Goal: Task Accomplishment & Management: Use online tool/utility

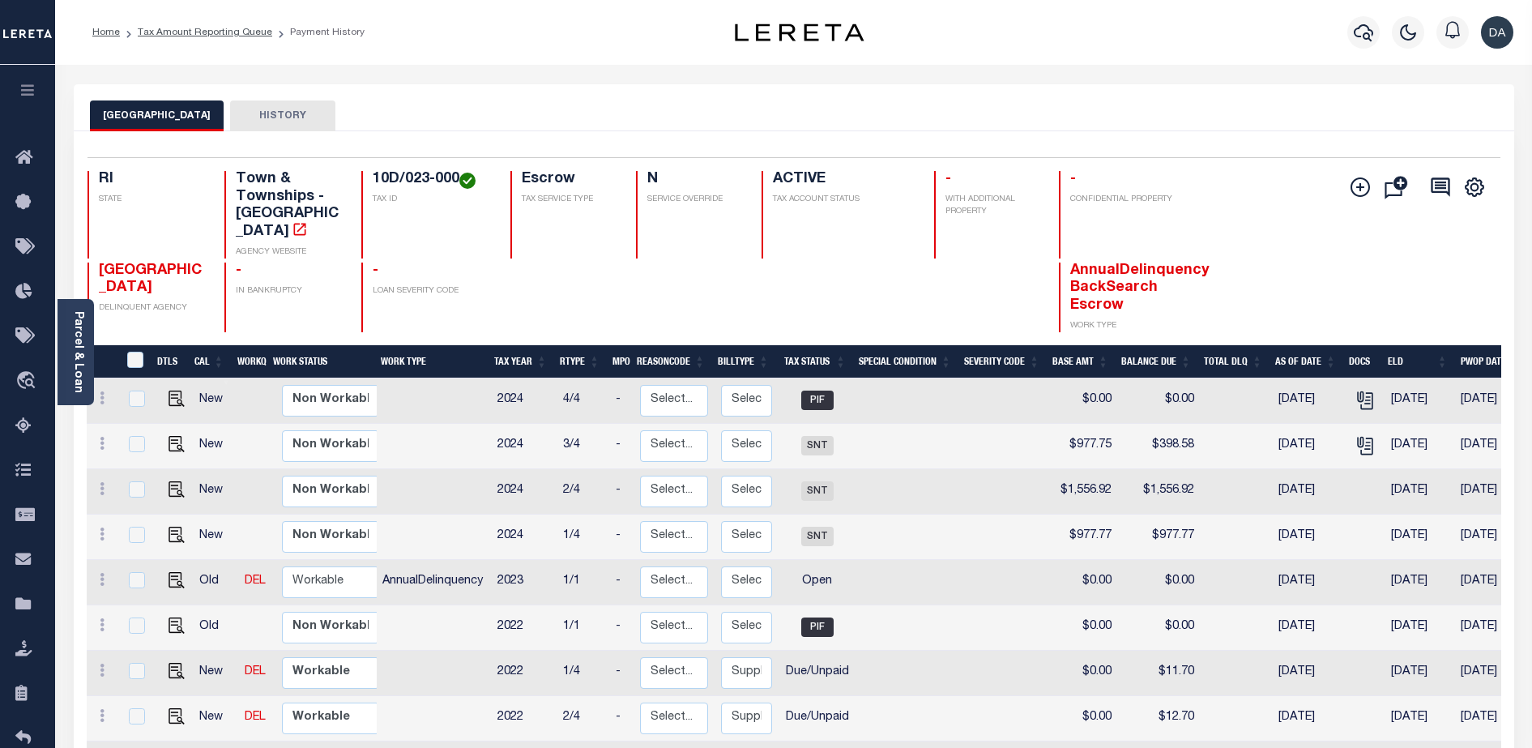
scroll to position [254, 0]
click at [225, 28] on link "Tax Amount Reporting Queue" at bounding box center [205, 33] width 134 height 10
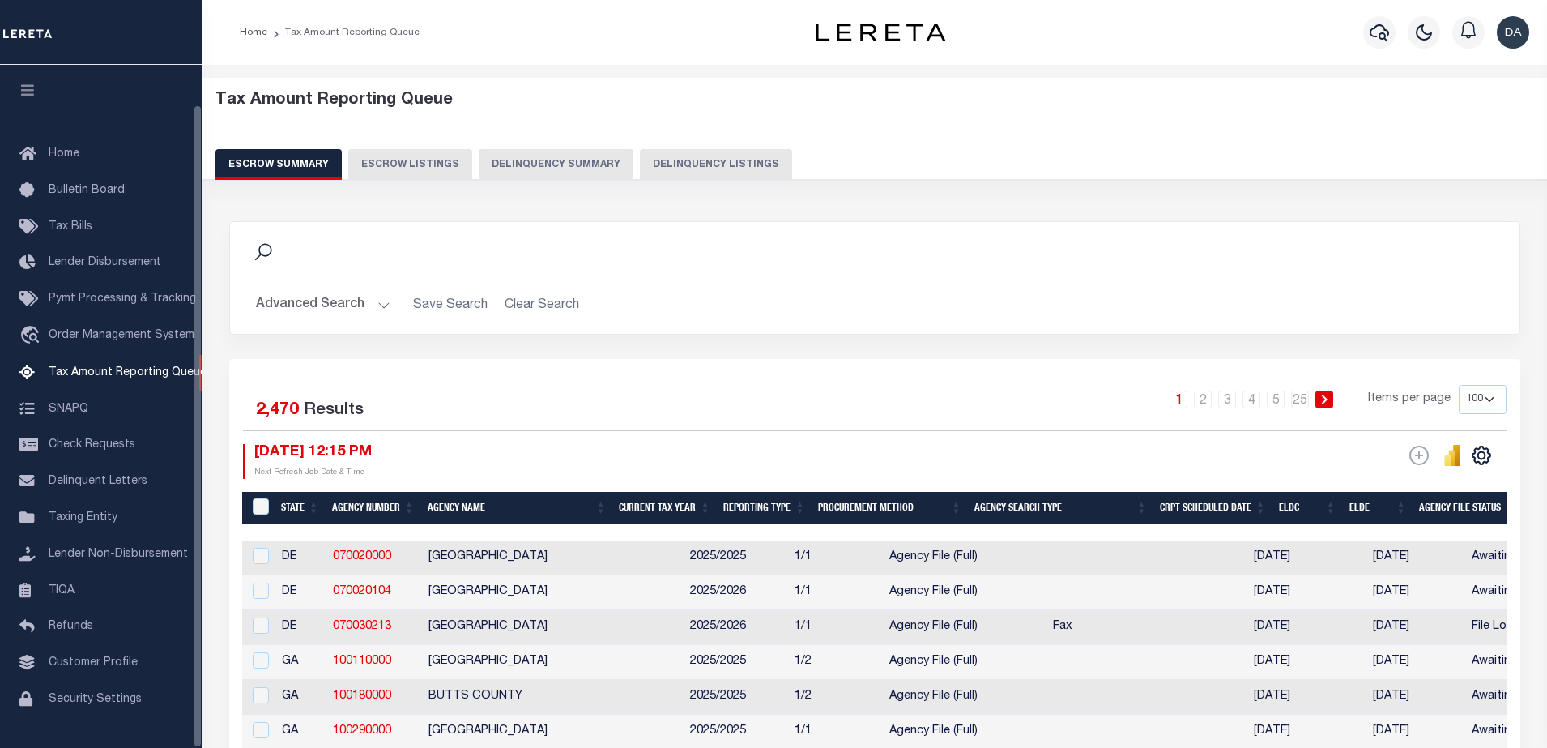
select select "100"
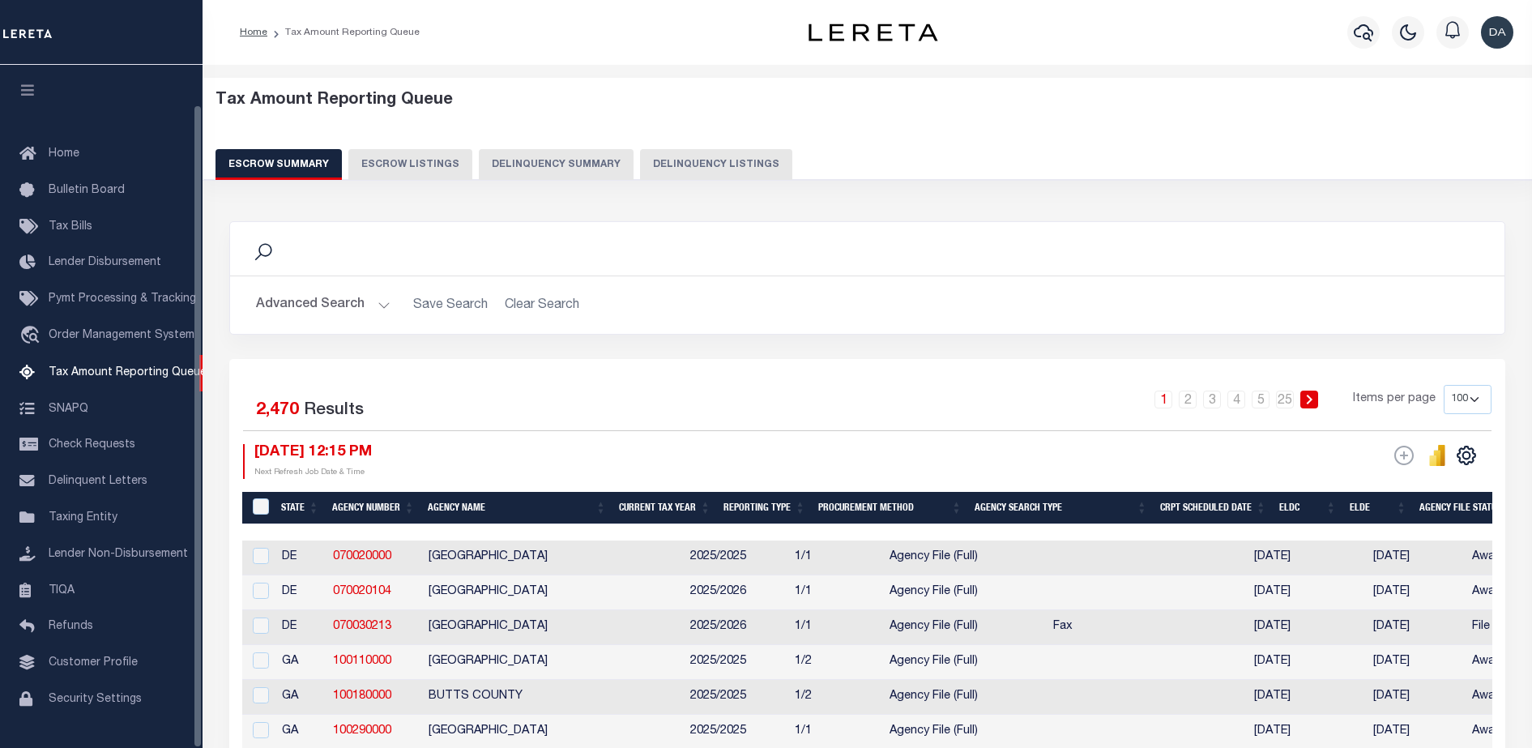
scroll to position [41, 0]
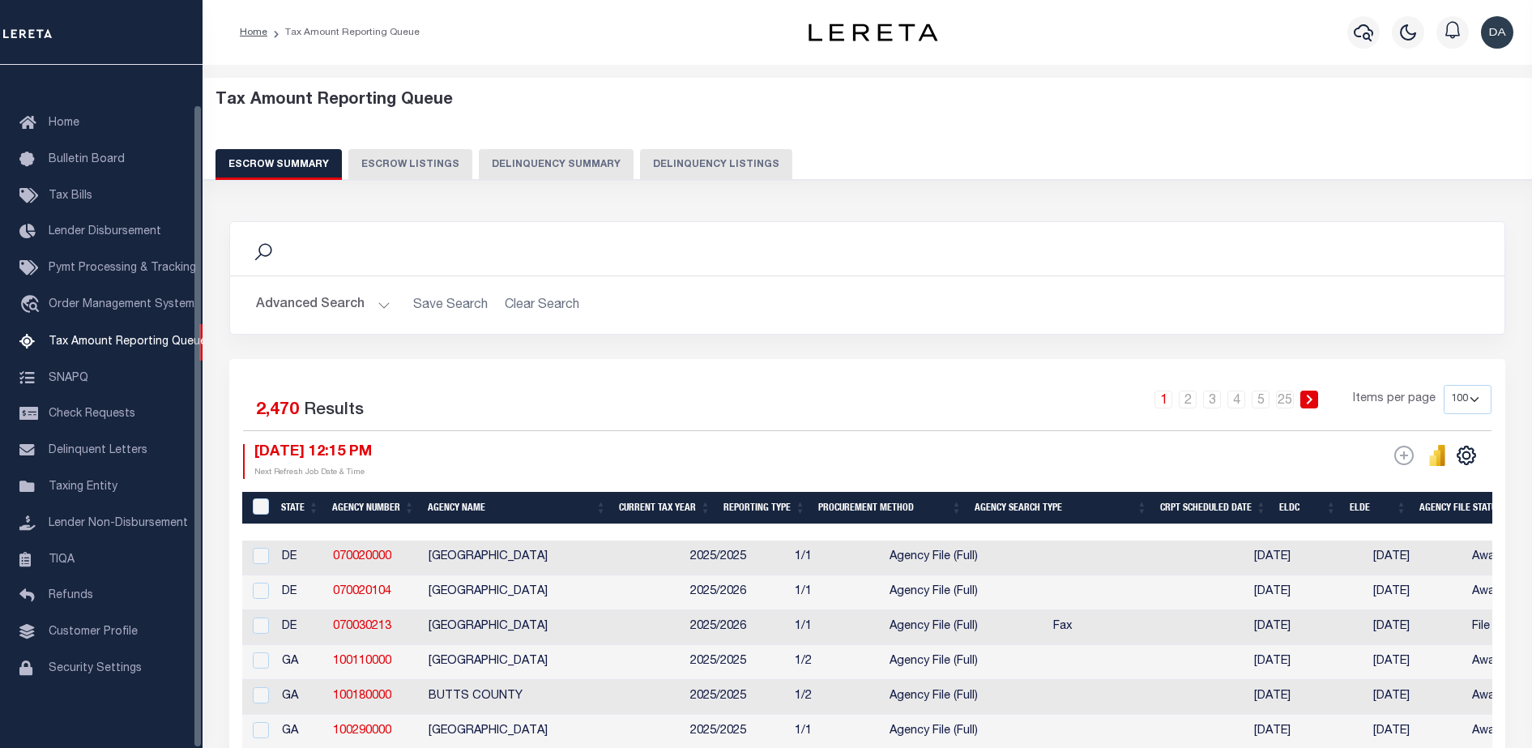
click at [524, 168] on button "Delinquency Summary" at bounding box center [556, 164] width 155 height 31
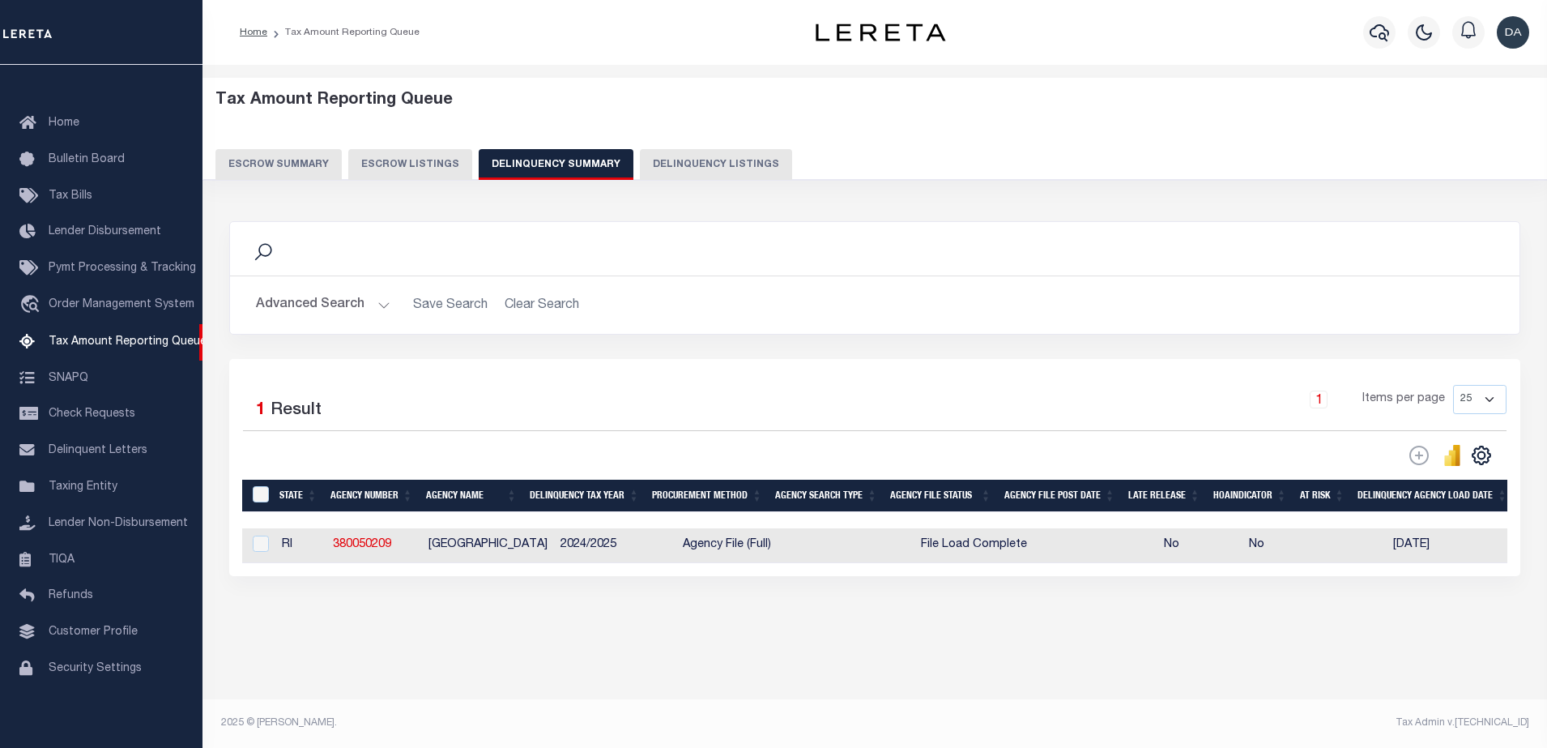
click at [336, 294] on button "Advanced Search" at bounding box center [323, 305] width 134 height 32
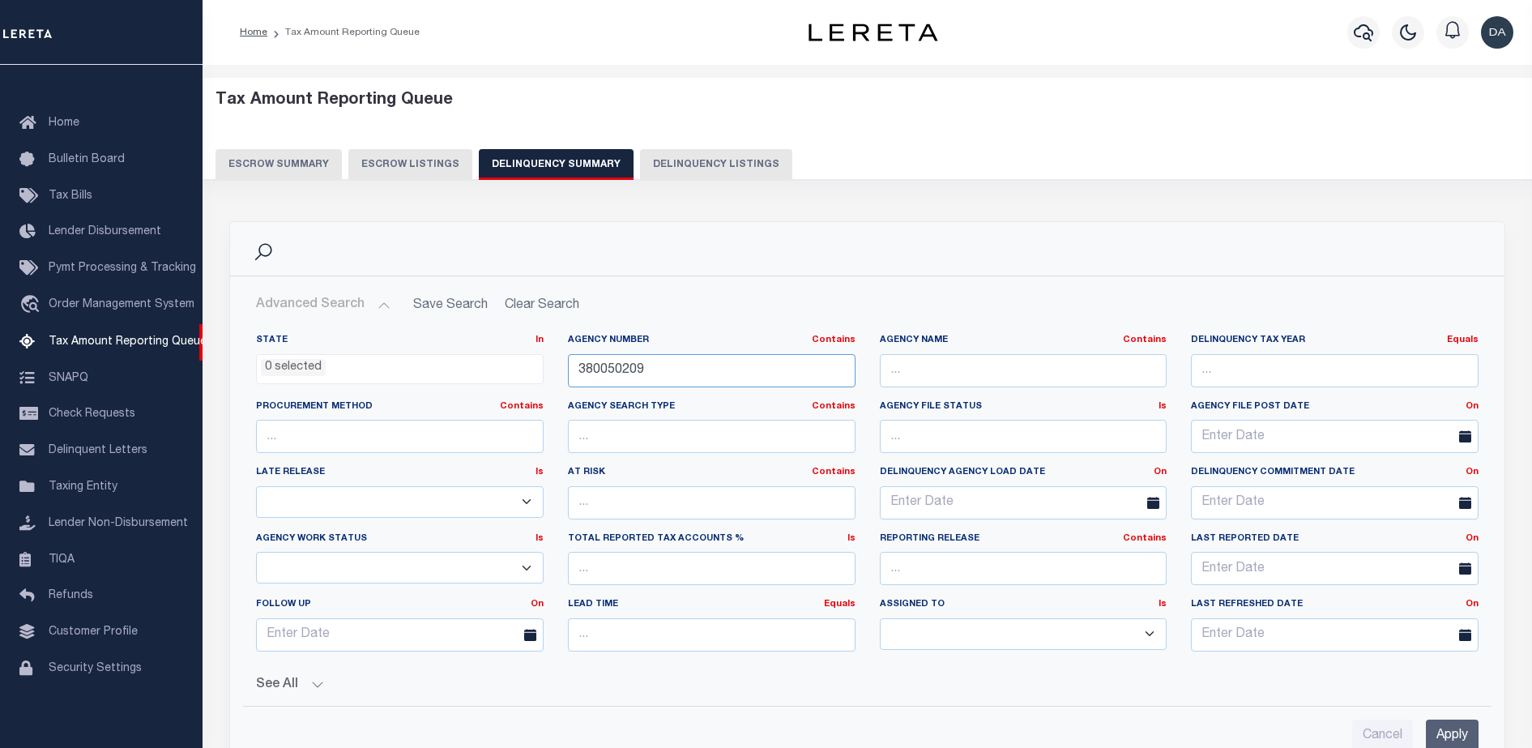
click at [612, 354] on input "380050209" at bounding box center [712, 370] width 288 height 33
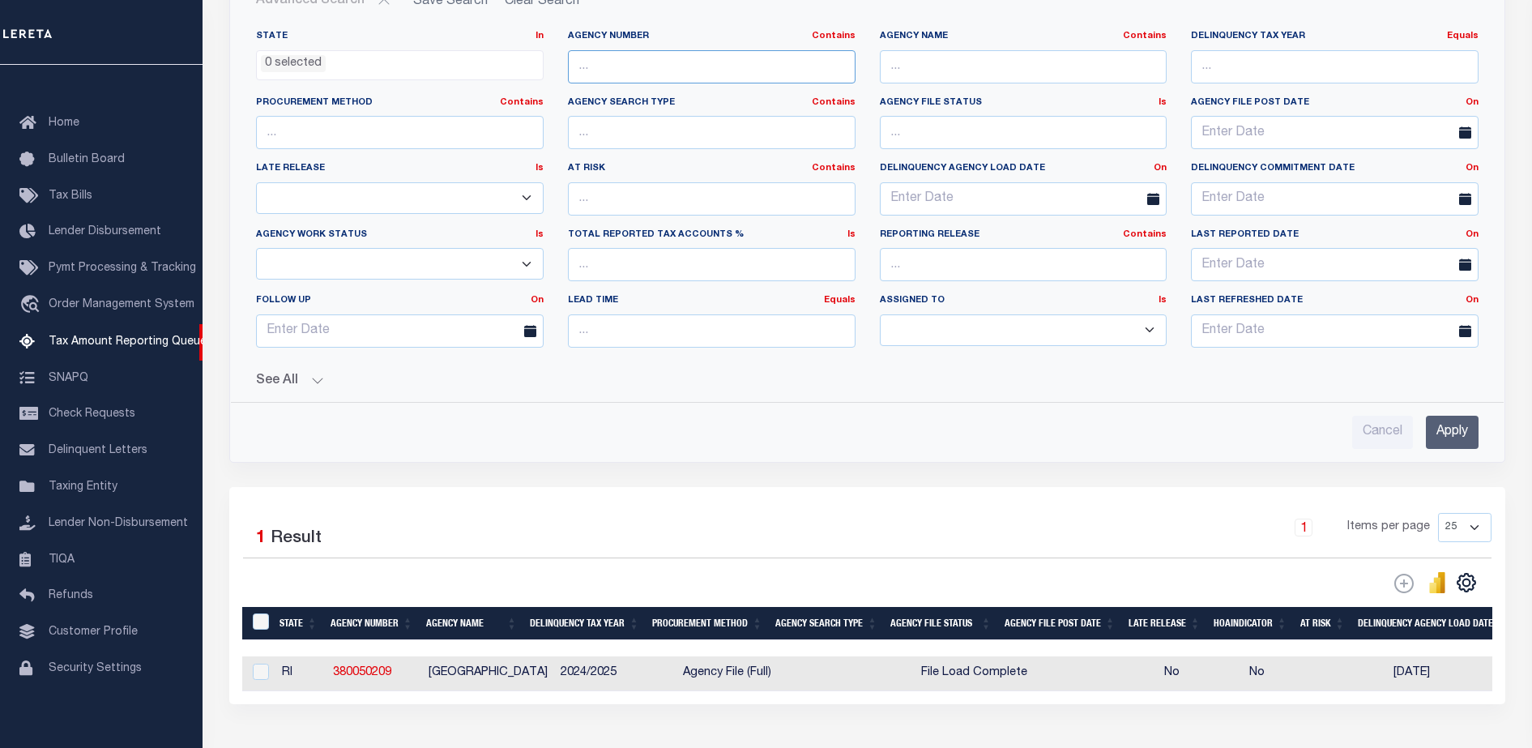
scroll to position [405, 0]
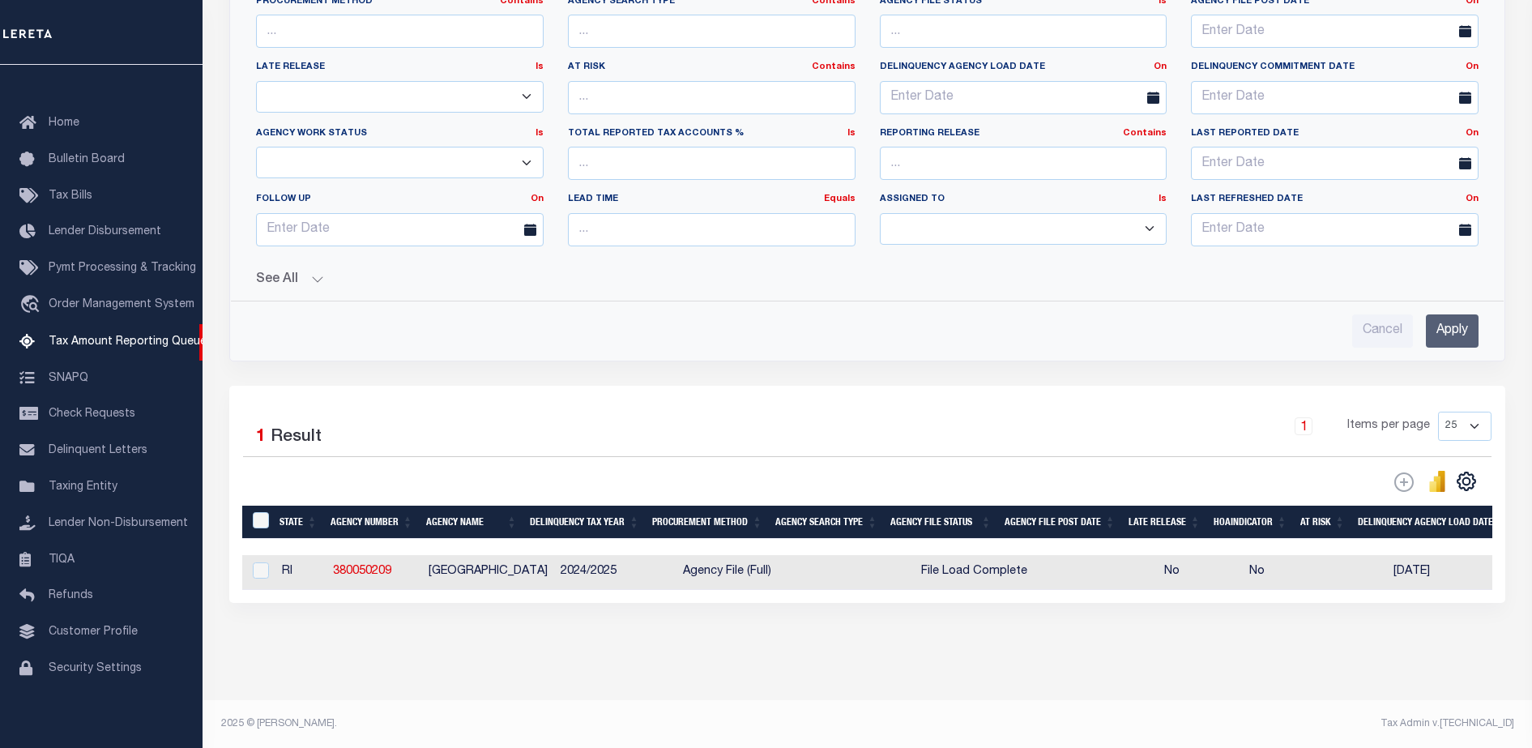
click at [1460, 333] on input "Apply" at bounding box center [1452, 330] width 53 height 33
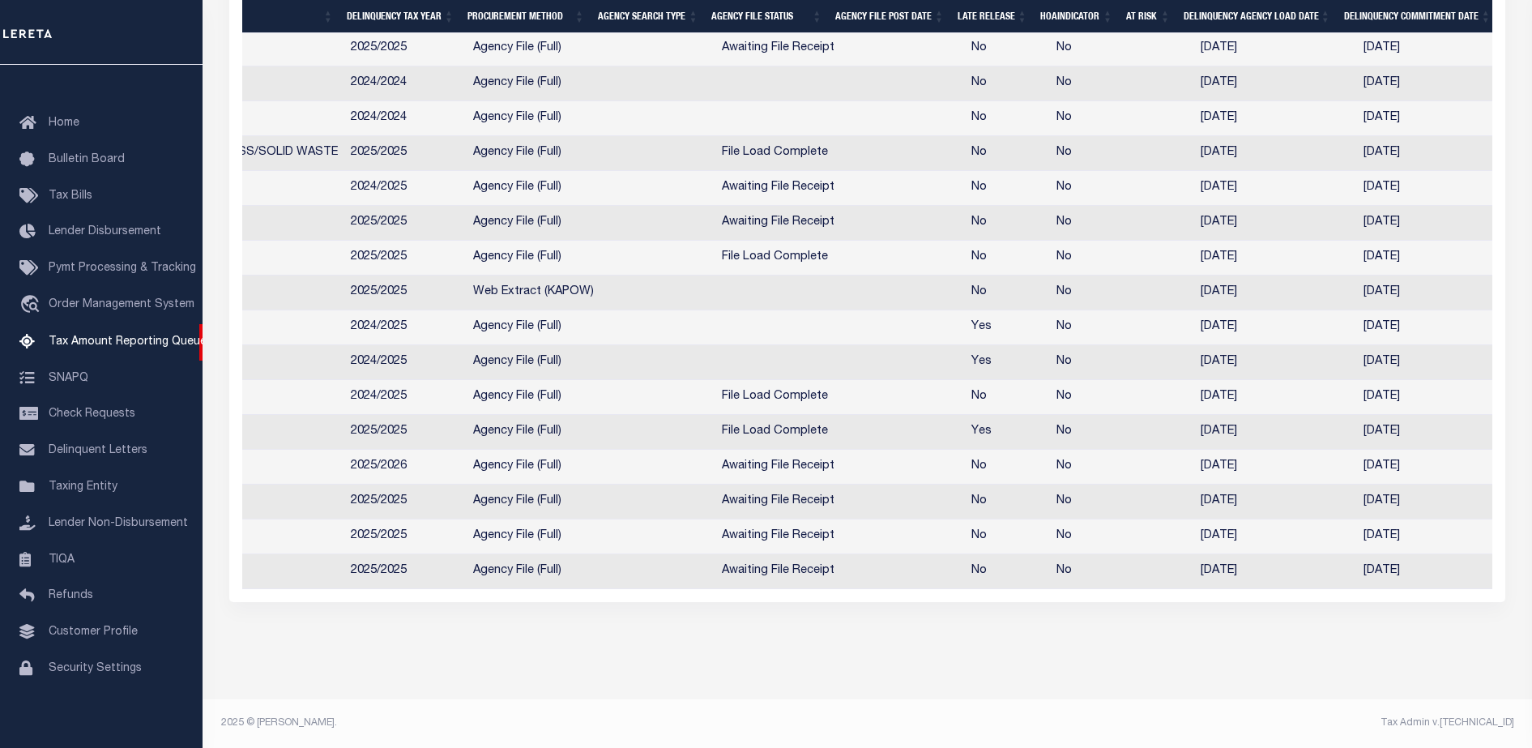
scroll to position [0, 793]
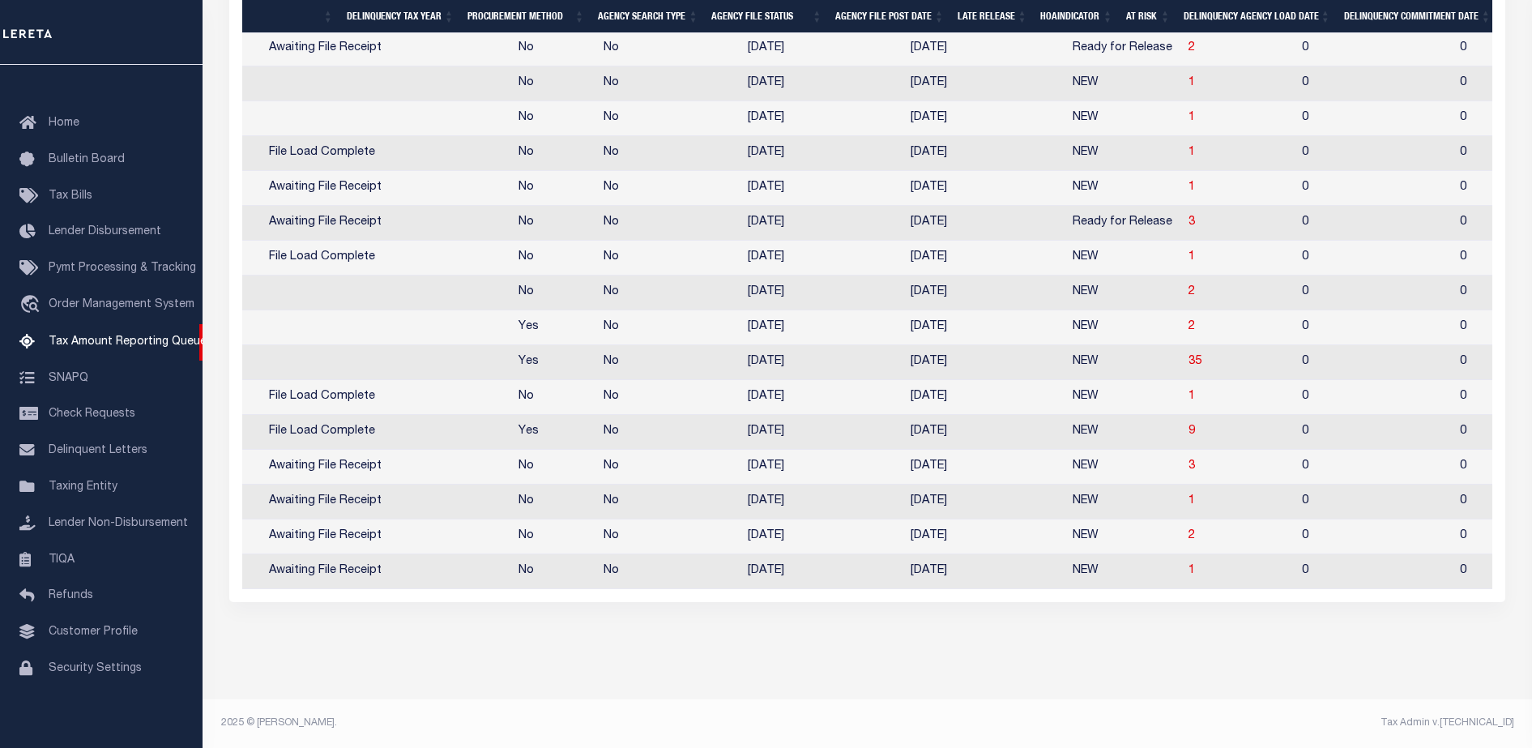
drag, startPoint x: 477, startPoint y: 368, endPoint x: 688, endPoint y: 390, distance: 211.8
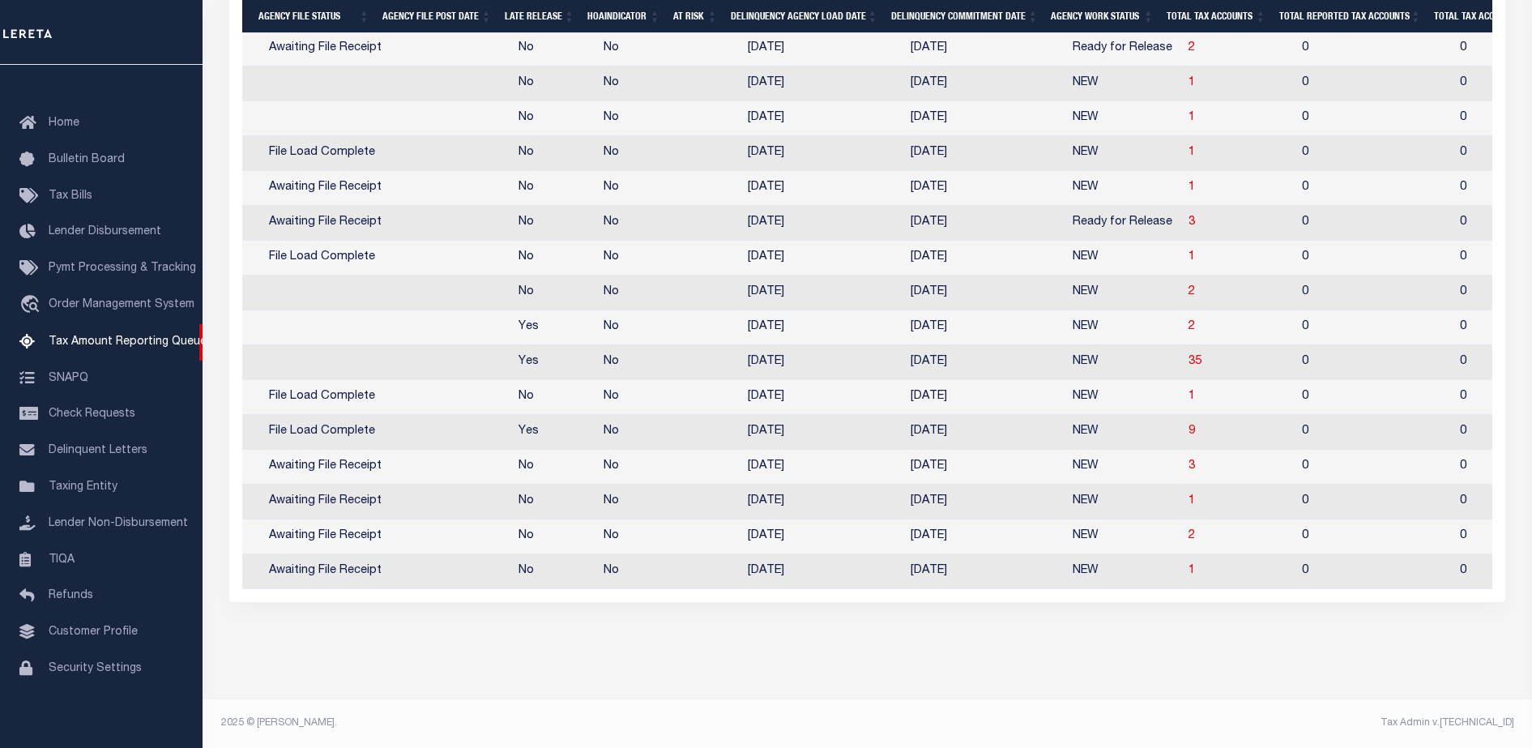
scroll to position [0, 0]
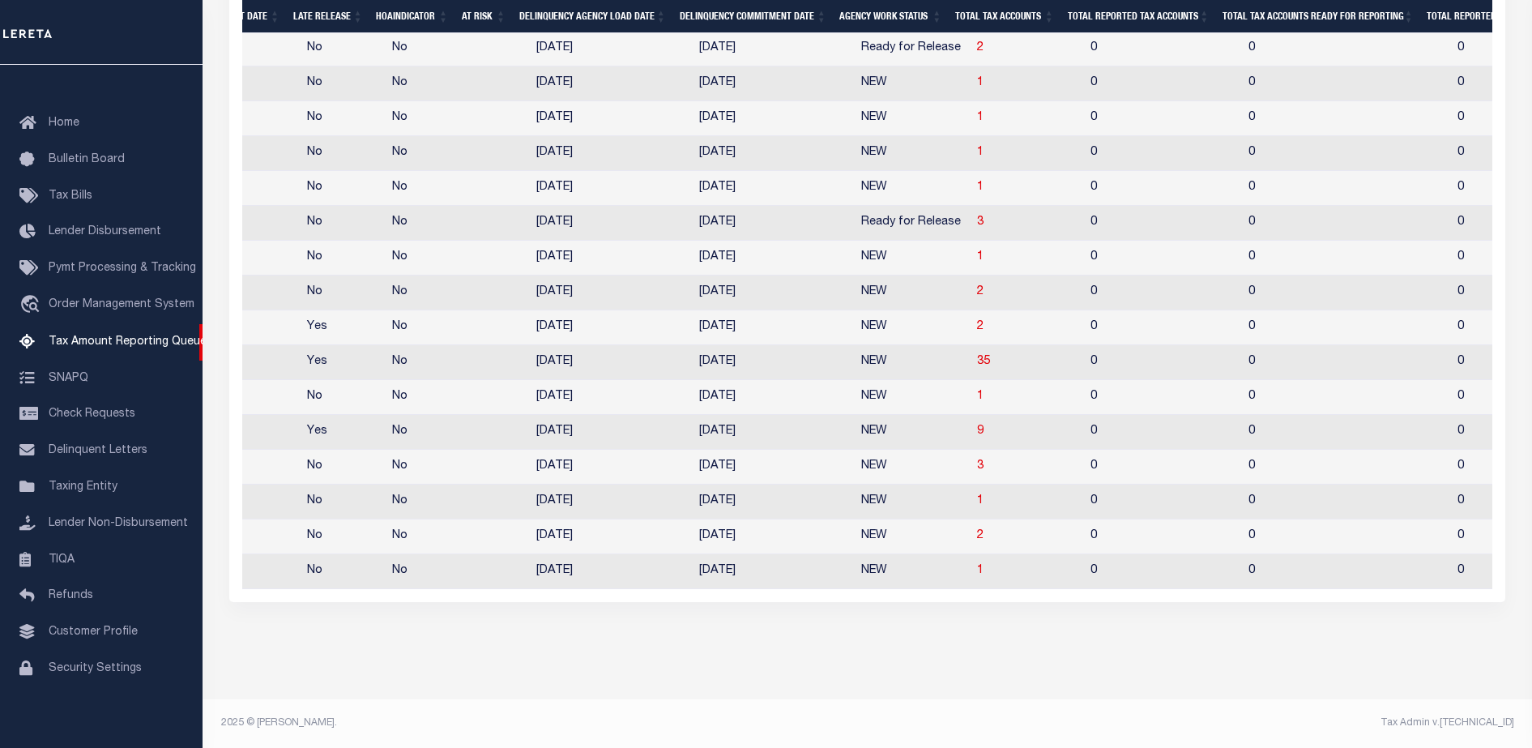
drag, startPoint x: 586, startPoint y: 422, endPoint x: 787, endPoint y: 441, distance: 201.8
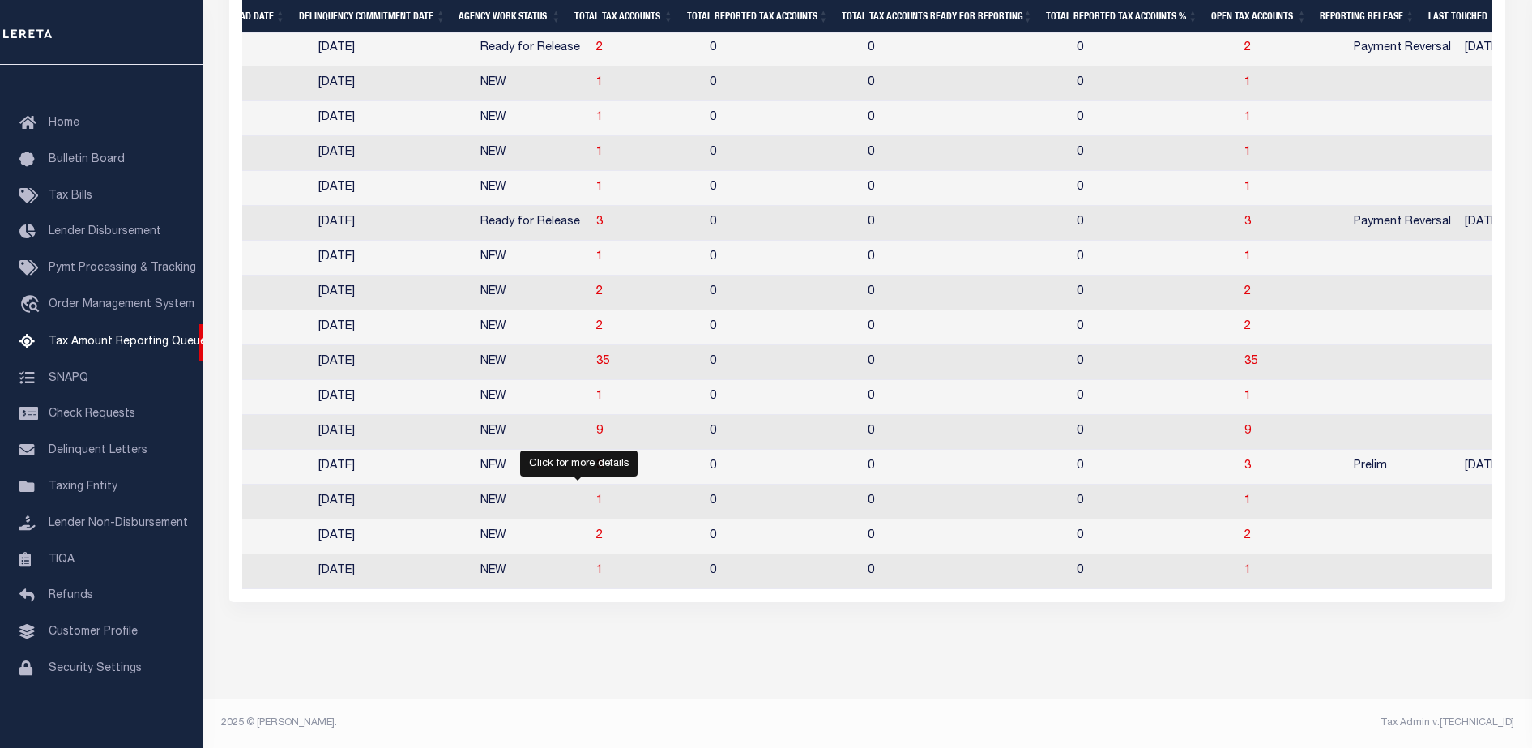
click at [596, 495] on span "1" at bounding box center [599, 500] width 6 height 11
select select "100"
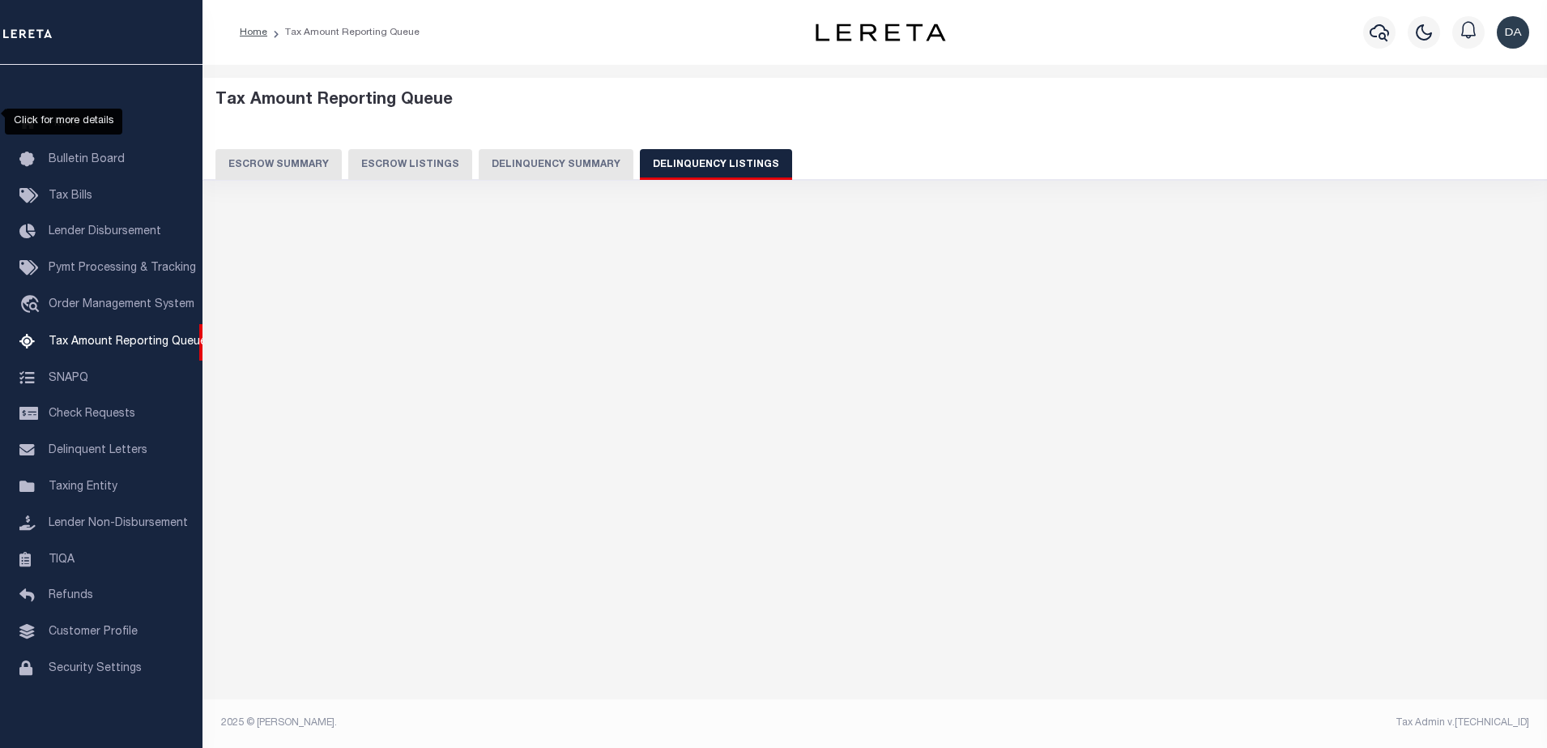
select select "100"
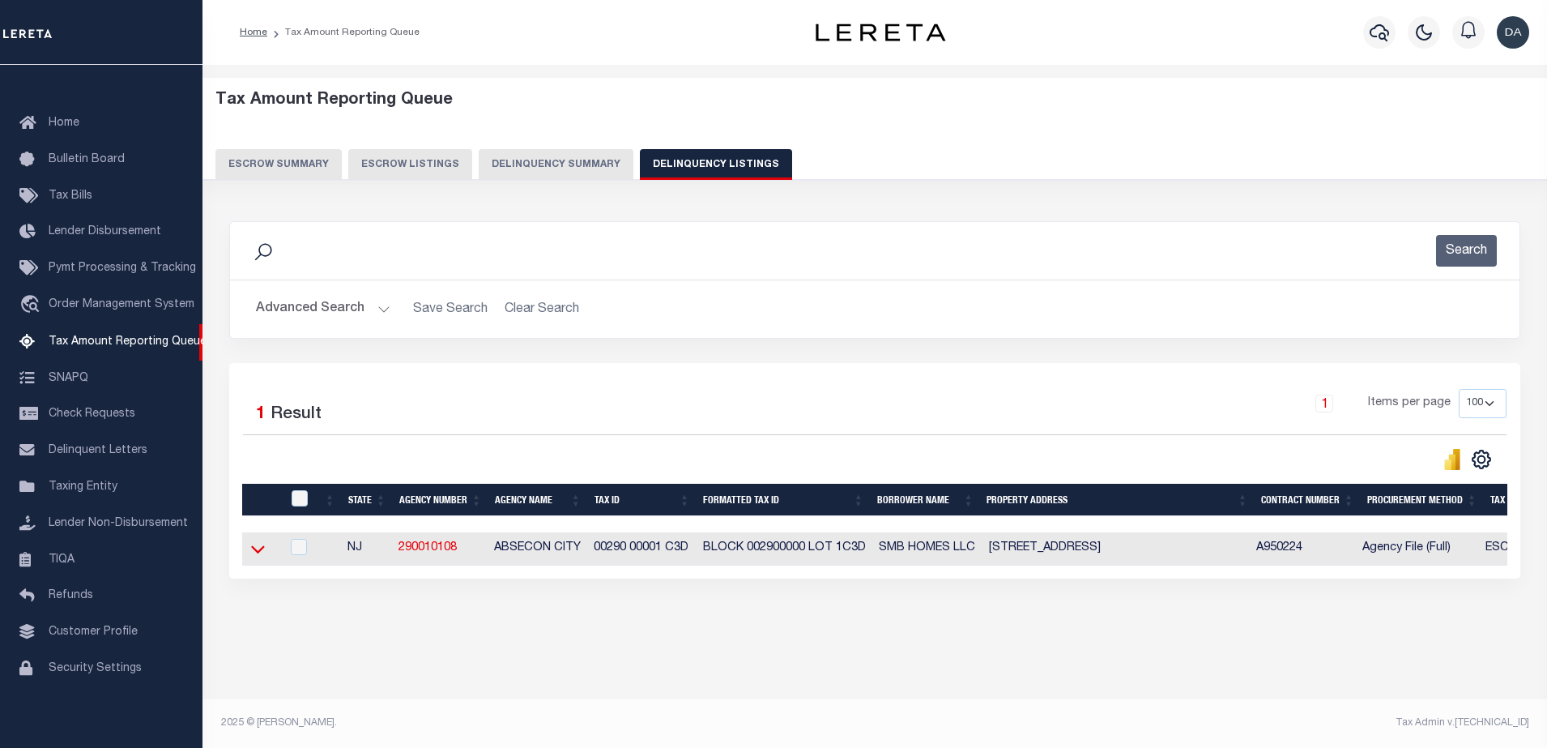
click at [258, 548] on icon at bounding box center [258, 548] width 14 height 17
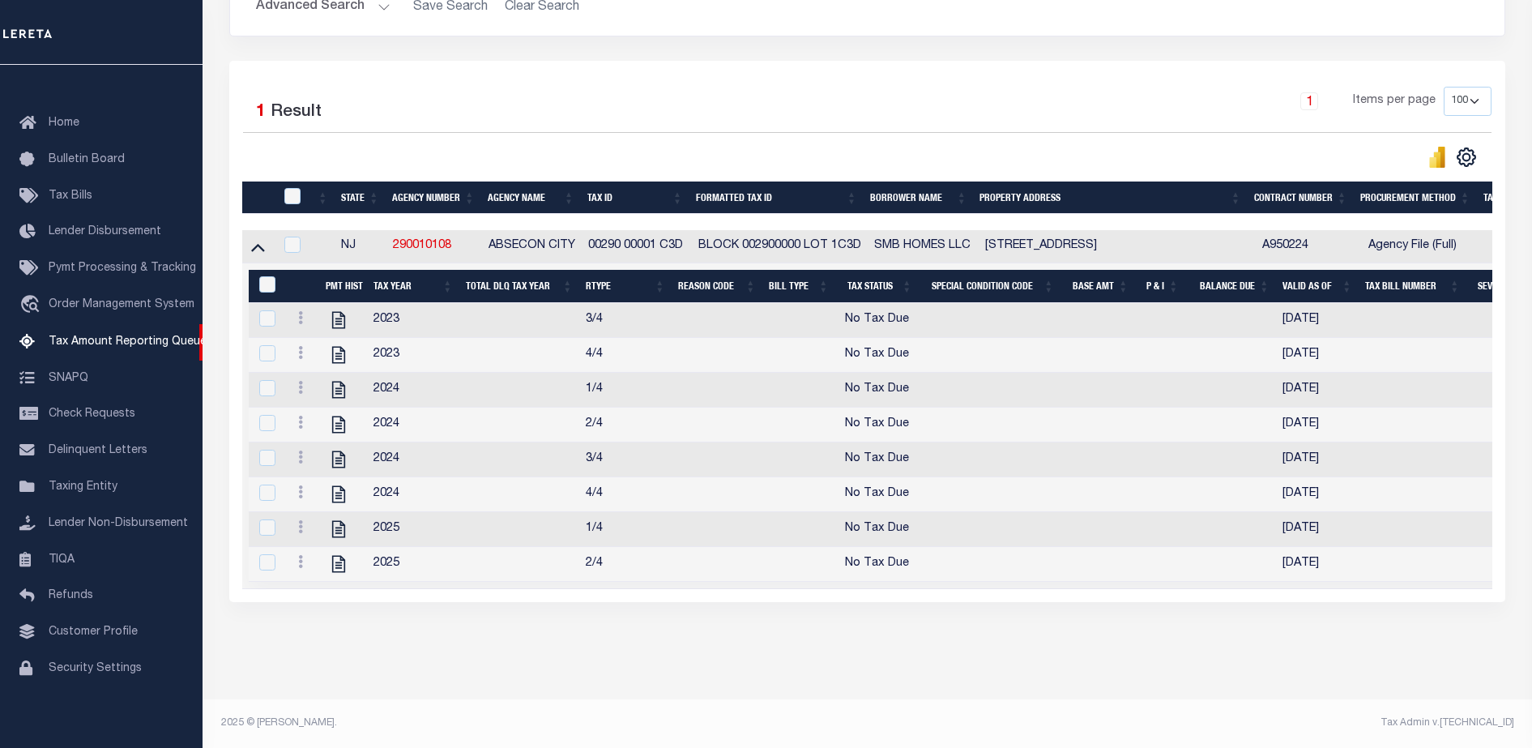
scroll to position [0, 207]
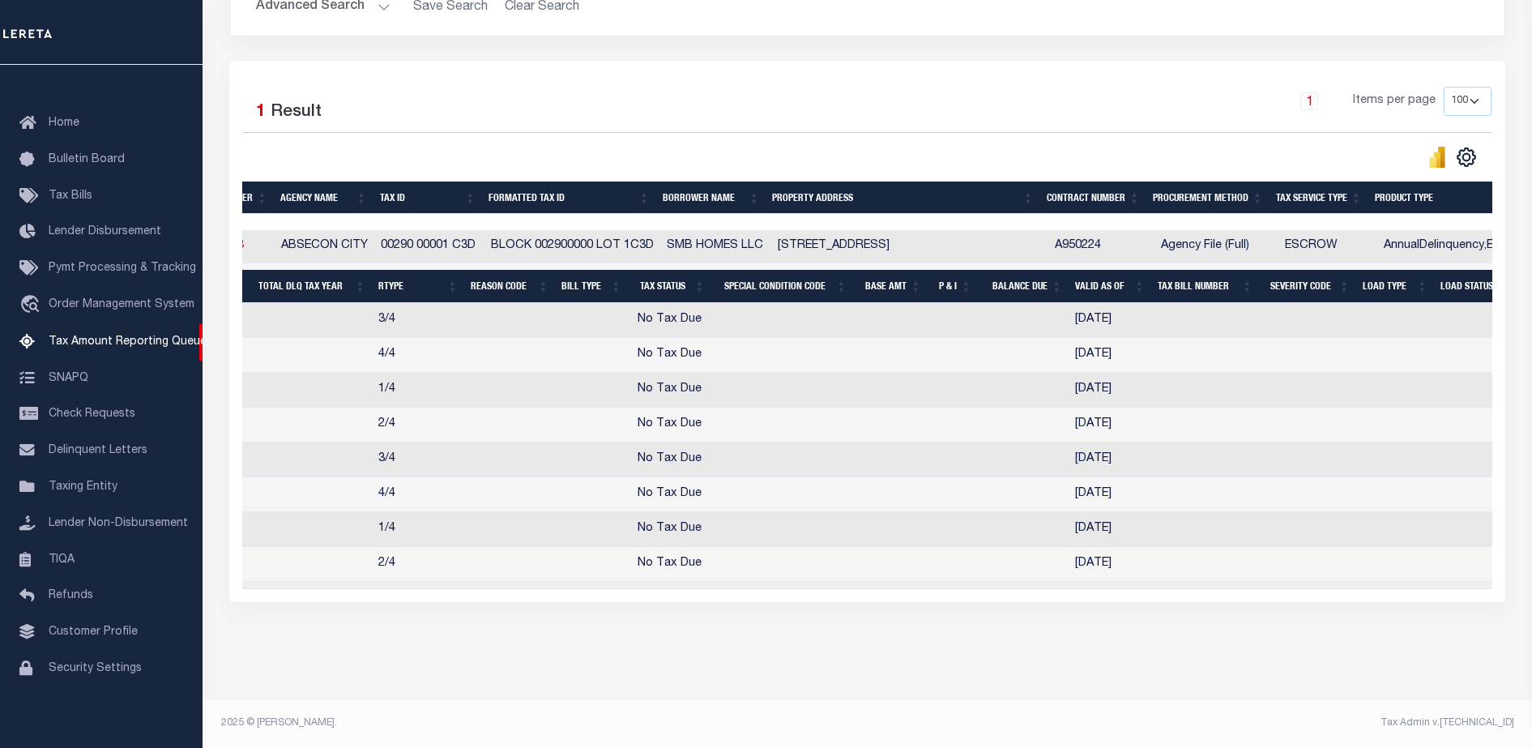
drag, startPoint x: 825, startPoint y: 392, endPoint x: 881, endPoint y: 397, distance: 56.9
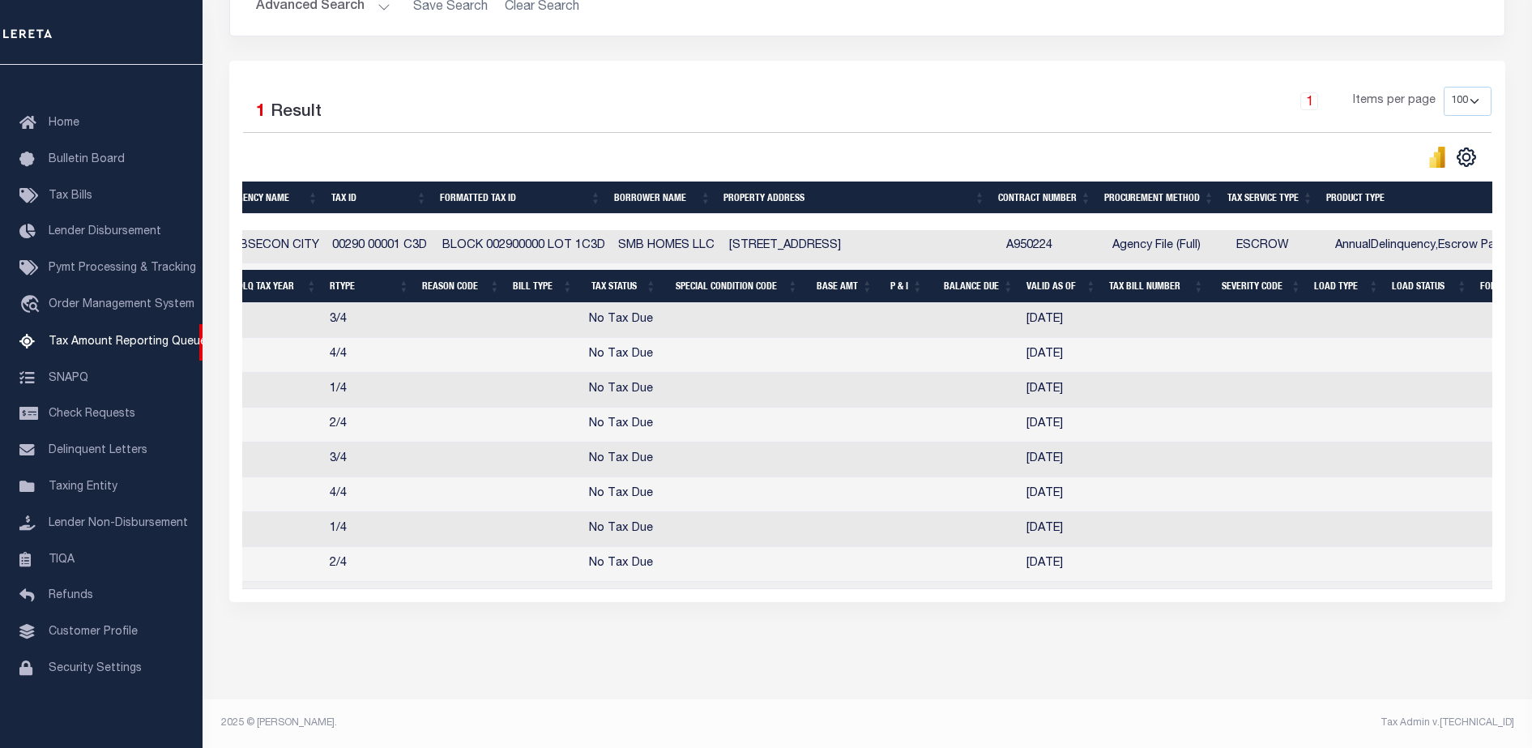
scroll to position [0, 0]
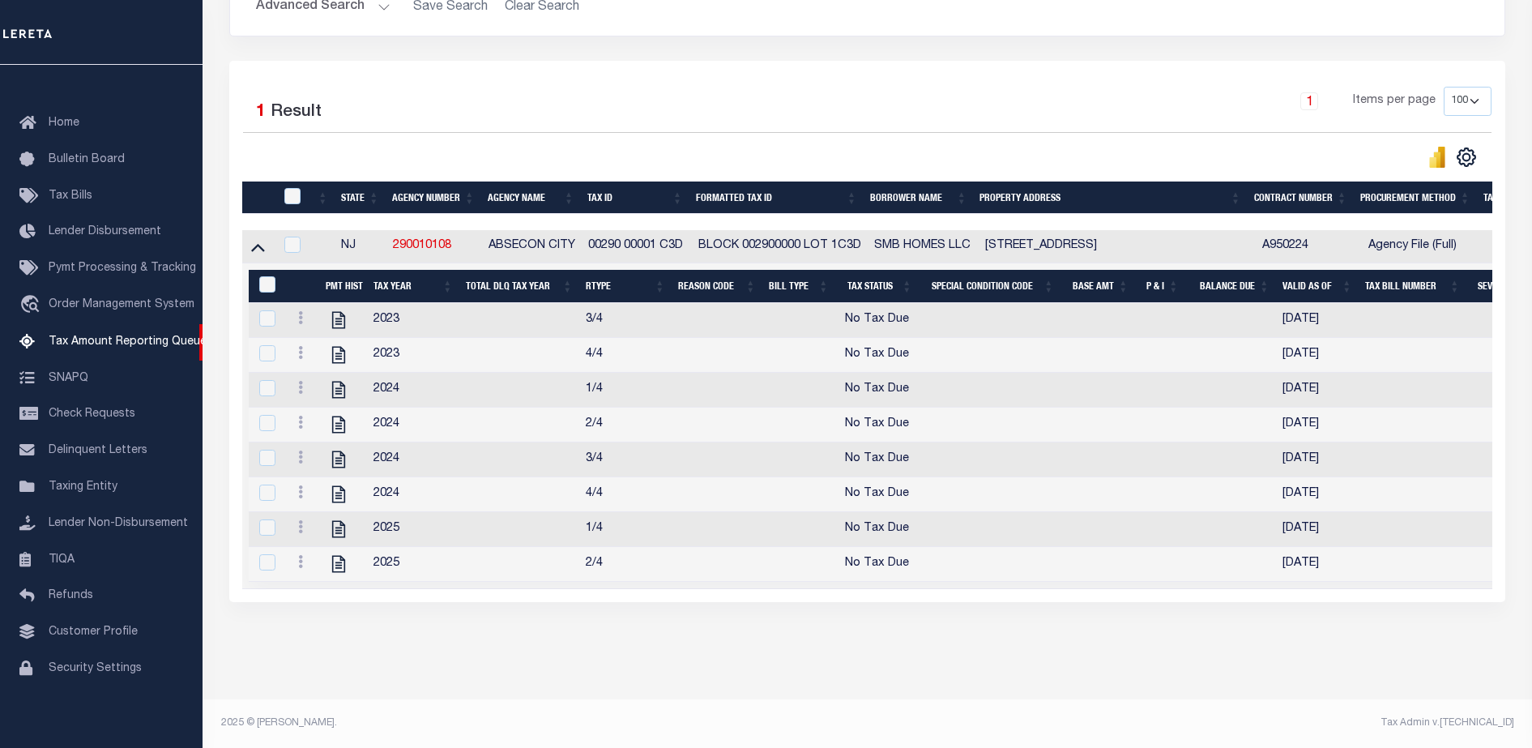
drag, startPoint x: 946, startPoint y: 408, endPoint x: 647, endPoint y: 414, distance: 298.9
click at [334, 364] on icon "" at bounding box center [338, 355] width 13 height 17
checkbox input "true"
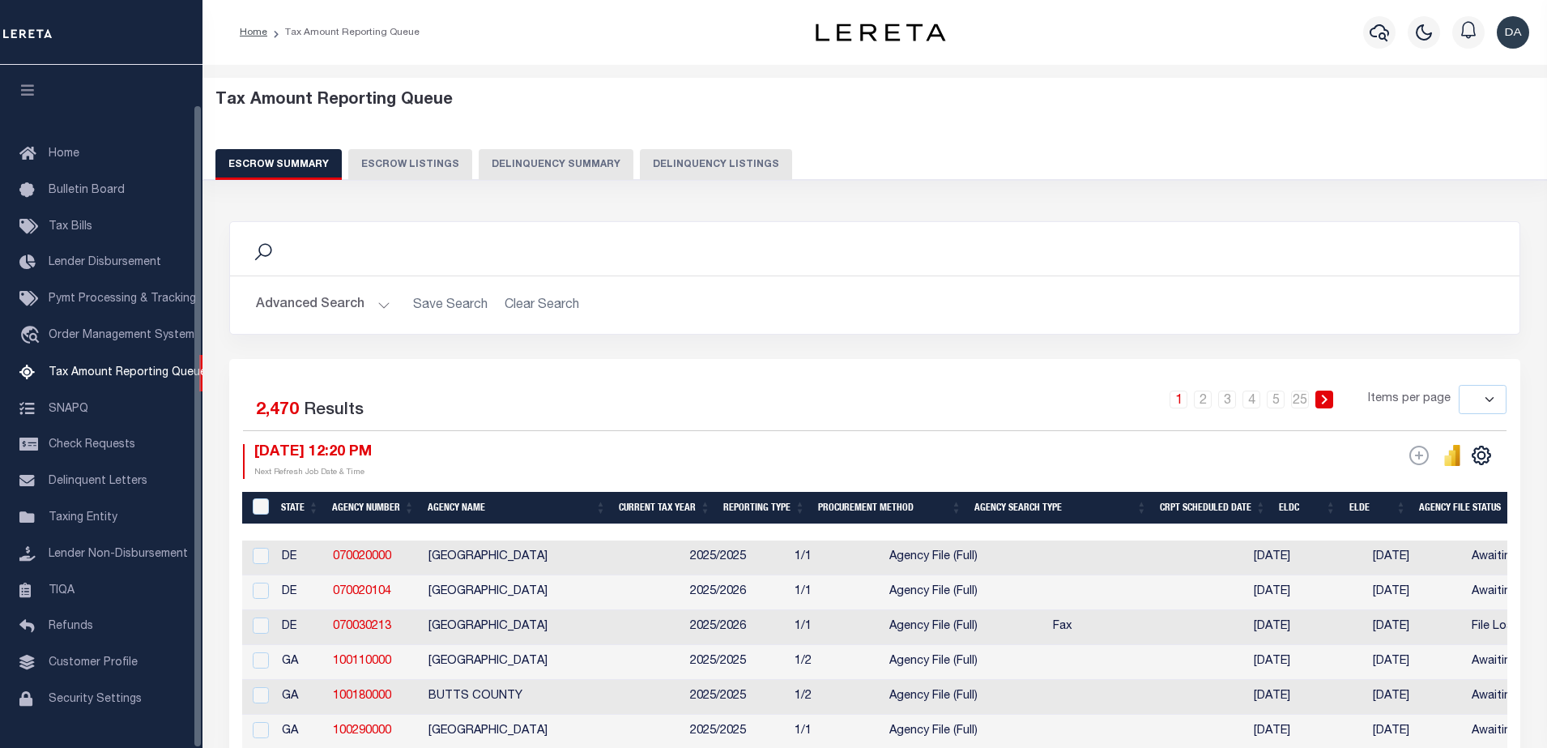
select select
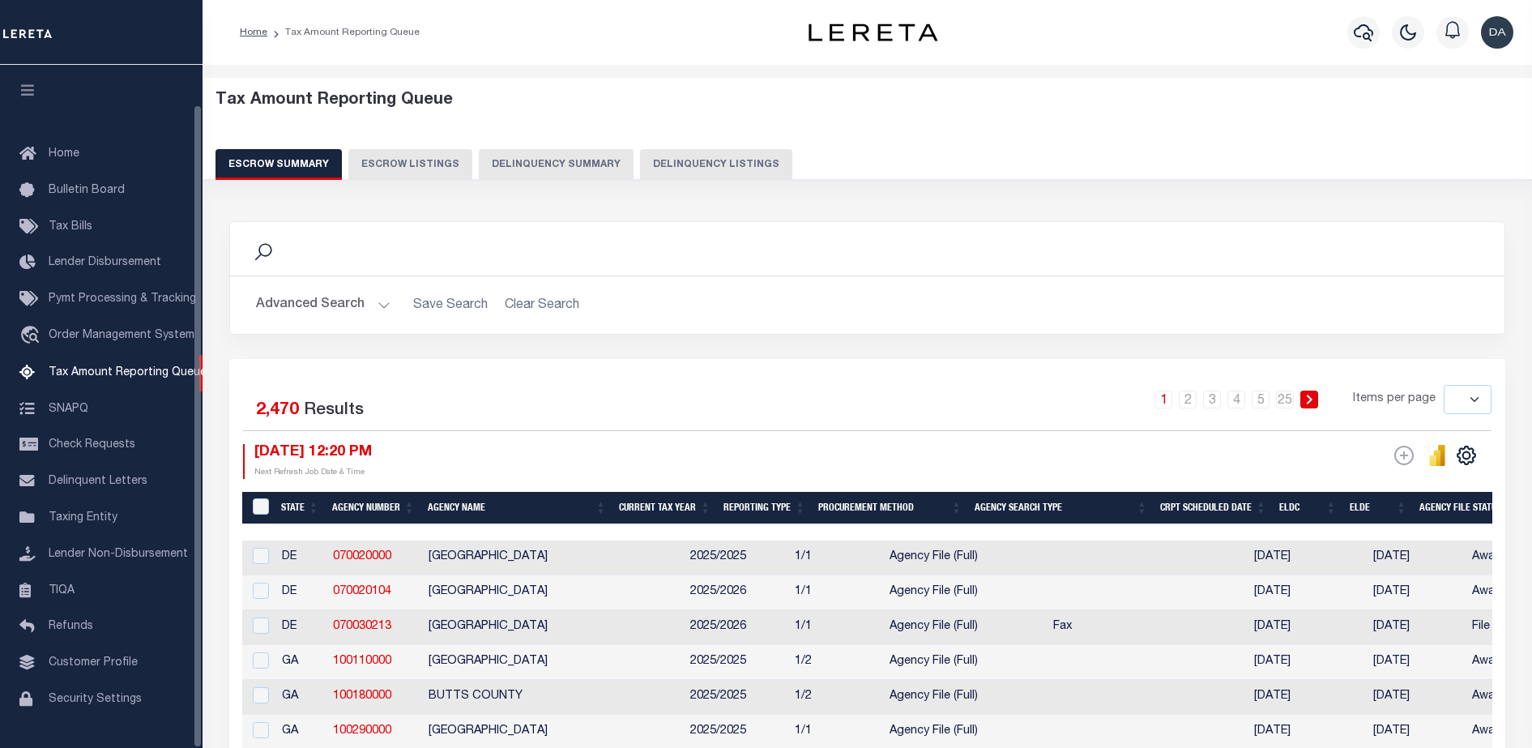
scroll to position [41, 0]
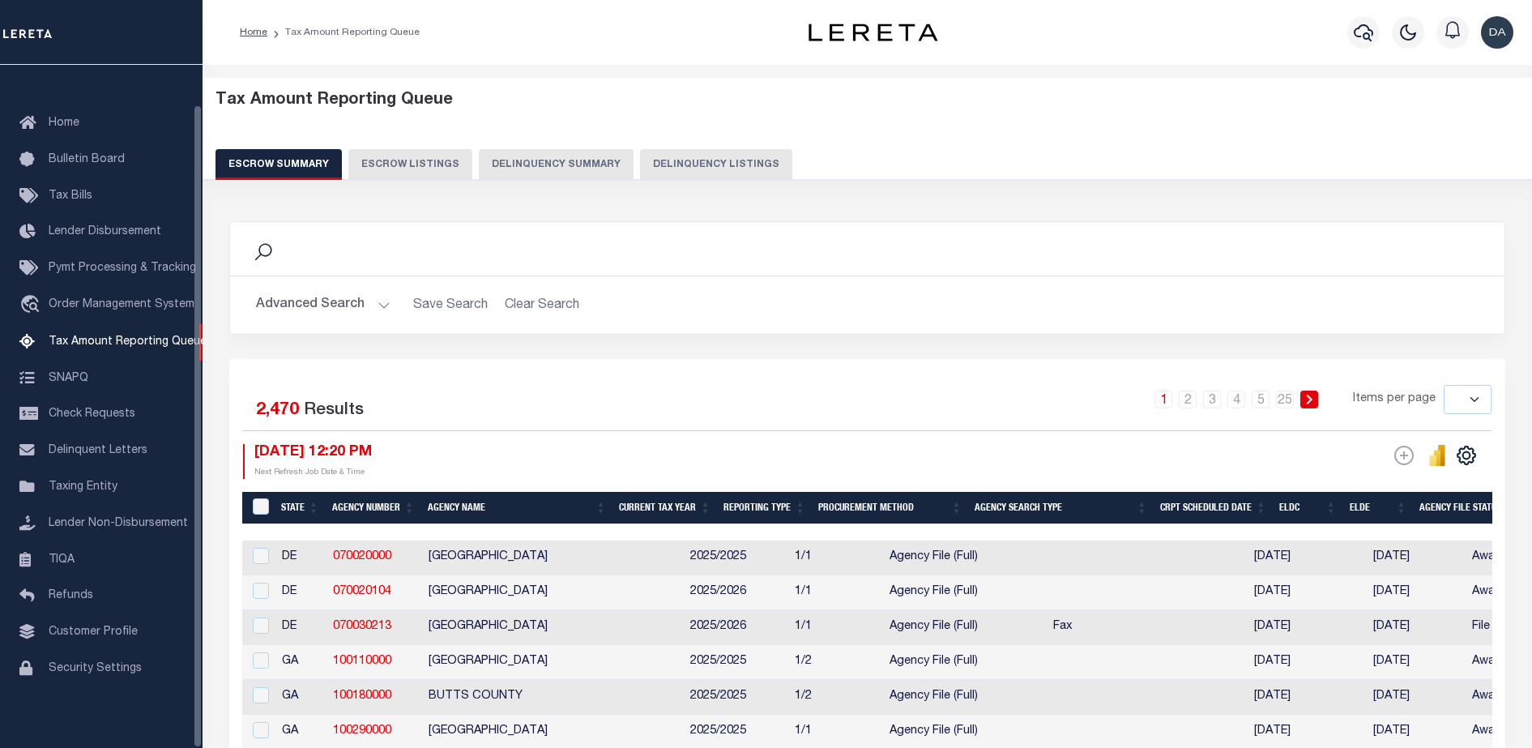
click at [512, 168] on button "Delinquency Summary" at bounding box center [556, 164] width 155 height 31
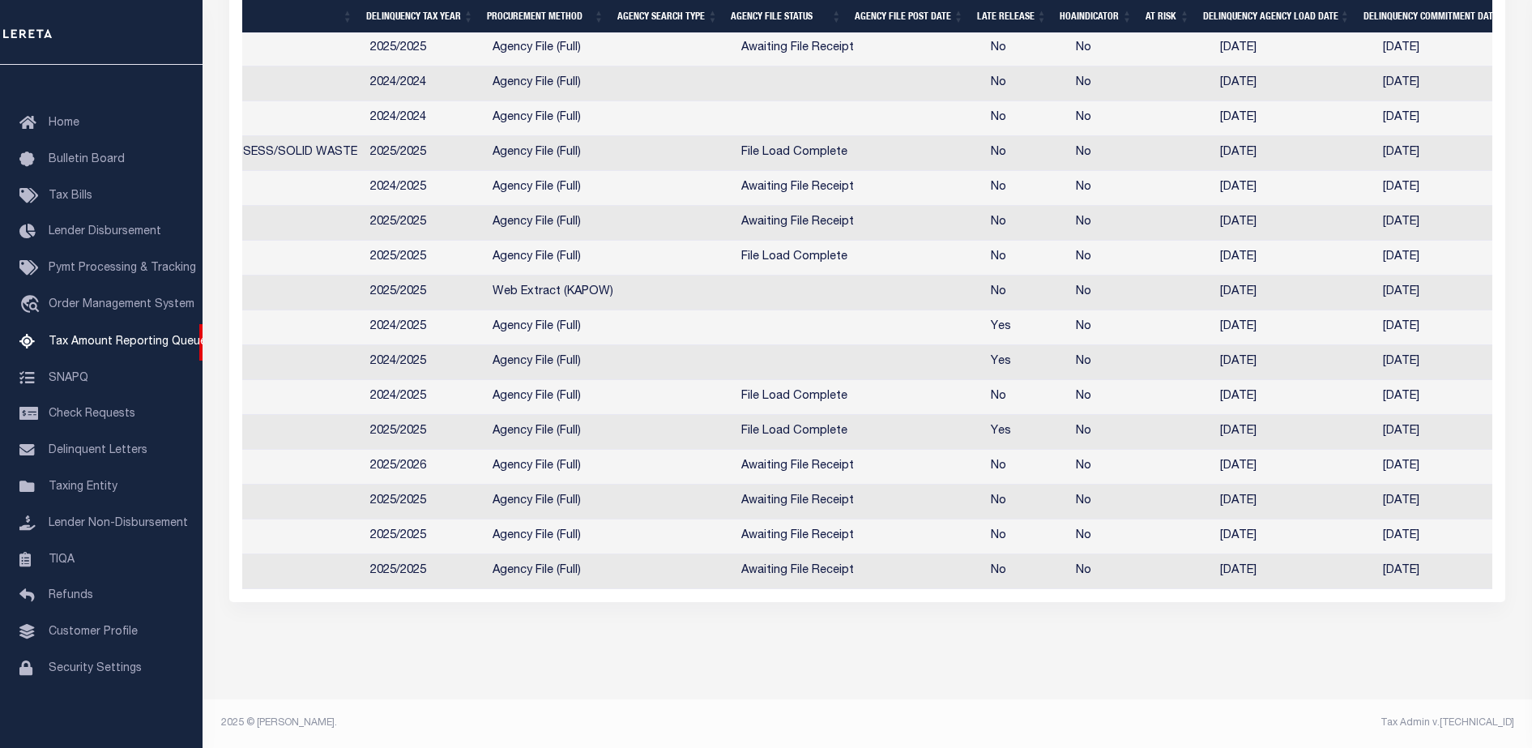
scroll to position [0, 0]
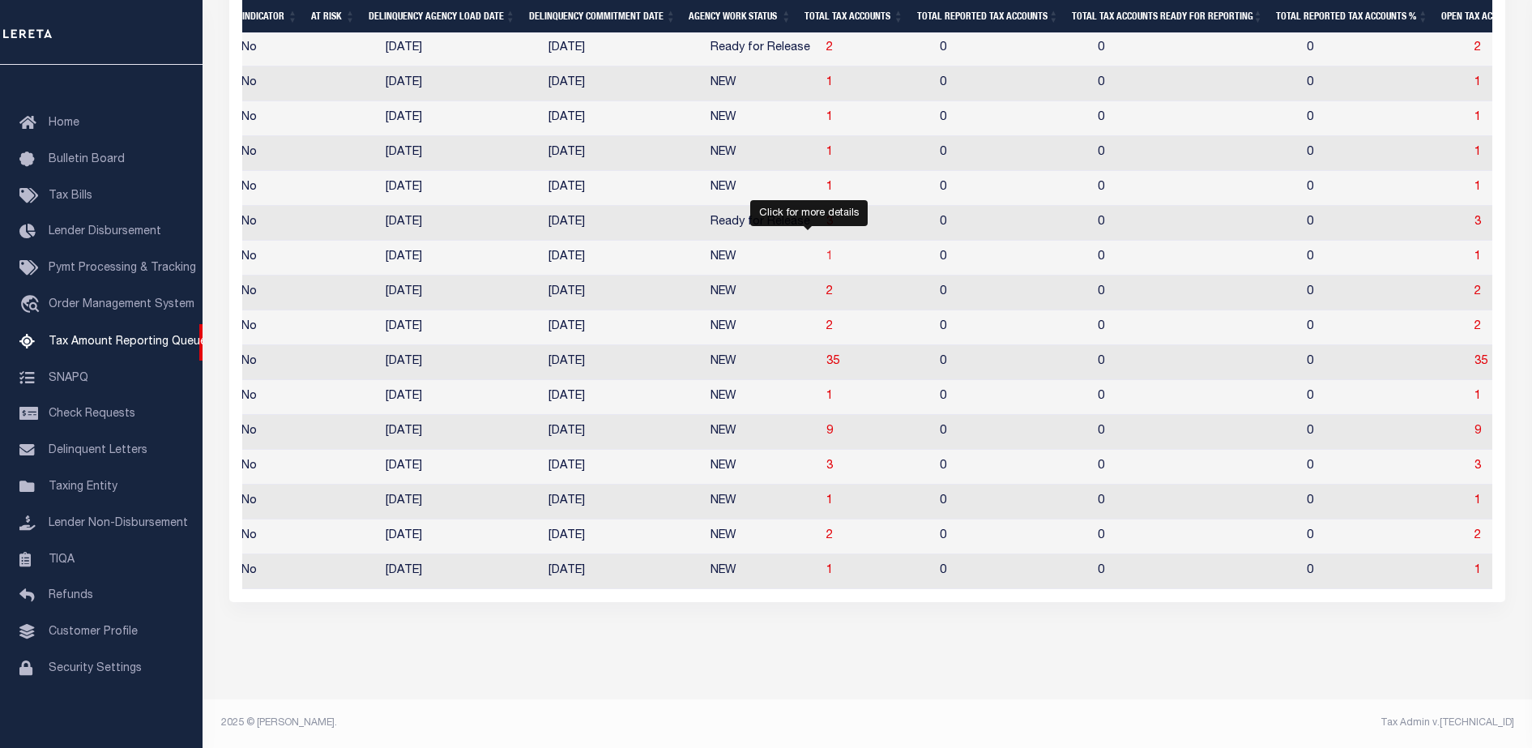
click at [826, 251] on span "1" at bounding box center [829, 256] width 6 height 11
select select "100"
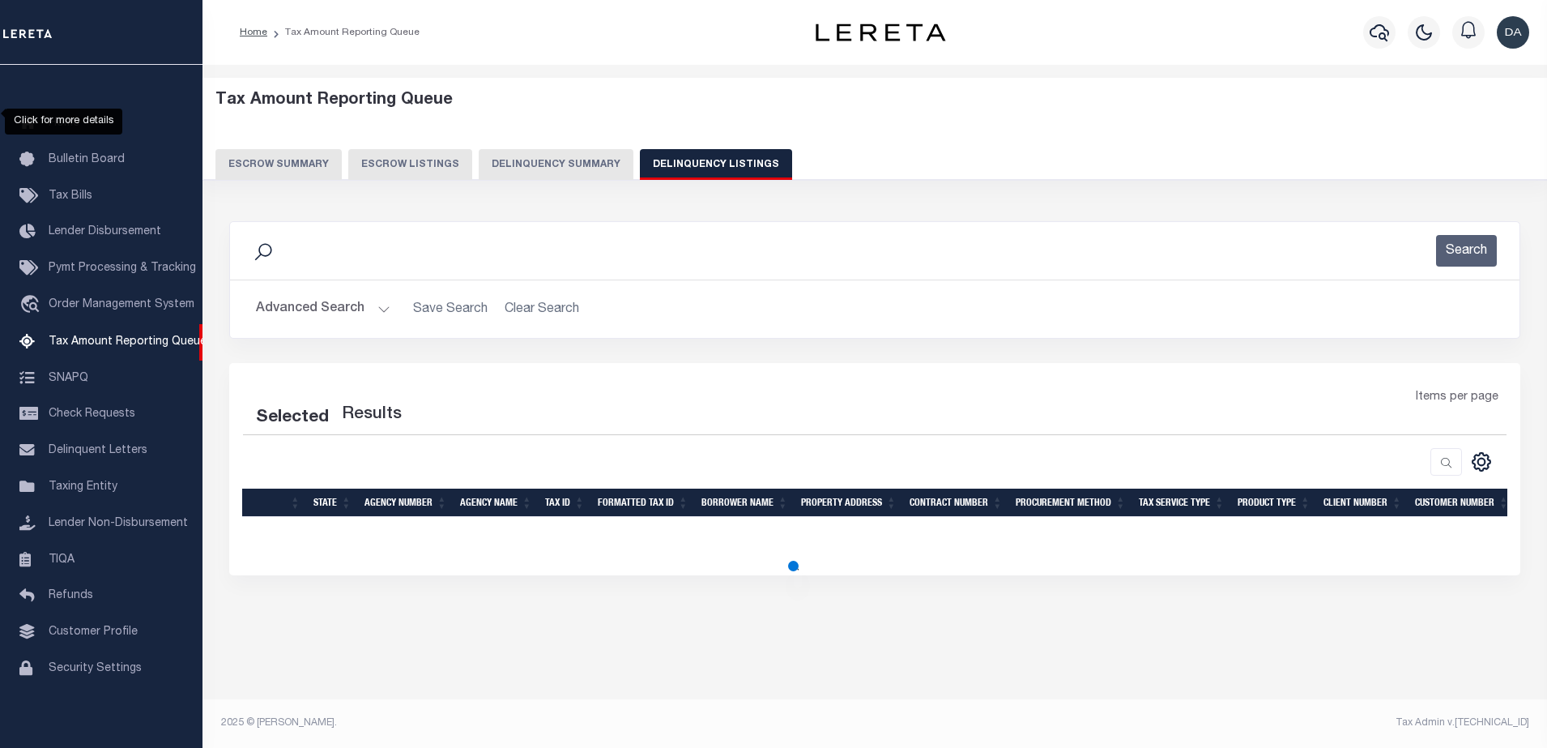
select select "100"
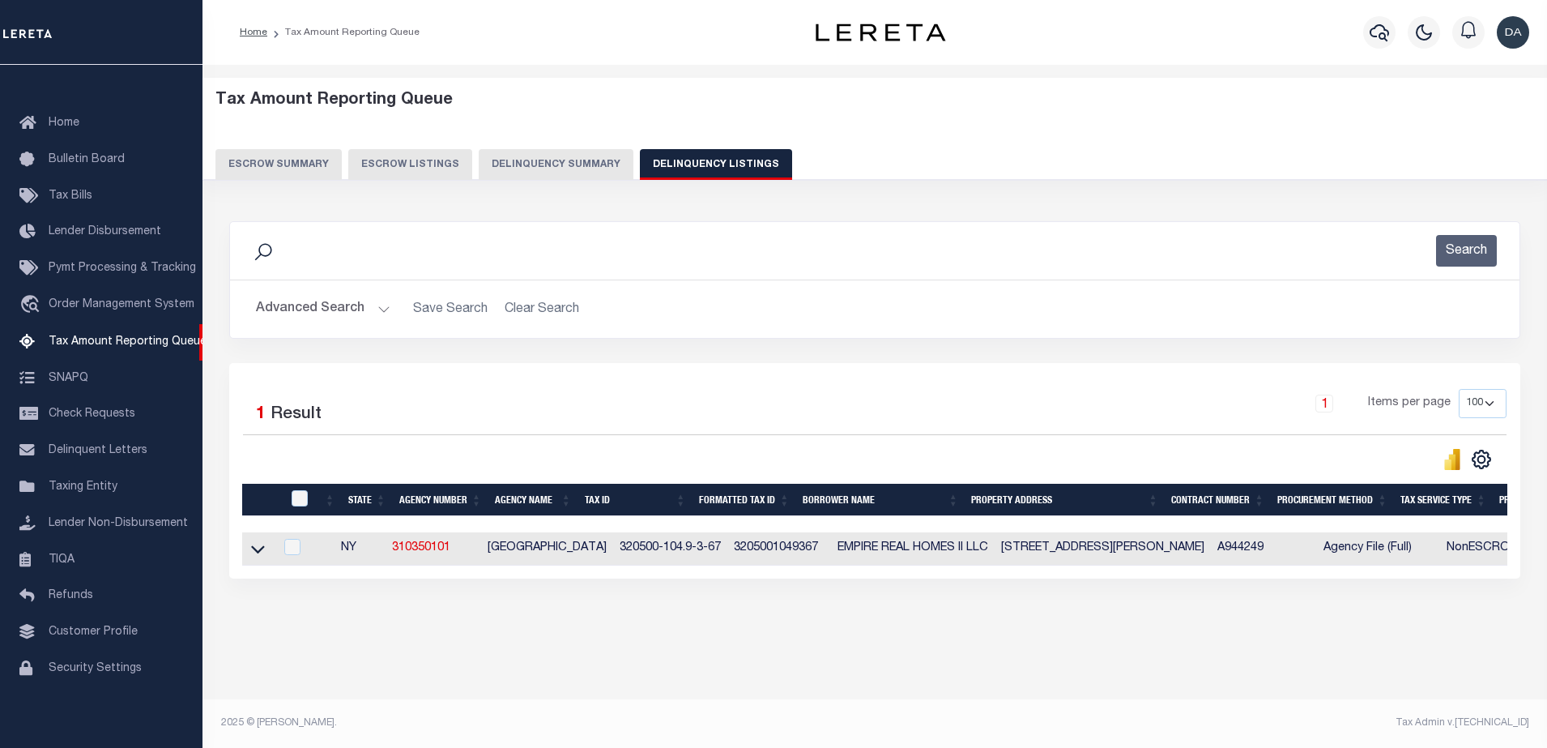
click at [271, 560] on td at bounding box center [258, 548] width 32 height 33
checkbox input "true"
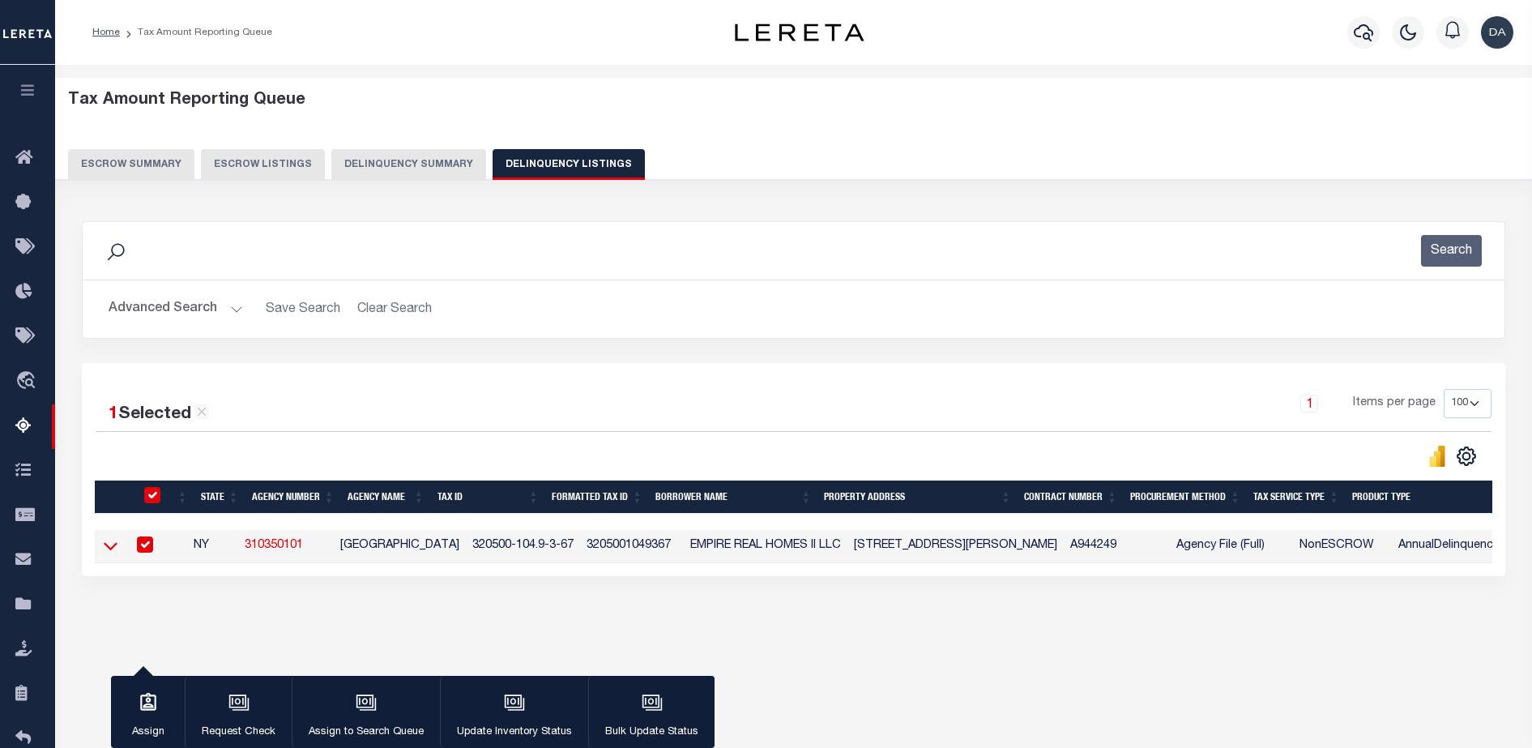
click at [109, 554] on icon at bounding box center [111, 545] width 14 height 17
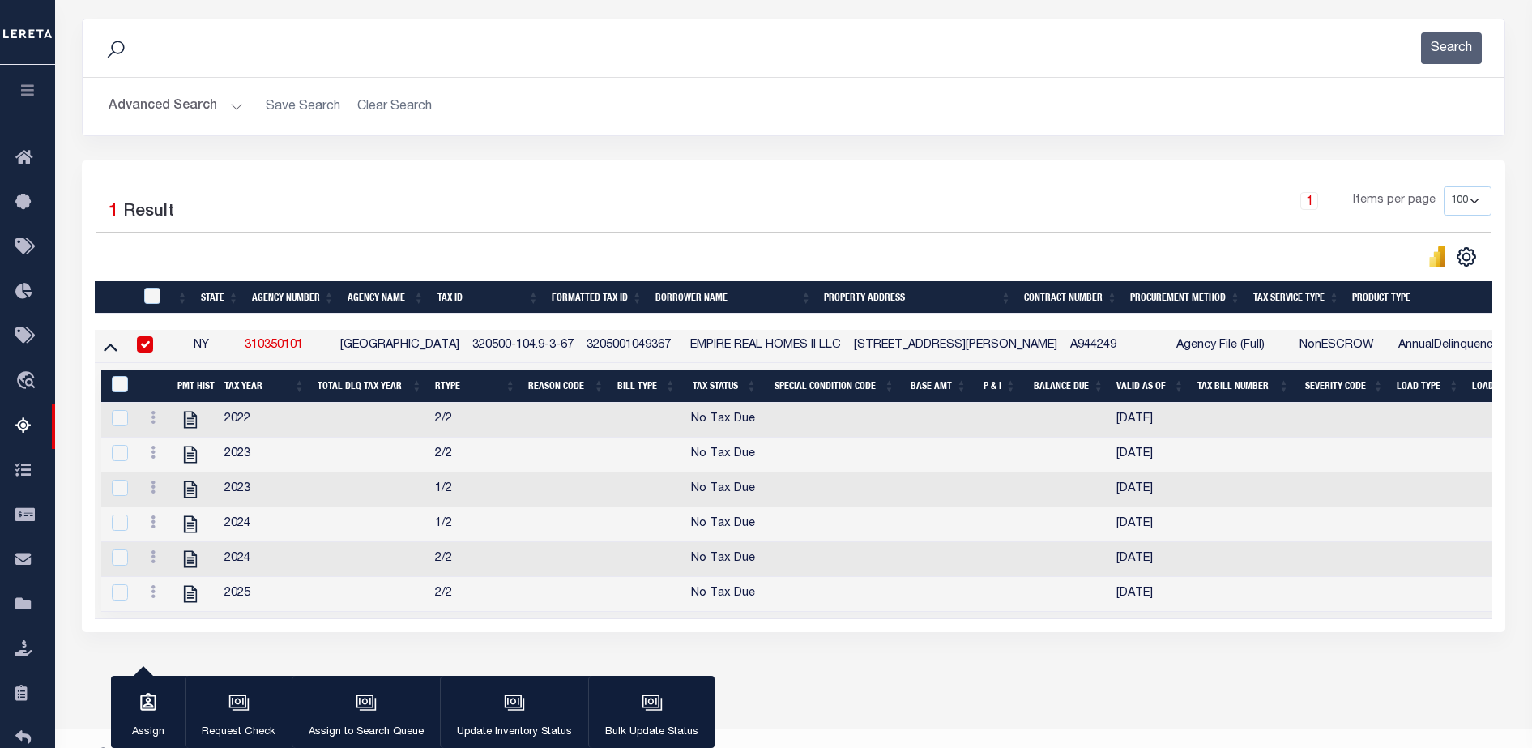
click at [466, 350] on td "320500-104.9-3-67" at bounding box center [523, 346] width 114 height 33
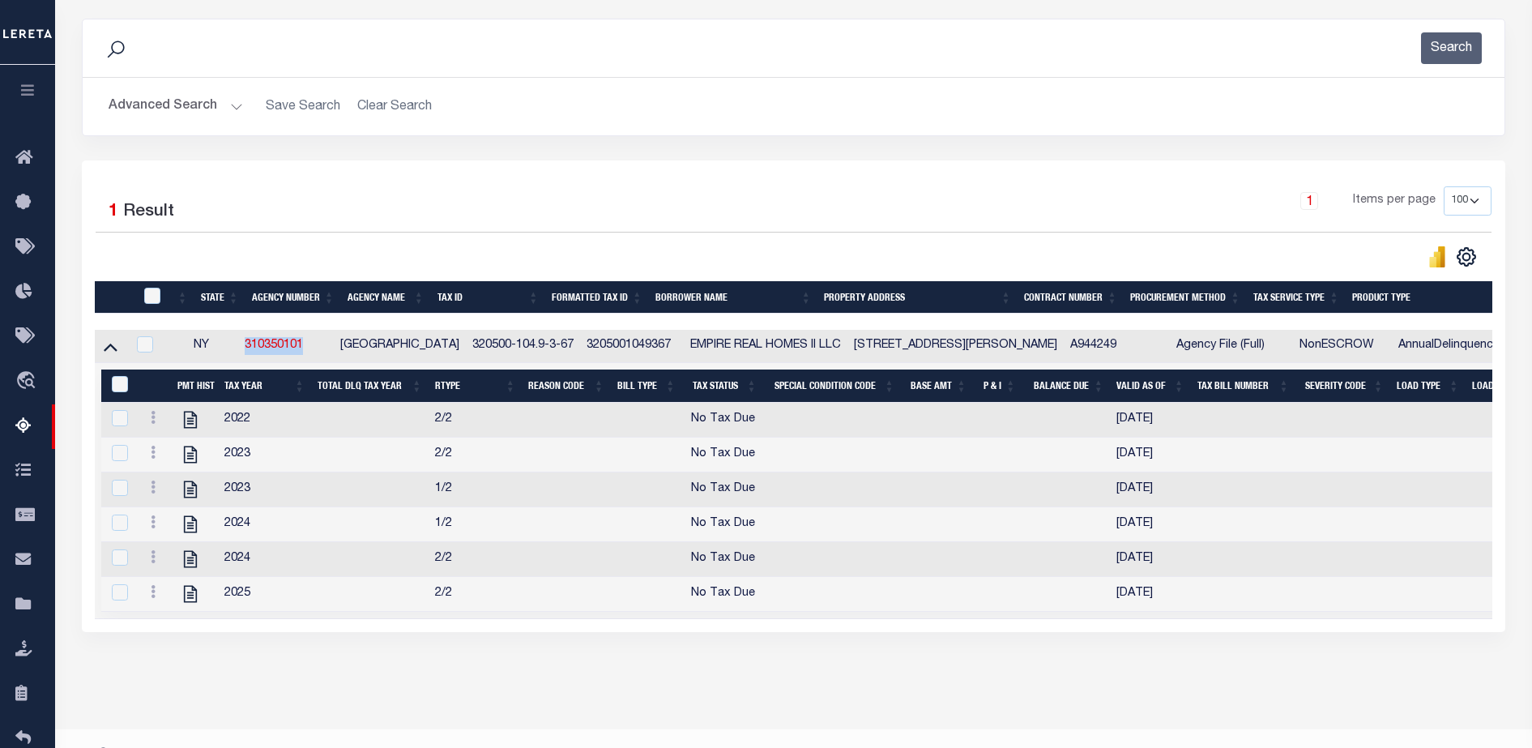
drag, startPoint x: 322, startPoint y: 350, endPoint x: 248, endPoint y: 354, distance: 74.6
click at [248, 354] on td "310350101" at bounding box center [286, 346] width 96 height 33
checkbox input "true"
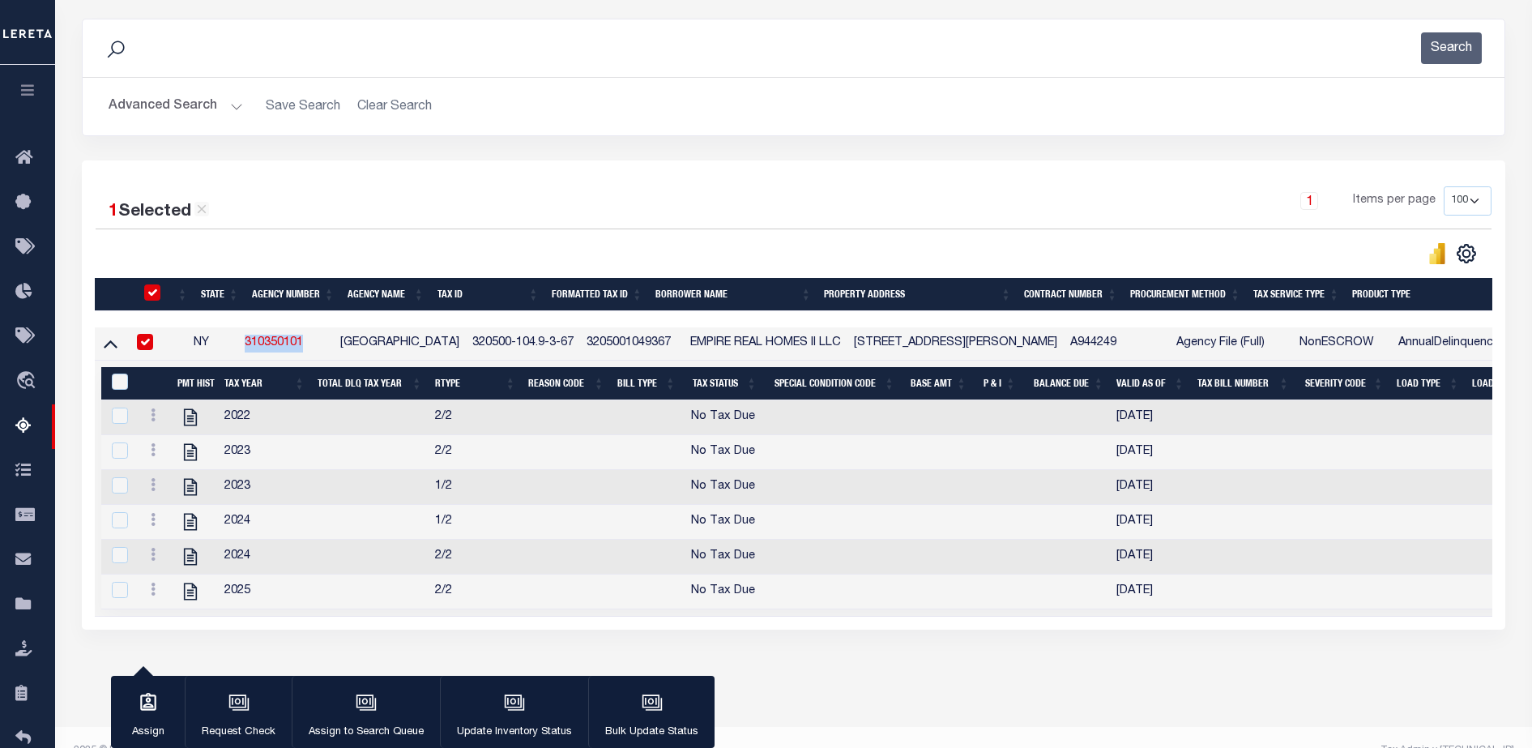
copy link "310350101"
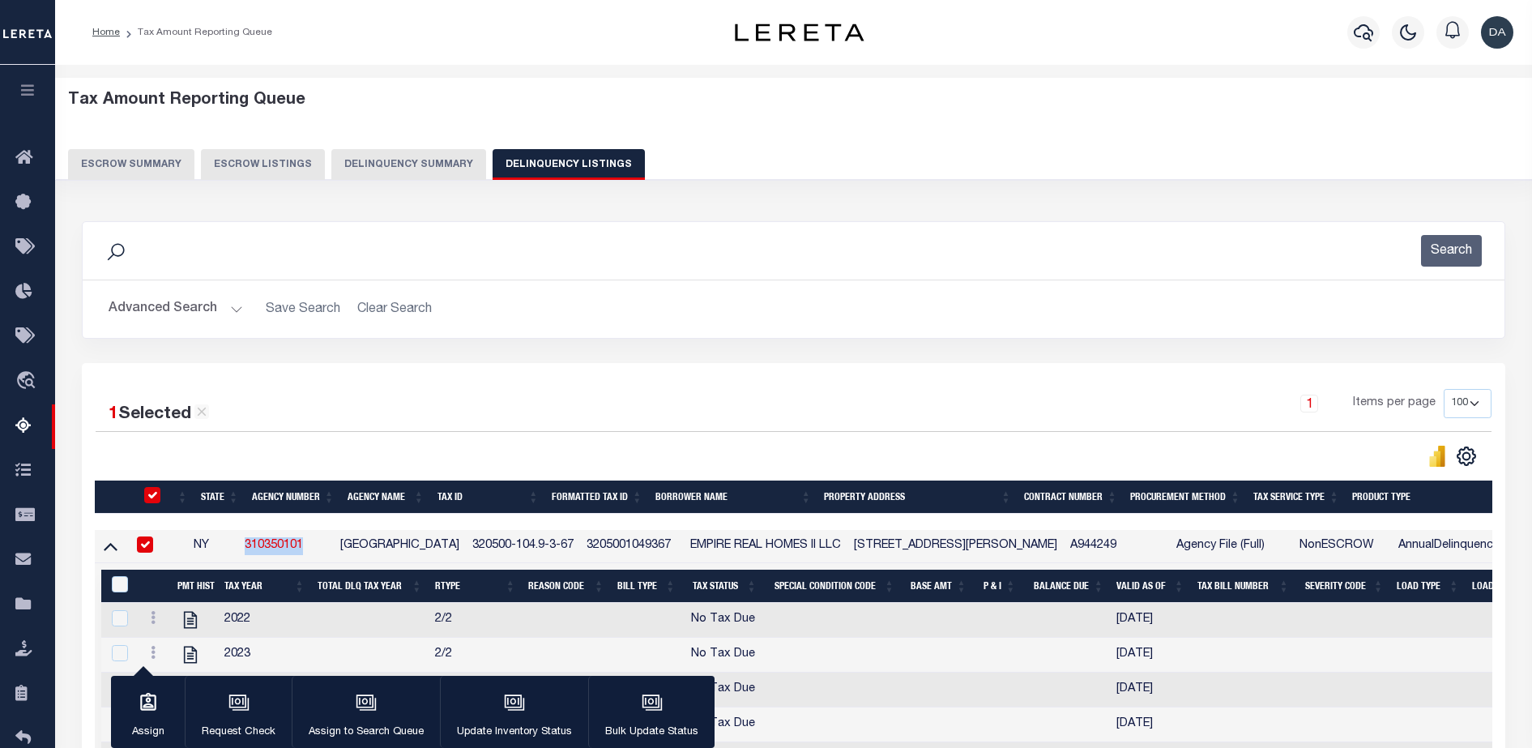
click at [421, 150] on button "Delinquency Summary" at bounding box center [408, 164] width 155 height 31
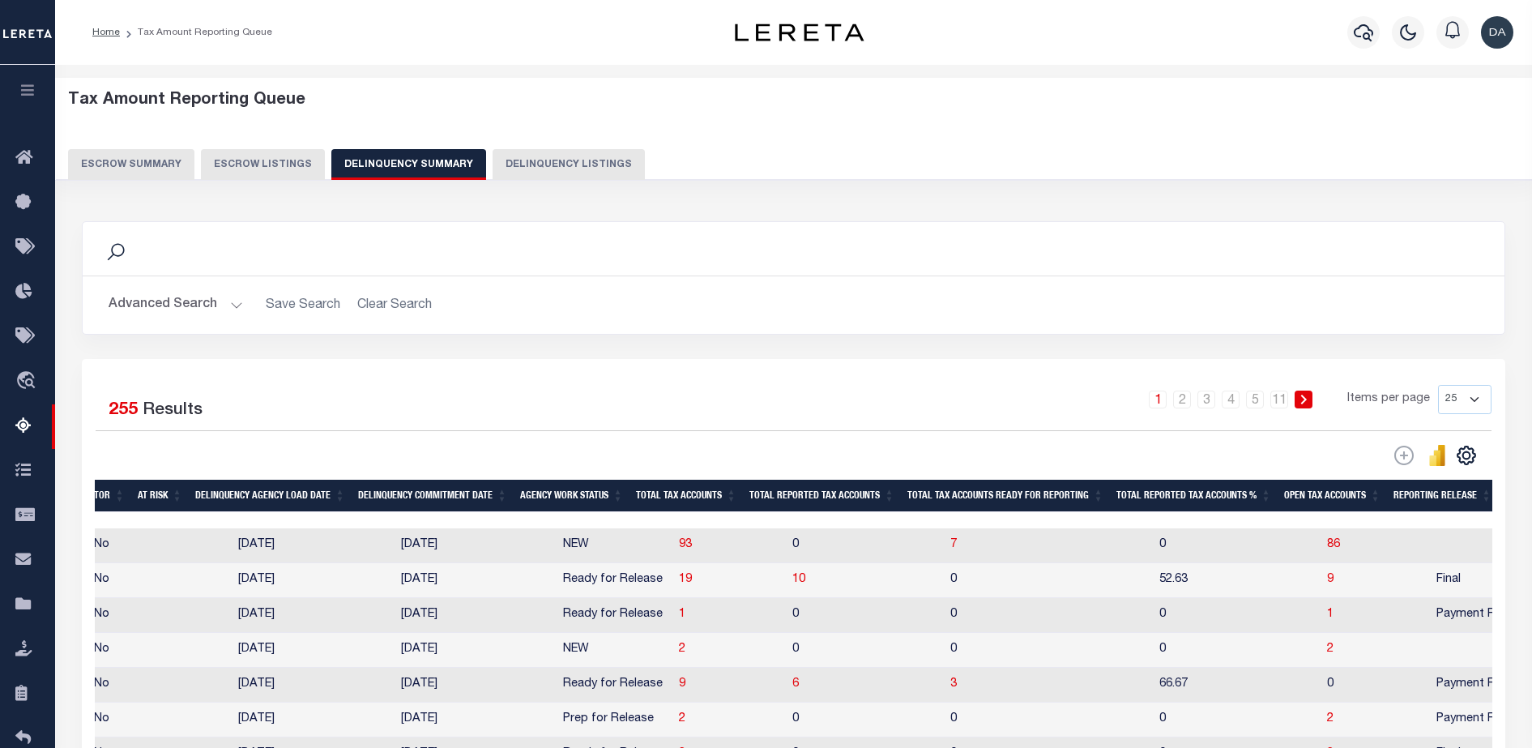
click at [153, 297] on button "Advanced Search" at bounding box center [176, 305] width 134 height 32
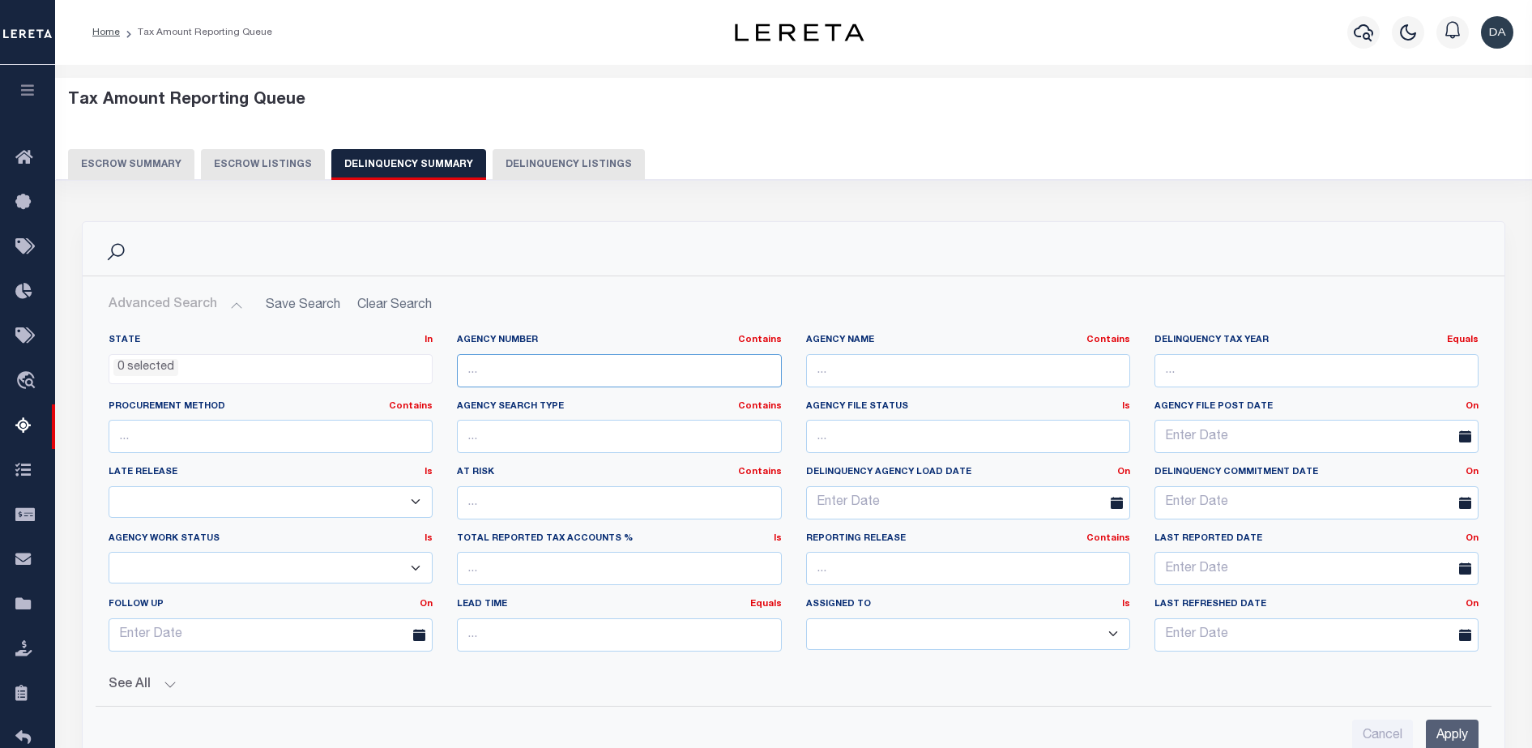
click at [669, 367] on input "text" at bounding box center [619, 370] width 324 height 33
click at [669, 365] on input "text" at bounding box center [619, 370] width 324 height 33
paste input "310350101"
type input "310350101"
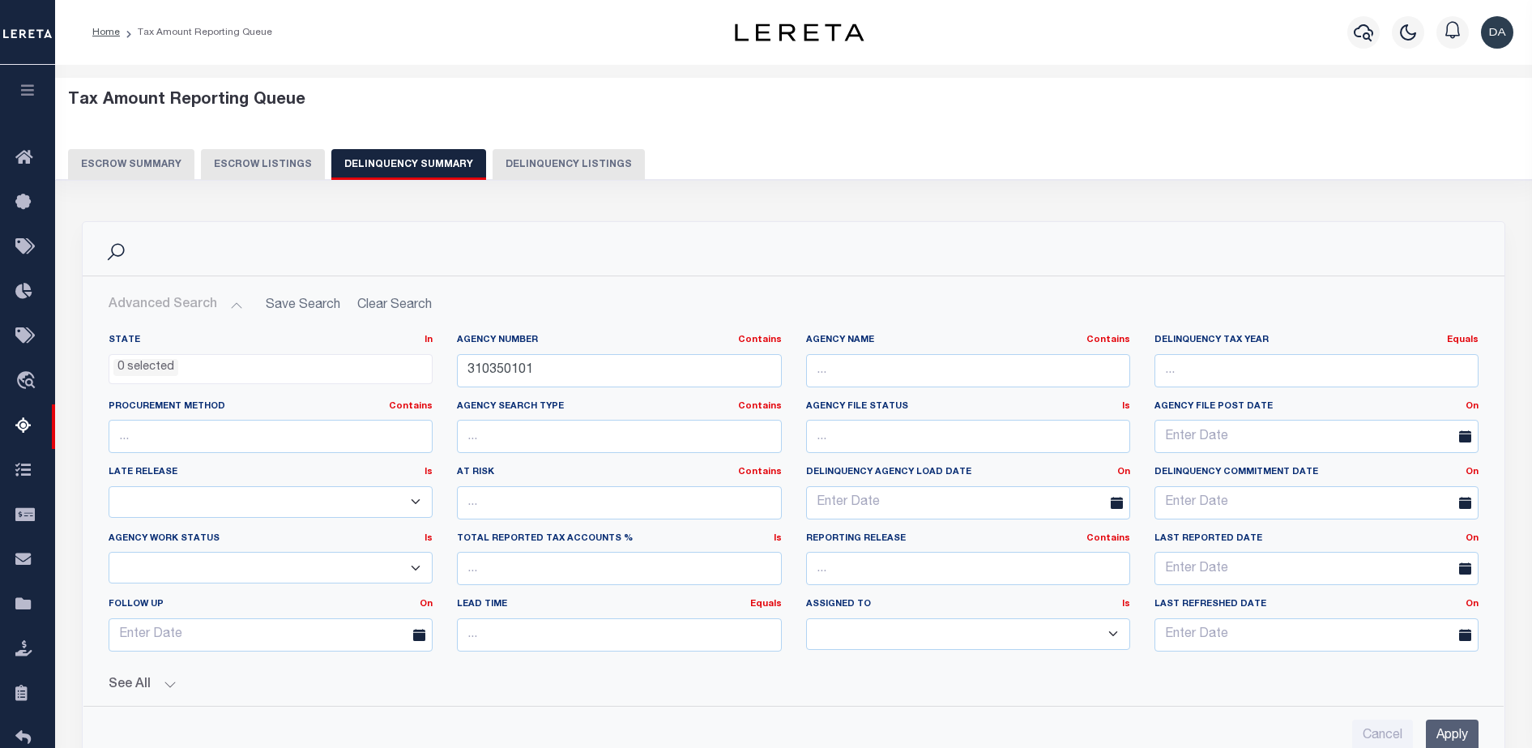
click at [1440, 724] on input "Apply" at bounding box center [1452, 735] width 53 height 33
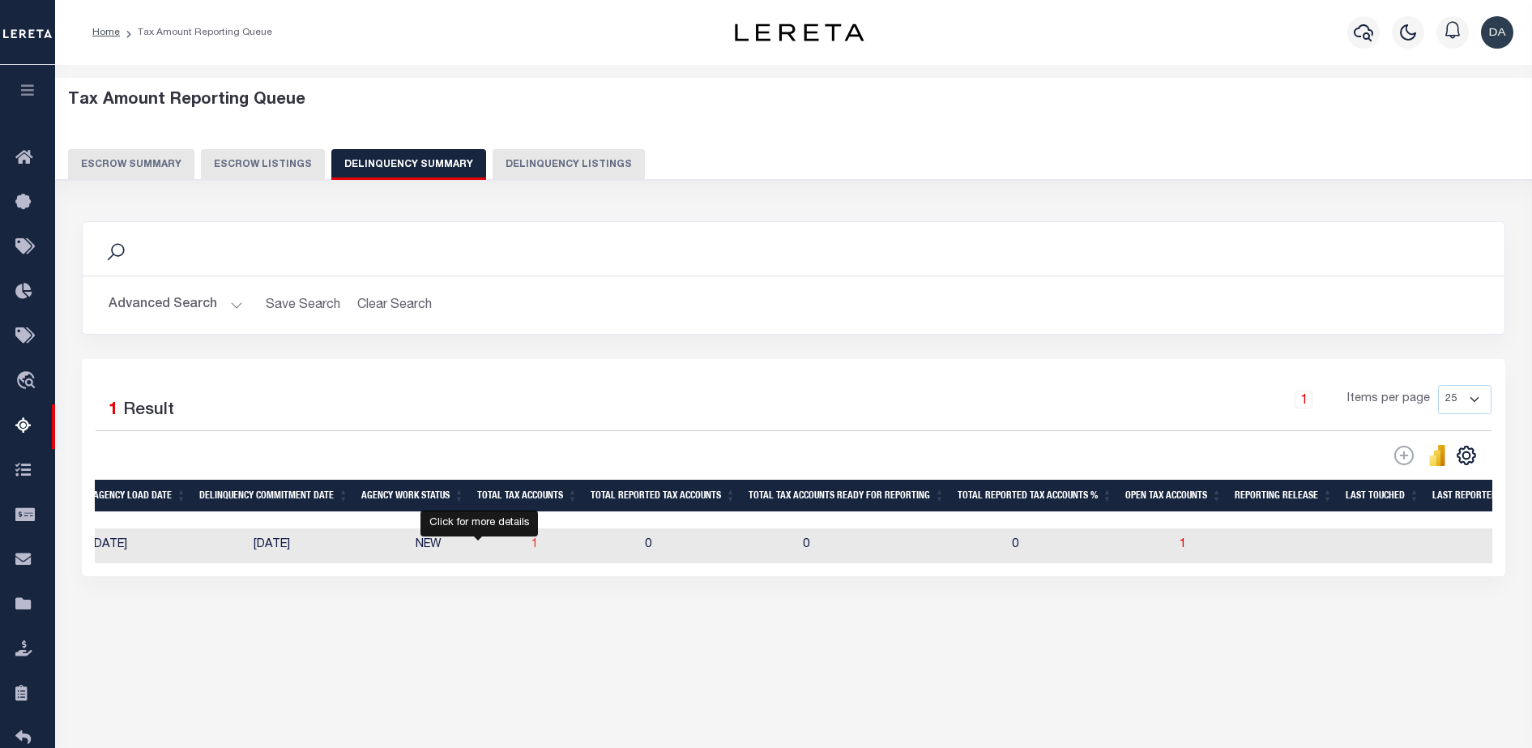
click at [531, 542] on span "1" at bounding box center [534, 544] width 6 height 11
select select "100"
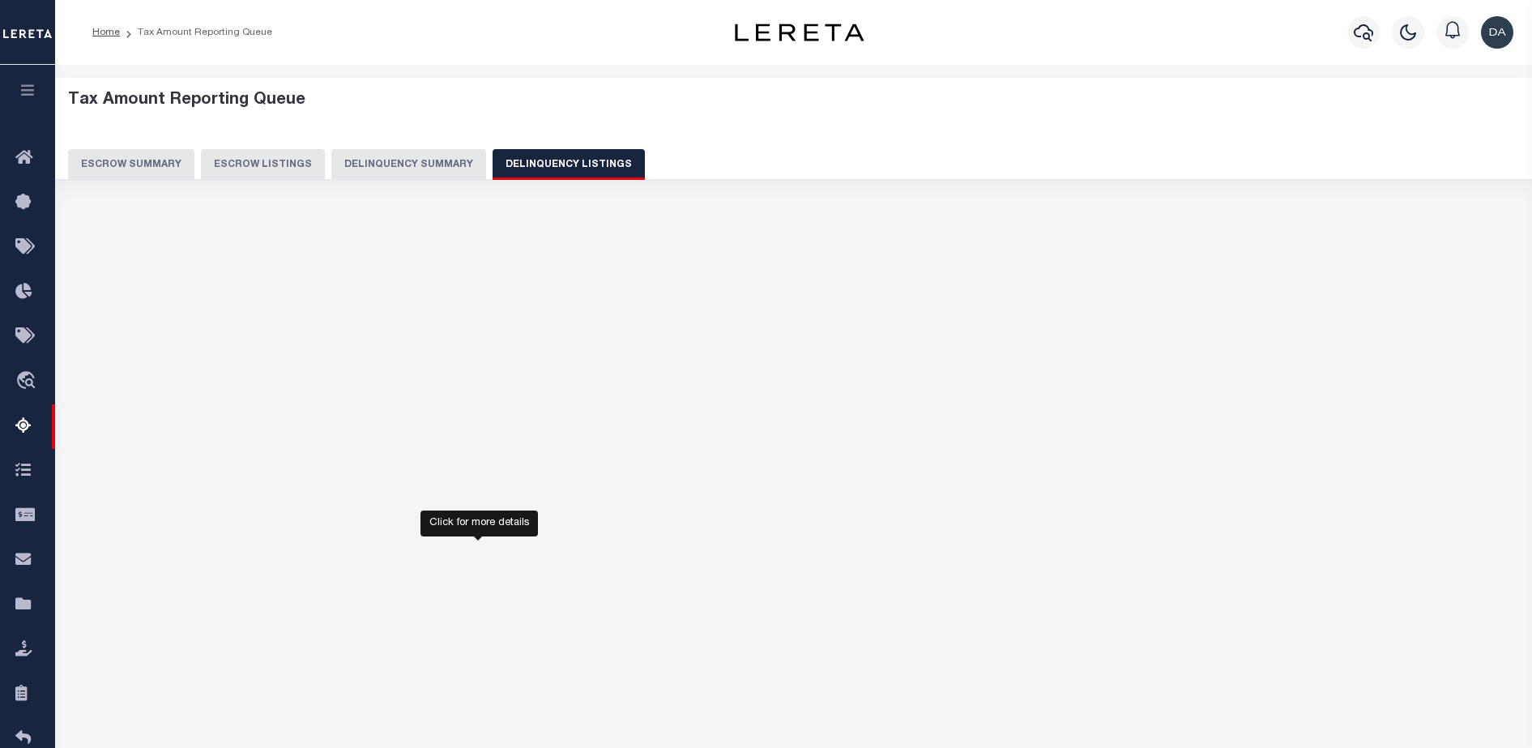
select select "100"
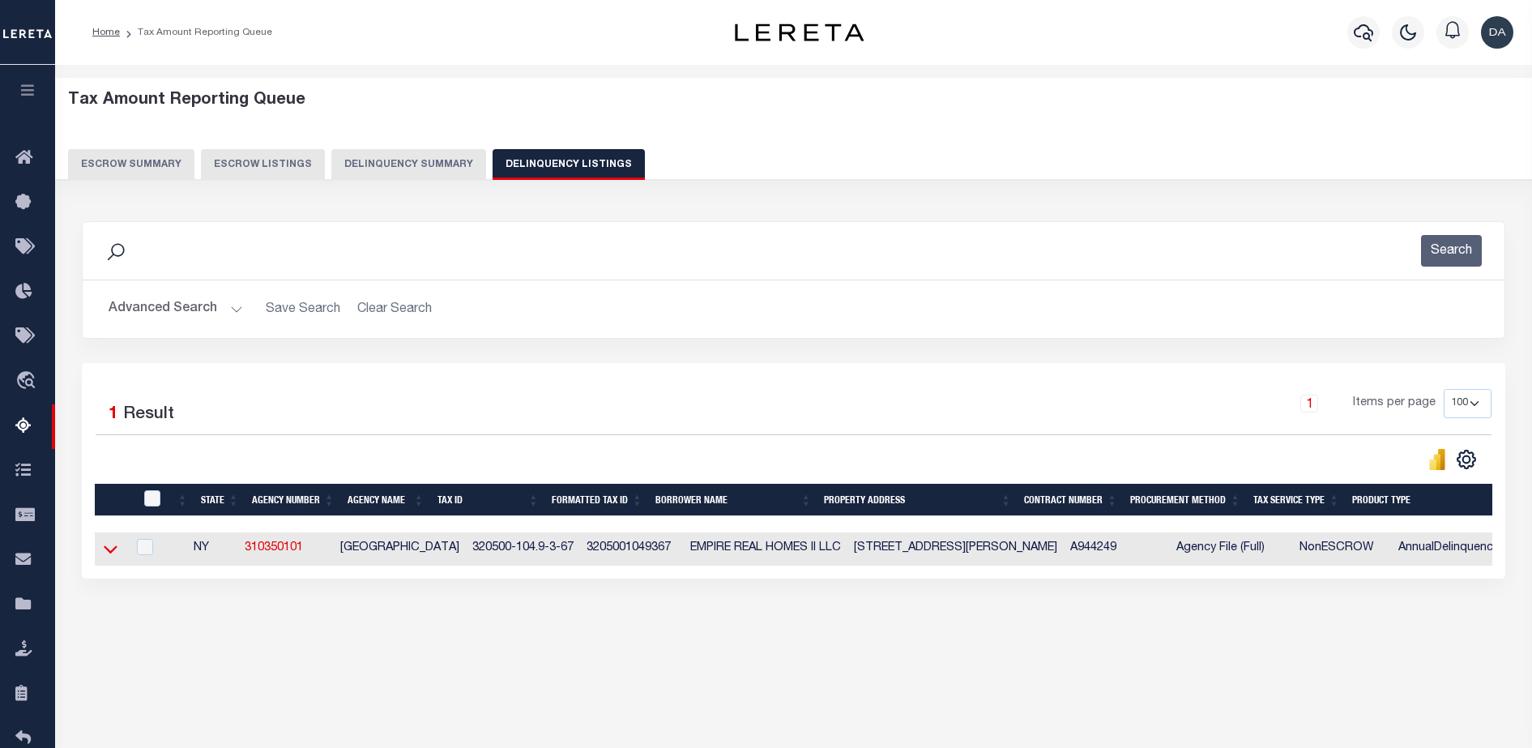
click at [106, 550] on icon at bounding box center [111, 548] width 14 height 17
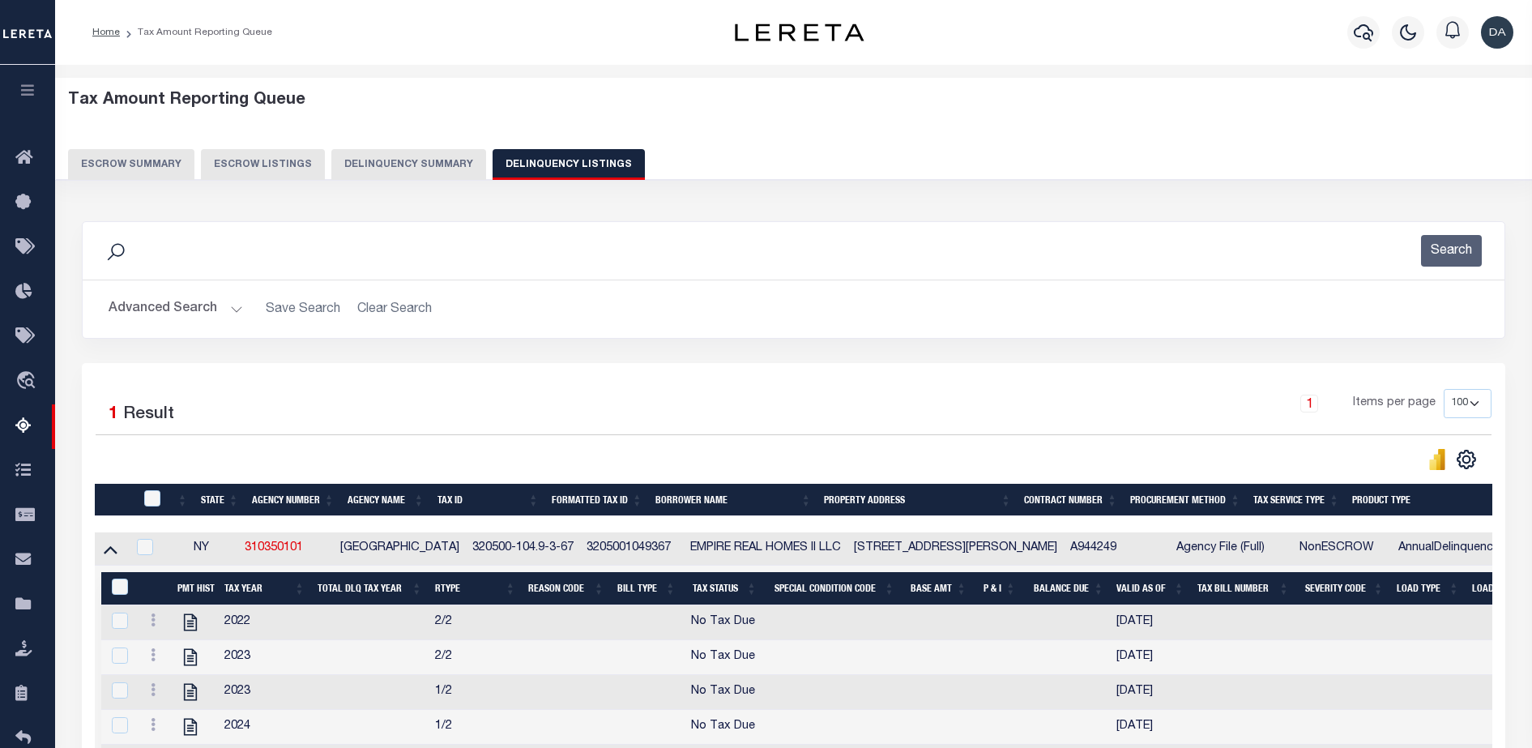
scroll to position [252, 0]
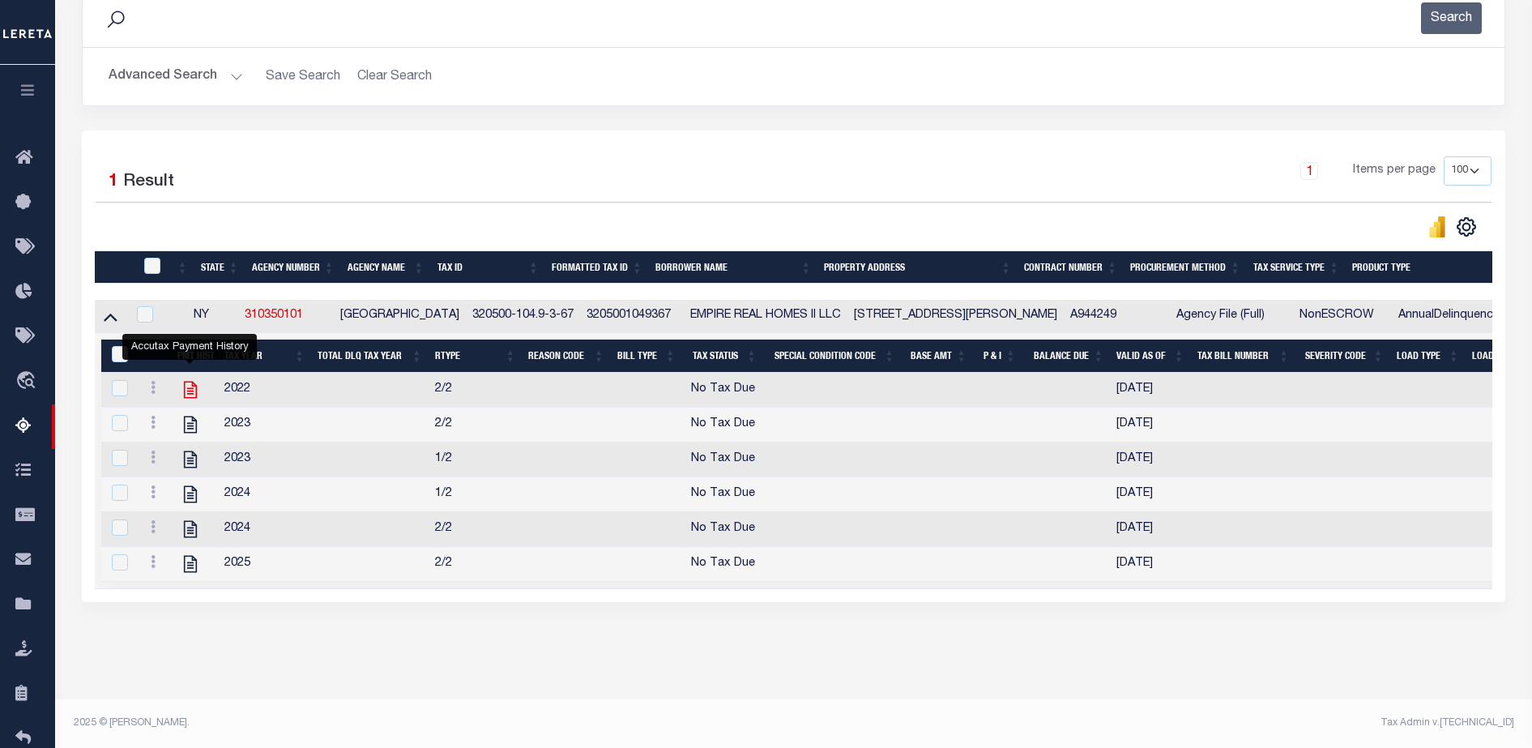
click at [193, 381] on icon "" at bounding box center [190, 389] width 13 height 17
checkbox input "true"
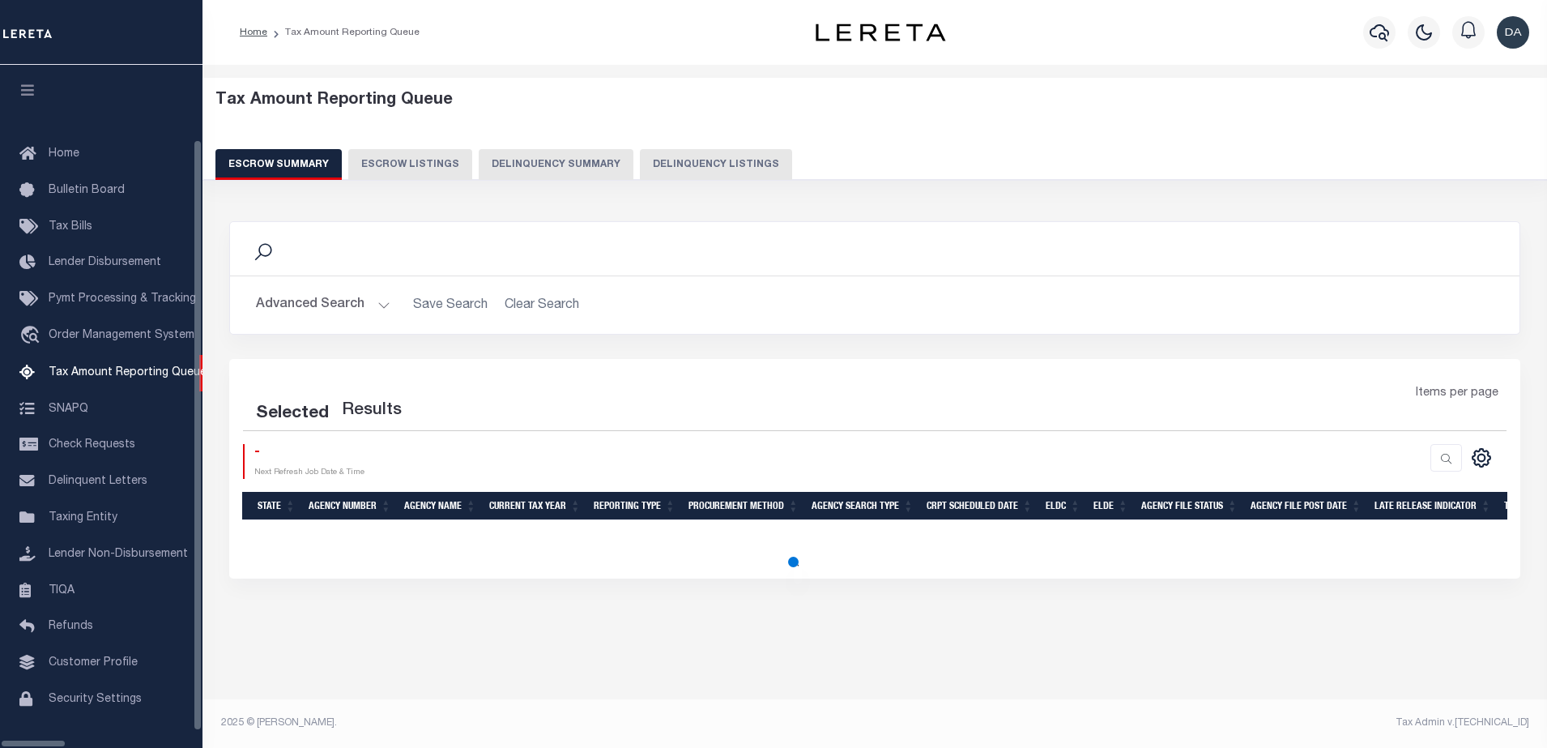
select select
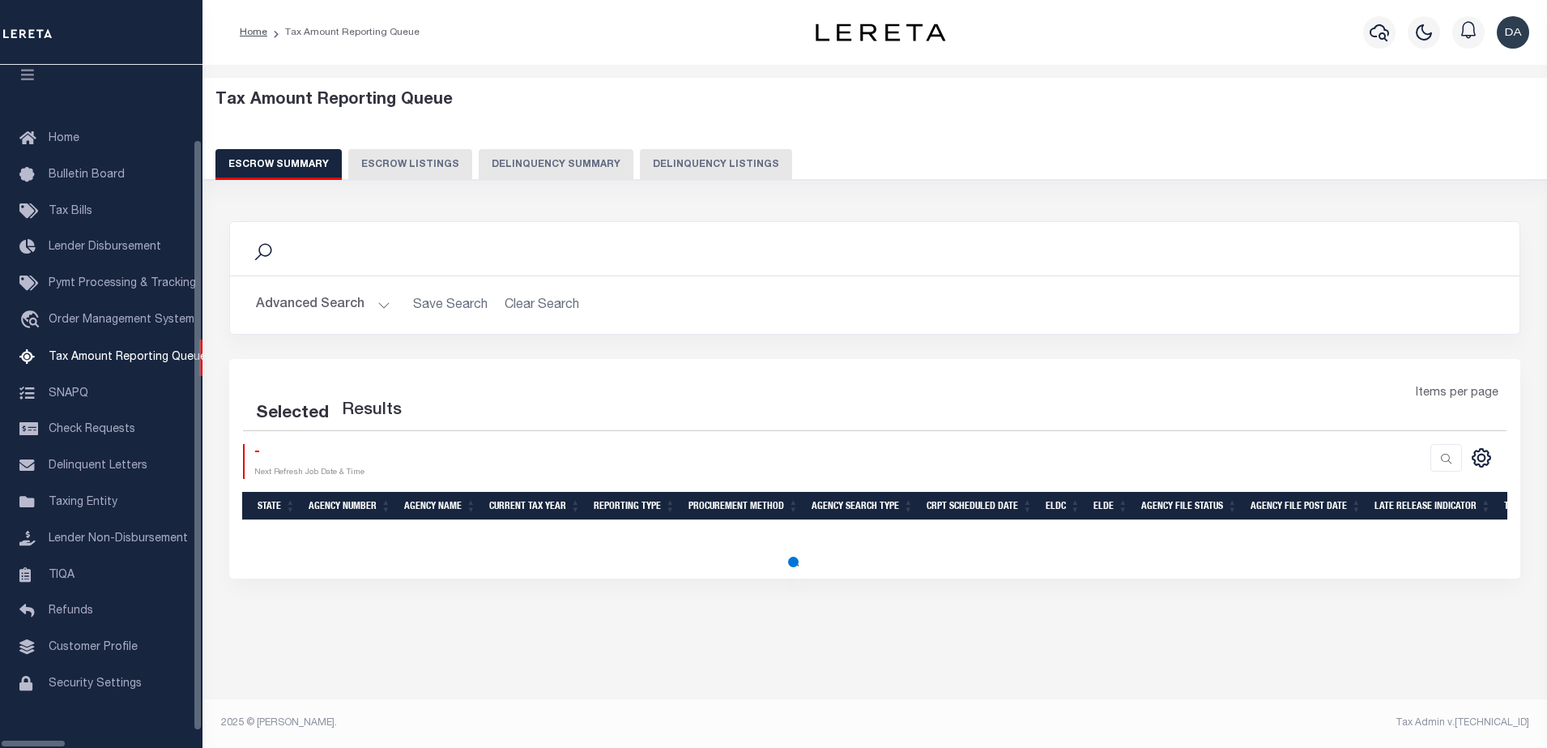
select select
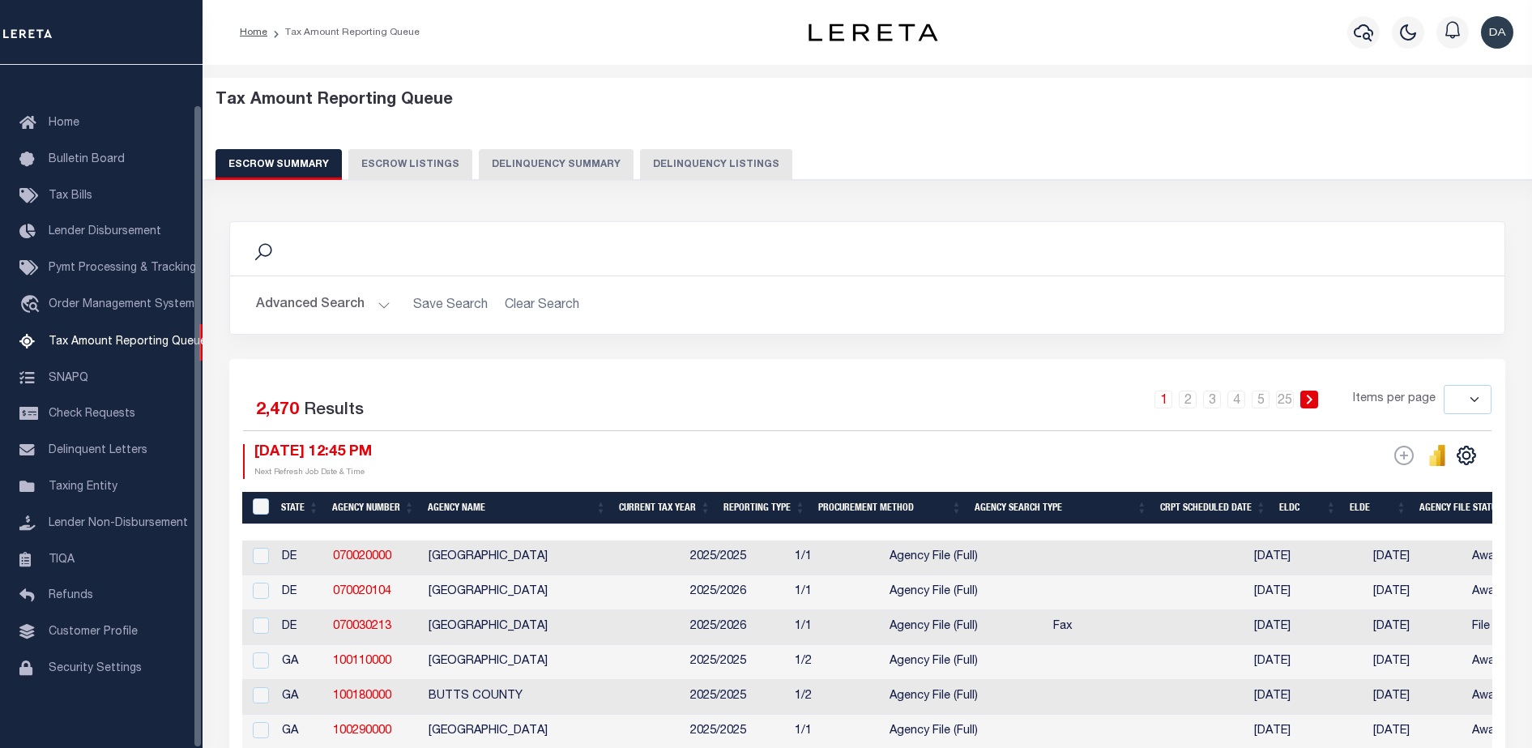
click at [501, 153] on button "Delinquency Summary" at bounding box center [556, 164] width 155 height 31
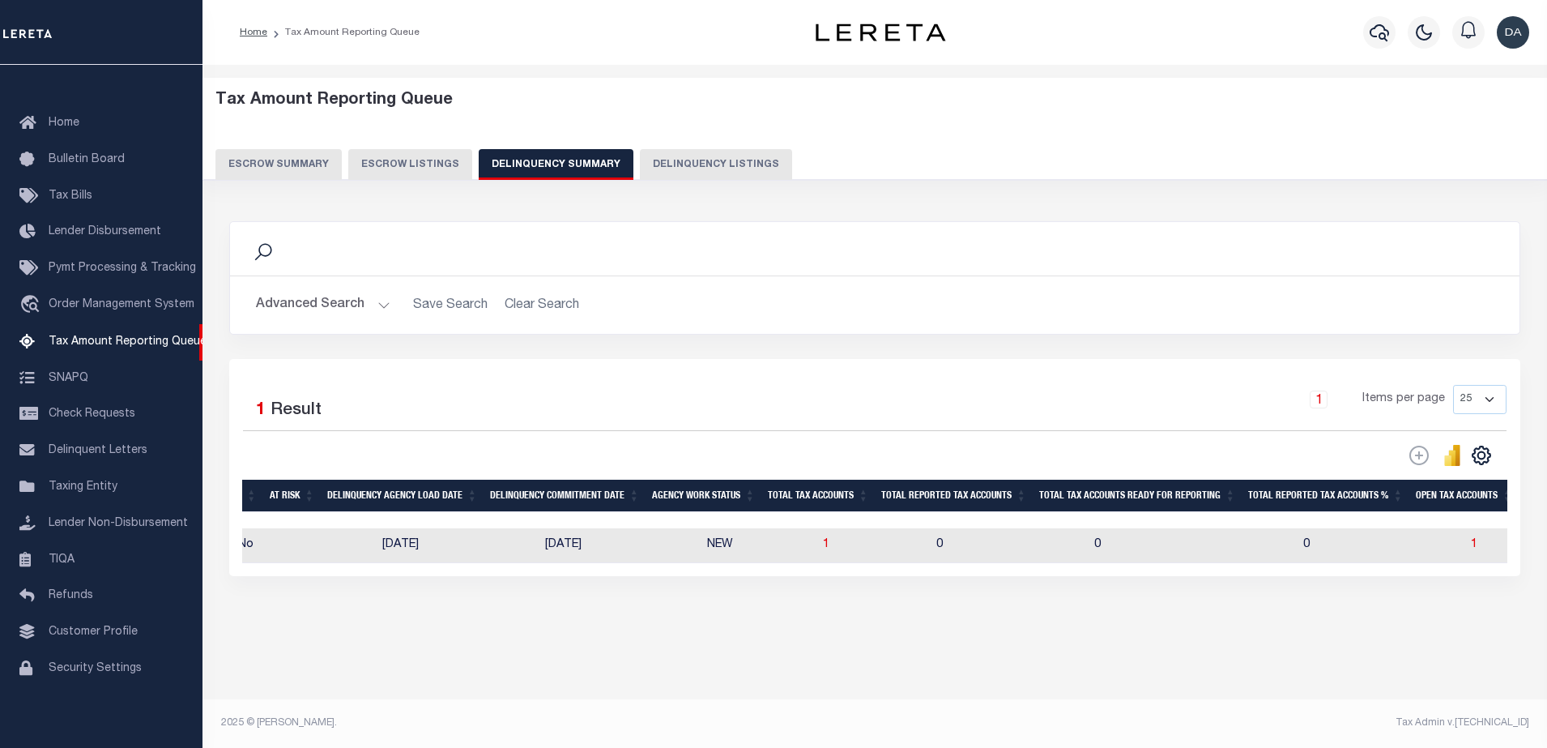
scroll to position [0, 1021]
click at [812, 548] on span "1" at bounding box center [815, 544] width 6 height 11
select select "100"
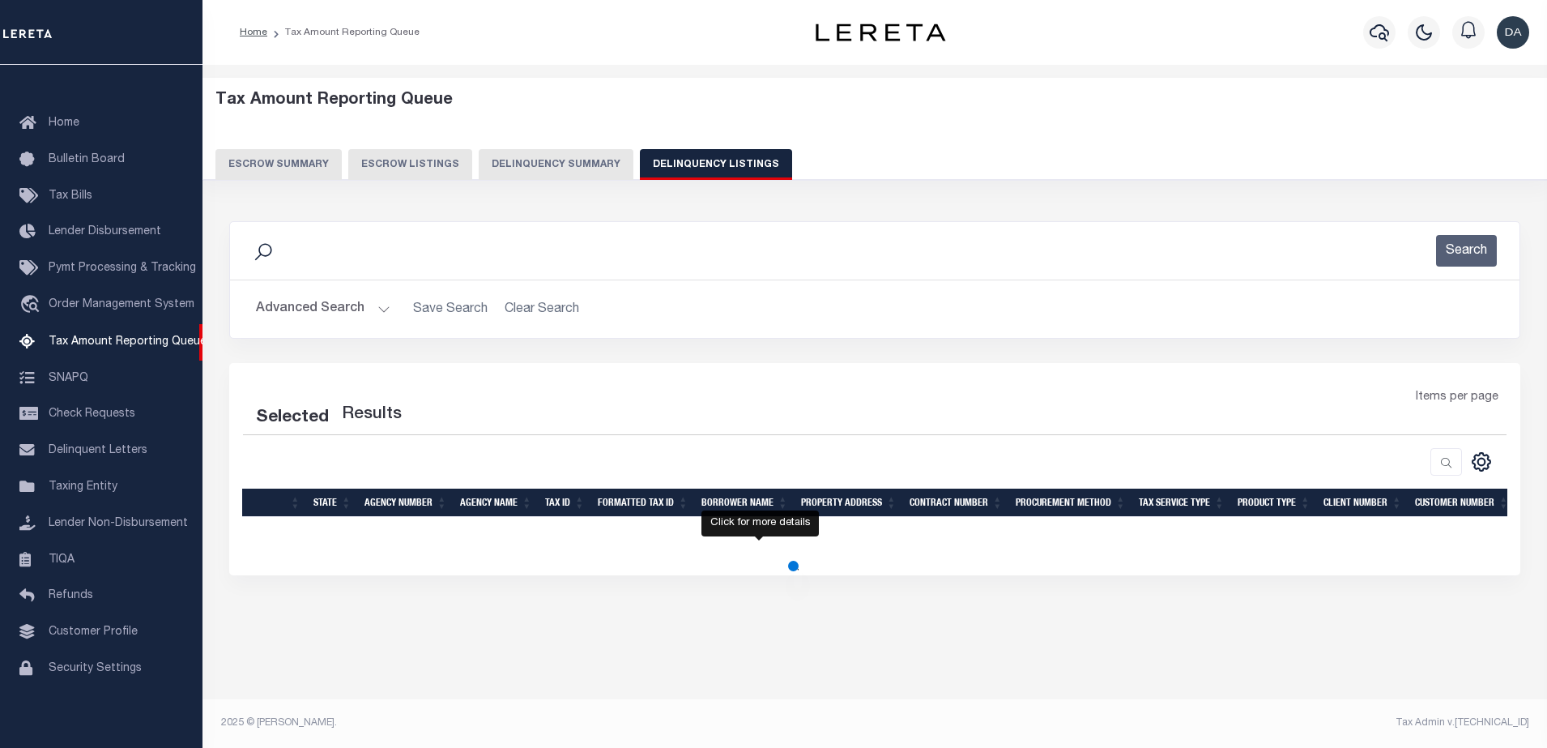
select select "100"
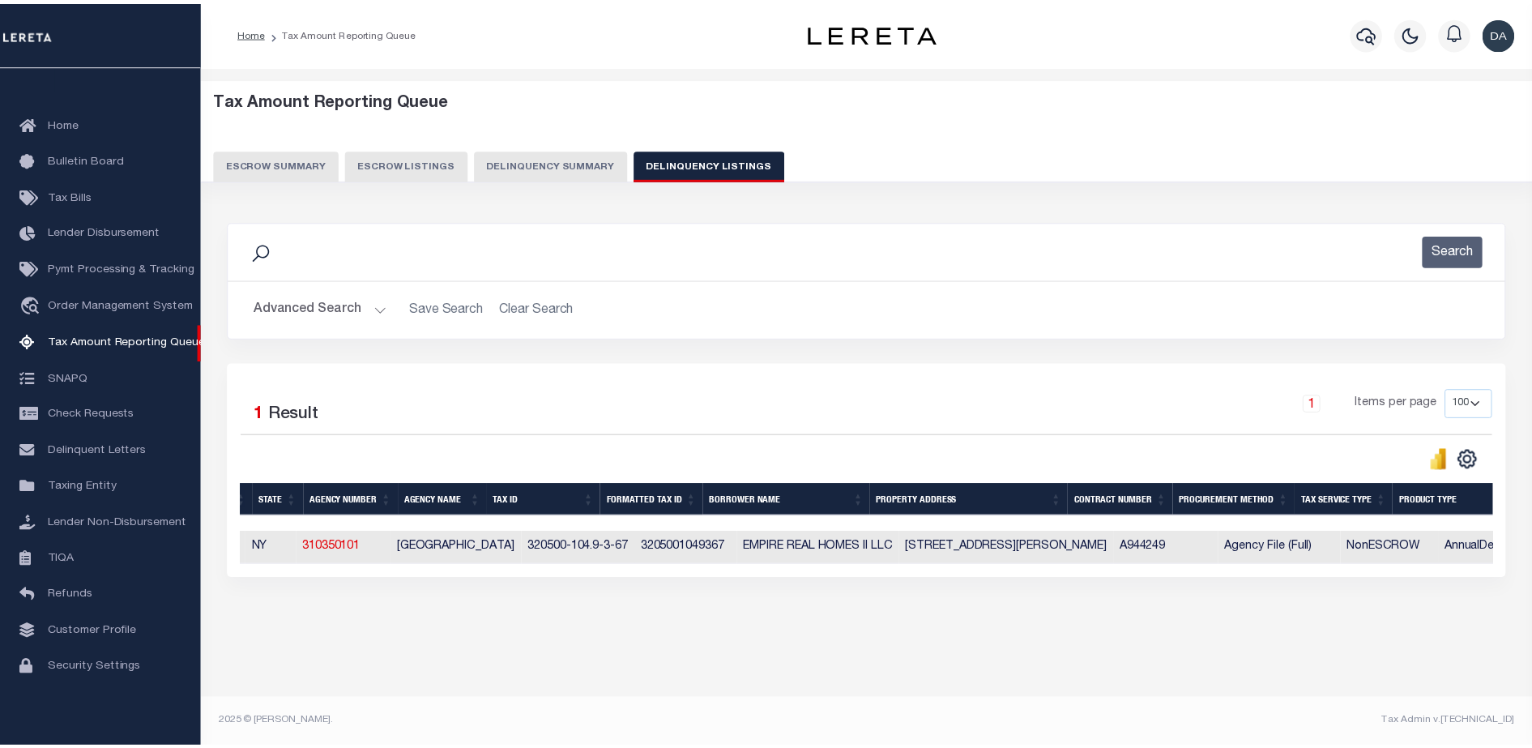
scroll to position [0, 0]
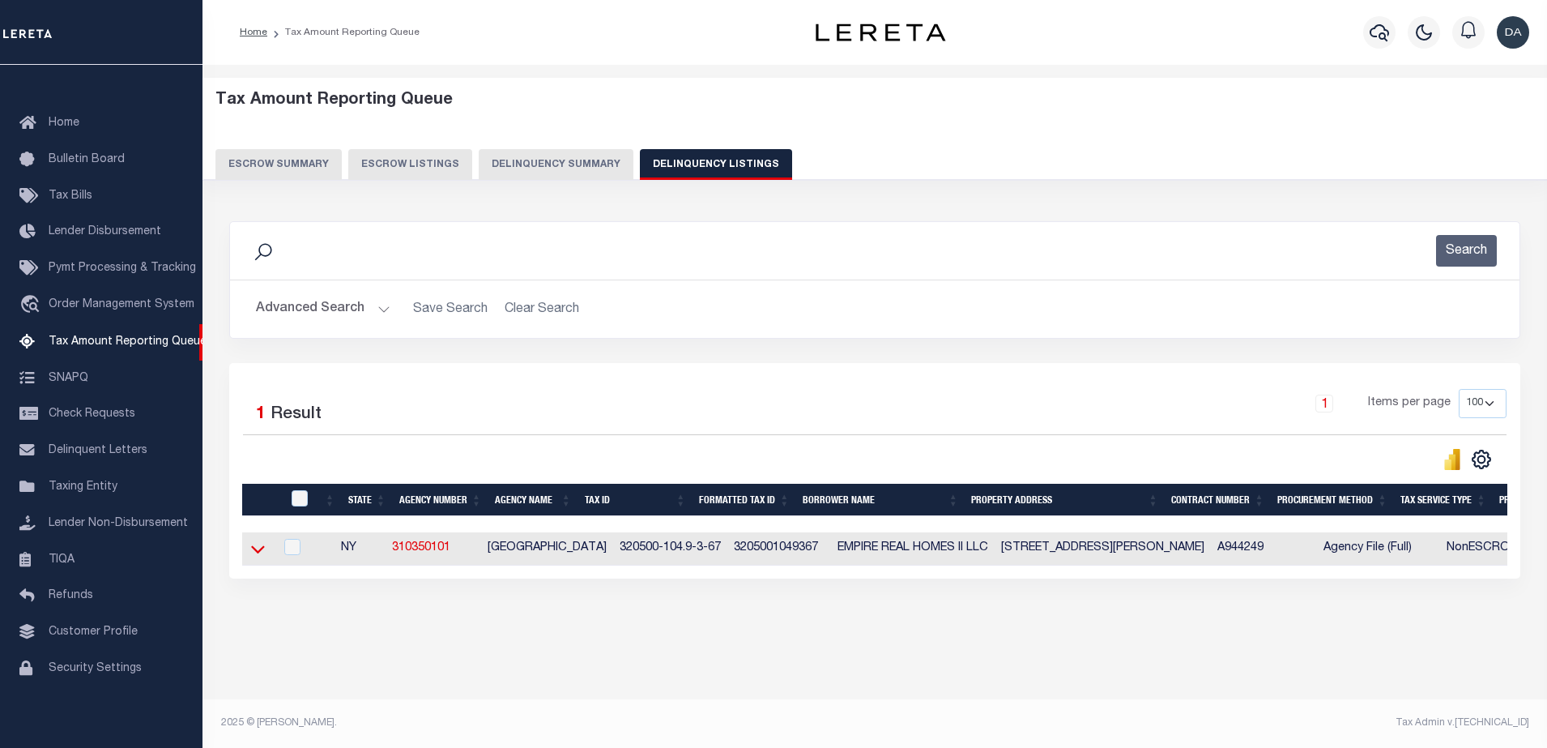
click at [261, 543] on link at bounding box center [258, 547] width 19 height 11
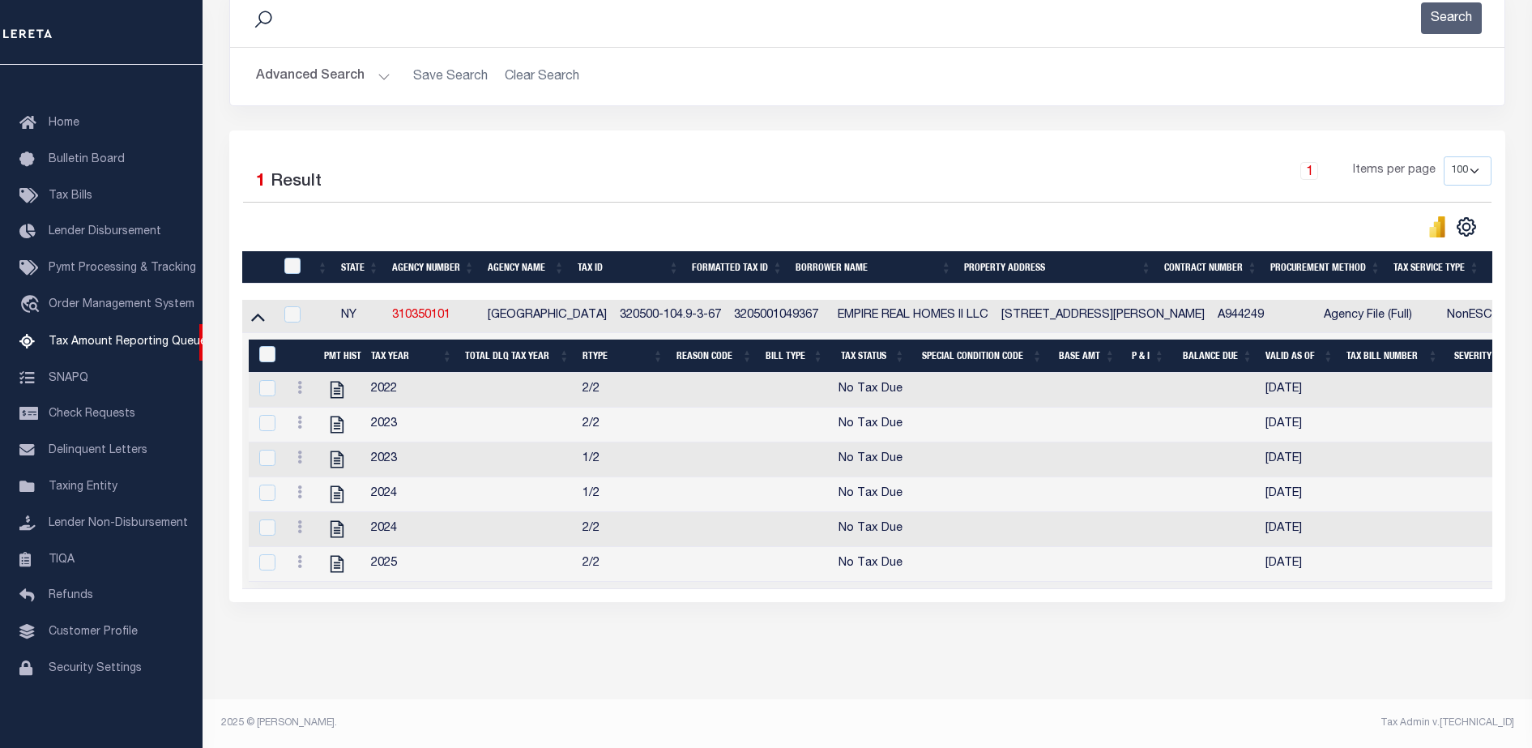
scroll to position [252, 0]
drag, startPoint x: 455, startPoint y: 293, endPoint x: 391, endPoint y: 301, distance: 64.5
click at [391, 301] on td "310350101" at bounding box center [434, 316] width 96 height 33
checkbox input "true"
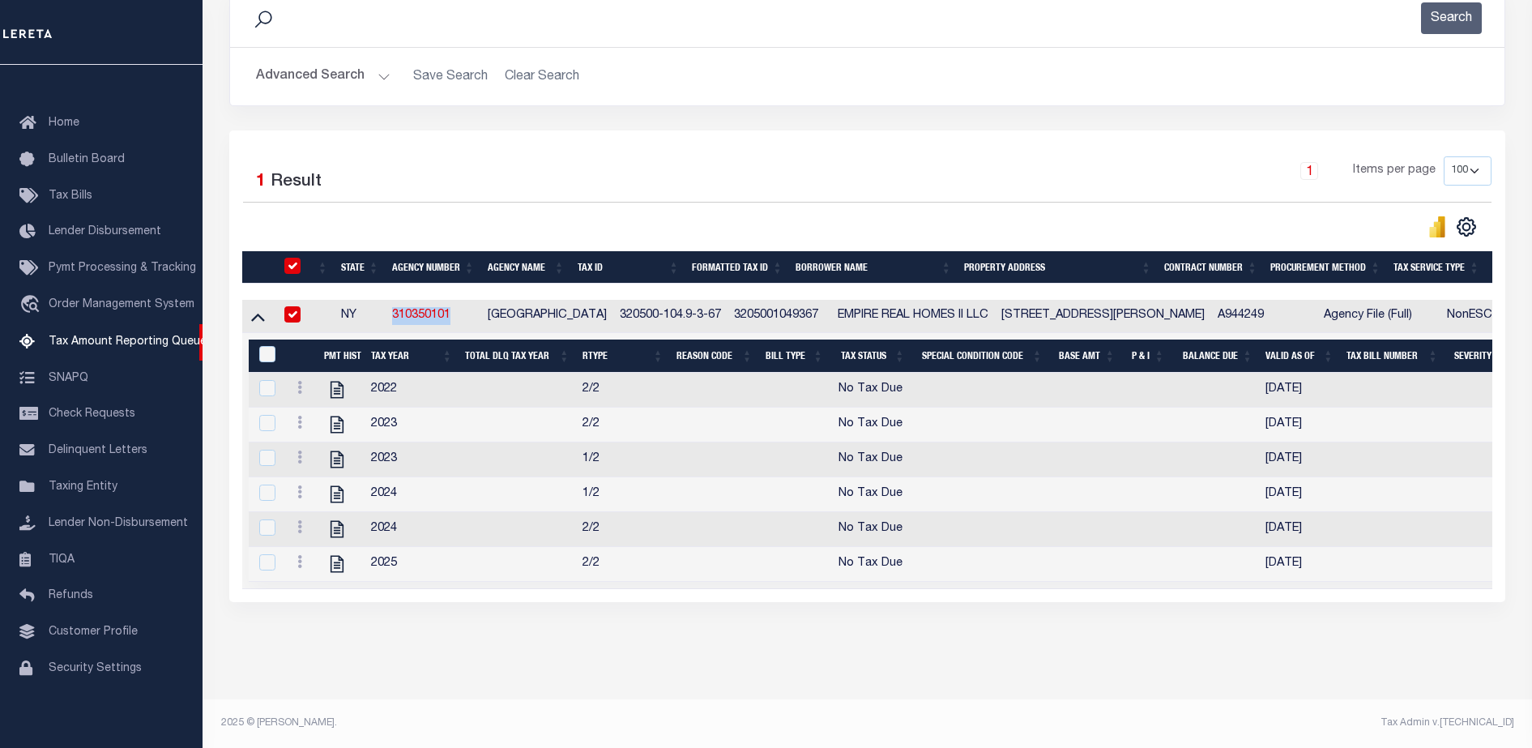
scroll to position [249, 0]
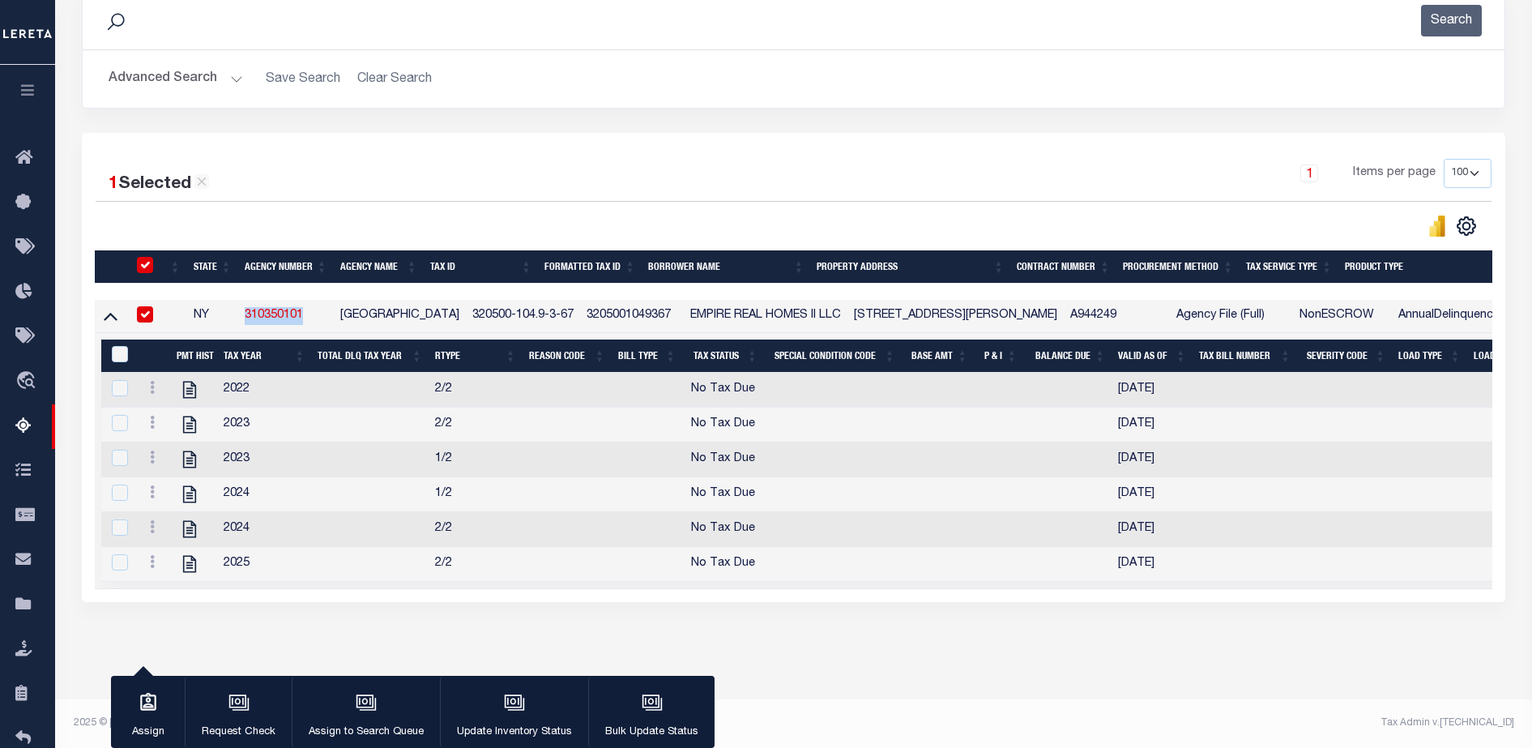
copy link "310350101"
drag, startPoint x: 434, startPoint y: 302, endPoint x: 631, endPoint y: 295, distance: 197.0
click at [631, 300] on tr "NY 310350101 GENEVA CITY 320500-104.9-3-67 3205001049367 EMPIRE REAL HOMES II L…" at bounding box center [1231, 316] width 2273 height 33
copy tr "320500-104.9-3-67 3205001049367"
drag, startPoint x: 312, startPoint y: 304, endPoint x: 241, endPoint y: 298, distance: 71.5
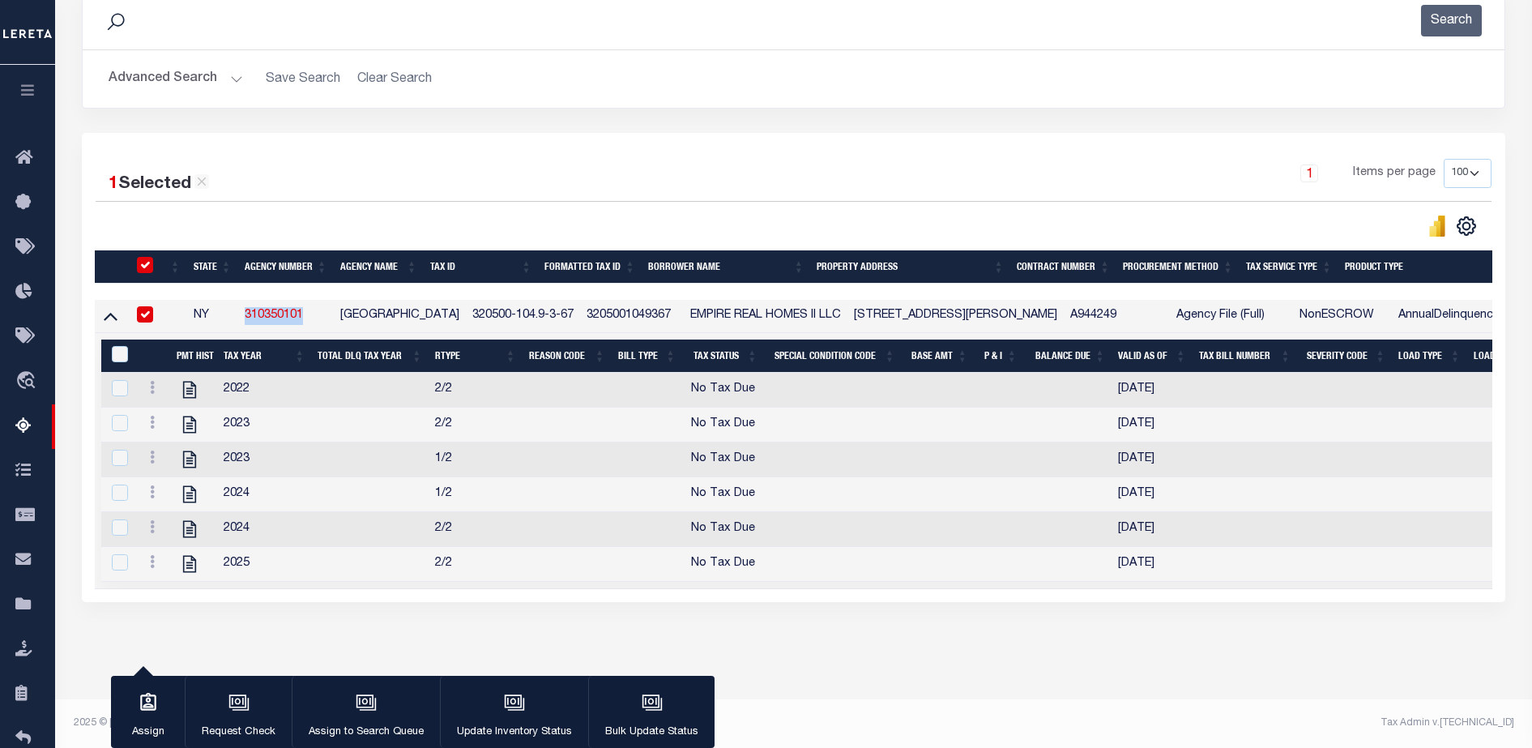
click at [241, 300] on td "310350101" at bounding box center [286, 316] width 96 height 33
checkbox input "false"
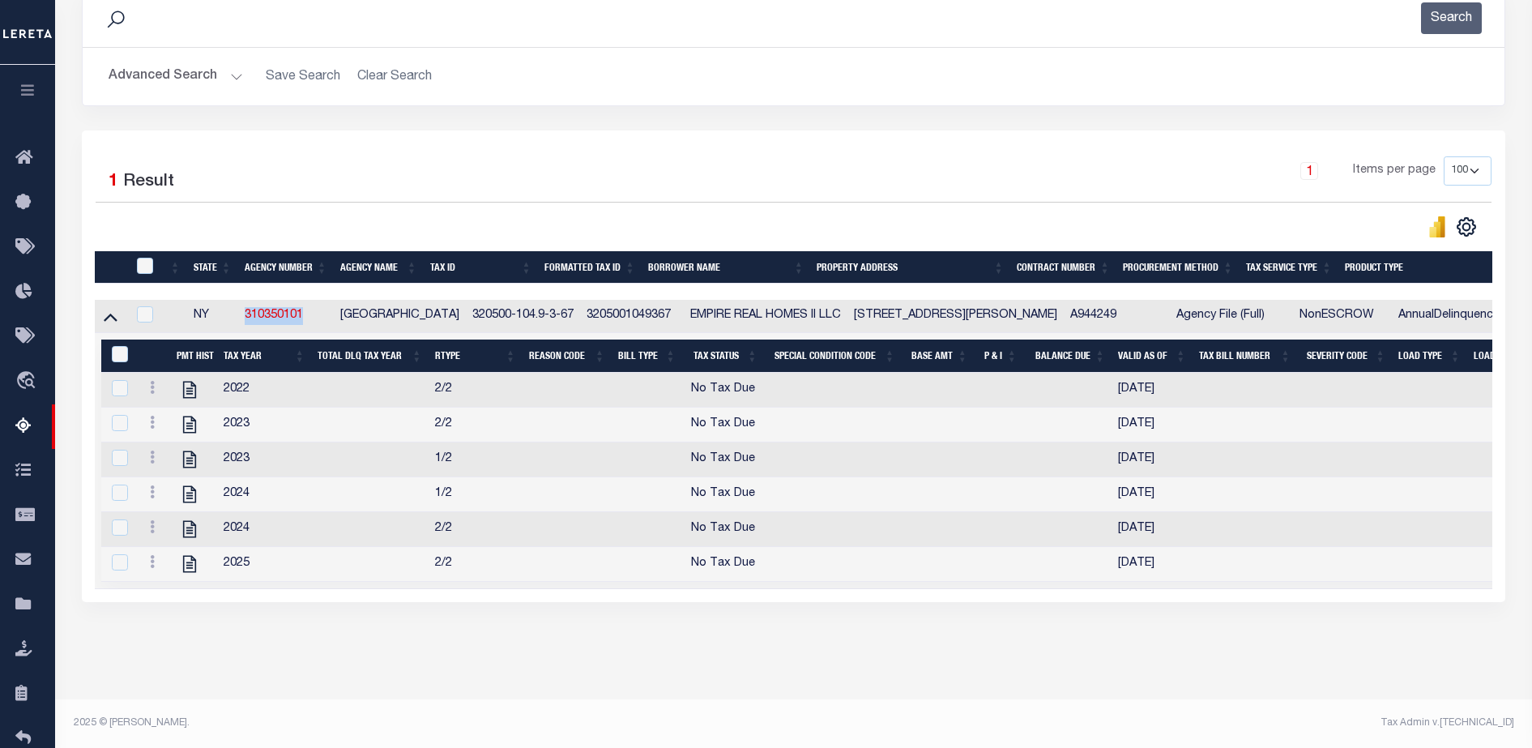
copy link "310350101"
click at [190, 381] on icon "" at bounding box center [189, 389] width 13 height 17
checkbox input "true"
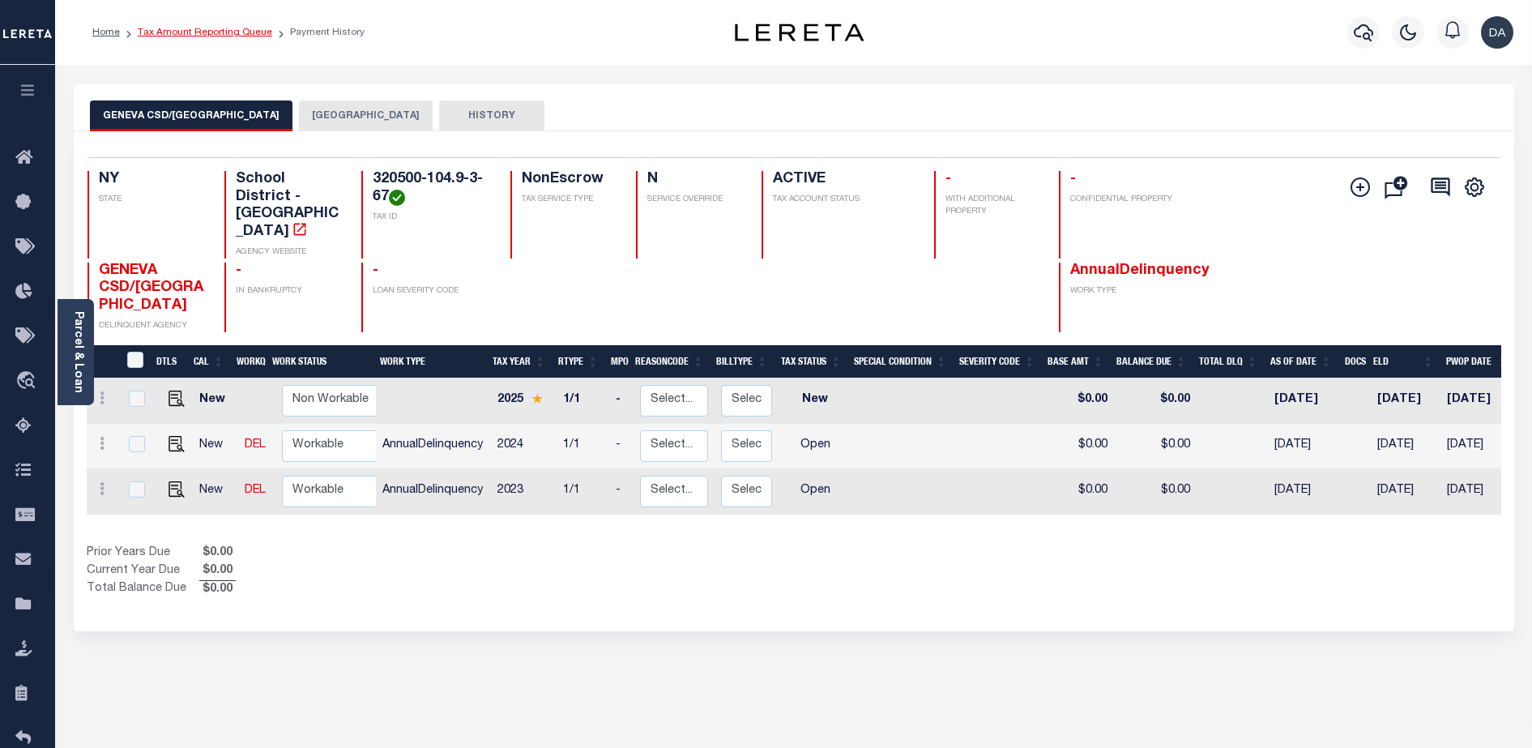
click at [209, 31] on link "Tax Amount Reporting Queue" at bounding box center [205, 33] width 134 height 10
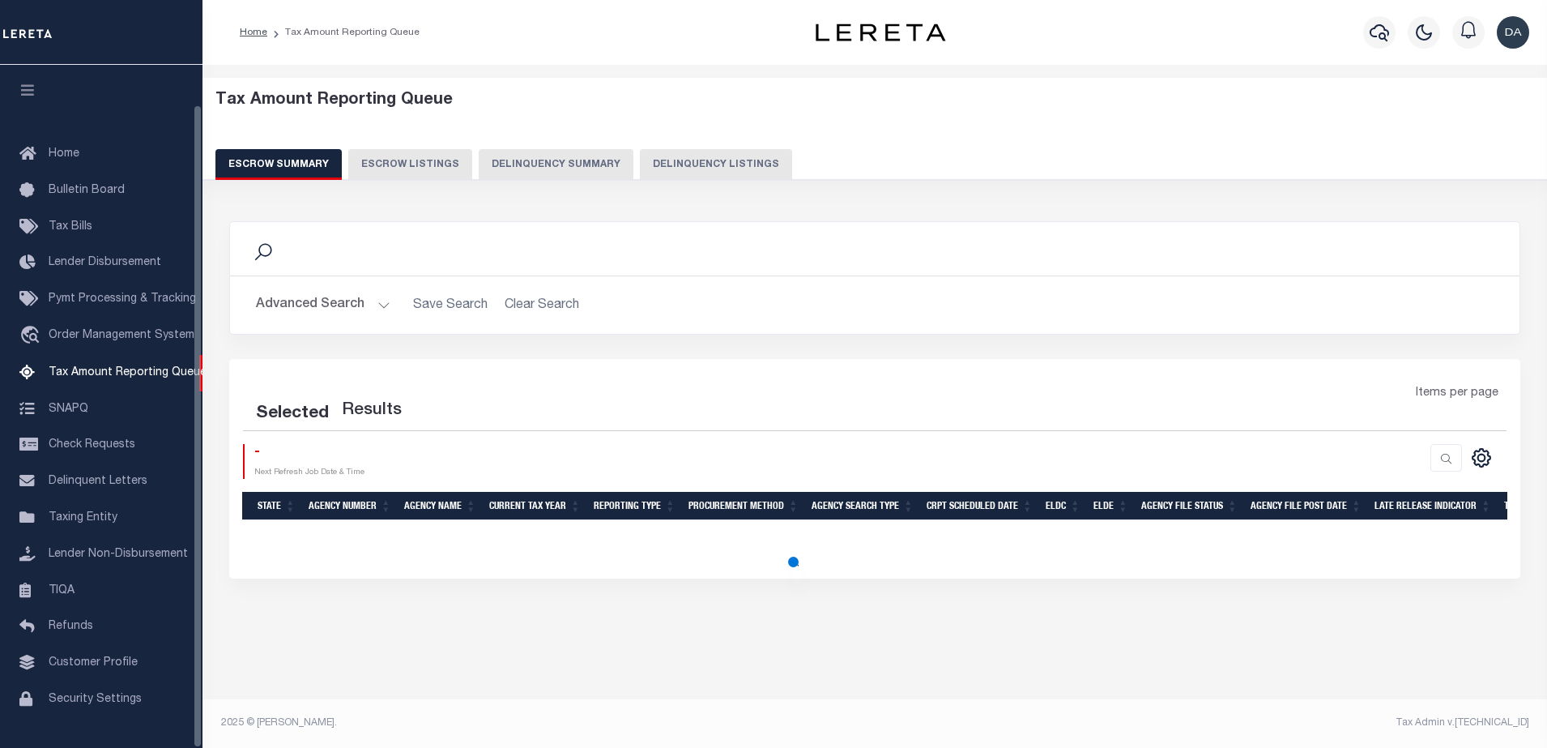
scroll to position [41, 0]
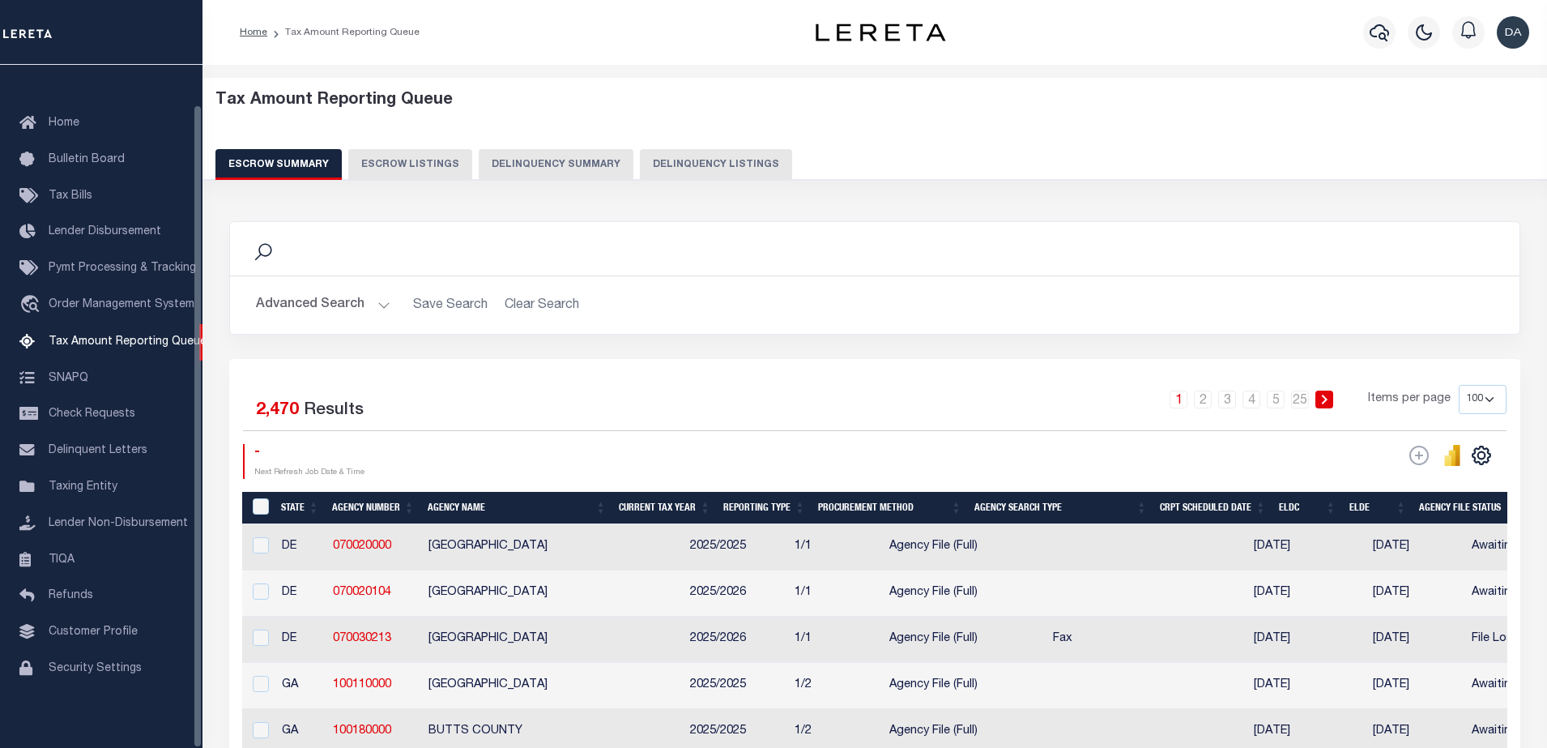
click at [598, 170] on button "Delinquency Summary" at bounding box center [556, 164] width 155 height 31
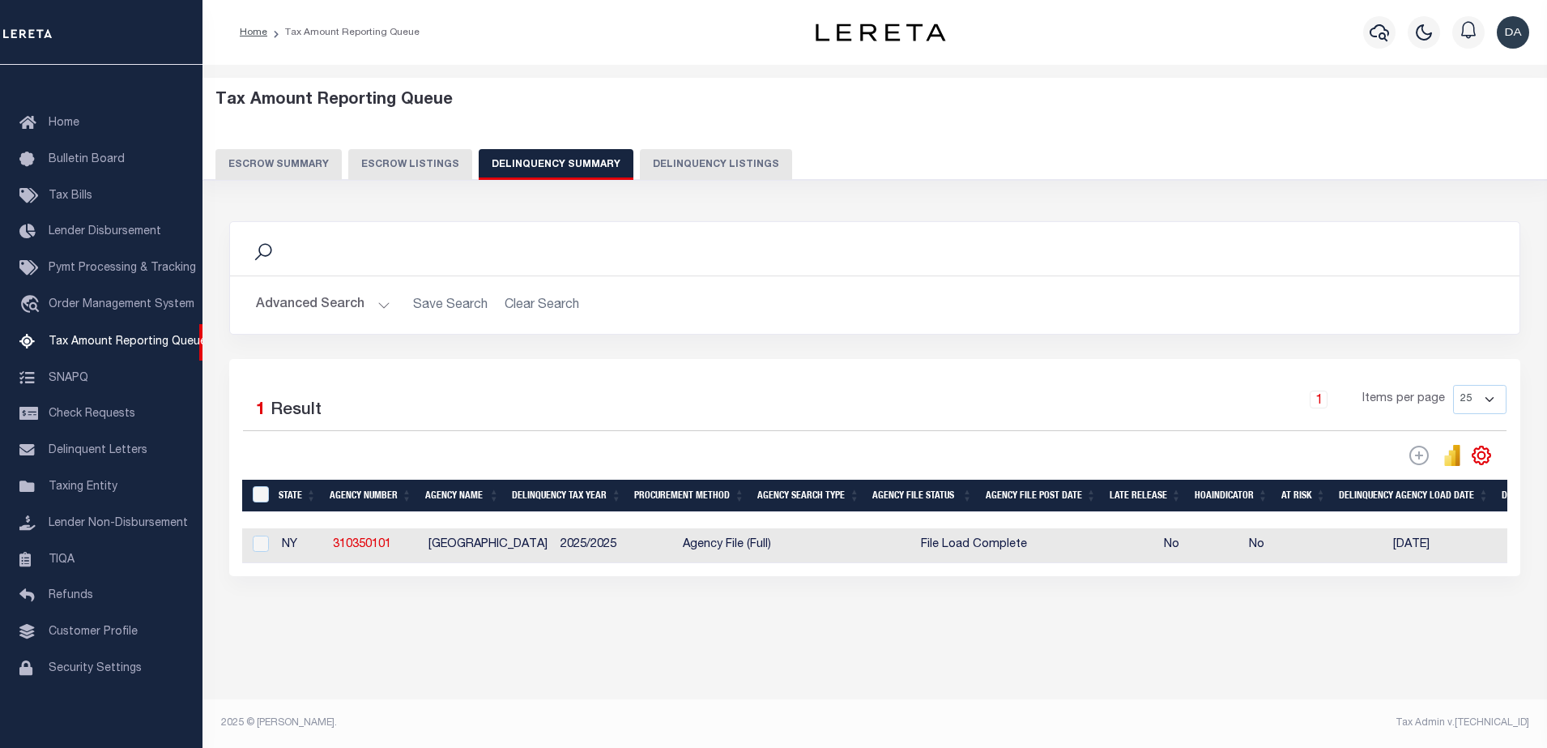
scroll to position [0, 822]
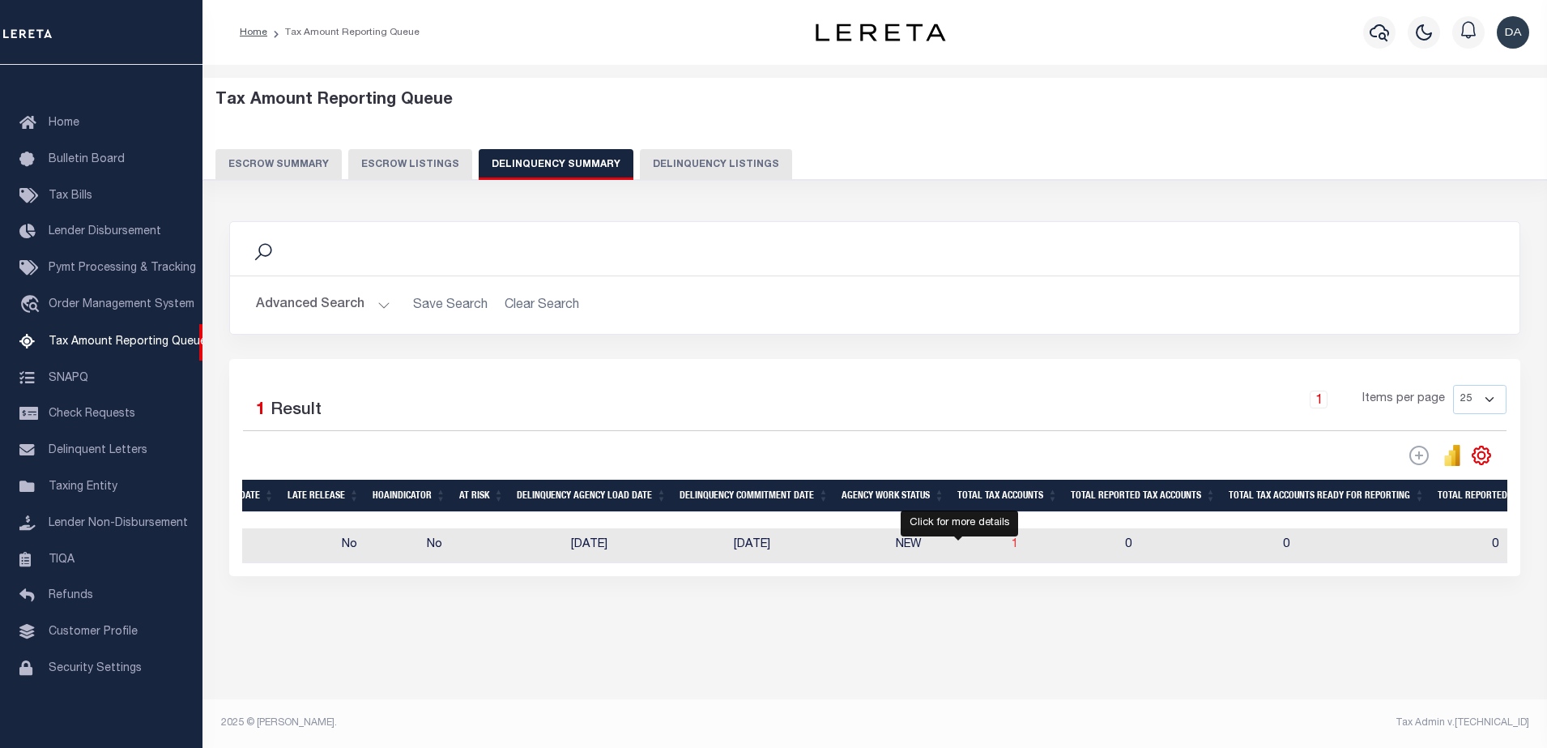
click at [1012, 546] on span "1" at bounding box center [1015, 544] width 6 height 11
select select "100"
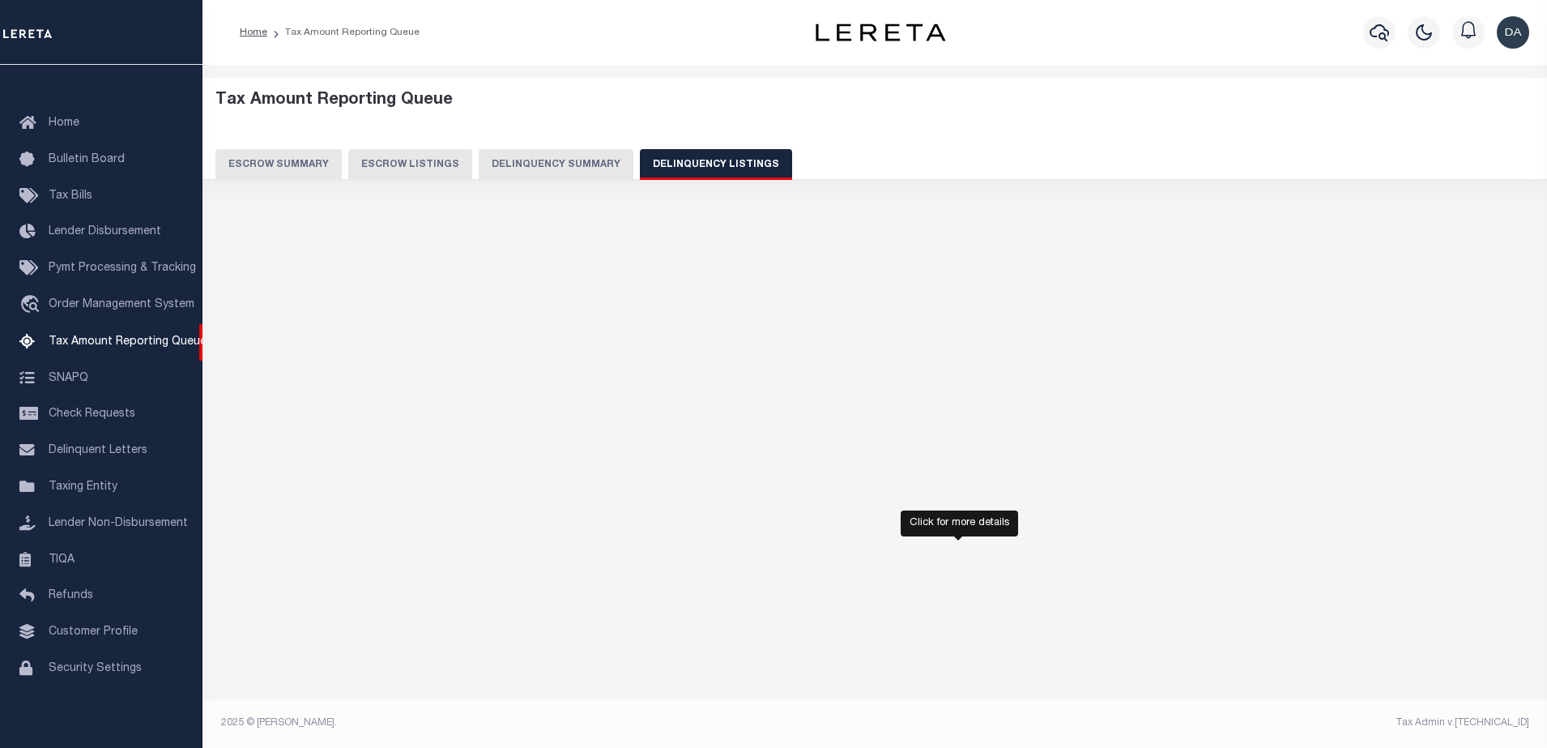
select select "100"
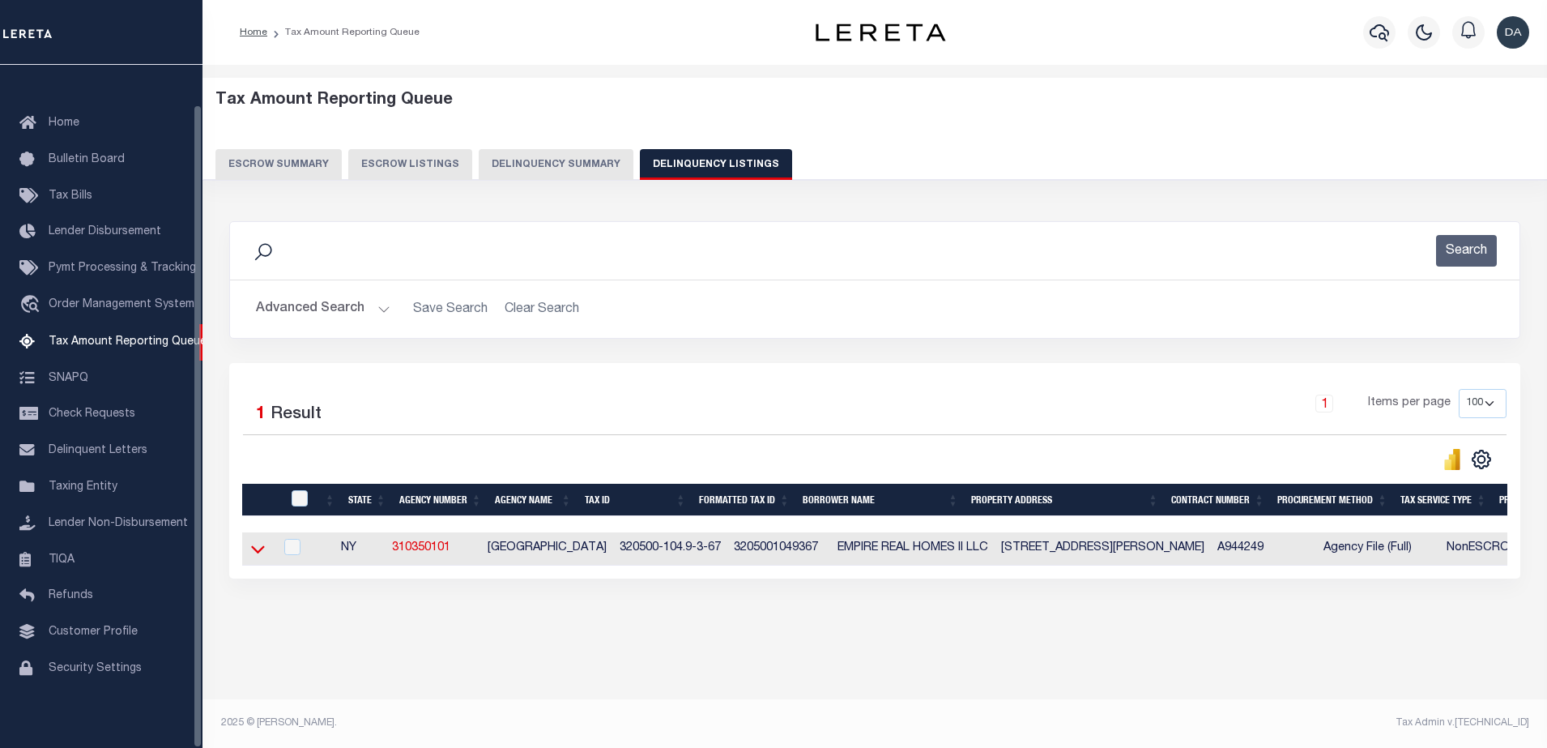
click at [258, 552] on icon at bounding box center [258, 548] width 14 height 17
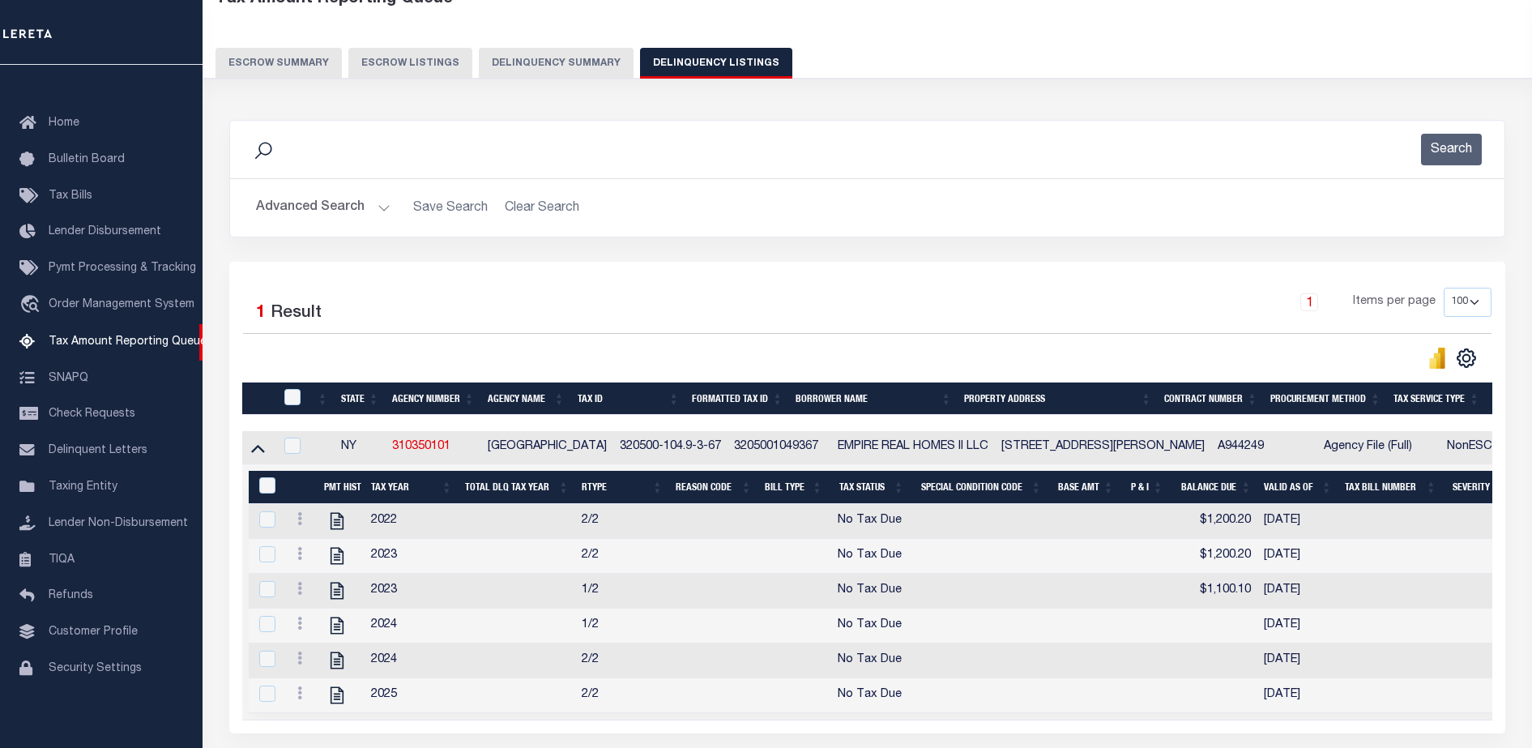
scroll to position [252, 0]
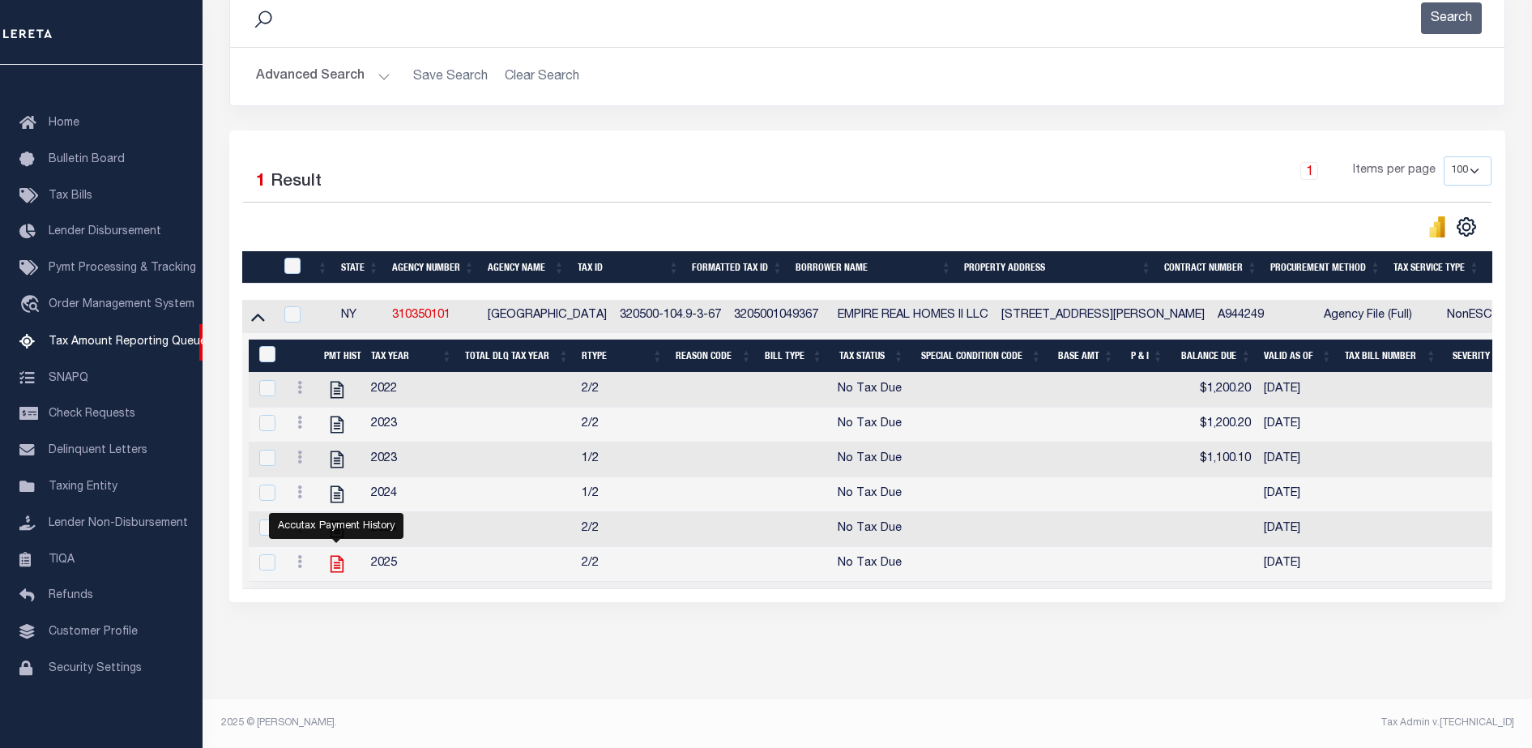
click at [330, 557] on icon "" at bounding box center [336, 564] width 13 height 17
checkbox input "true"
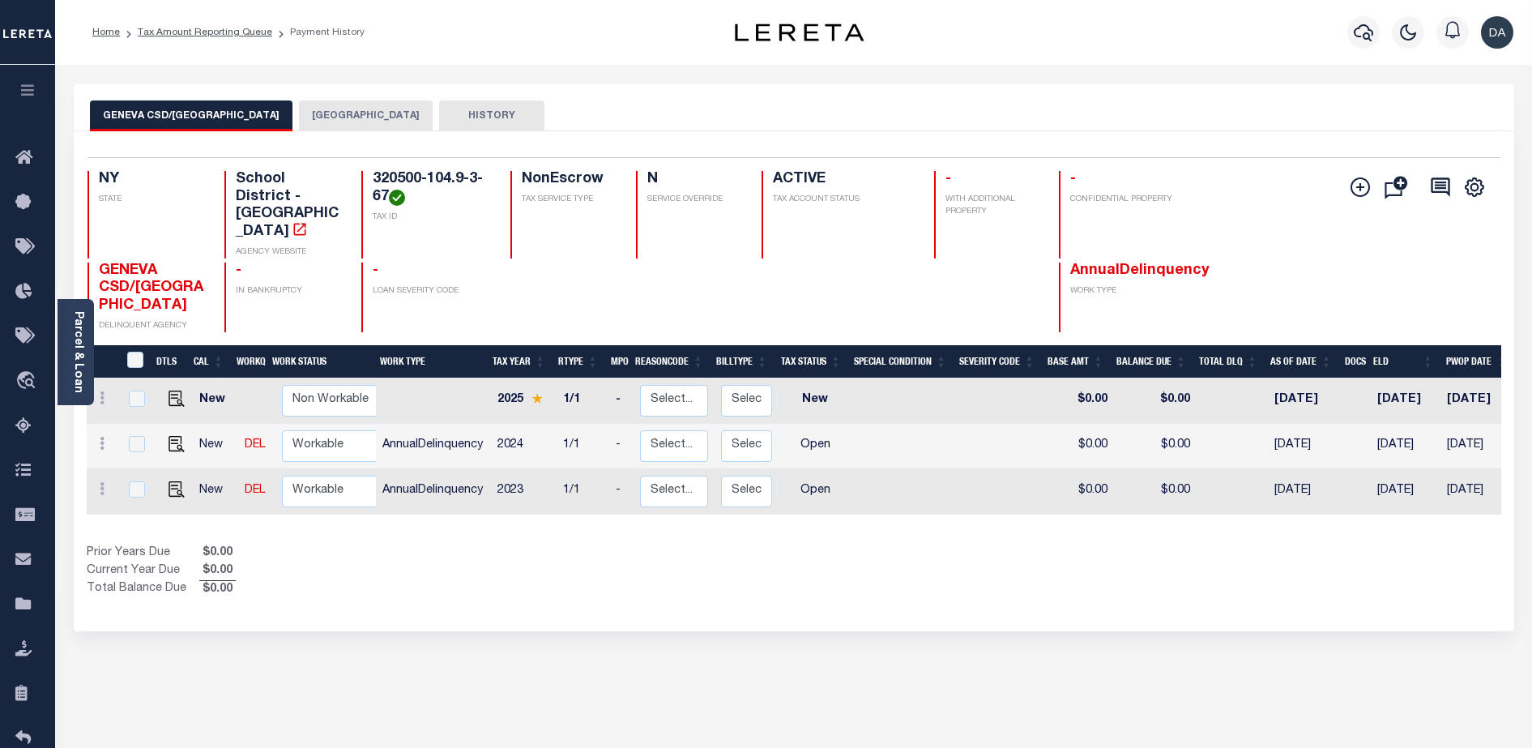
click at [439, 118] on button "HISTORY" at bounding box center [491, 115] width 105 height 31
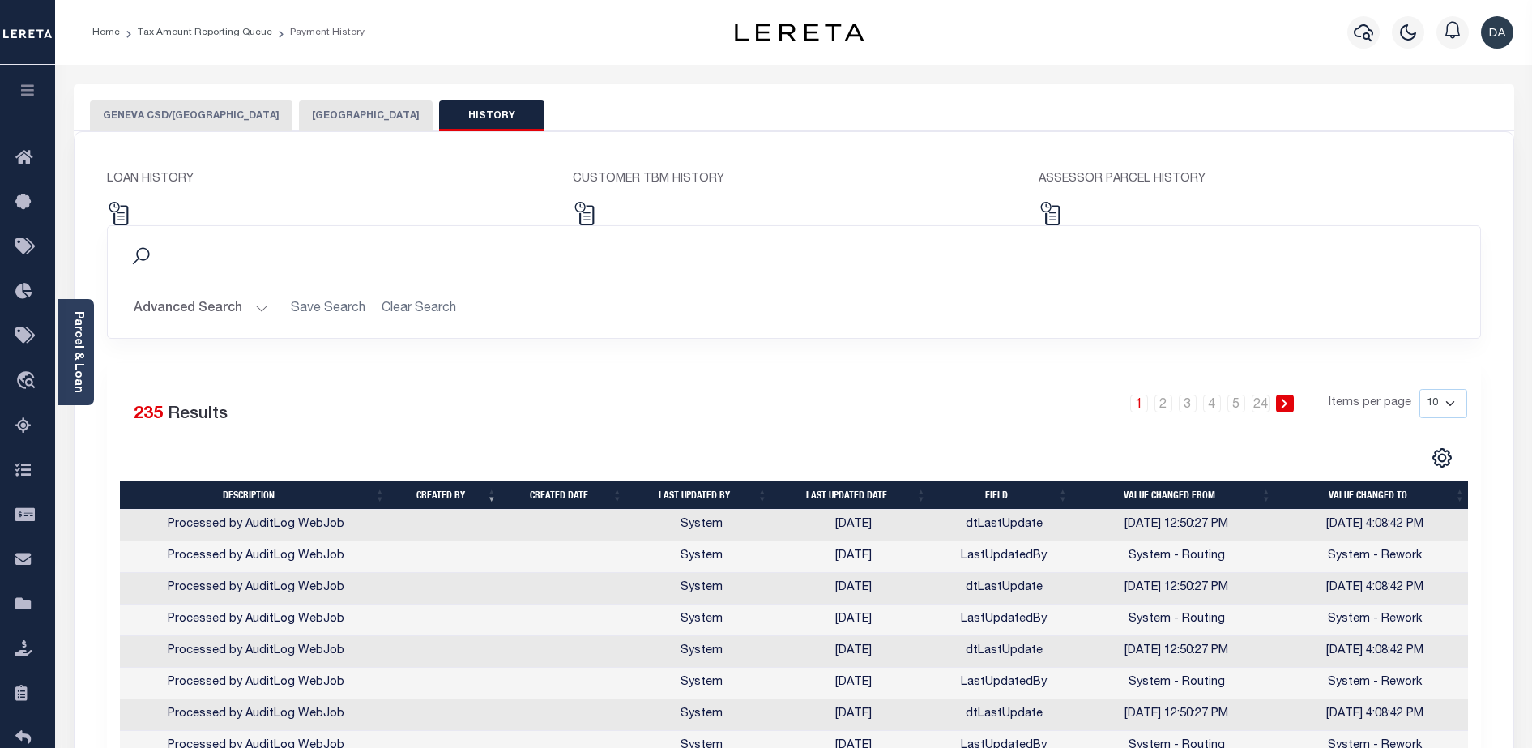
click at [164, 114] on button "GENEVA CSD/[GEOGRAPHIC_DATA]" at bounding box center [191, 115] width 202 height 31
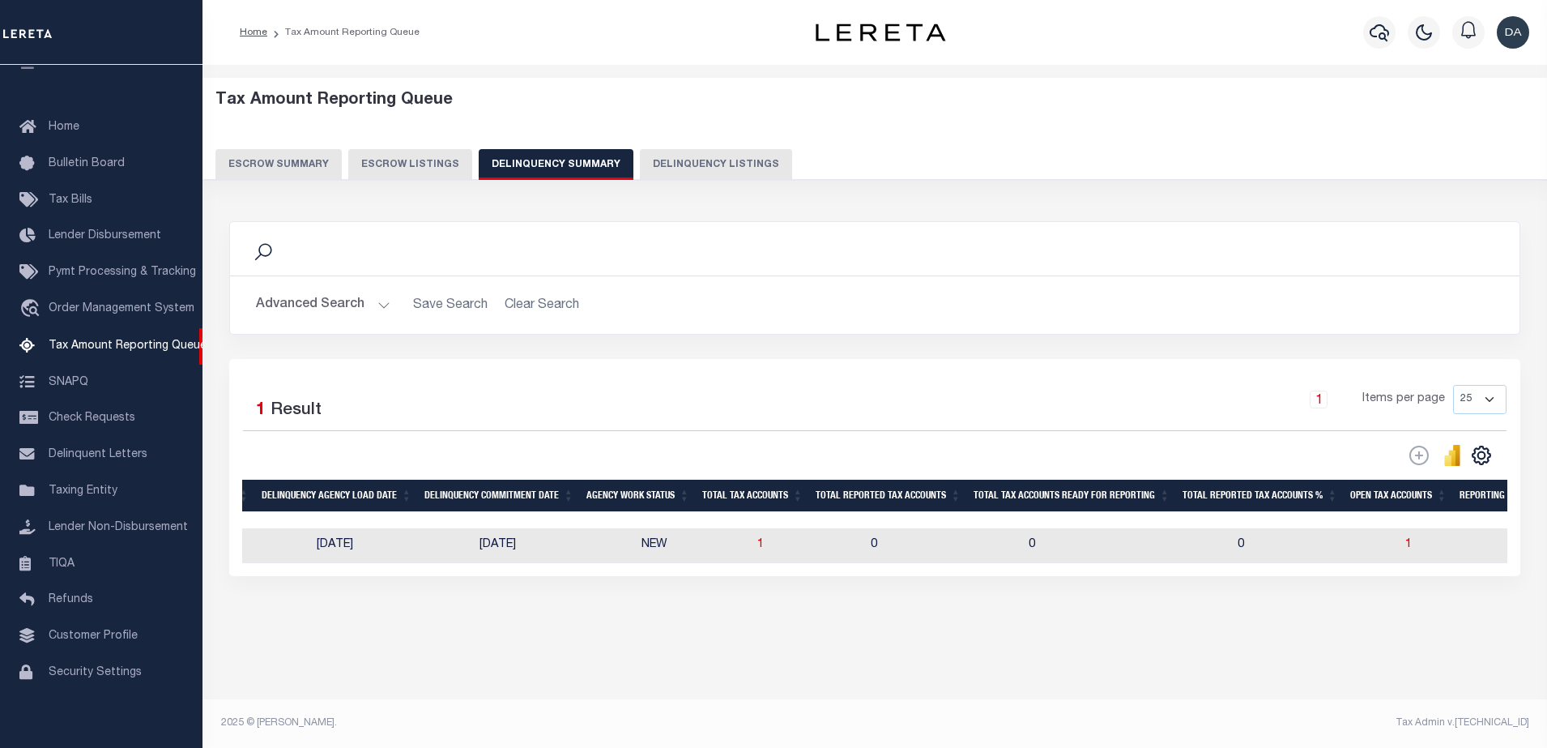
click at [751, 547] on td "1" at bounding box center [807, 545] width 113 height 35
checkbox input "true"
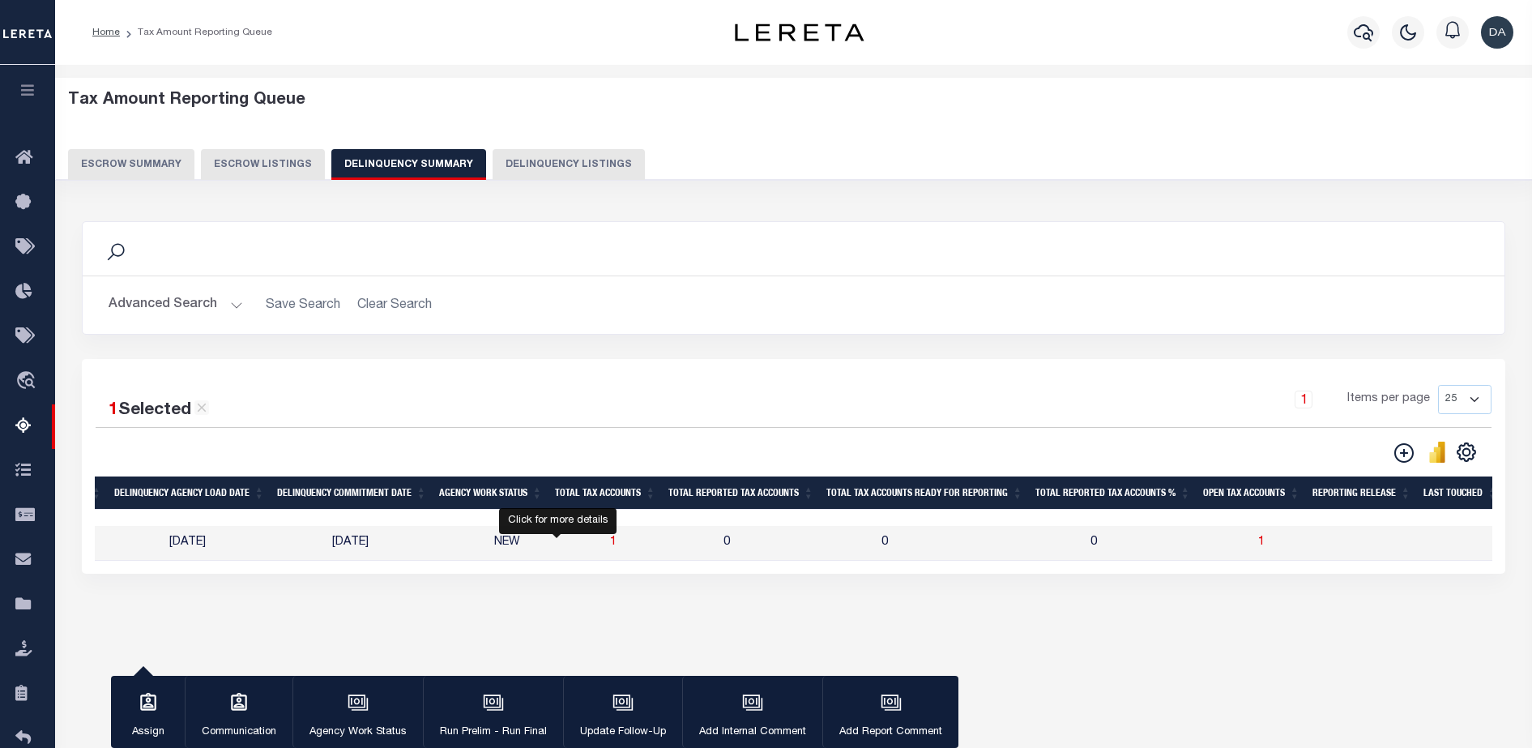
click at [610, 539] on span "1" at bounding box center [613, 541] width 6 height 11
select select "100"
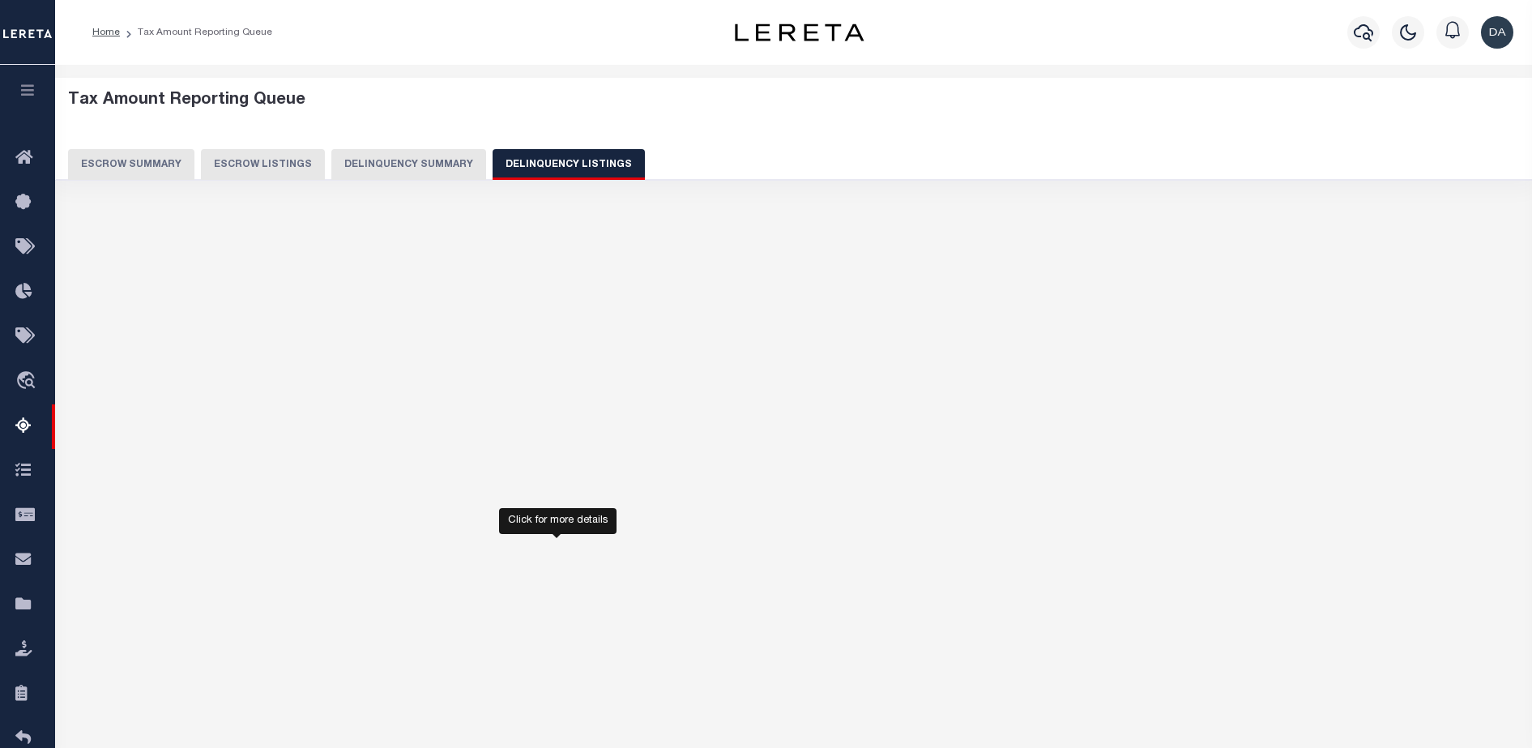
select select "100"
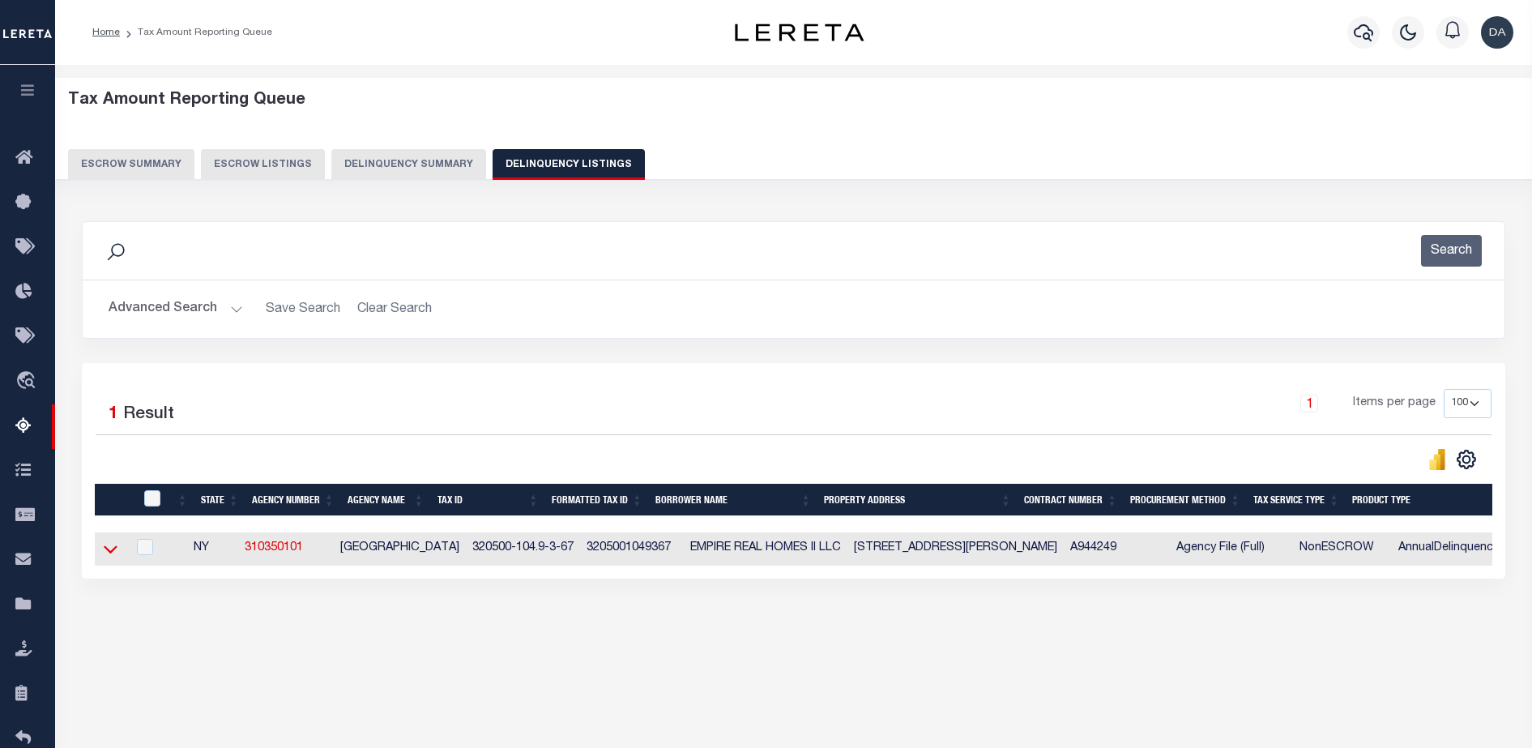
click at [113, 546] on icon at bounding box center [111, 548] width 14 height 17
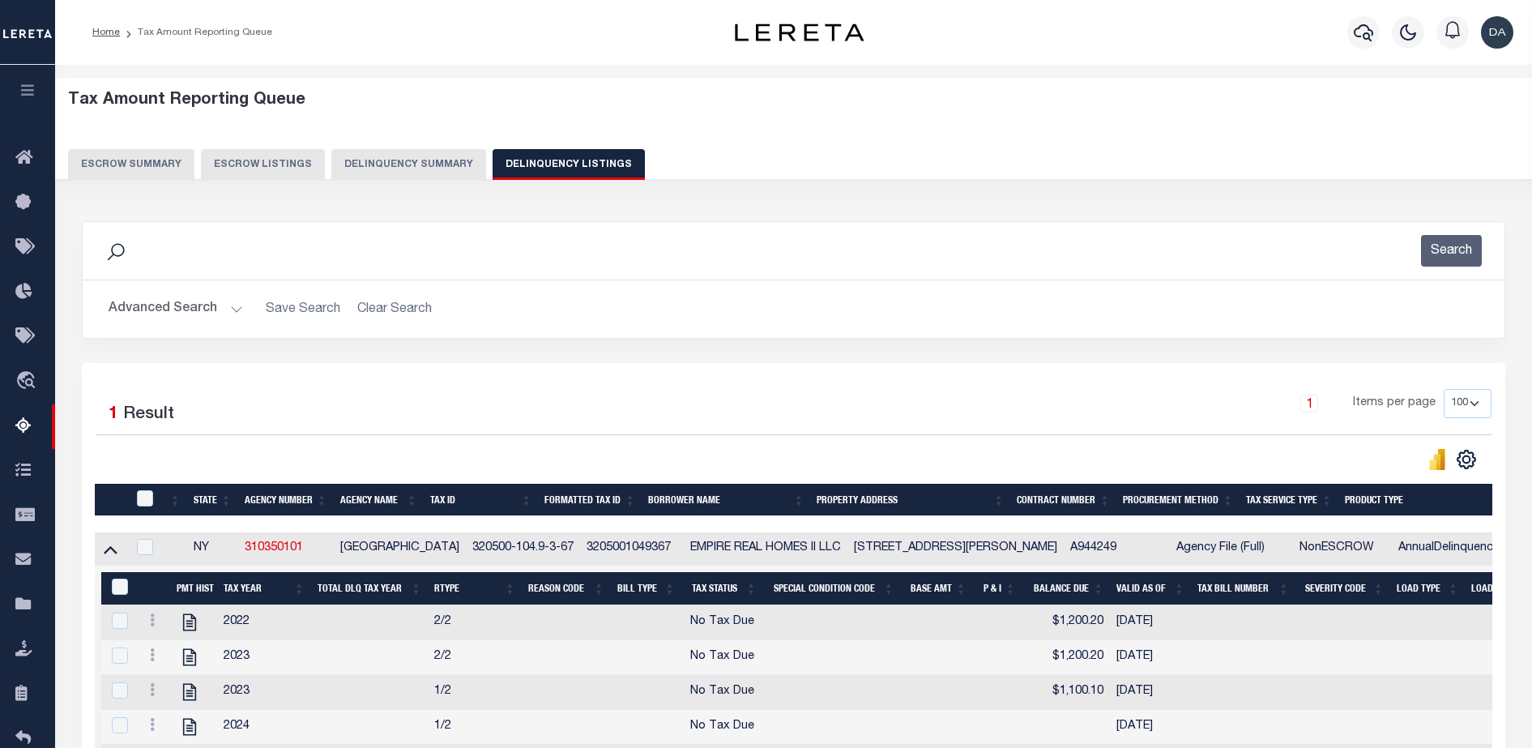
scroll to position [252, 0]
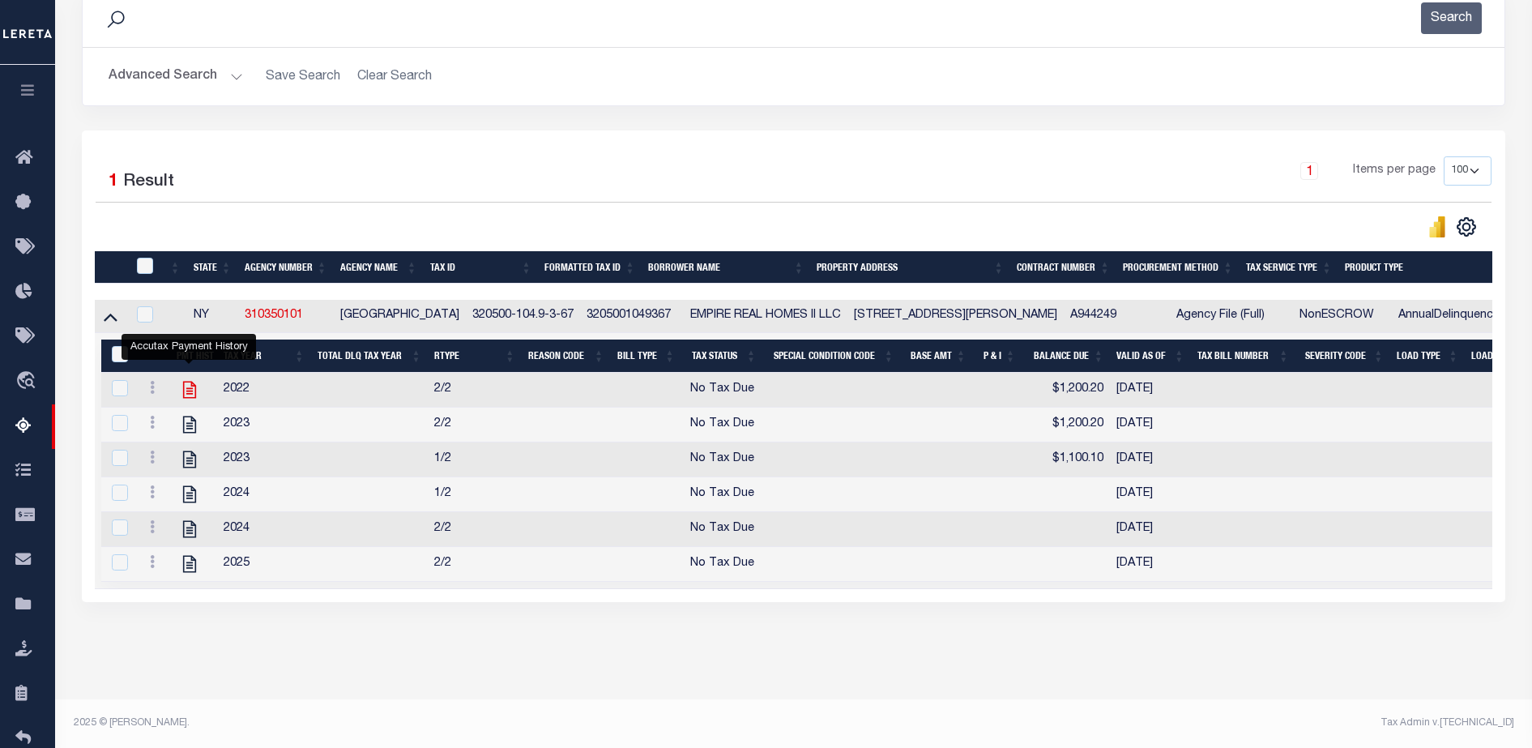
click at [189, 379] on icon "" at bounding box center [189, 389] width 21 height 21
checkbox input "true"
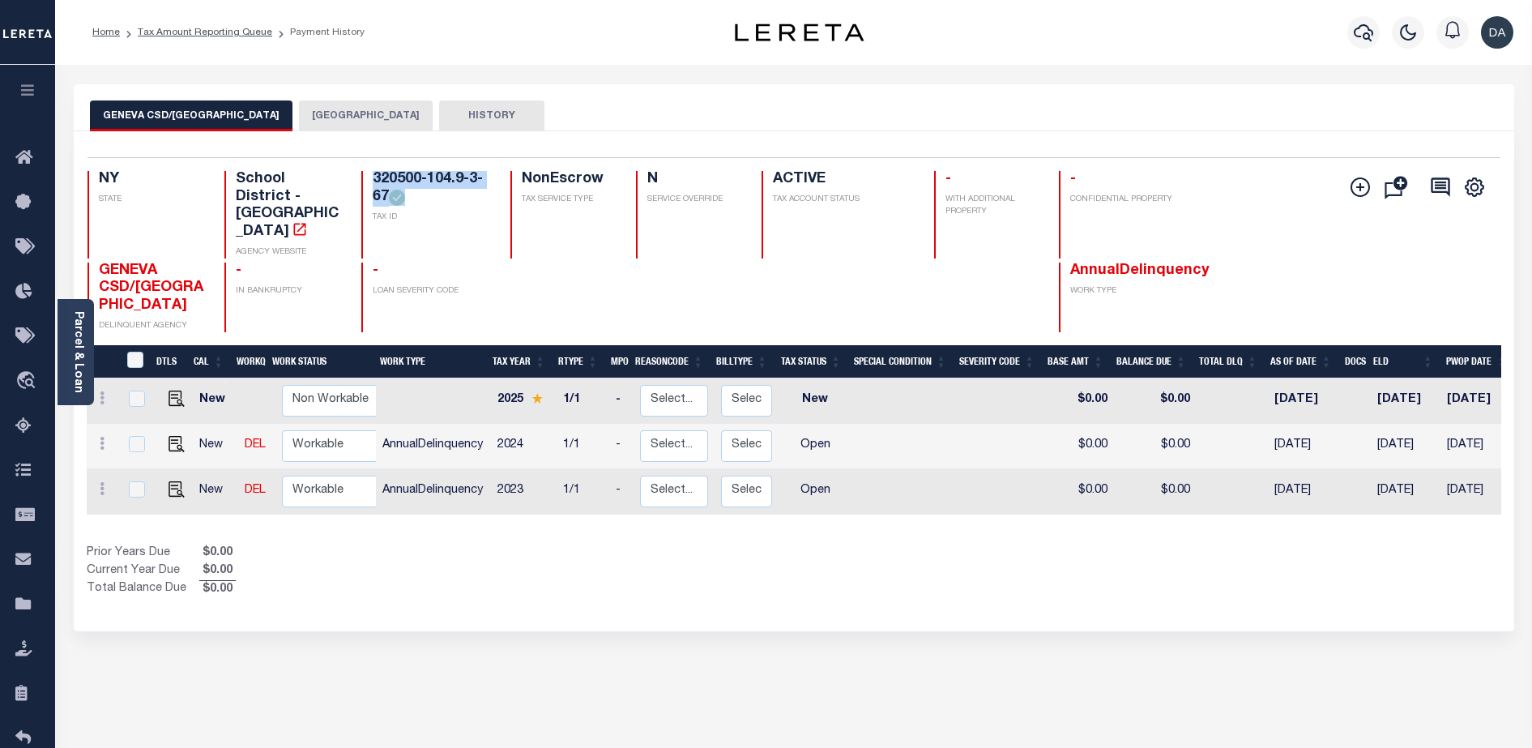
drag, startPoint x: 429, startPoint y: 201, endPoint x: 373, endPoint y: 177, distance: 61.7
click at [373, 177] on h4 "320500-104.9-3-67" at bounding box center [432, 188] width 118 height 35
copy h4 "320500-104.9-3-67"
click at [202, 33] on link "Tax Amount Reporting Queue" at bounding box center [205, 33] width 134 height 10
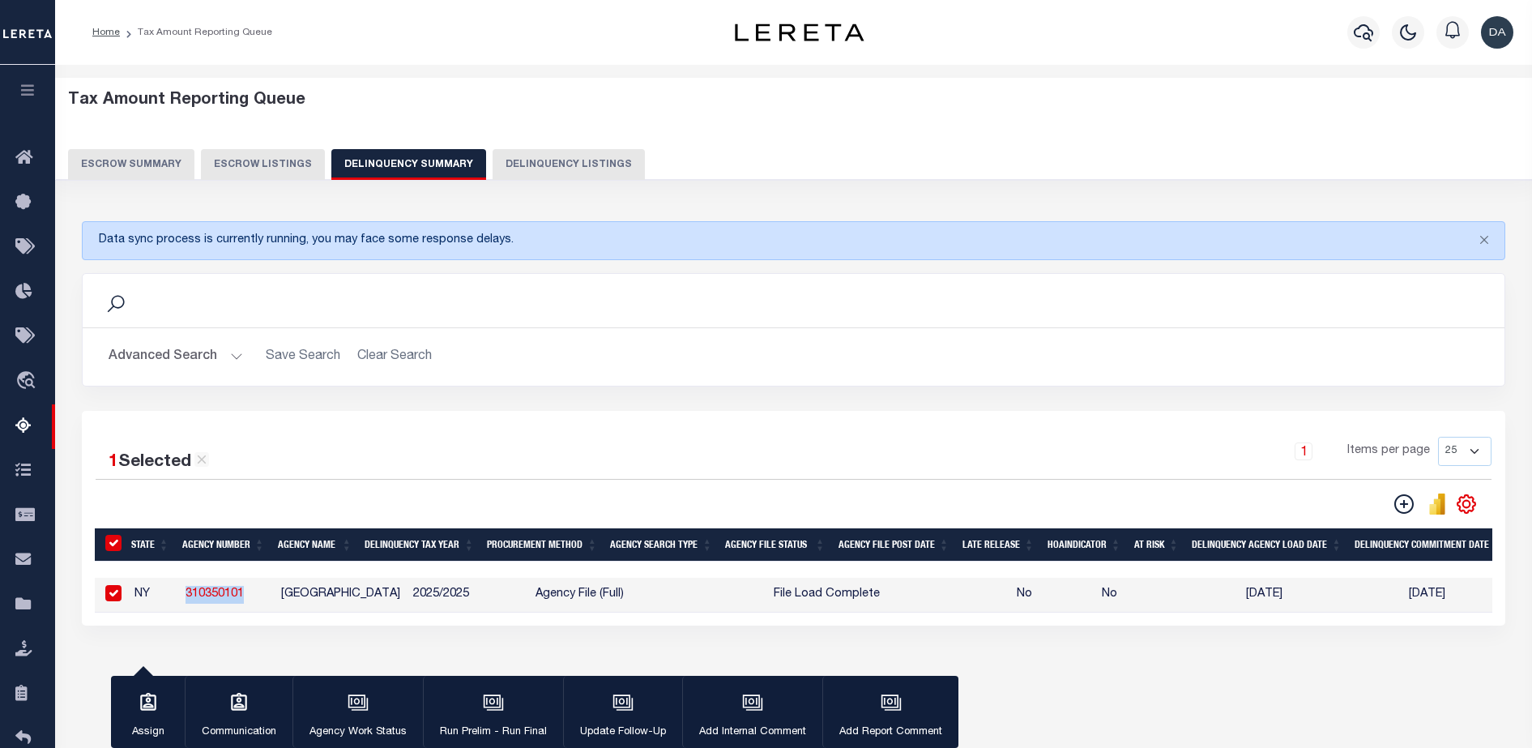
scroll to position [111, 0]
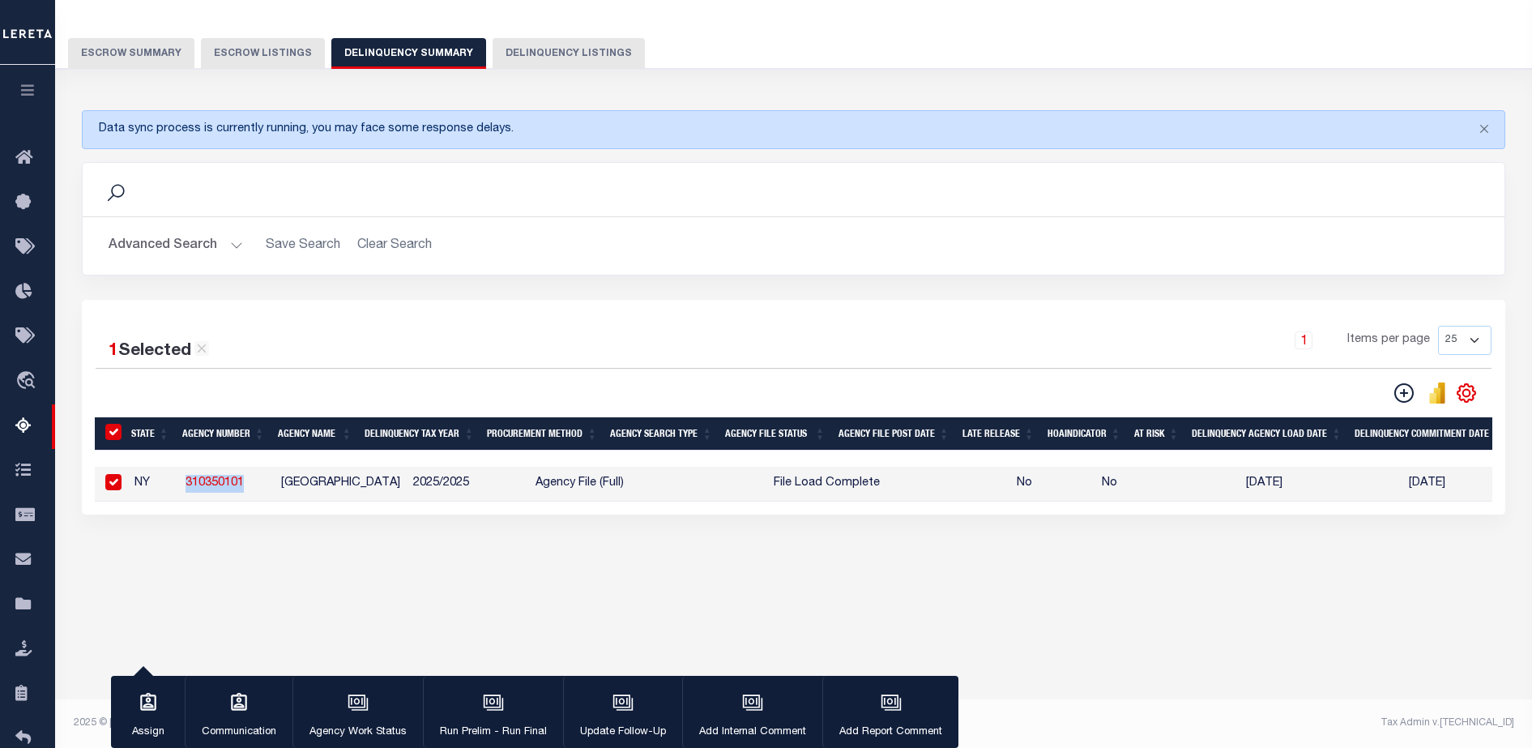
click at [177, 249] on button "Advanced Search" at bounding box center [176, 246] width 134 height 32
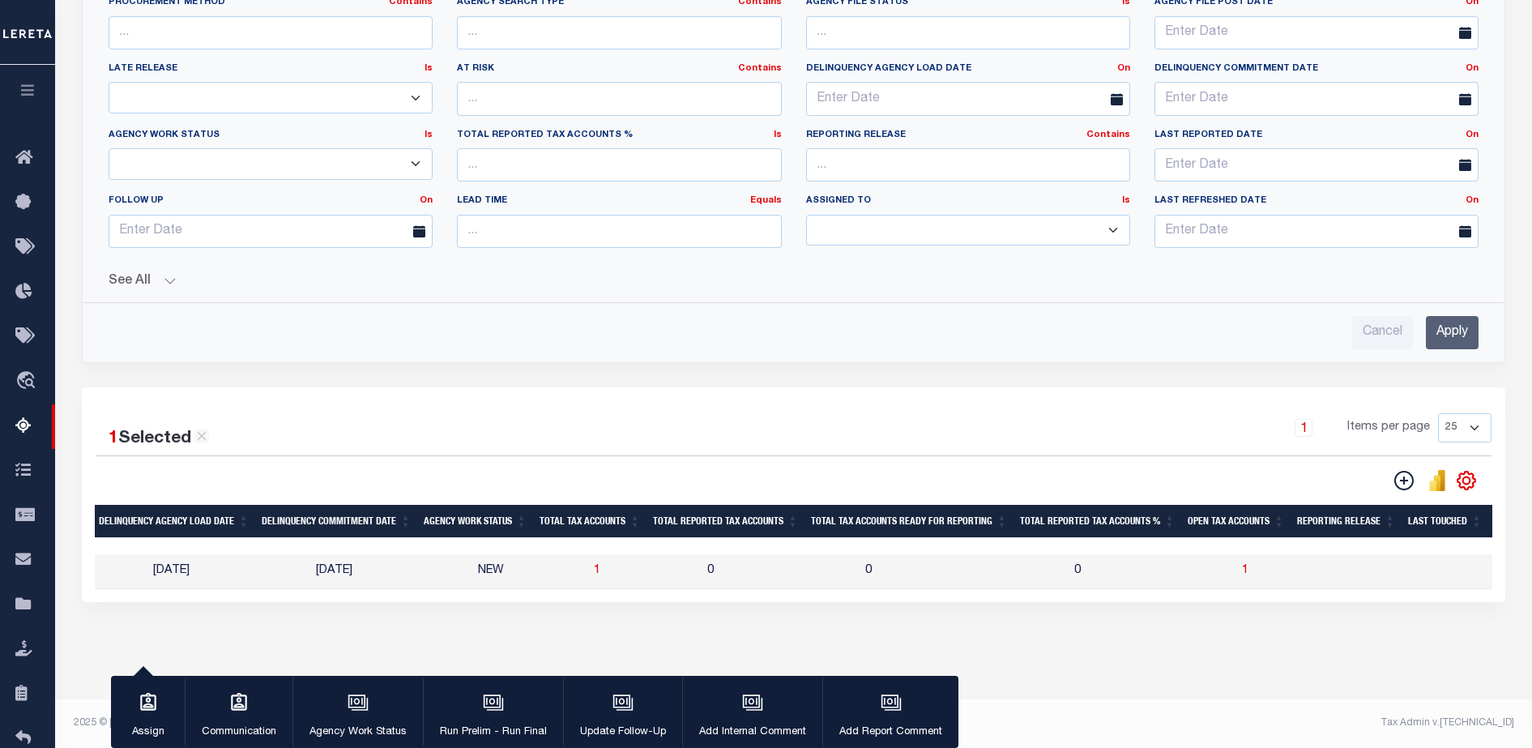
scroll to position [0, 0]
click at [591, 565] on span "1" at bounding box center [594, 570] width 6 height 11
select select "100"
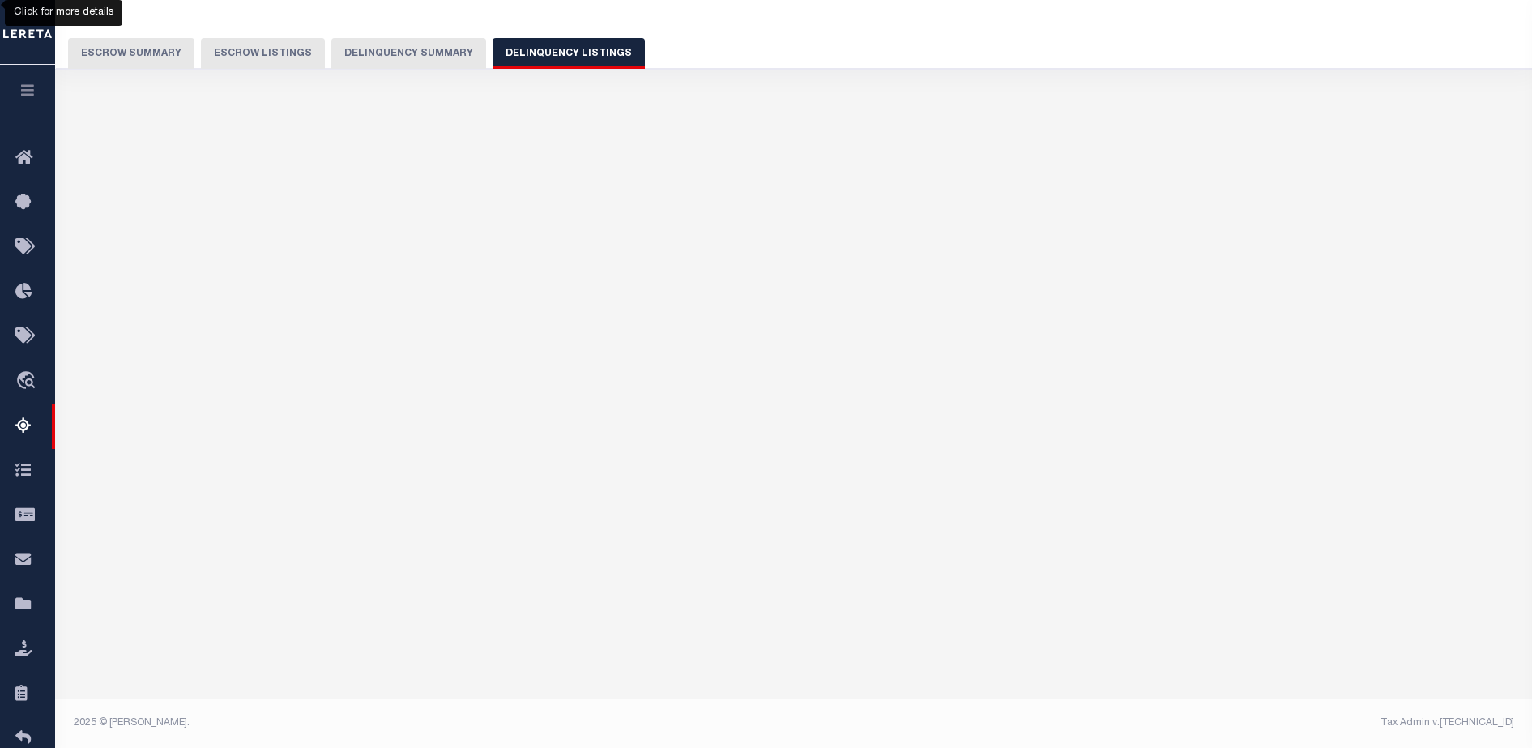
select select "100"
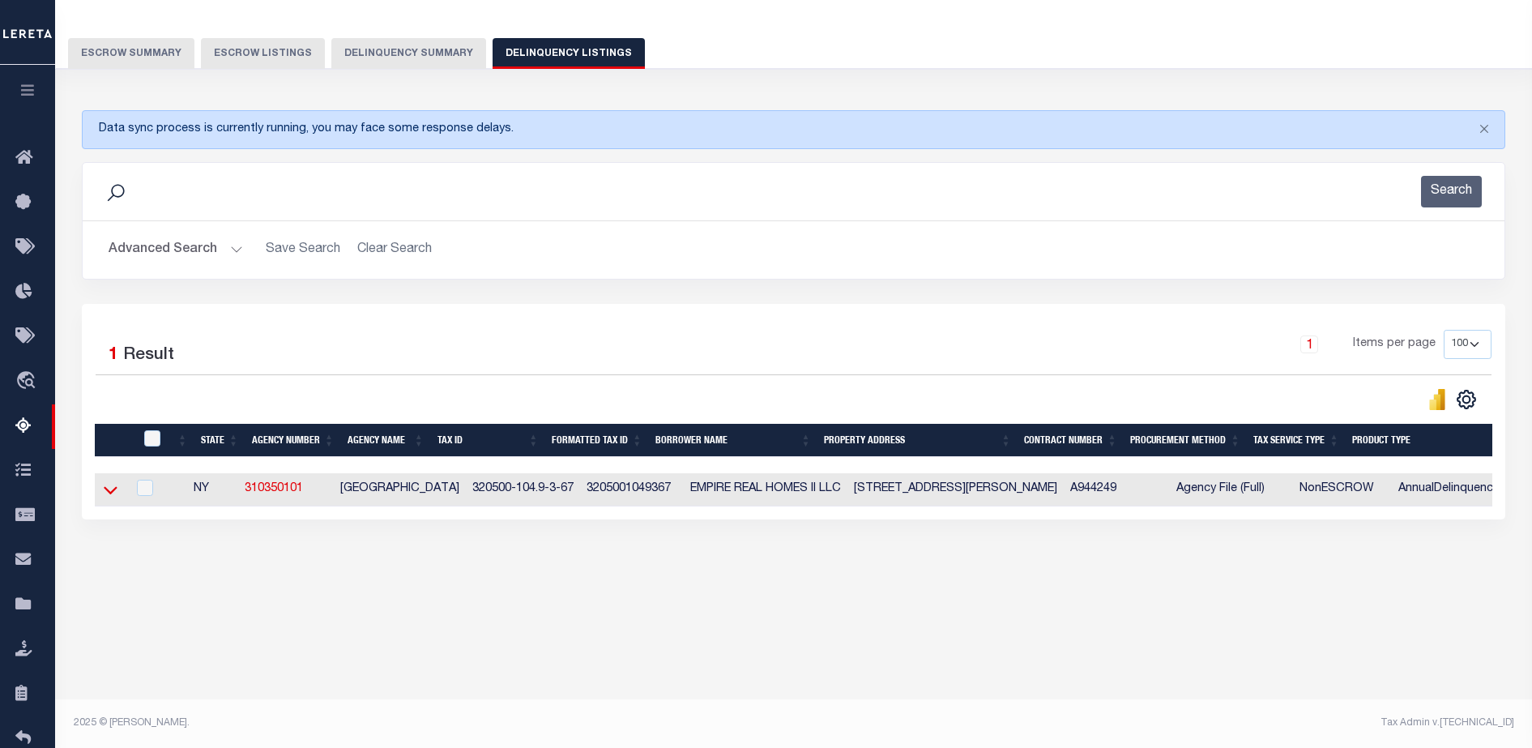
click at [113, 498] on icon at bounding box center [111, 489] width 14 height 17
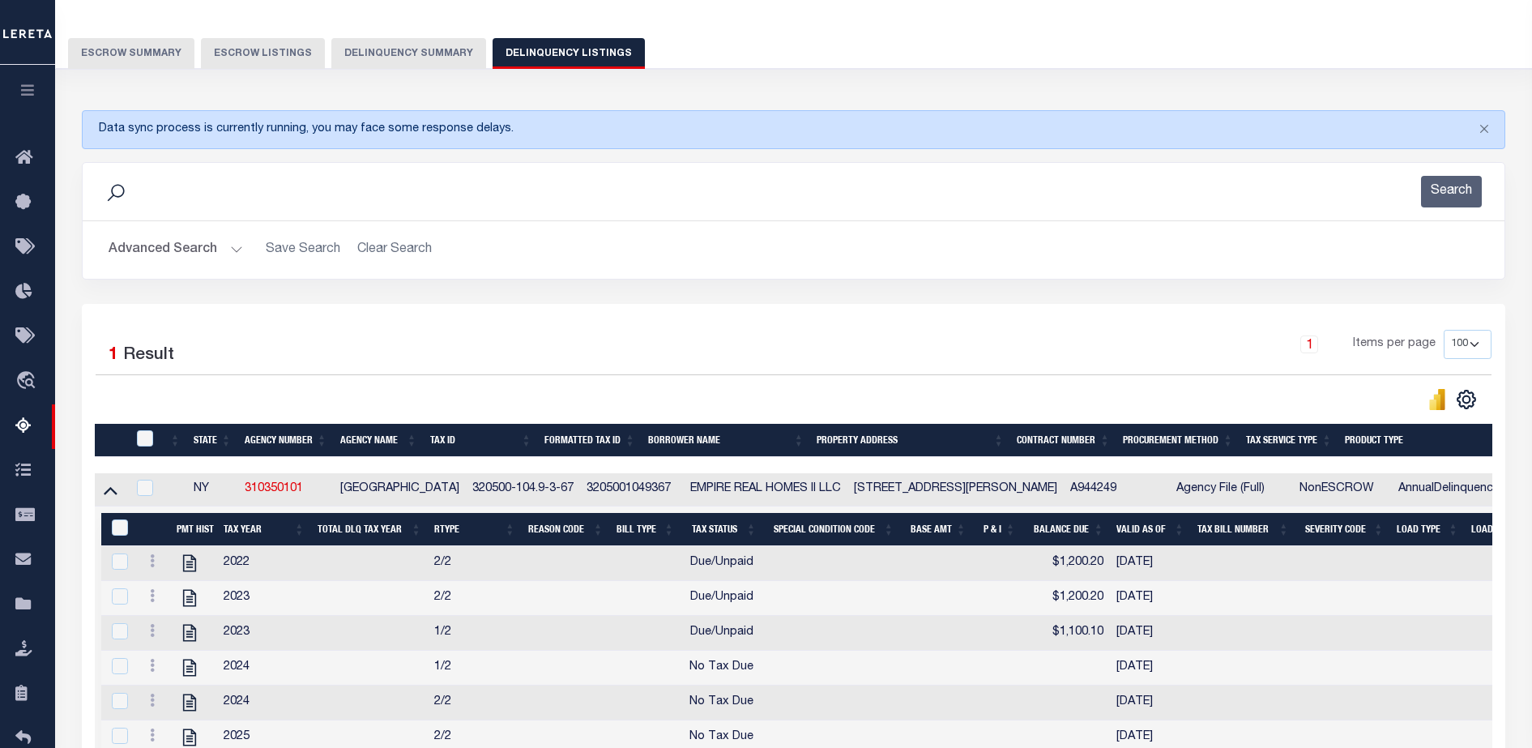
scroll to position [304, 0]
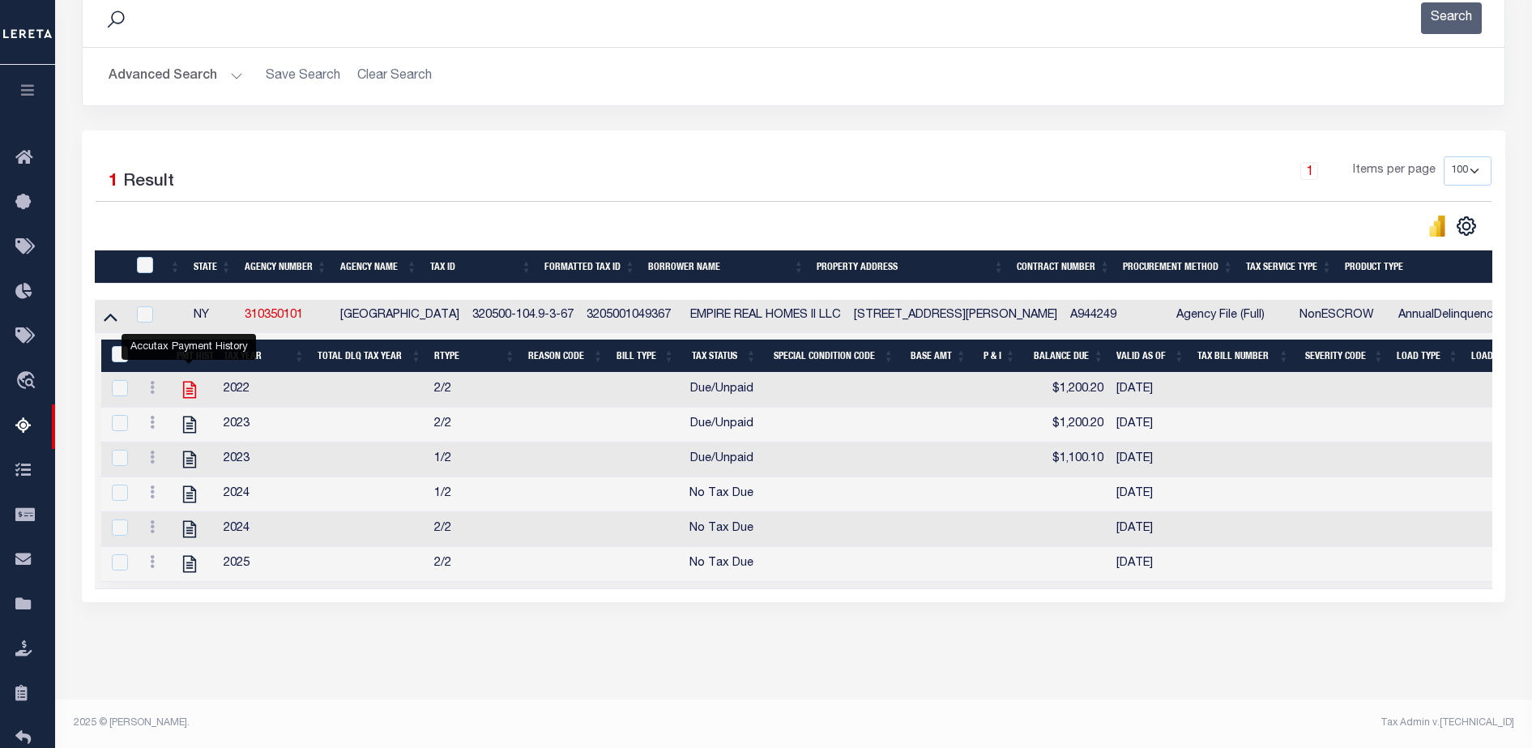
click at [189, 379] on icon "" at bounding box center [189, 389] width 21 height 21
checkbox input "true"
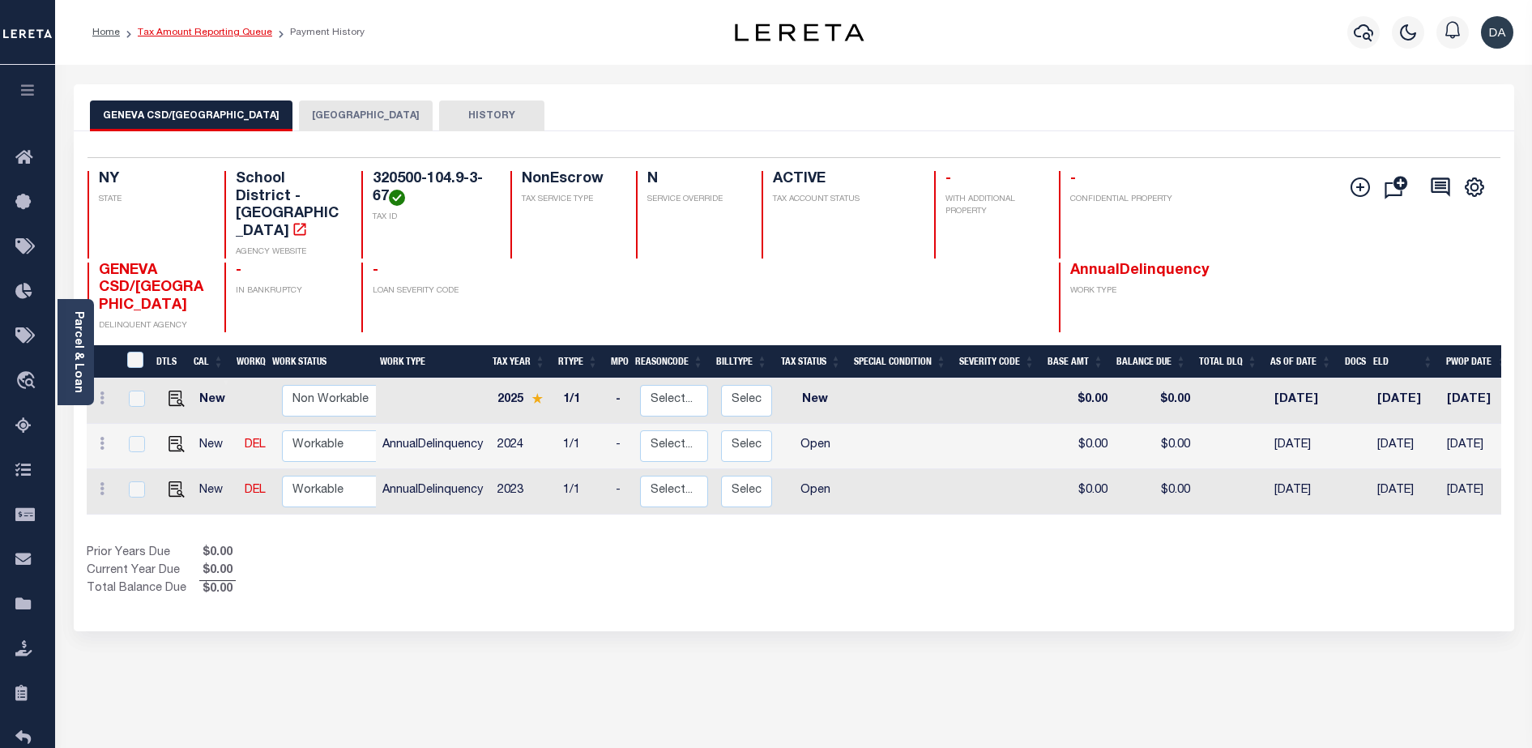
click at [204, 32] on link "Tax Amount Reporting Queue" at bounding box center [205, 33] width 134 height 10
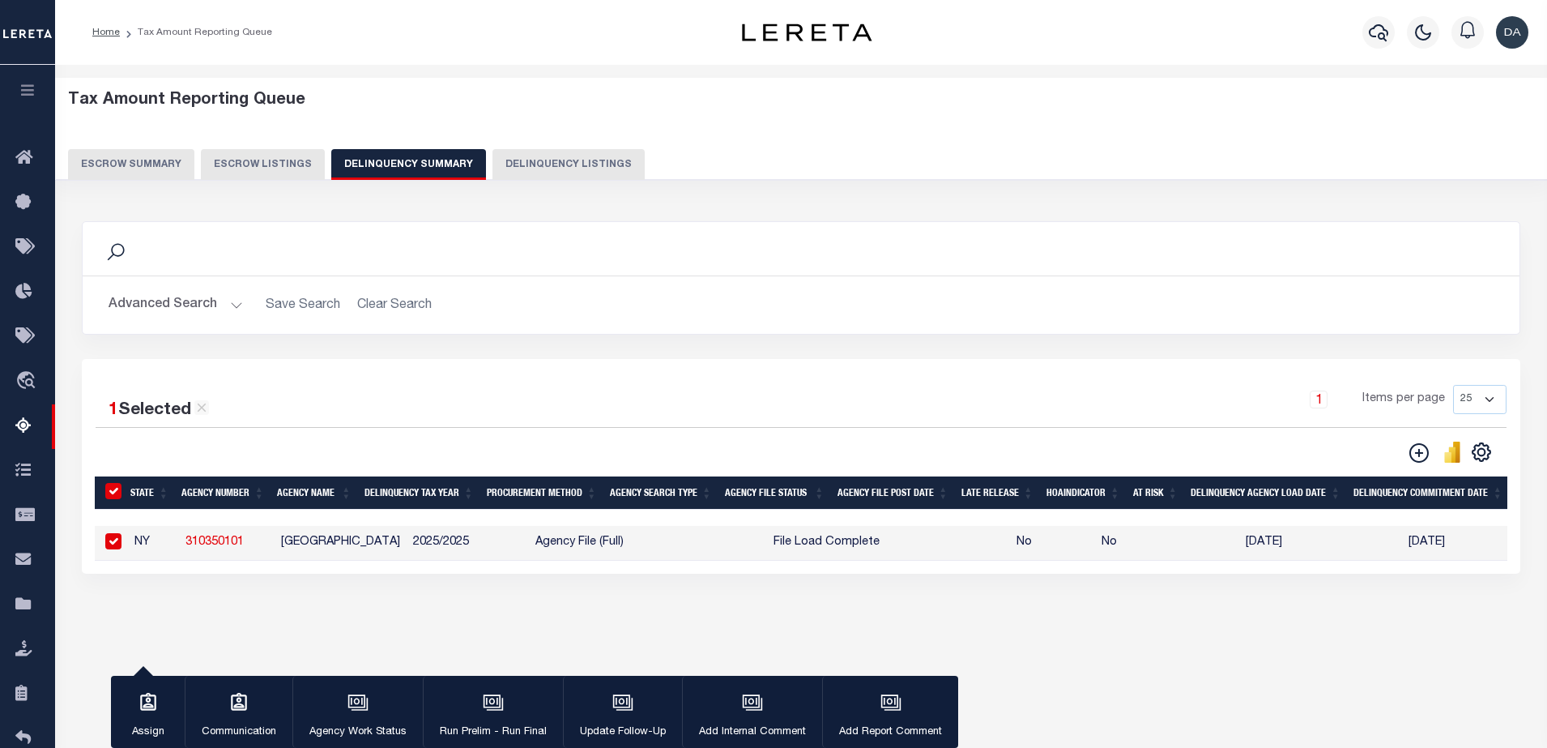
select select
select select "AnnualDelinquency"
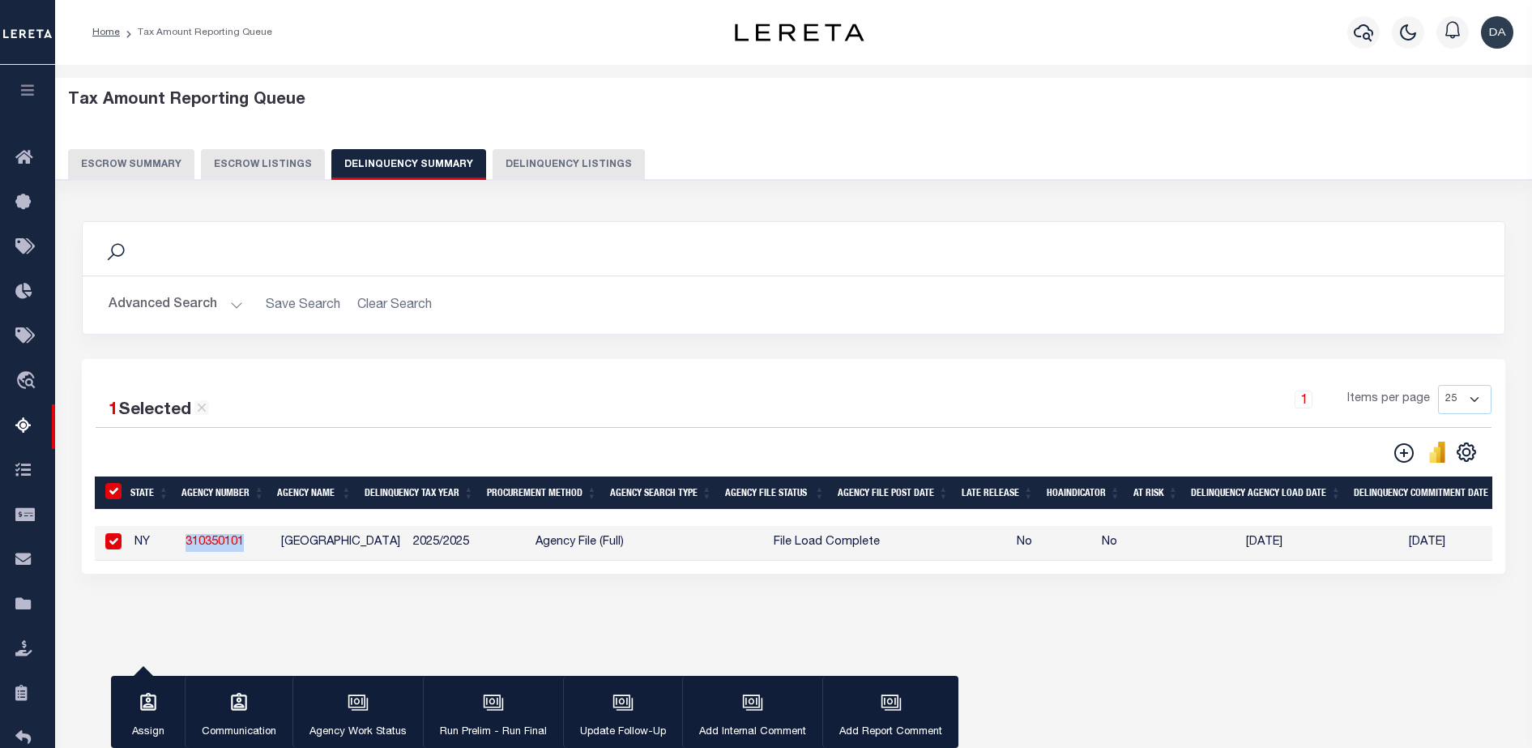
click at [194, 313] on button "Advanced Search" at bounding box center [176, 305] width 134 height 32
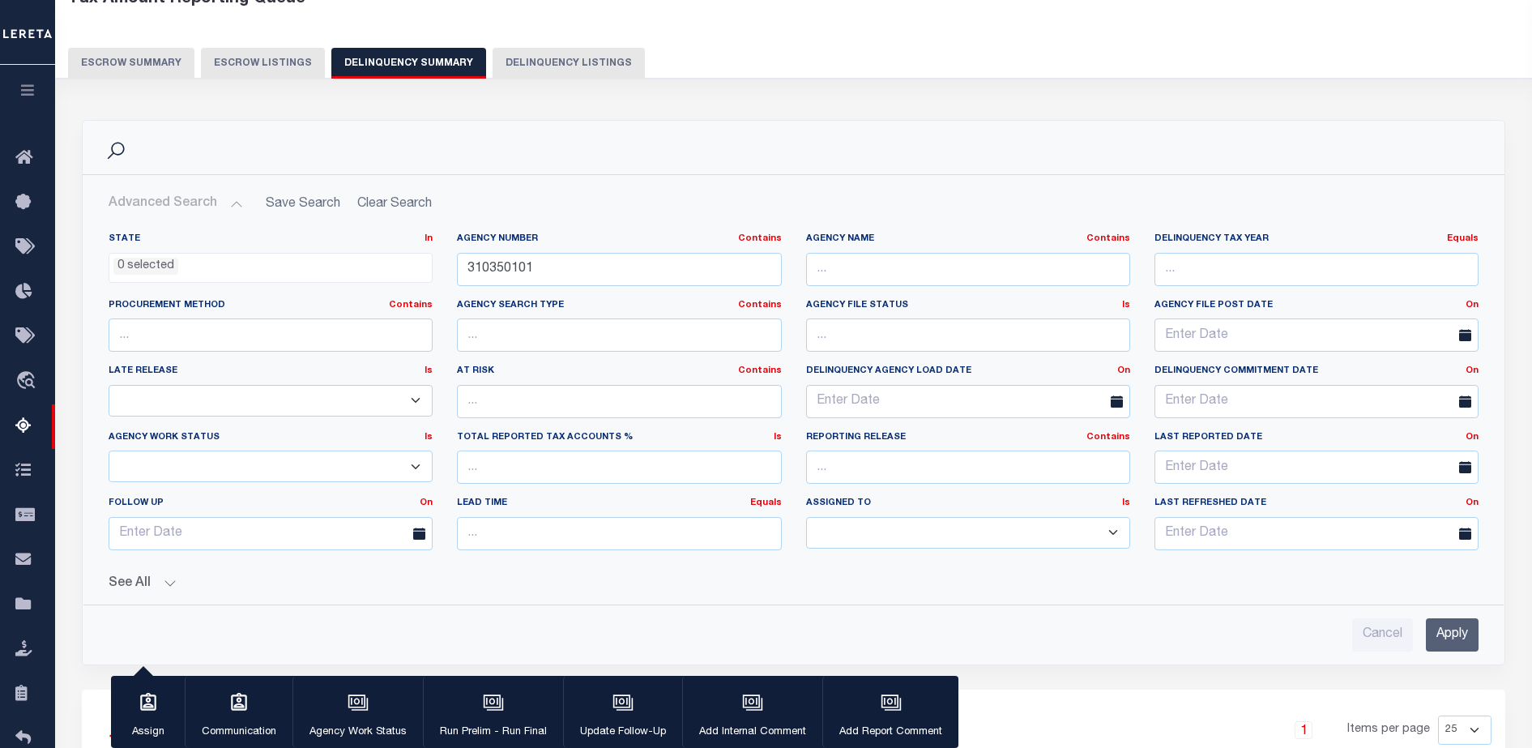
scroll to position [304, 0]
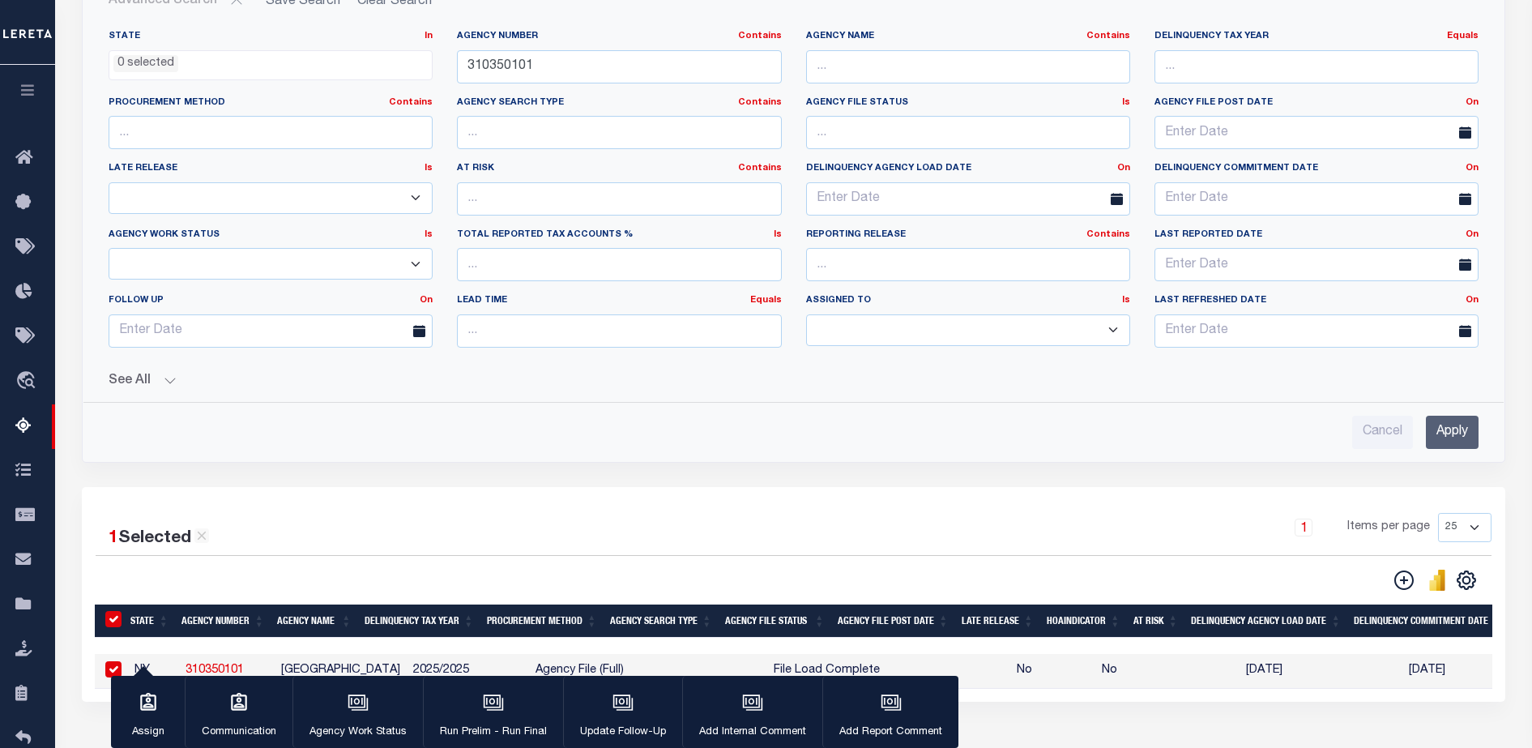
click at [145, 390] on div "State In In AK AL AR AZ CA CO CT DC DE FL GA GU HI IA ID IL IN KS KY LA MA MD M…" at bounding box center [794, 233] width 1396 height 432
click at [156, 385] on button "See All" at bounding box center [794, 380] width 1370 height 15
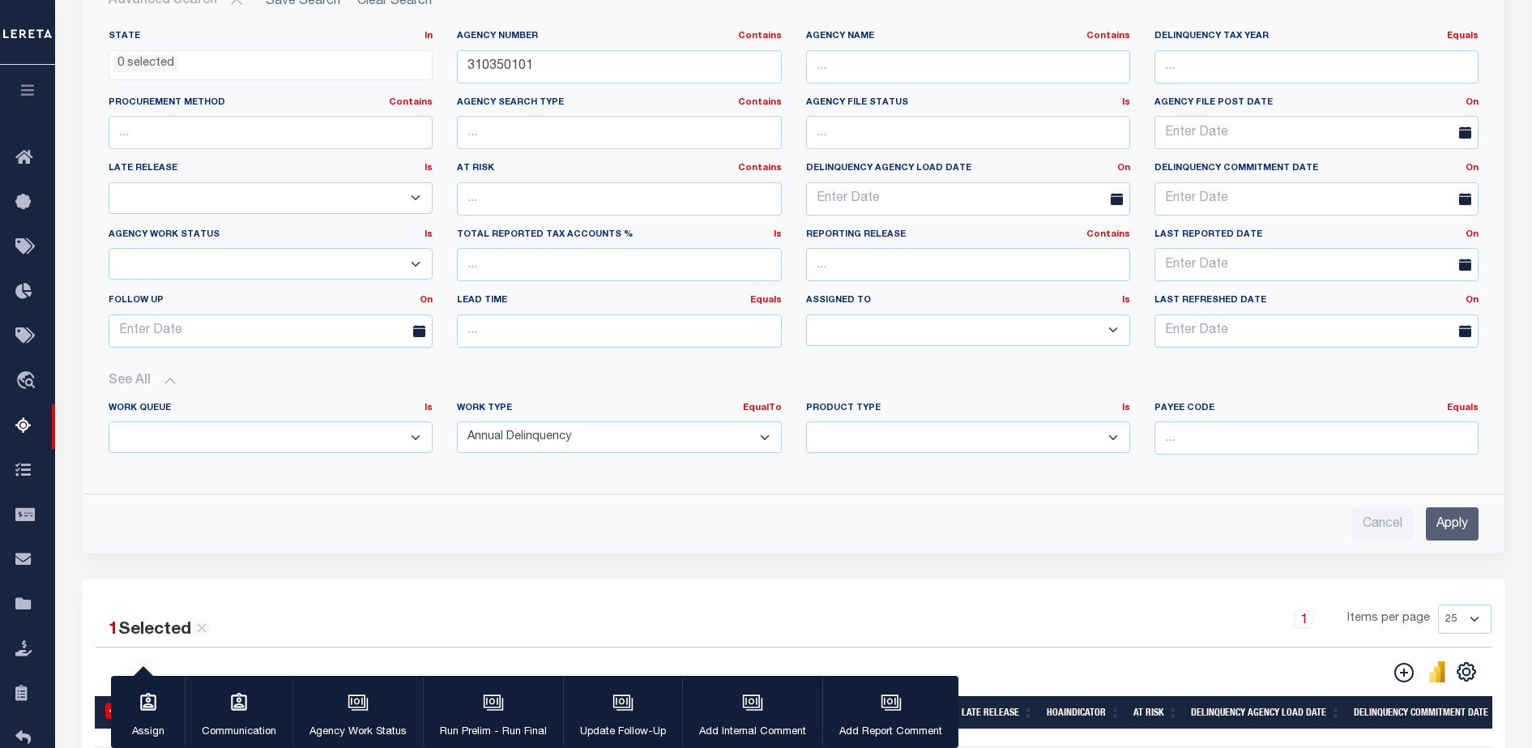
click at [542, 441] on select "Annual Delinquency Back Search Payment Status Check DTRACK" at bounding box center [619, 437] width 324 height 32
select select
click at [457, 421] on select "Annual Delinquency Back Search Payment Status Check DTRACK" at bounding box center [619, 437] width 324 height 32
click at [1450, 527] on input "Apply" at bounding box center [1452, 523] width 53 height 33
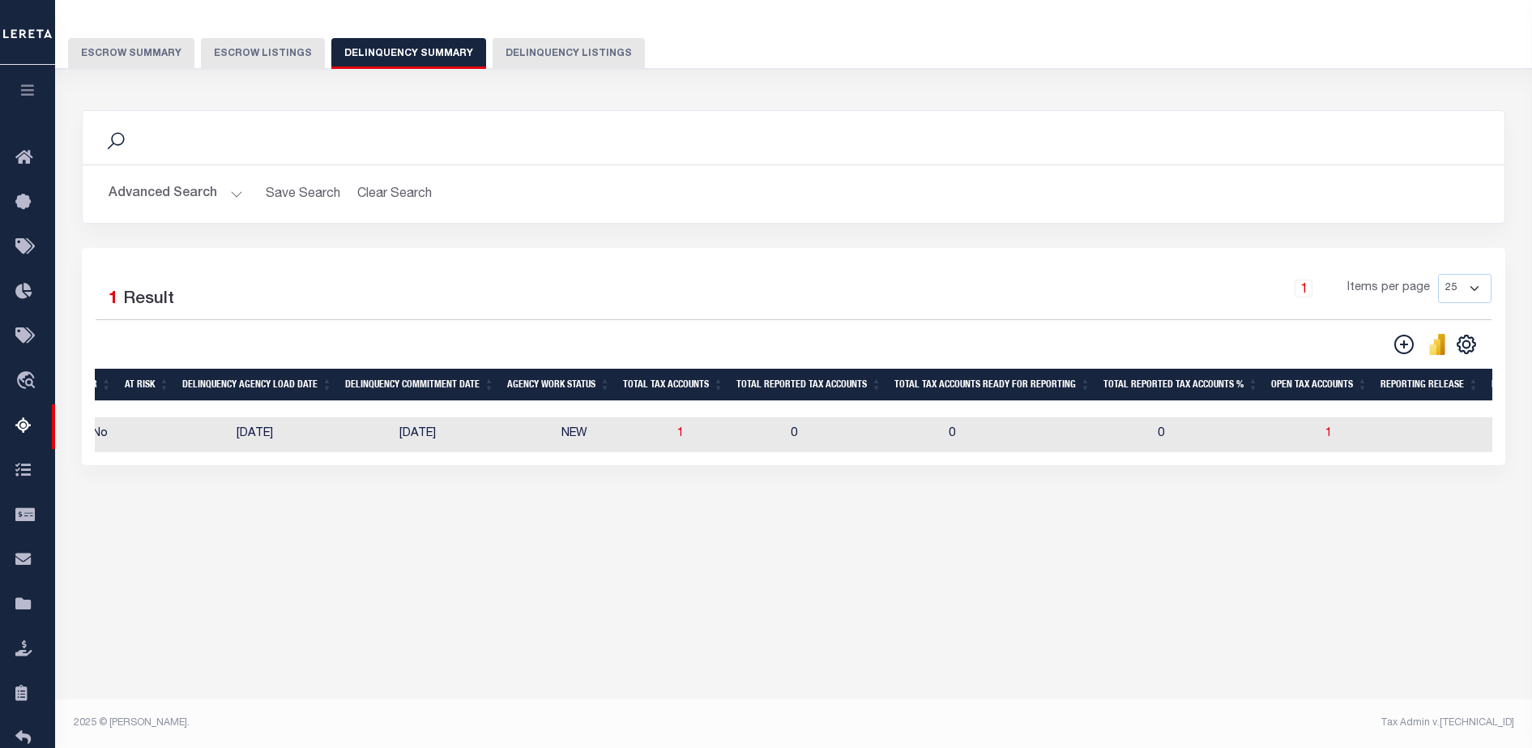
scroll to position [0, 1020]
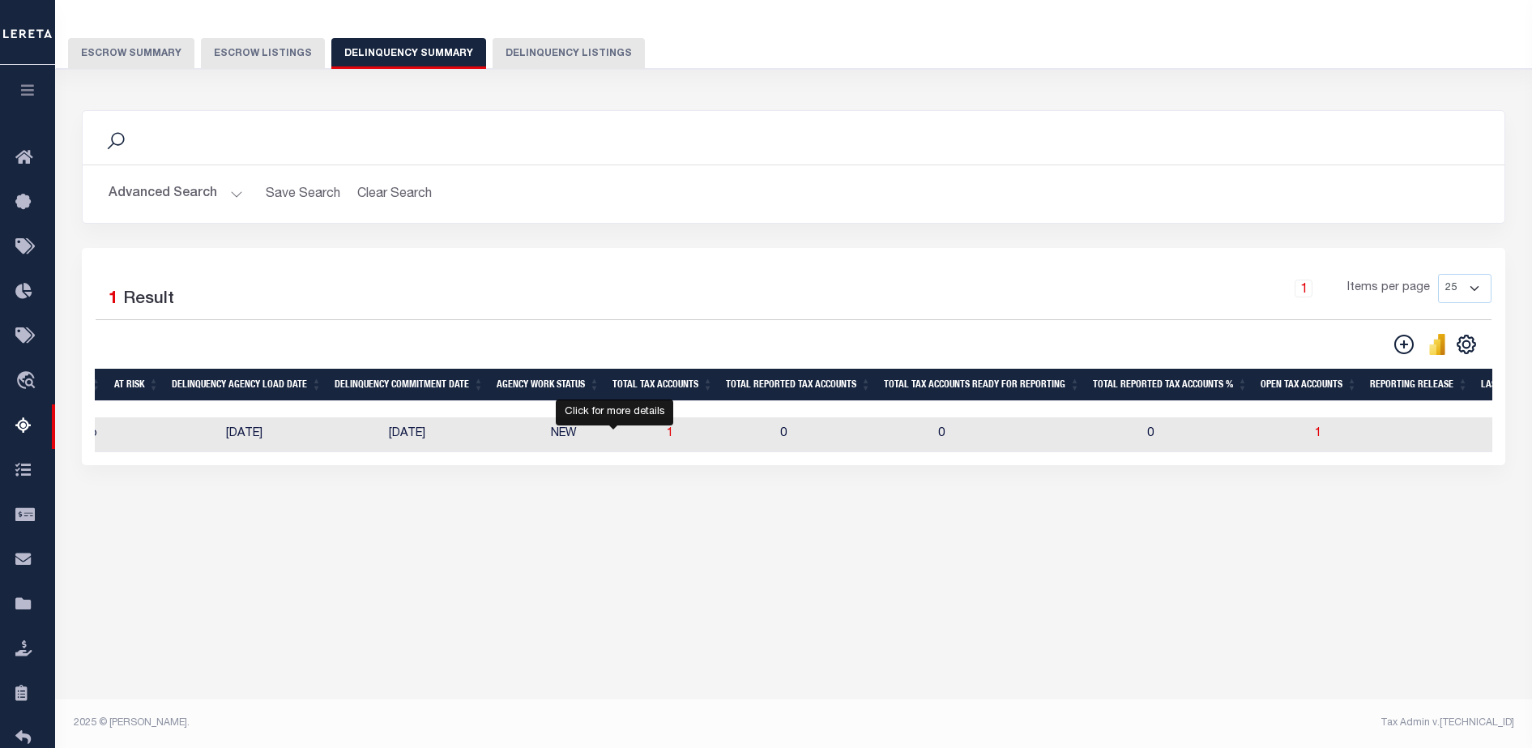
click at [660, 436] on td "1" at bounding box center [716, 434] width 113 height 35
checkbox input "true"
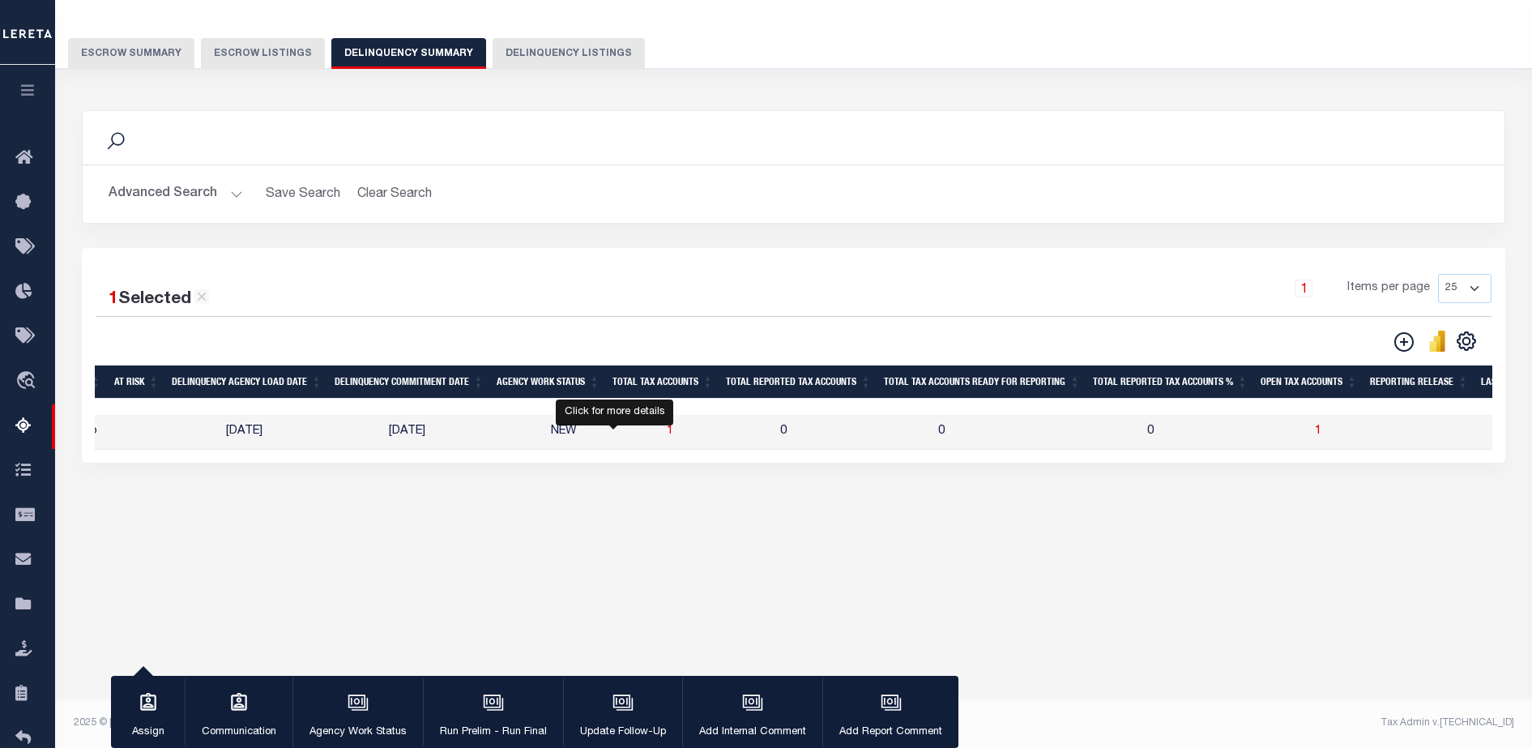
click at [667, 433] on span "1" at bounding box center [670, 430] width 6 height 11
select select "100"
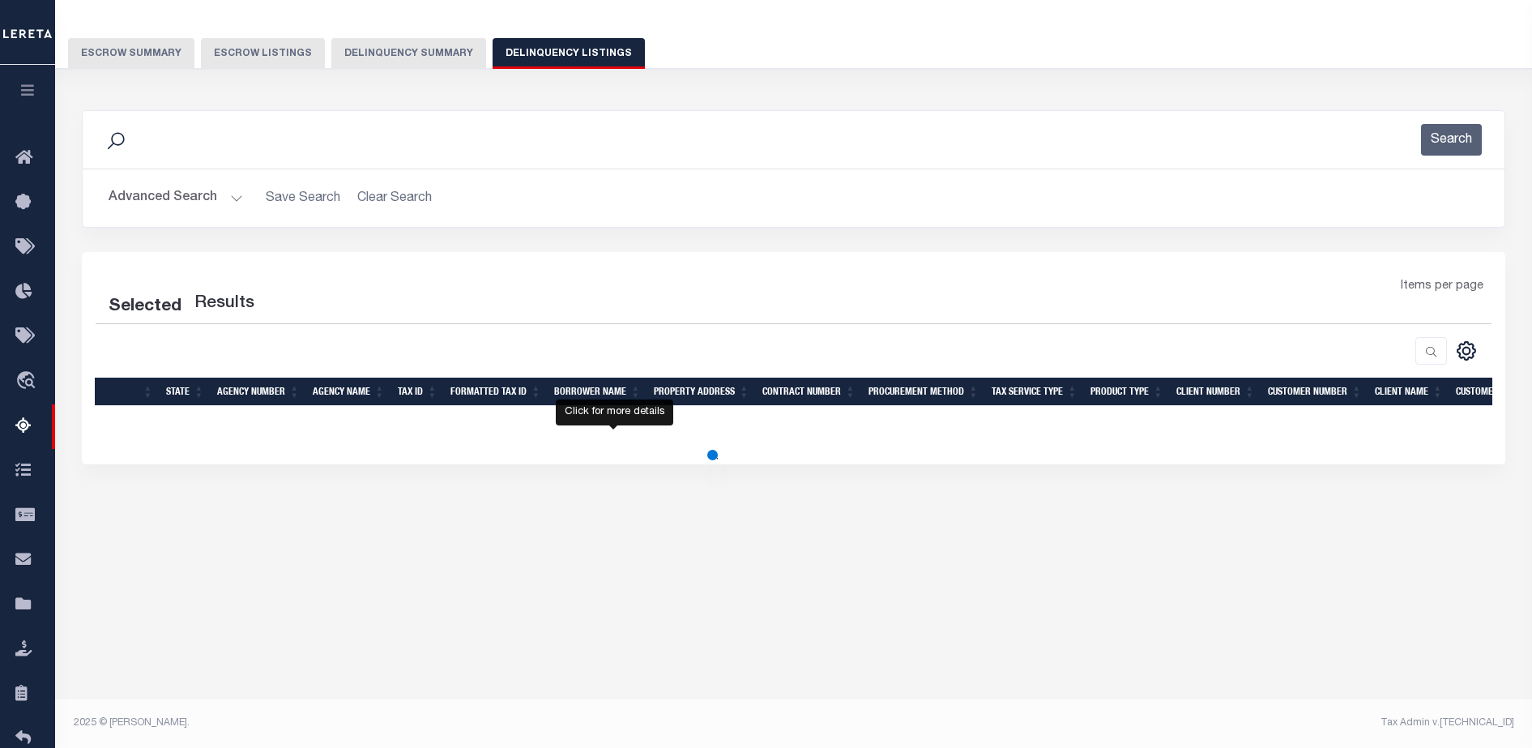
select select "100"
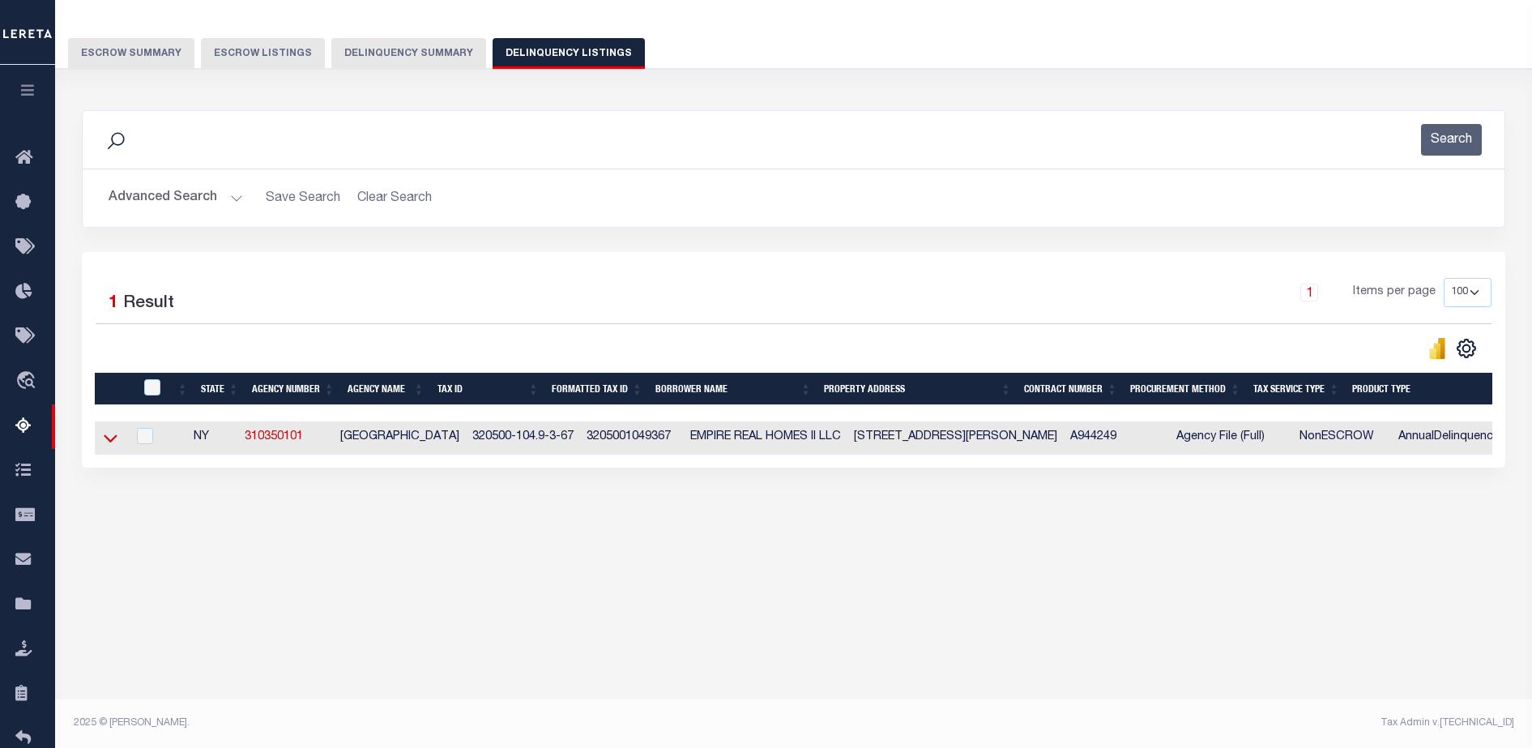
click at [107, 441] on icon at bounding box center [111, 439] width 14 height 8
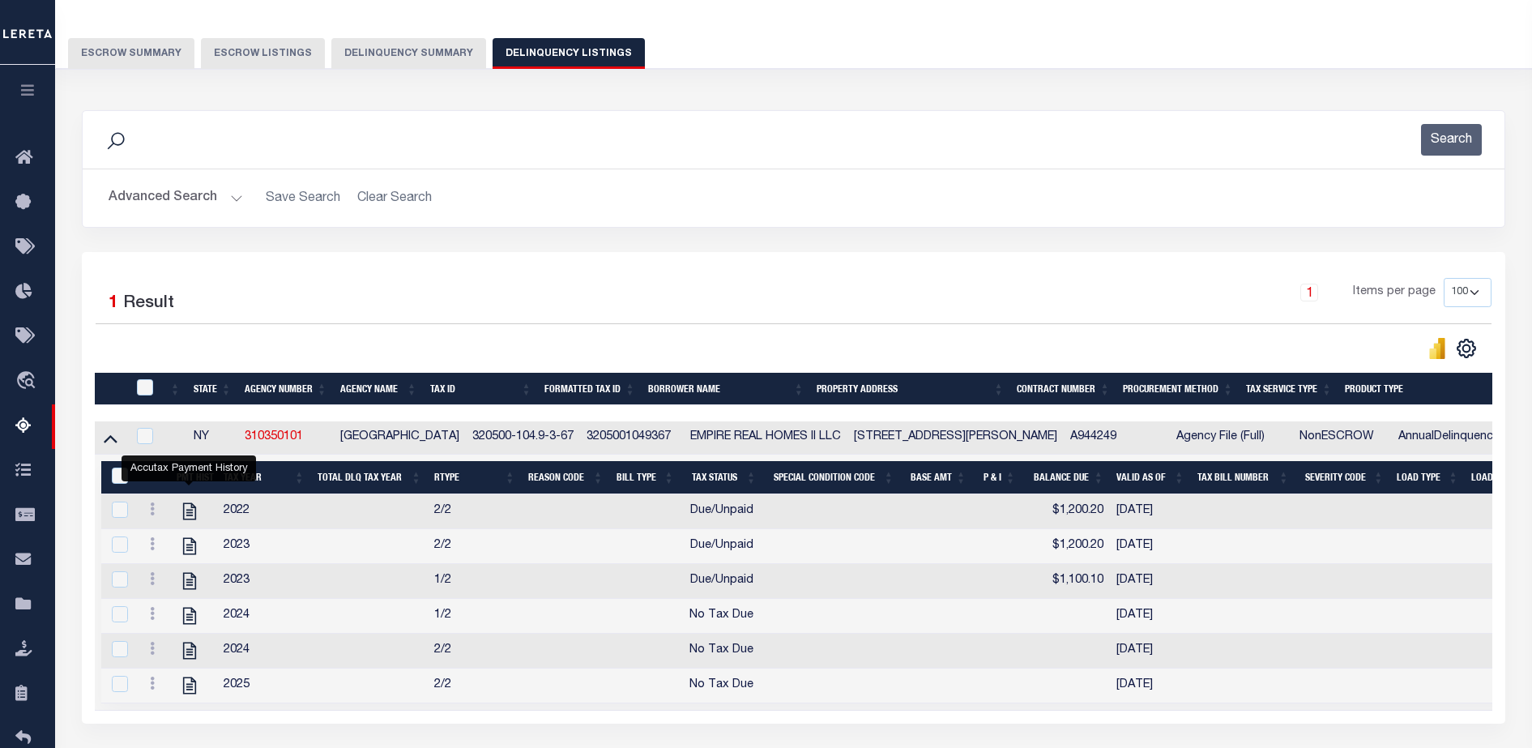
scroll to position [252, 0]
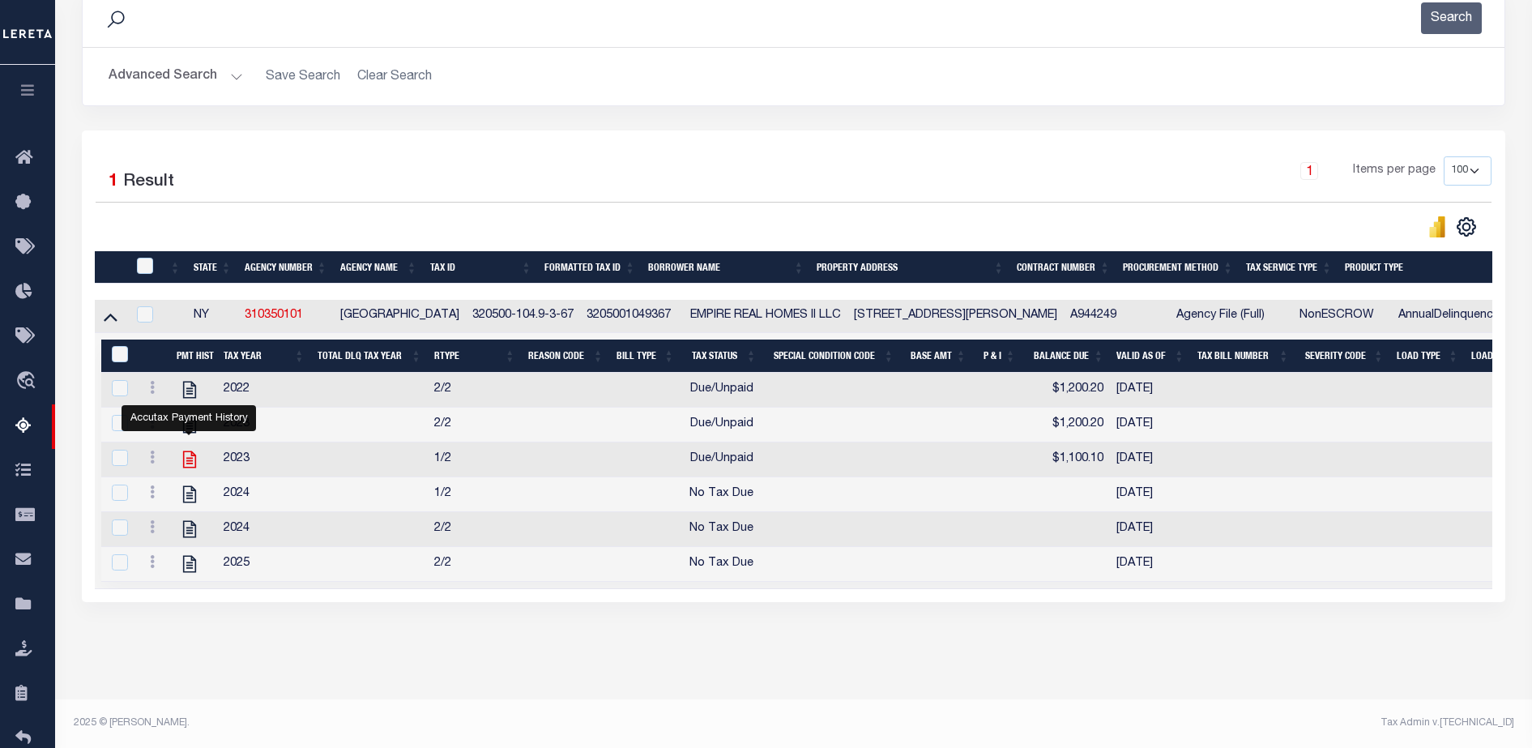
click at [190, 453] on icon "" at bounding box center [189, 459] width 21 height 21
checkbox input "true"
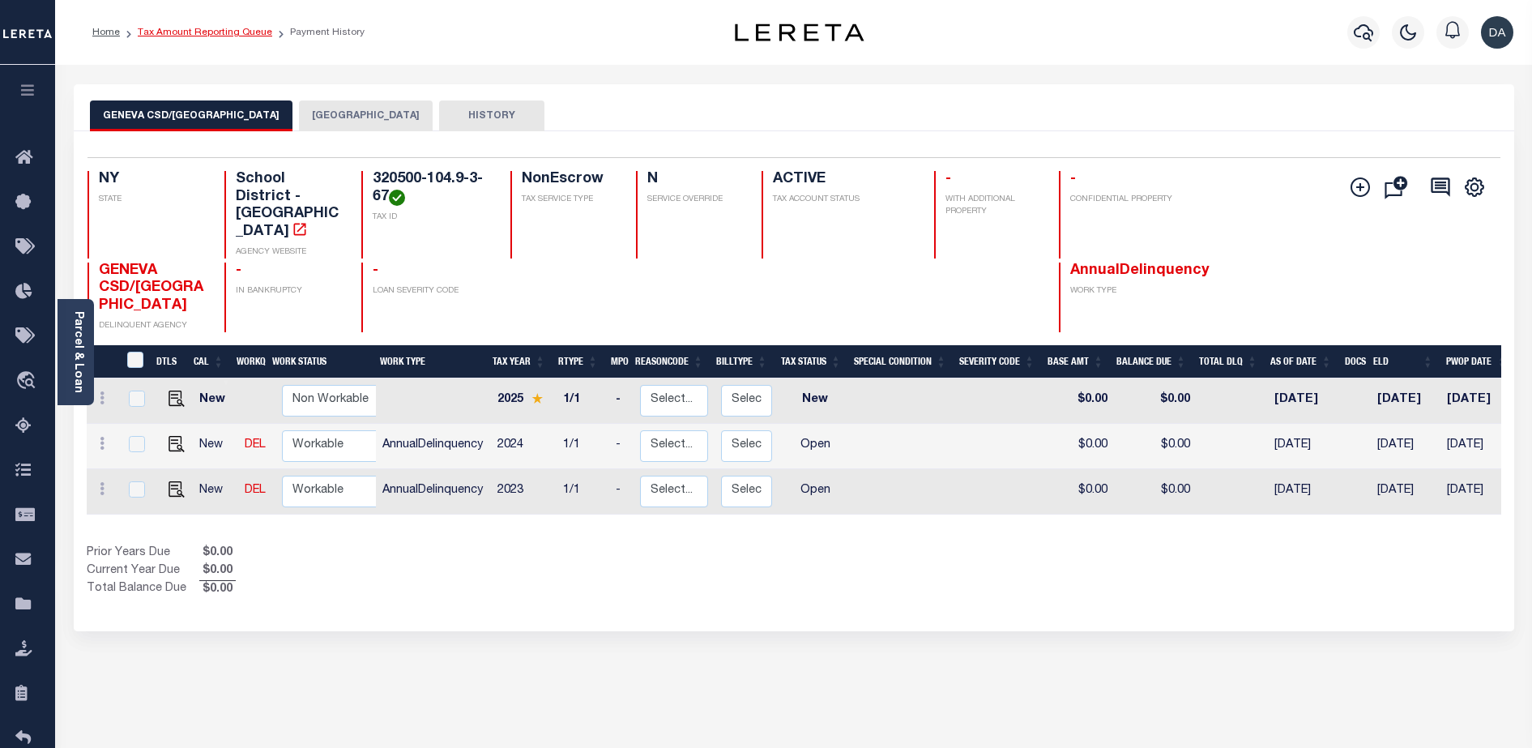
click at [222, 35] on link "Tax Amount Reporting Queue" at bounding box center [205, 33] width 134 height 10
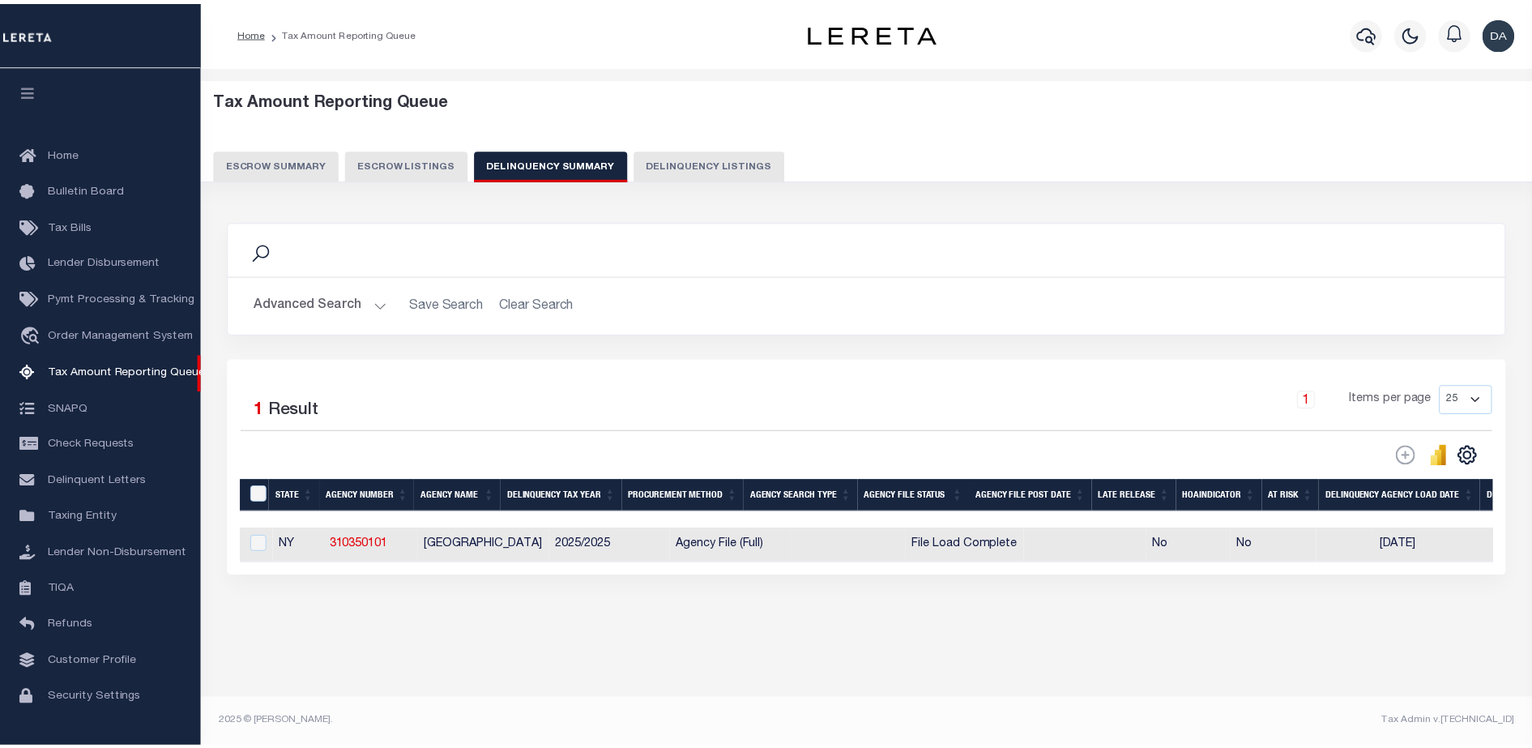
scroll to position [27, 0]
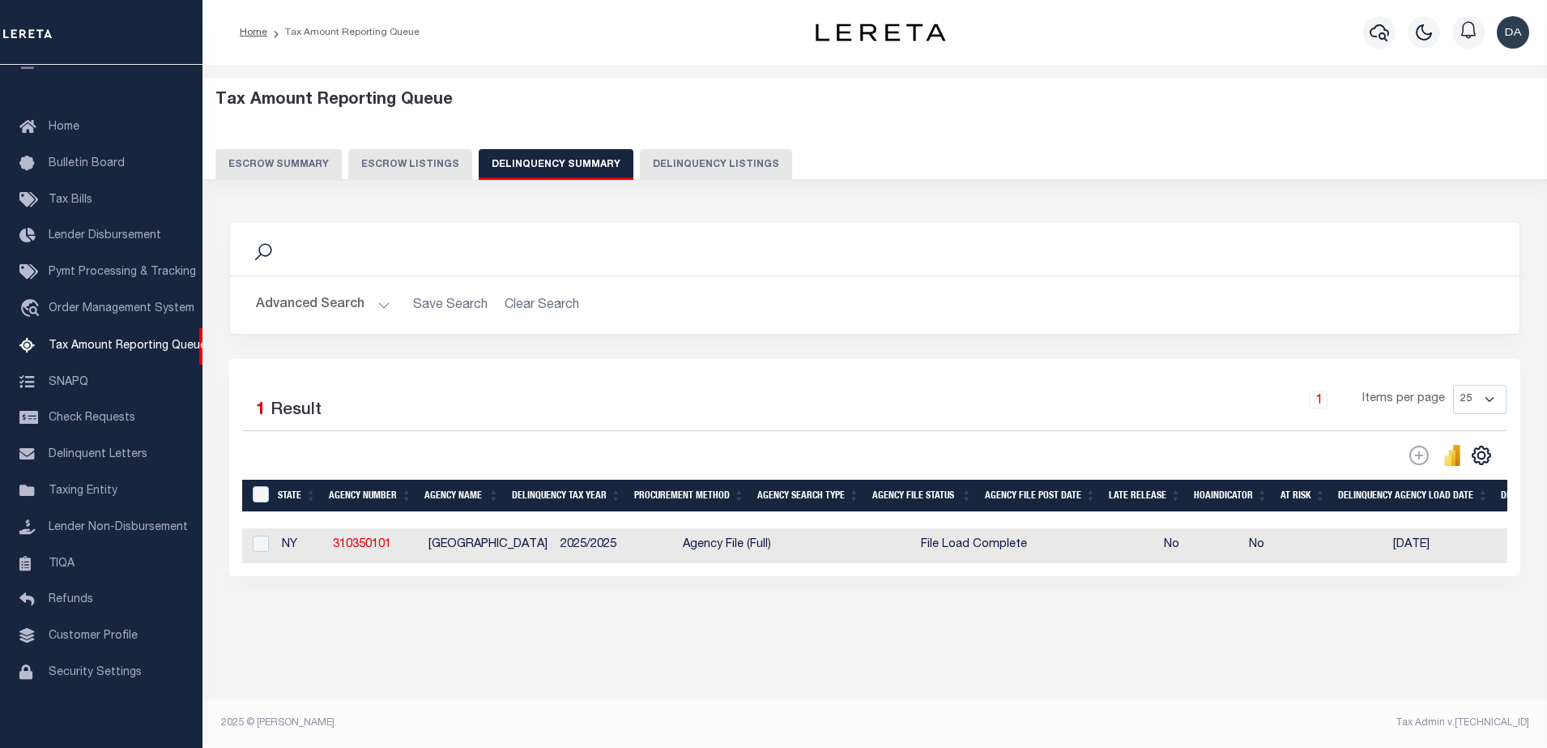
click at [322, 309] on button "Advanced Search" at bounding box center [323, 305] width 134 height 32
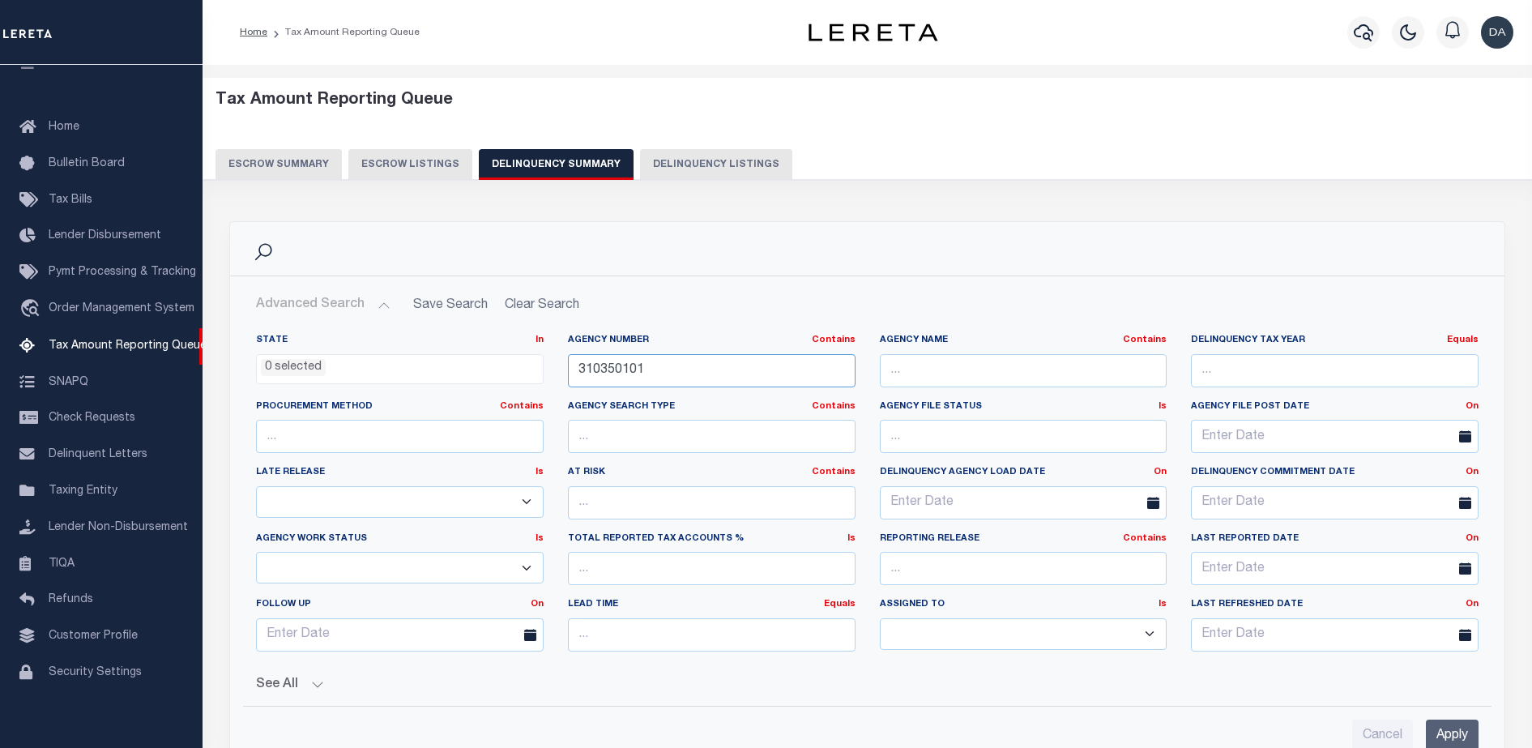
click at [654, 369] on input "310350101" at bounding box center [712, 370] width 288 height 33
paste input "623"
type input "310350623"
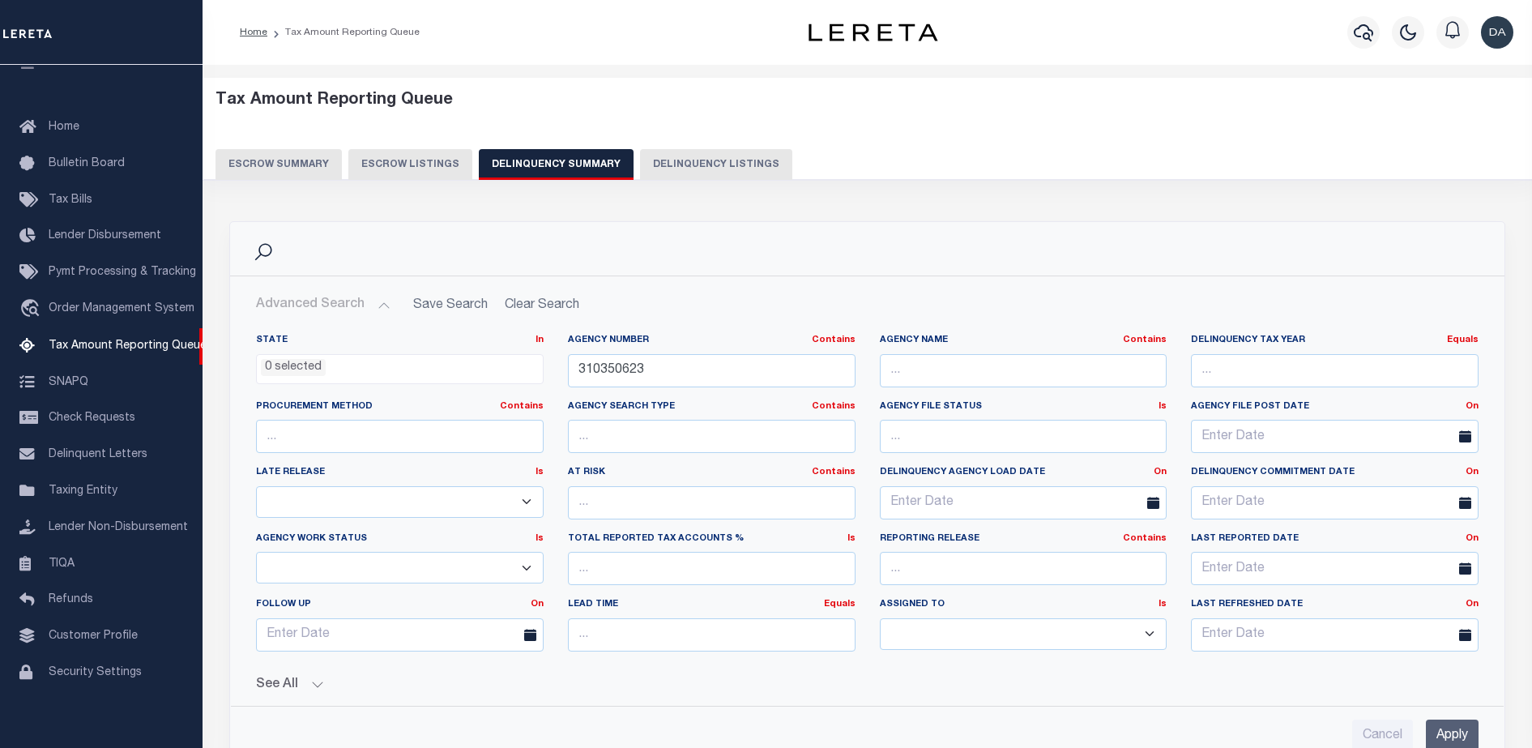
click at [1439, 739] on input "Apply" at bounding box center [1452, 735] width 53 height 33
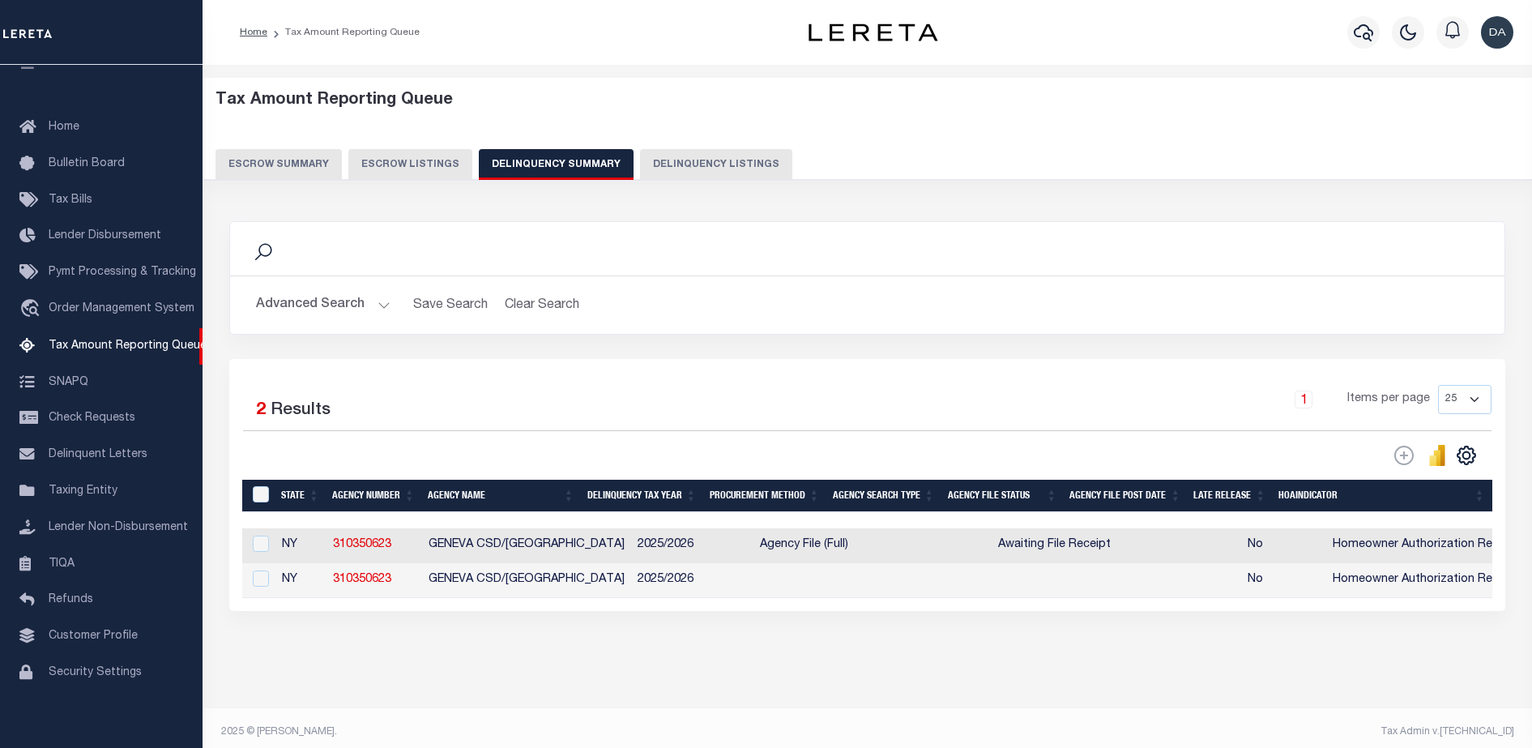
drag, startPoint x: 558, startPoint y: 612, endPoint x: 569, endPoint y: 611, distance: 10.7
click at [569, 598] on div "State Agency Number Agency Name Delinquency Tax Year Procurement Method Agency …" at bounding box center [867, 563] width 1250 height 70
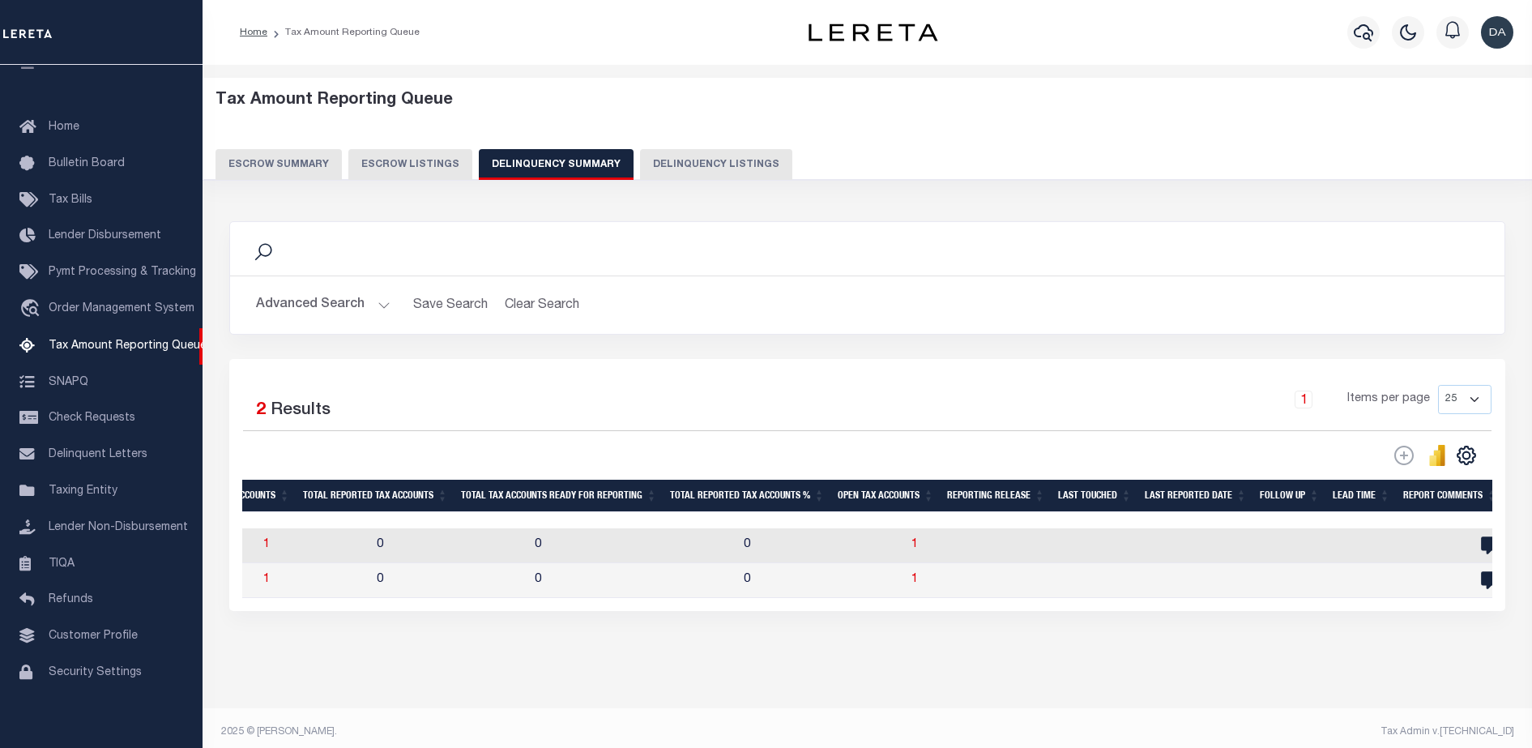
scroll to position [0, 1466]
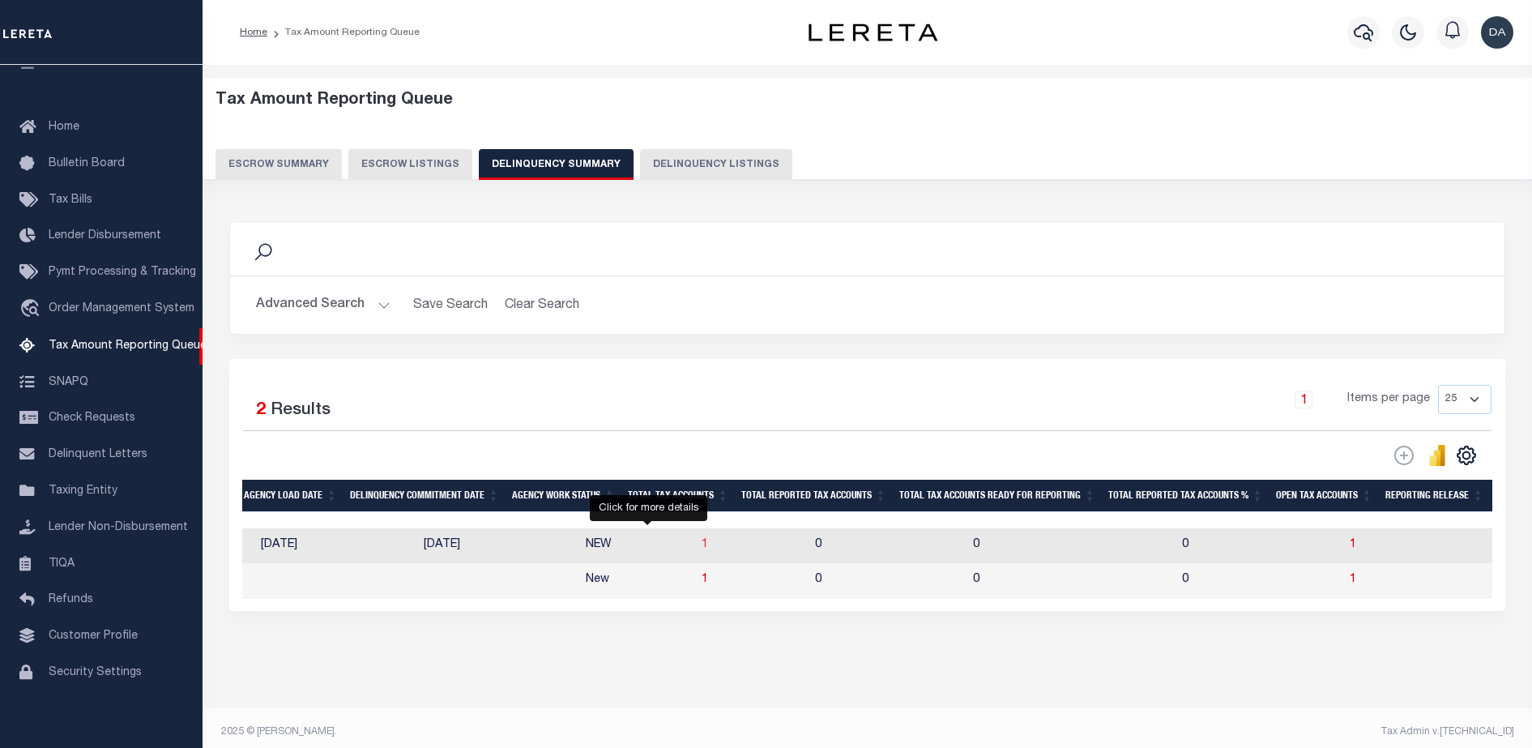
click at [701, 550] on span "1" at bounding box center [704, 544] width 6 height 11
select select "100"
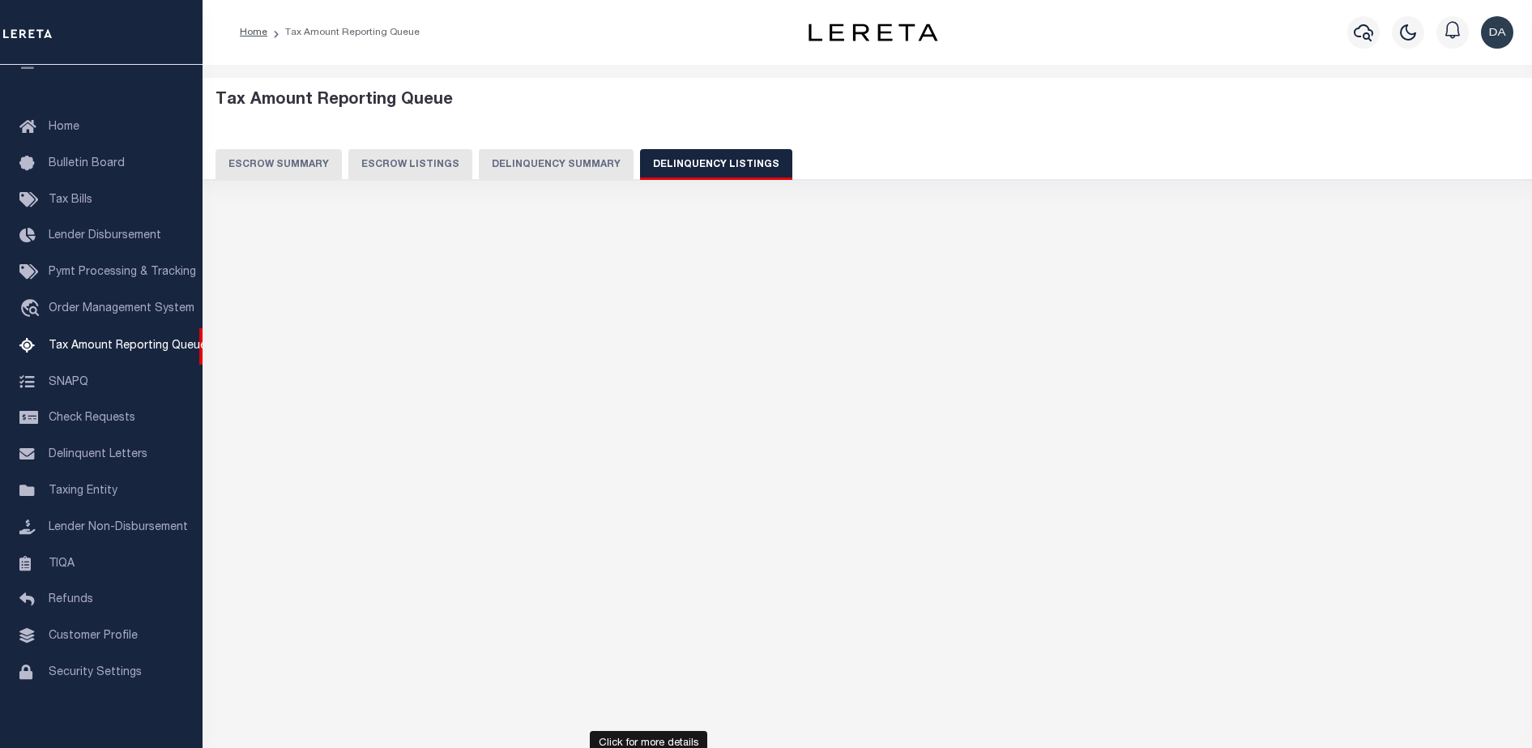
select select "100"
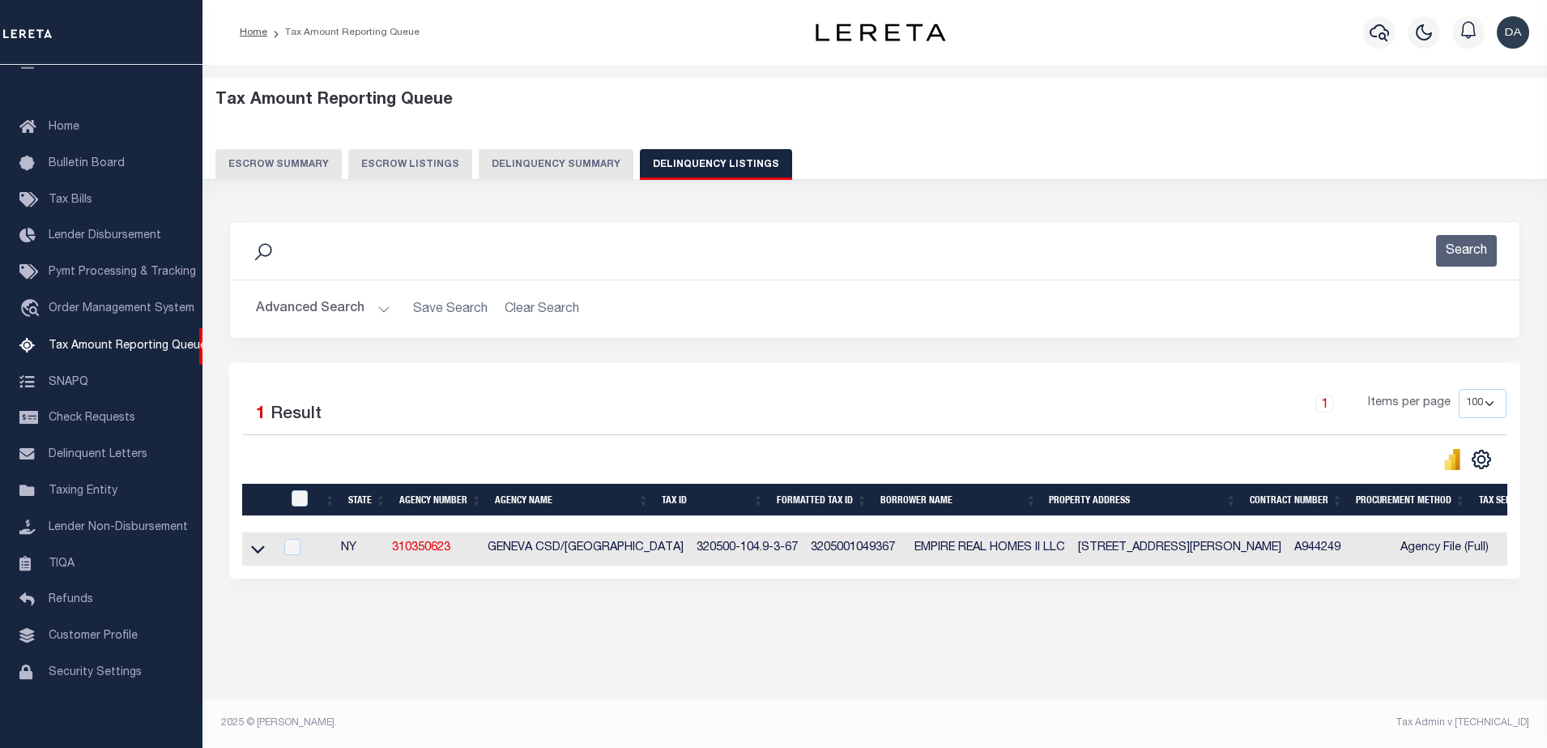
click at [266, 547] on link at bounding box center [258, 547] width 19 height 11
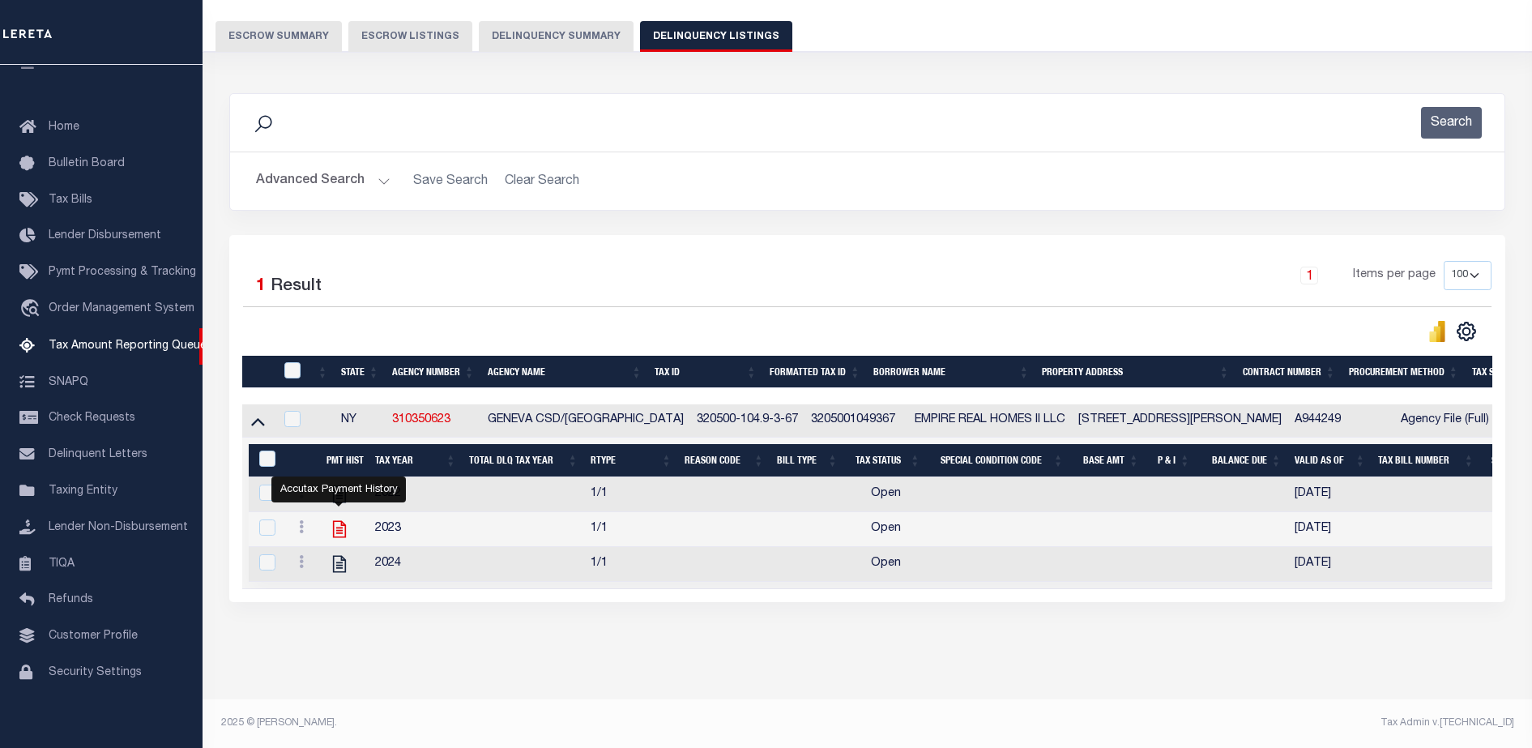
click at [333, 521] on icon "" at bounding box center [339, 529] width 13 height 17
checkbox input "true"
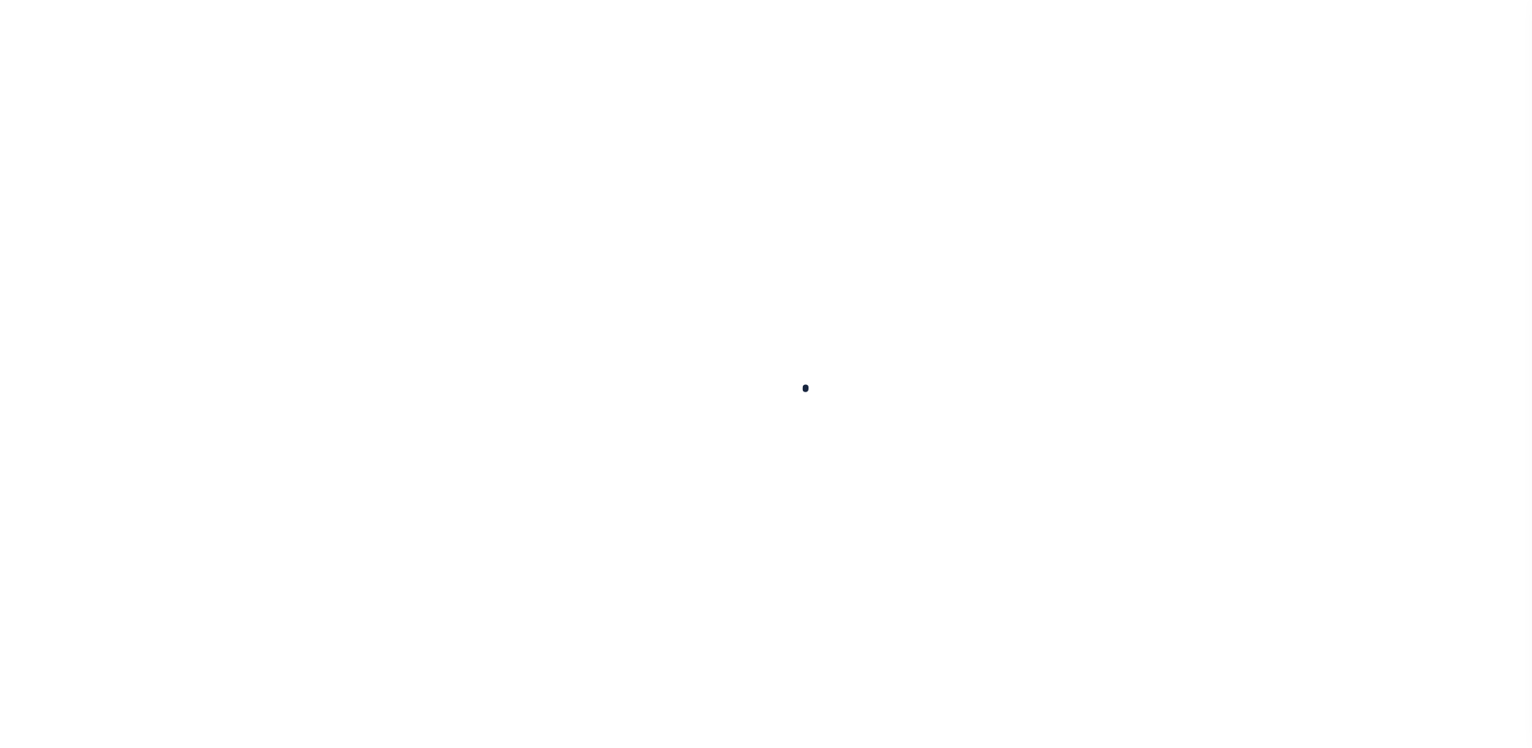
select select
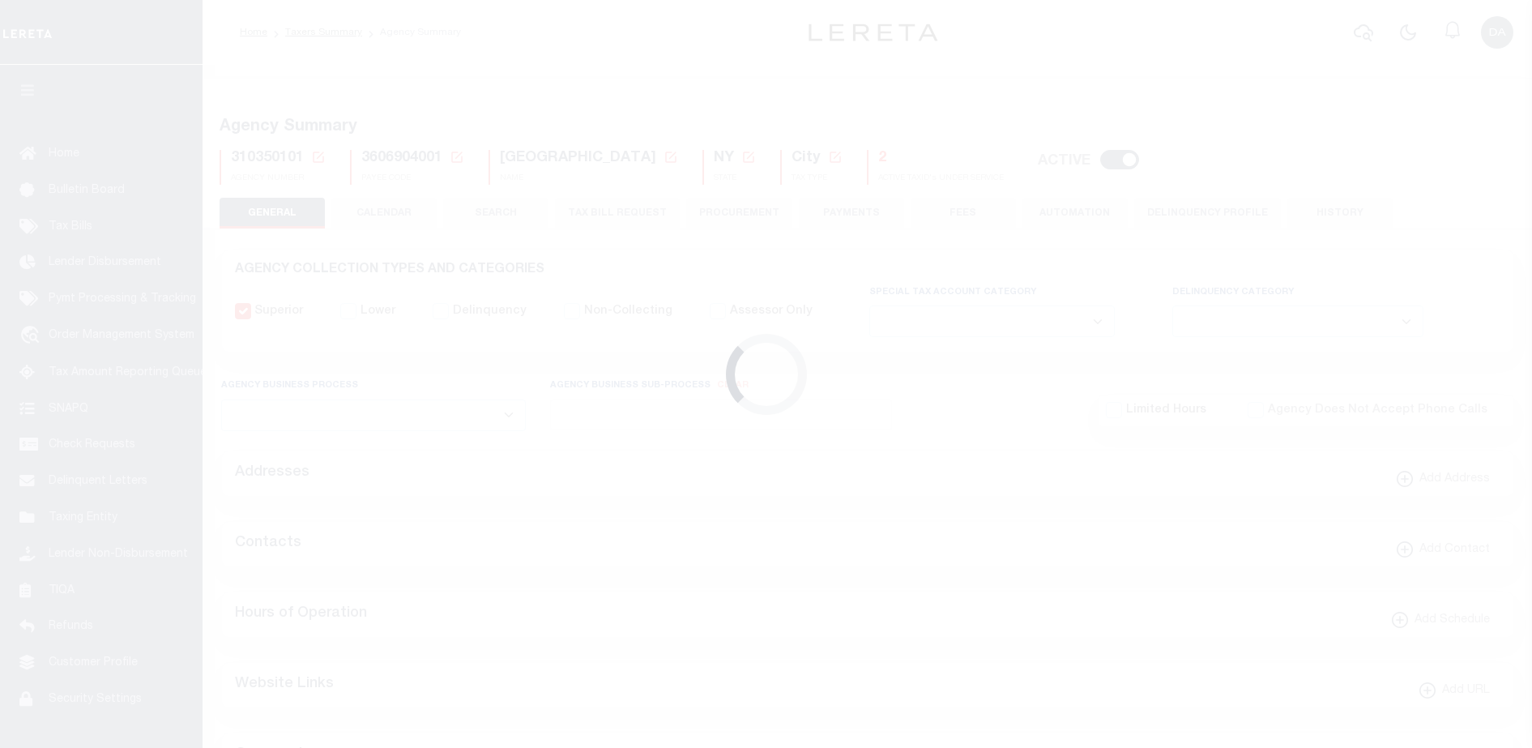
checkbox input "false"
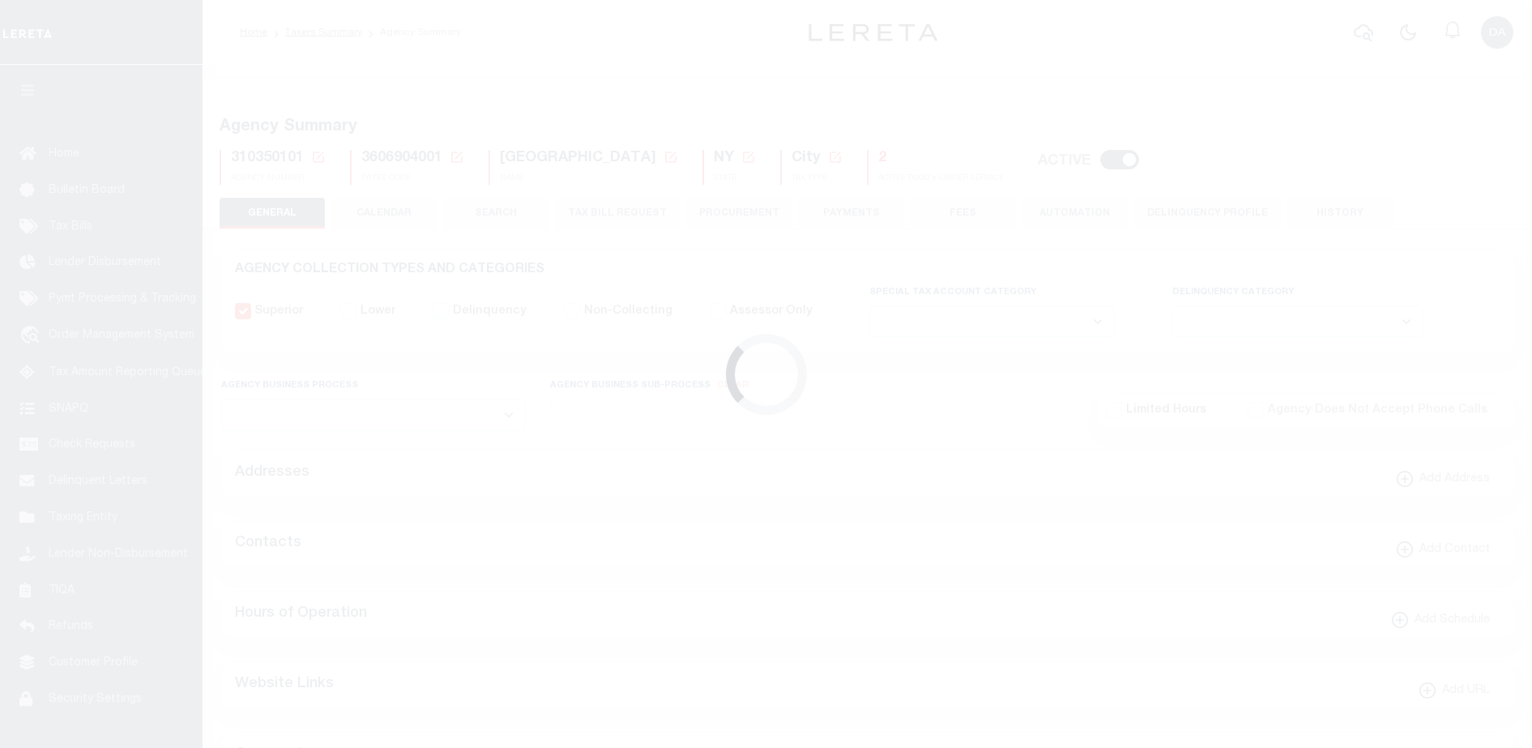
type input "3606904001"
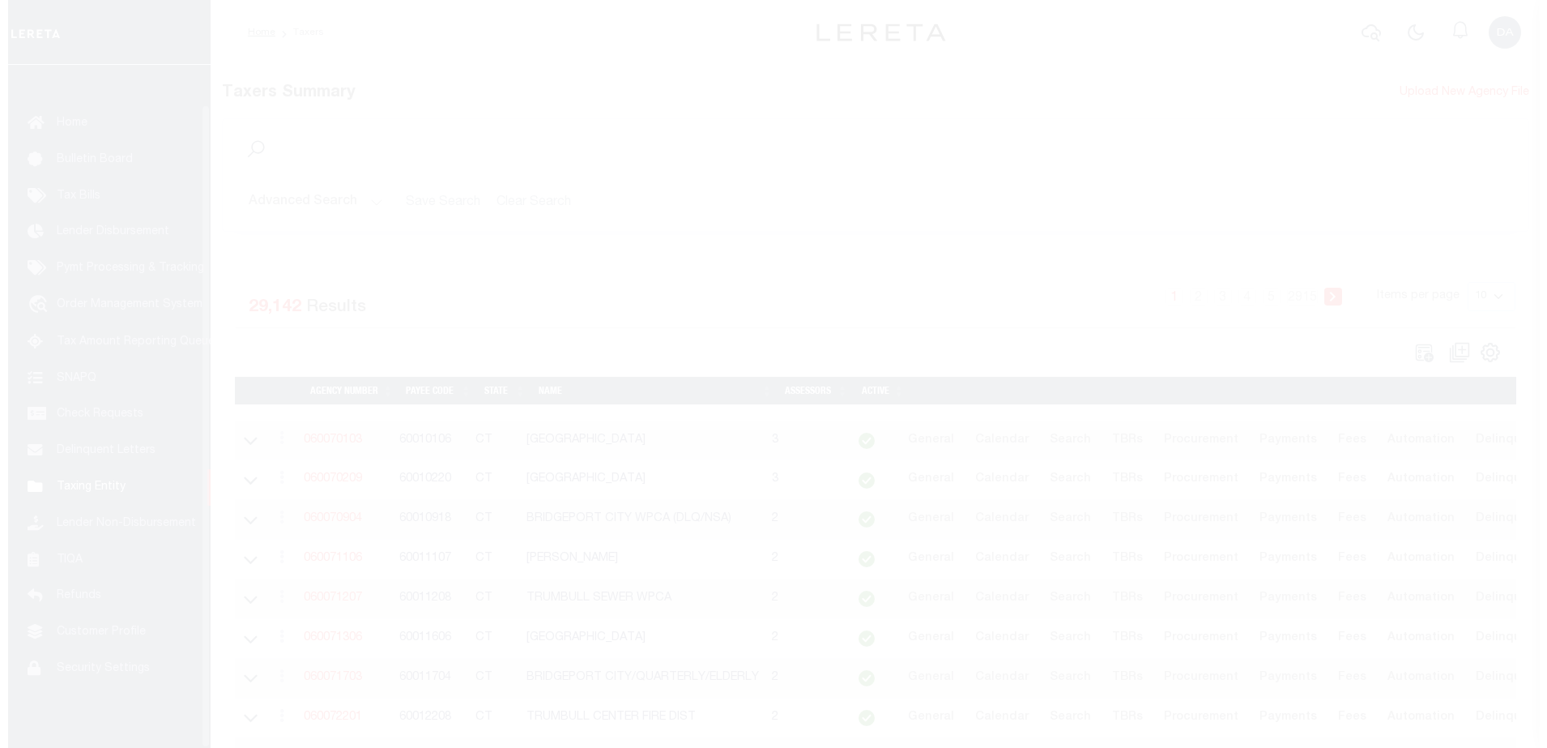
scroll to position [41, 0]
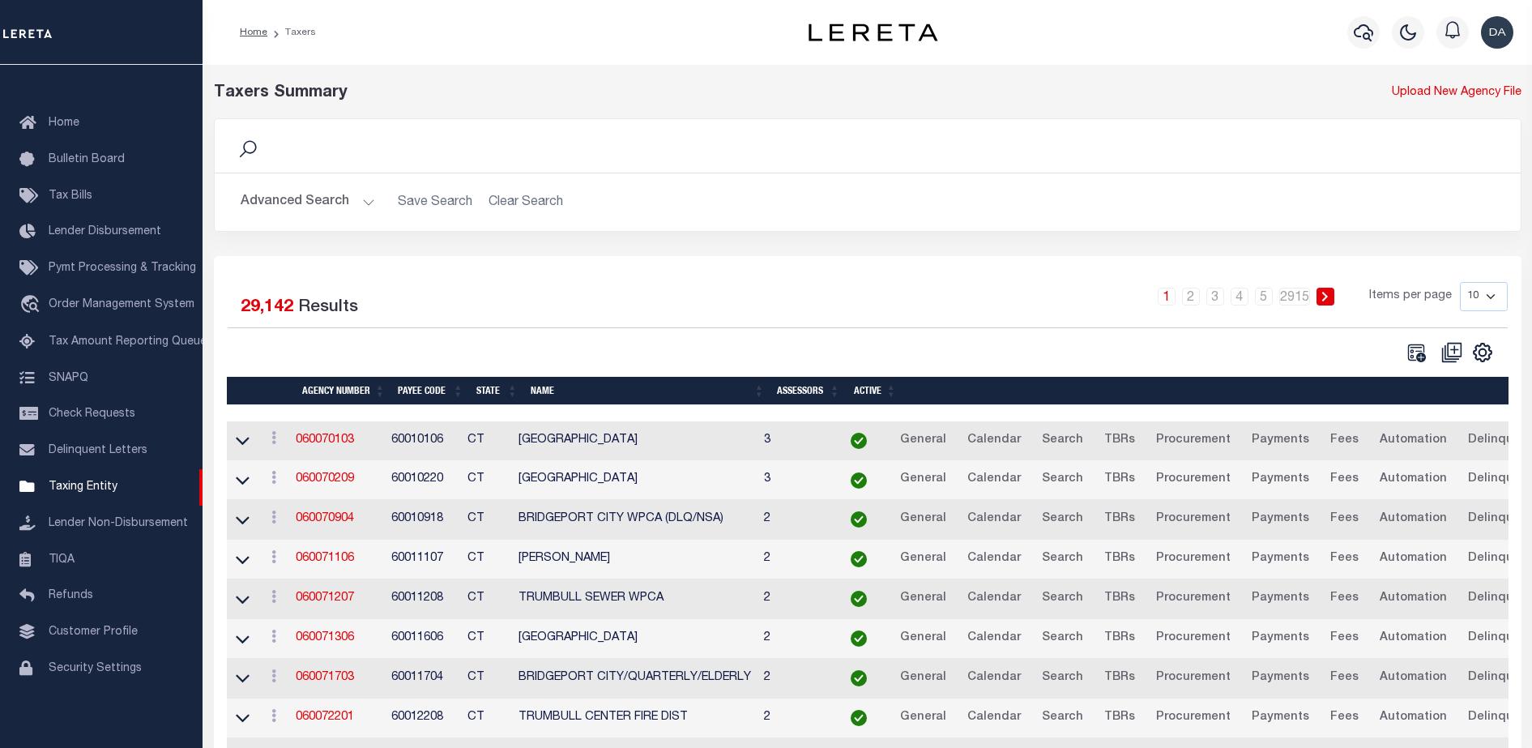
click at [279, 192] on button "Advanced Search" at bounding box center [308, 202] width 134 height 32
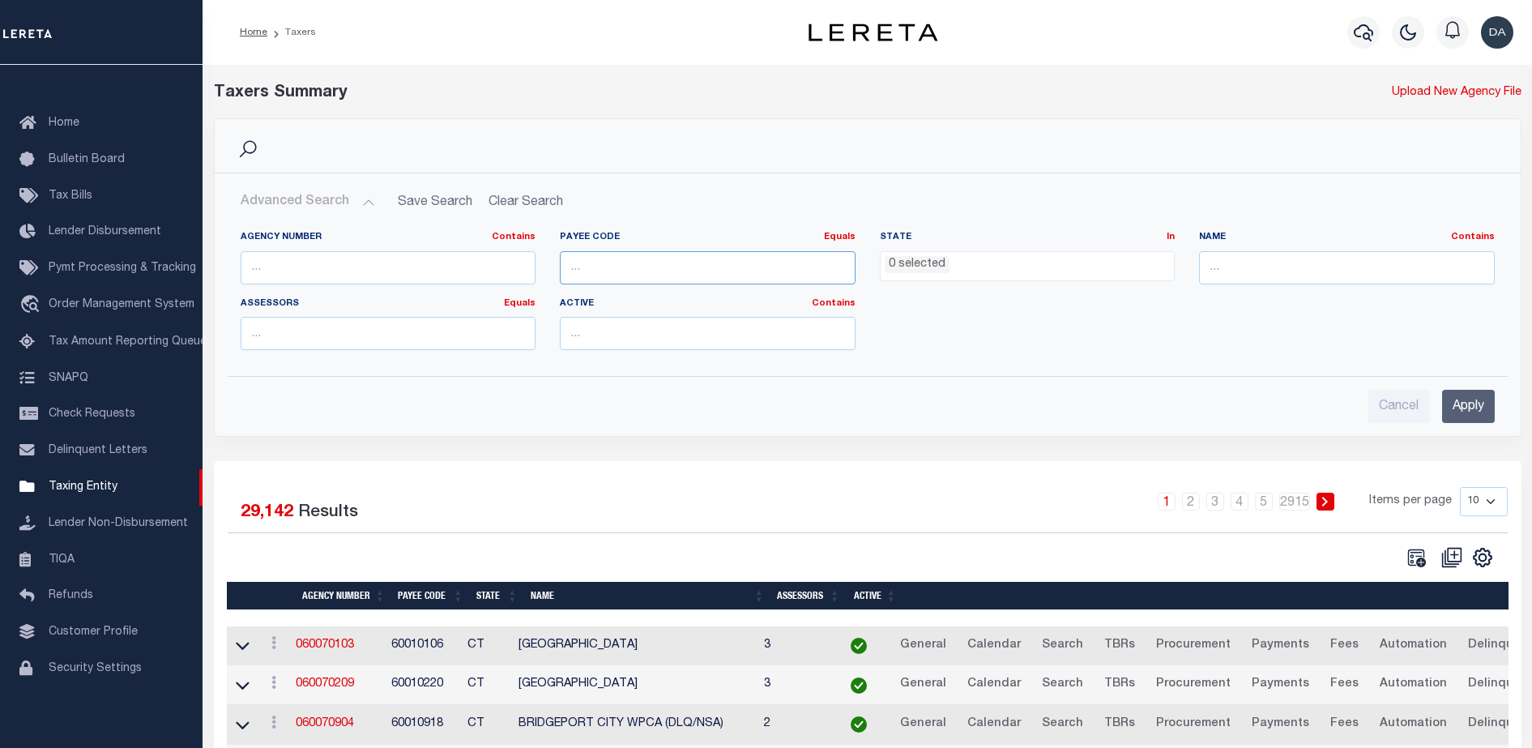
click at [625, 258] on input "number" at bounding box center [708, 267] width 296 height 33
click at [606, 279] on input "number" at bounding box center [708, 267] width 296 height 33
paste input "3606916002"
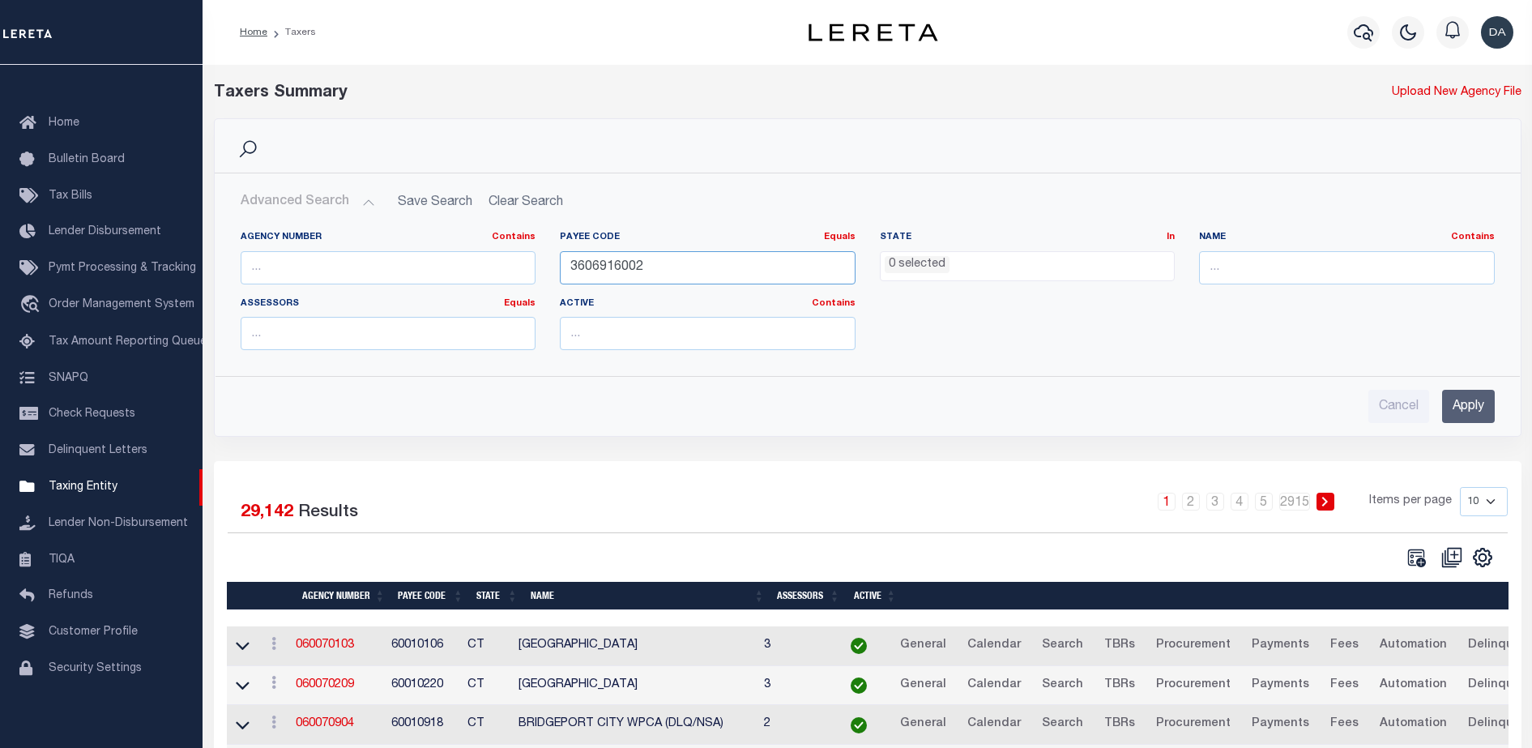
type input "3606916002"
click at [1477, 398] on input "Apply" at bounding box center [1468, 406] width 53 height 33
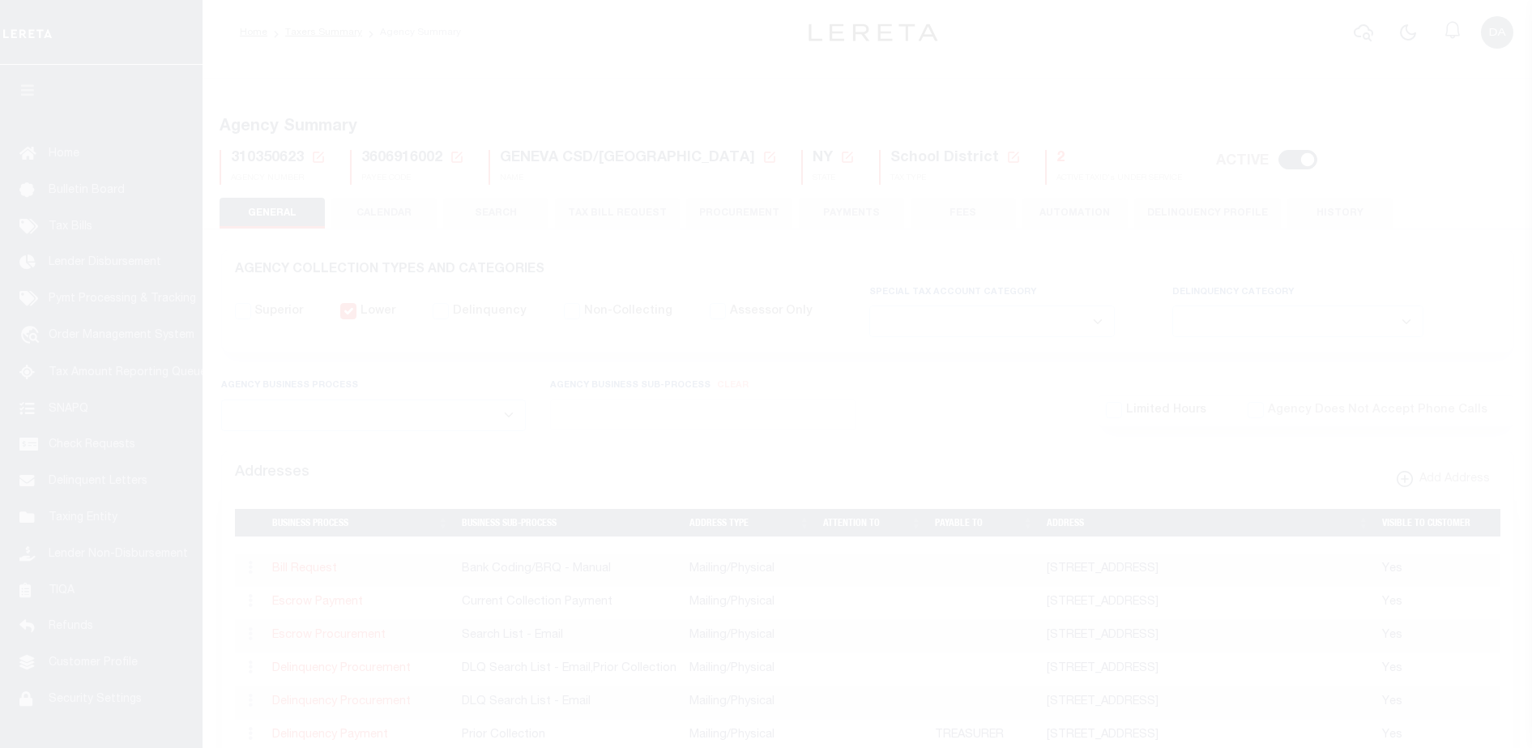
select select
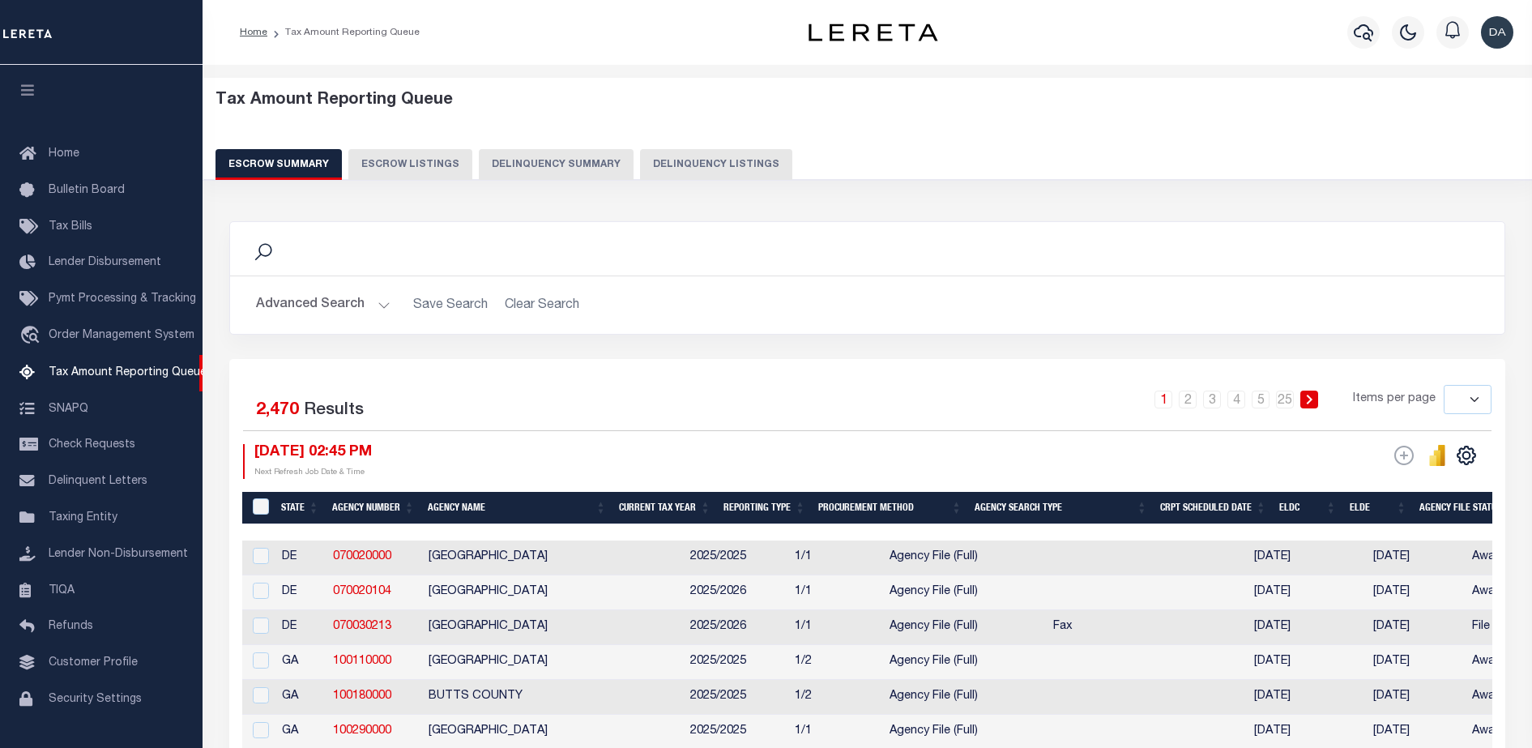
select select
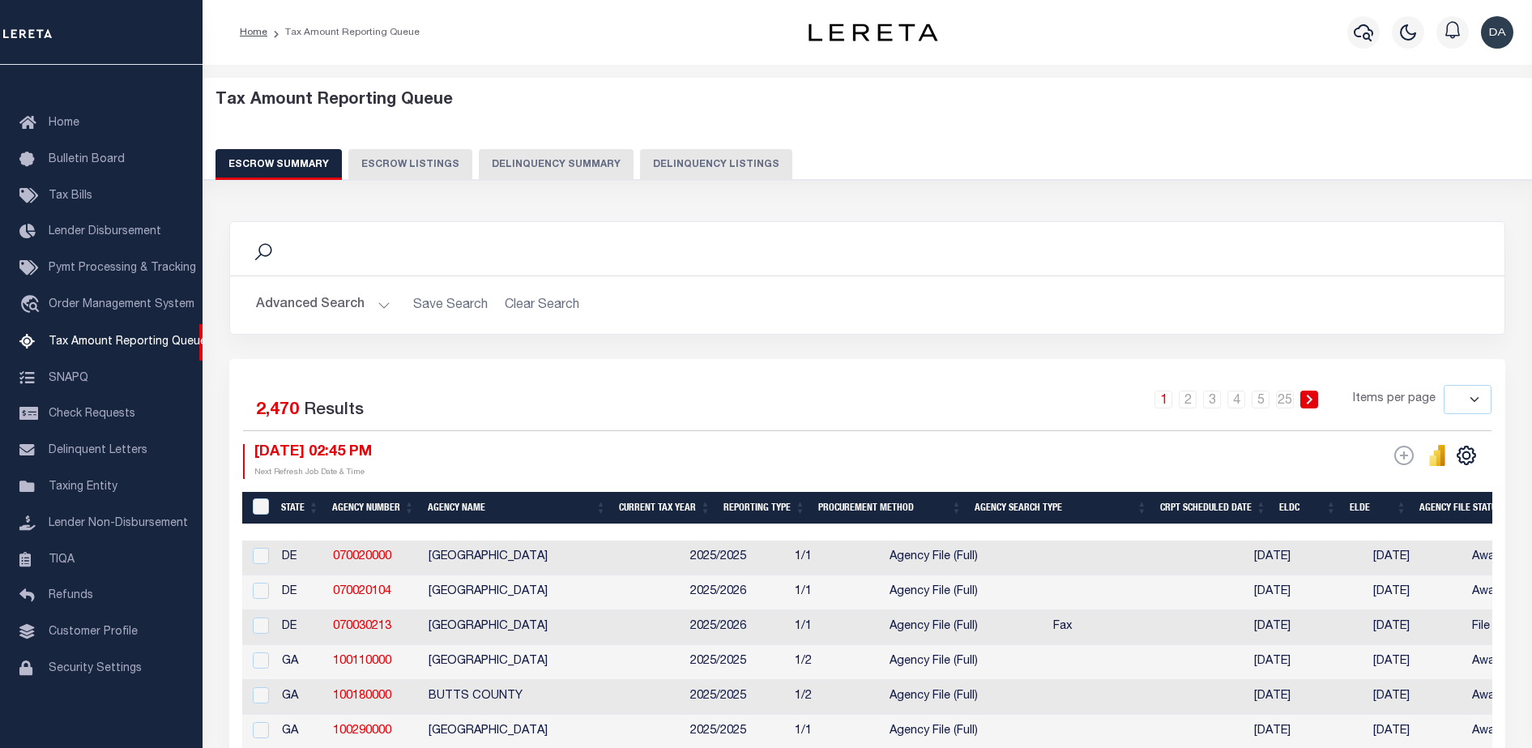
click at [569, 164] on button "Delinquency Summary" at bounding box center [556, 164] width 155 height 31
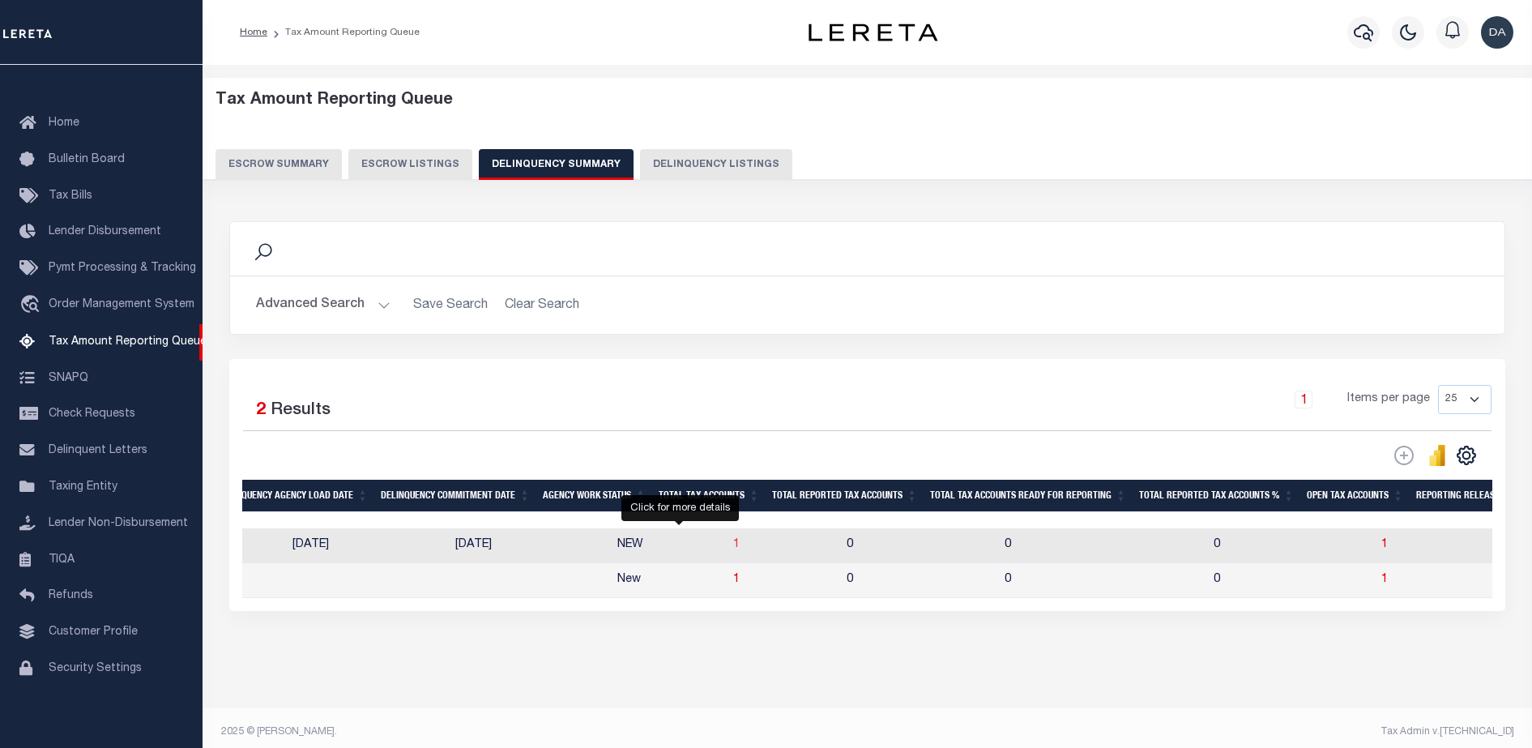
click at [733, 543] on span "1" at bounding box center [736, 544] width 6 height 11
select select "100"
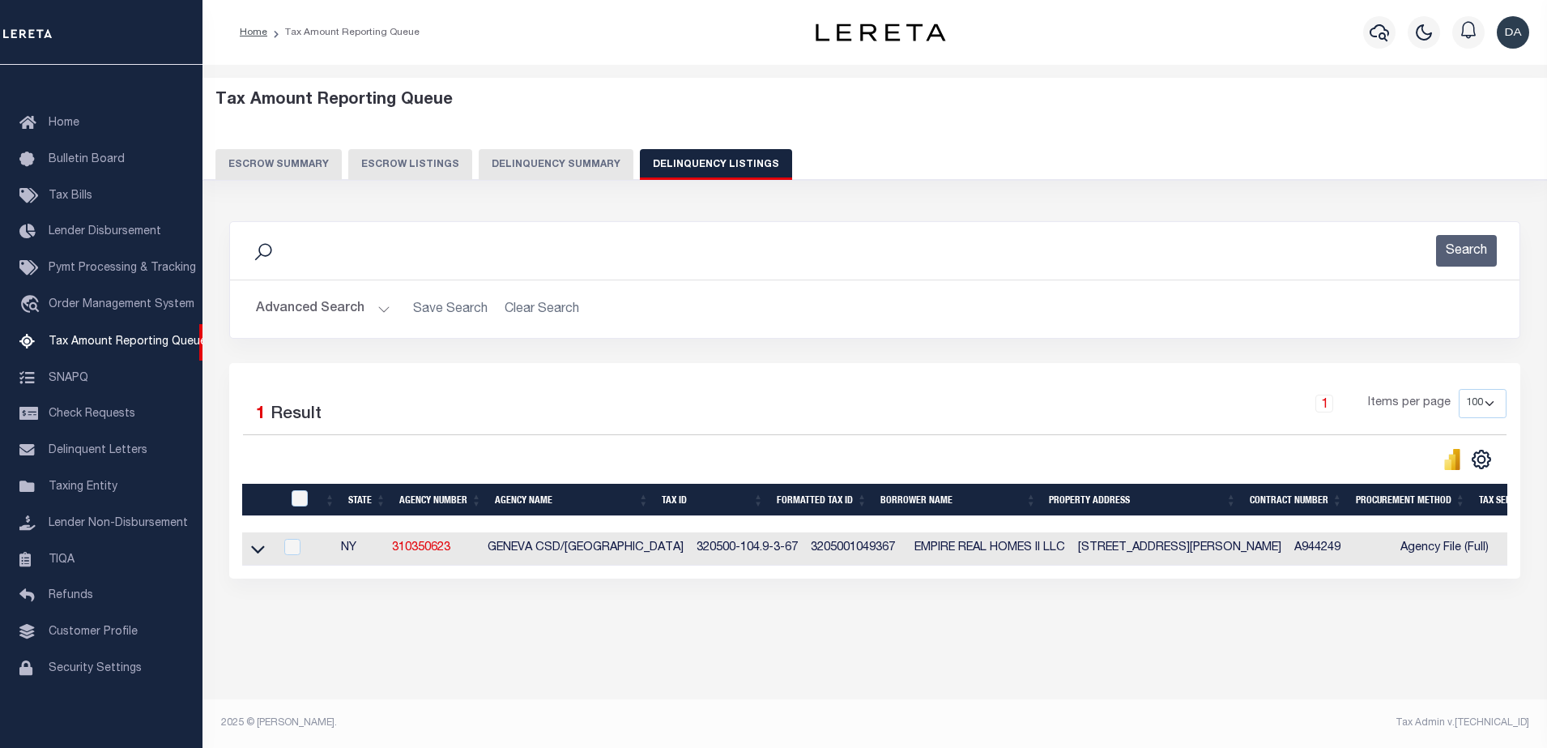
click at [486, 159] on button "Delinquency Summary" at bounding box center [556, 164] width 155 height 31
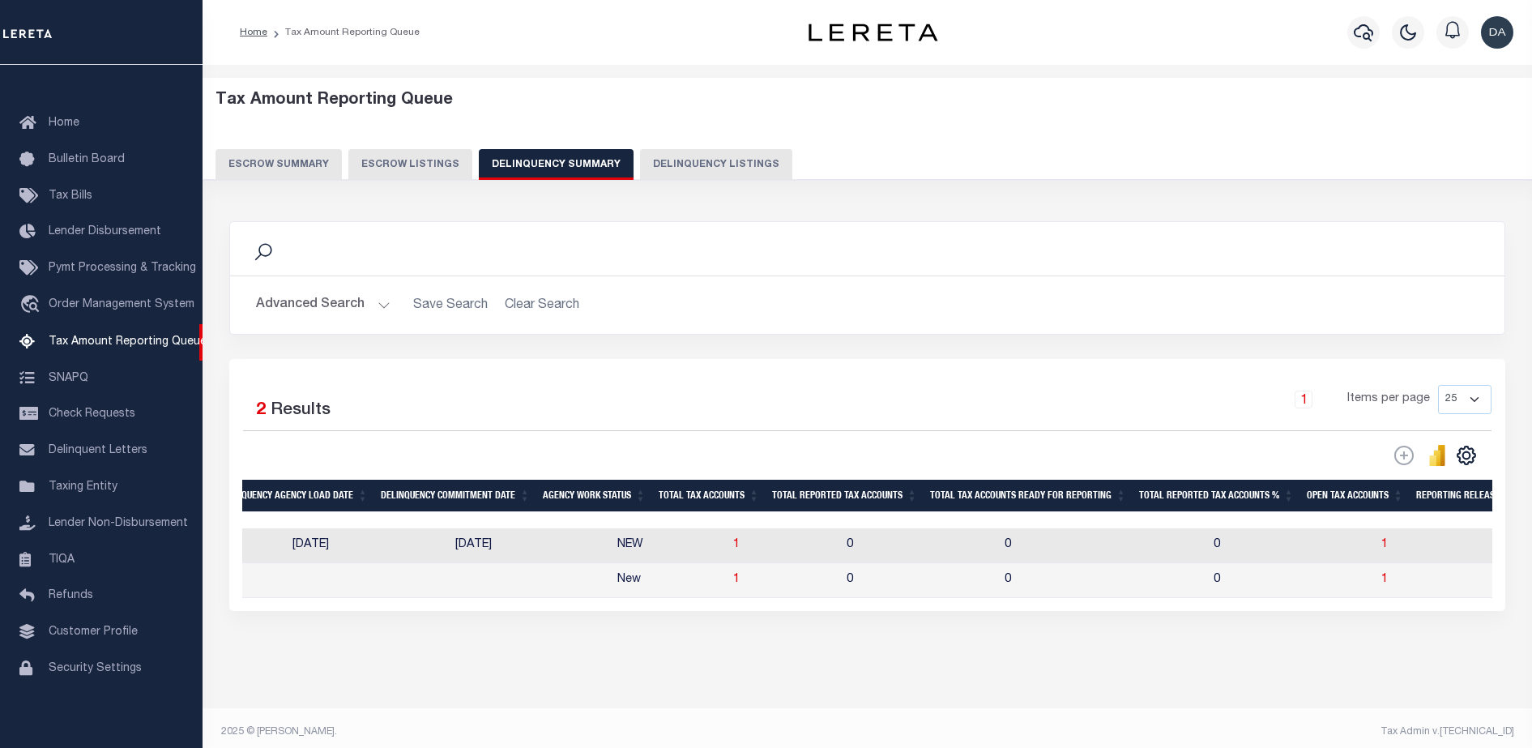
click at [335, 306] on button "Advanced Search" at bounding box center [323, 305] width 134 height 32
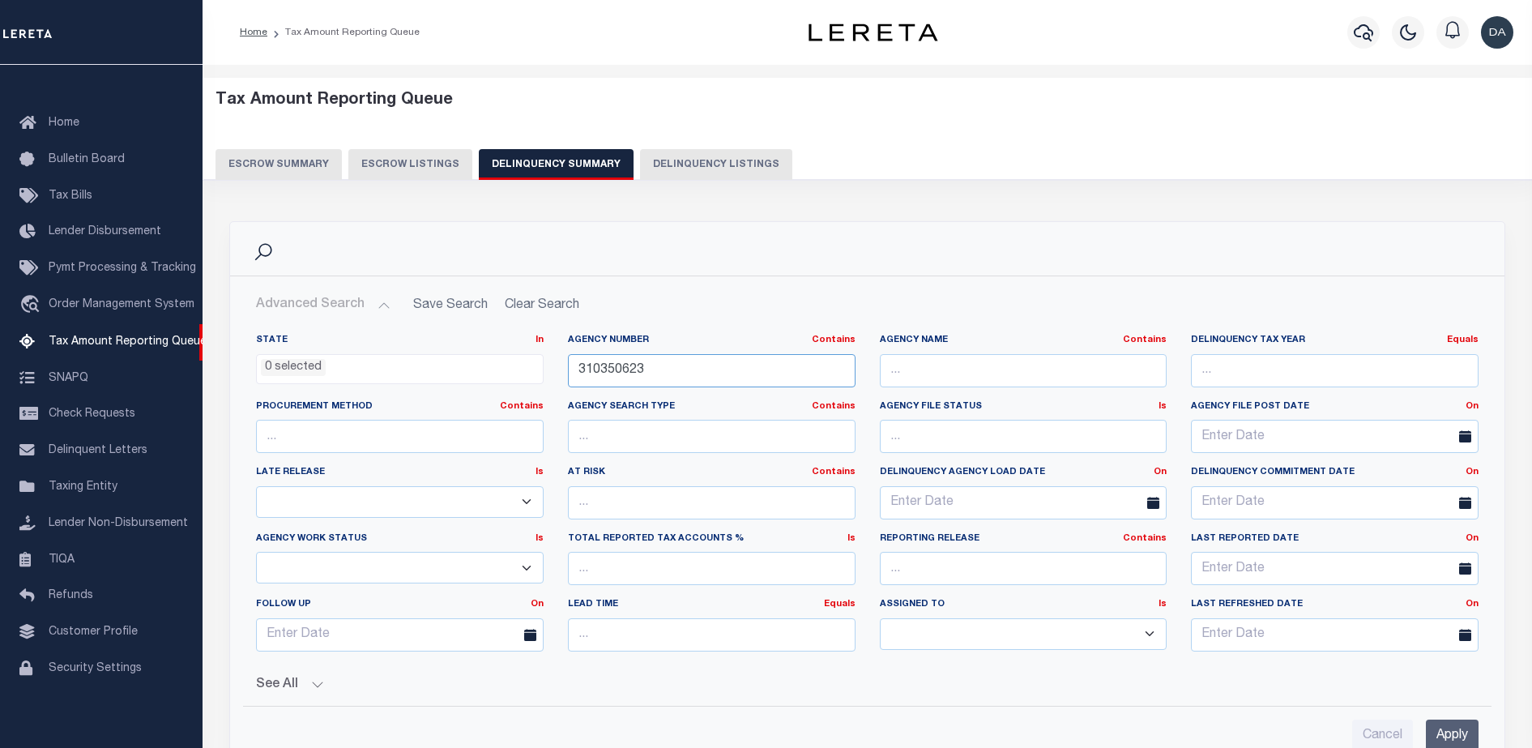
click at [711, 354] on input "310350623" at bounding box center [712, 370] width 288 height 33
paste input "101"
type input "310350101"
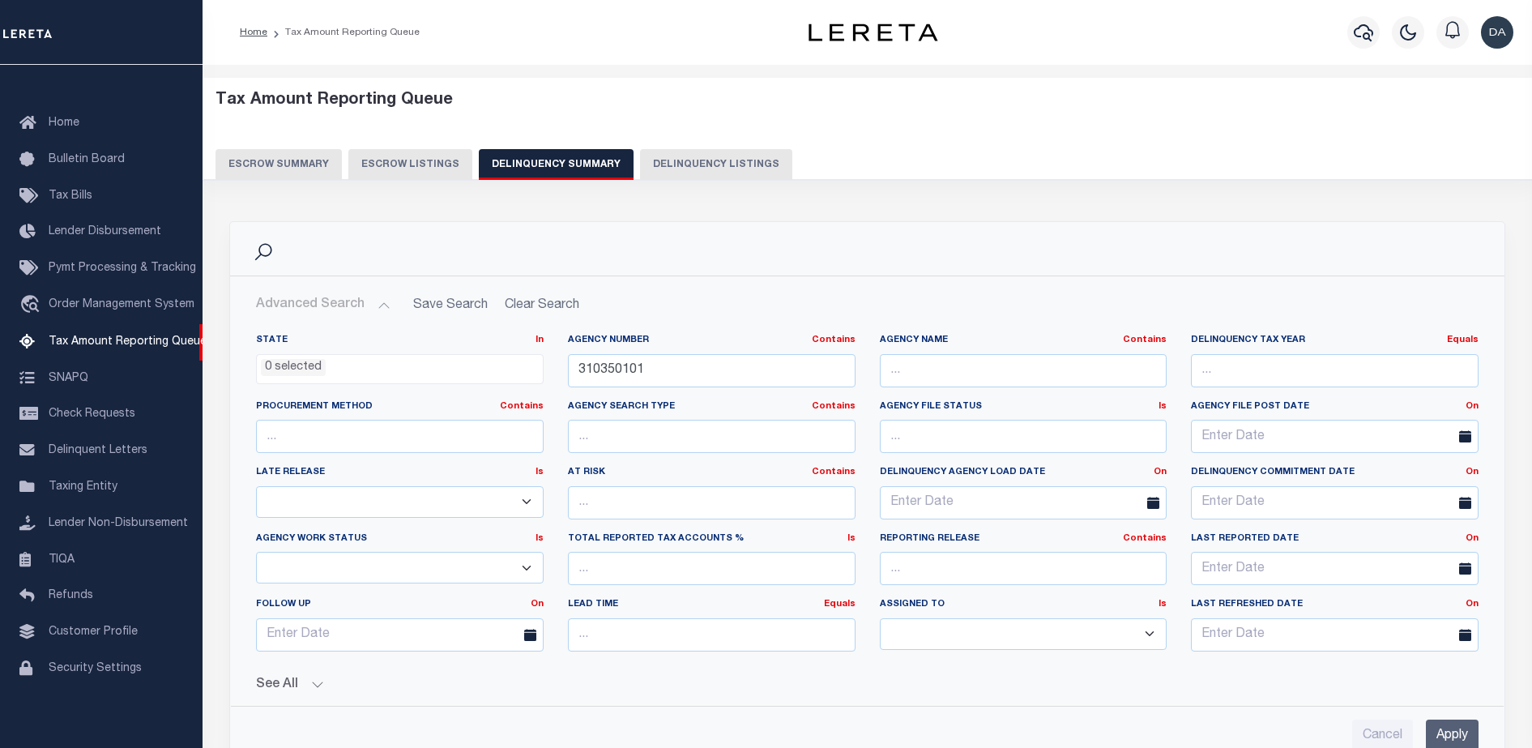
click at [1449, 737] on input "Apply" at bounding box center [1452, 735] width 53 height 33
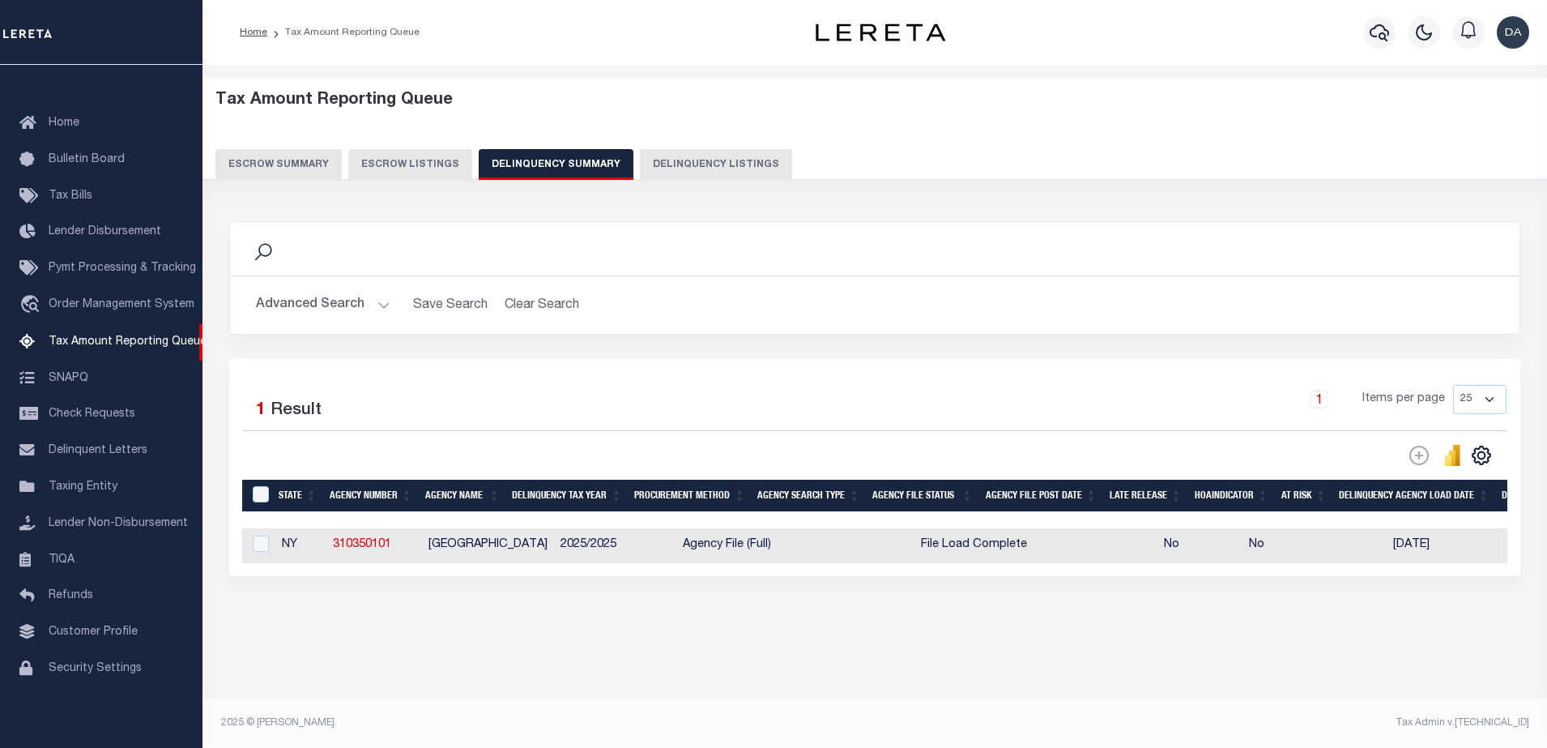
drag, startPoint x: 339, startPoint y: 304, endPoint x: 356, endPoint y: 309, distance: 17.7
click at [339, 304] on button "Advanced Search" at bounding box center [323, 305] width 134 height 32
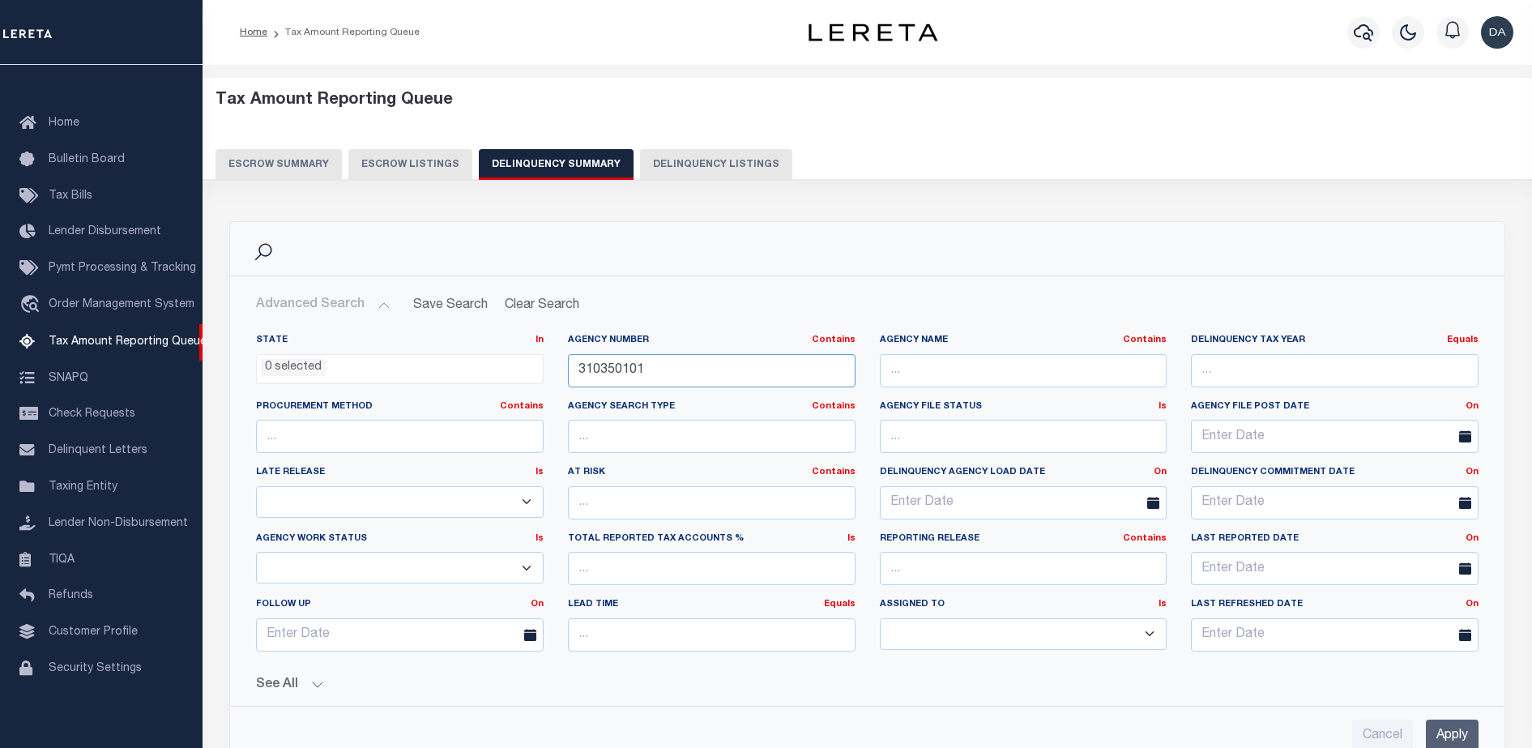
click at [778, 368] on input "310350101" at bounding box center [712, 370] width 288 height 33
click at [1470, 726] on input "Apply" at bounding box center [1452, 735] width 53 height 33
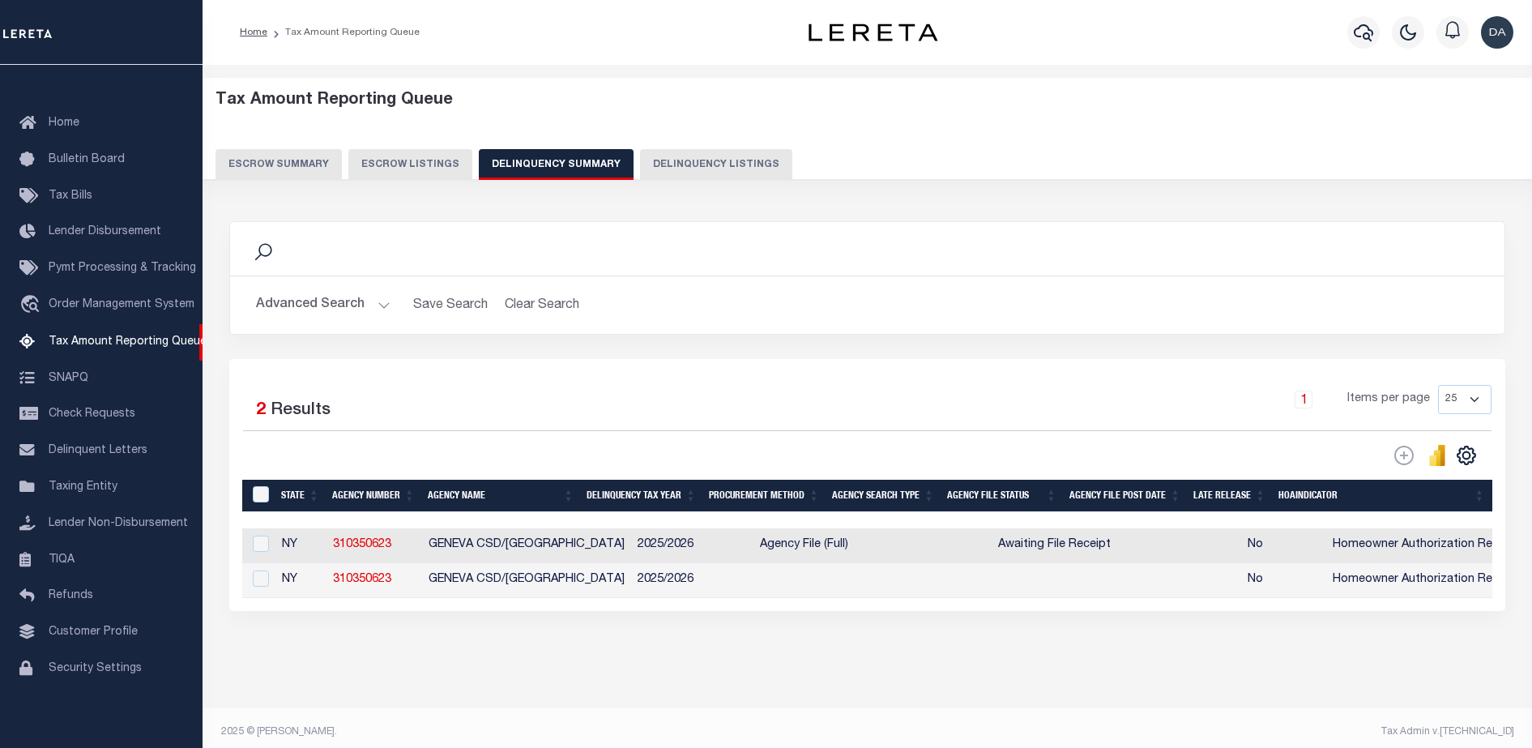
click at [306, 290] on button "Advanced Search" at bounding box center [323, 305] width 134 height 32
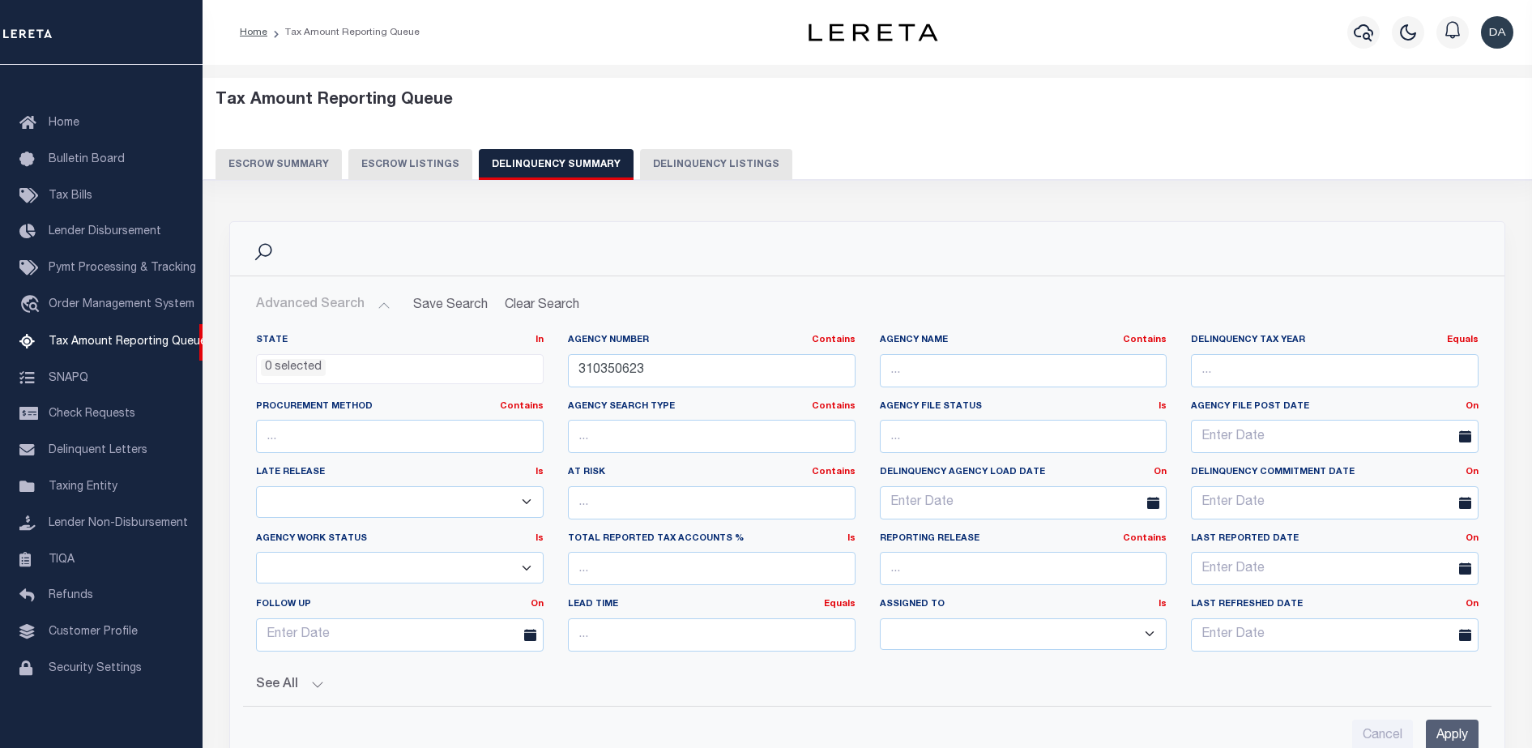
click at [615, 350] on div "Agency Number Contains Contains Is 310350623" at bounding box center [712, 360] width 288 height 53
drag, startPoint x: 615, startPoint y: 350, endPoint x: 635, endPoint y: 356, distance: 21.3
click at [635, 356] on input "310350623" at bounding box center [712, 370] width 288 height 33
click at [637, 356] on input "310350623" at bounding box center [712, 370] width 288 height 33
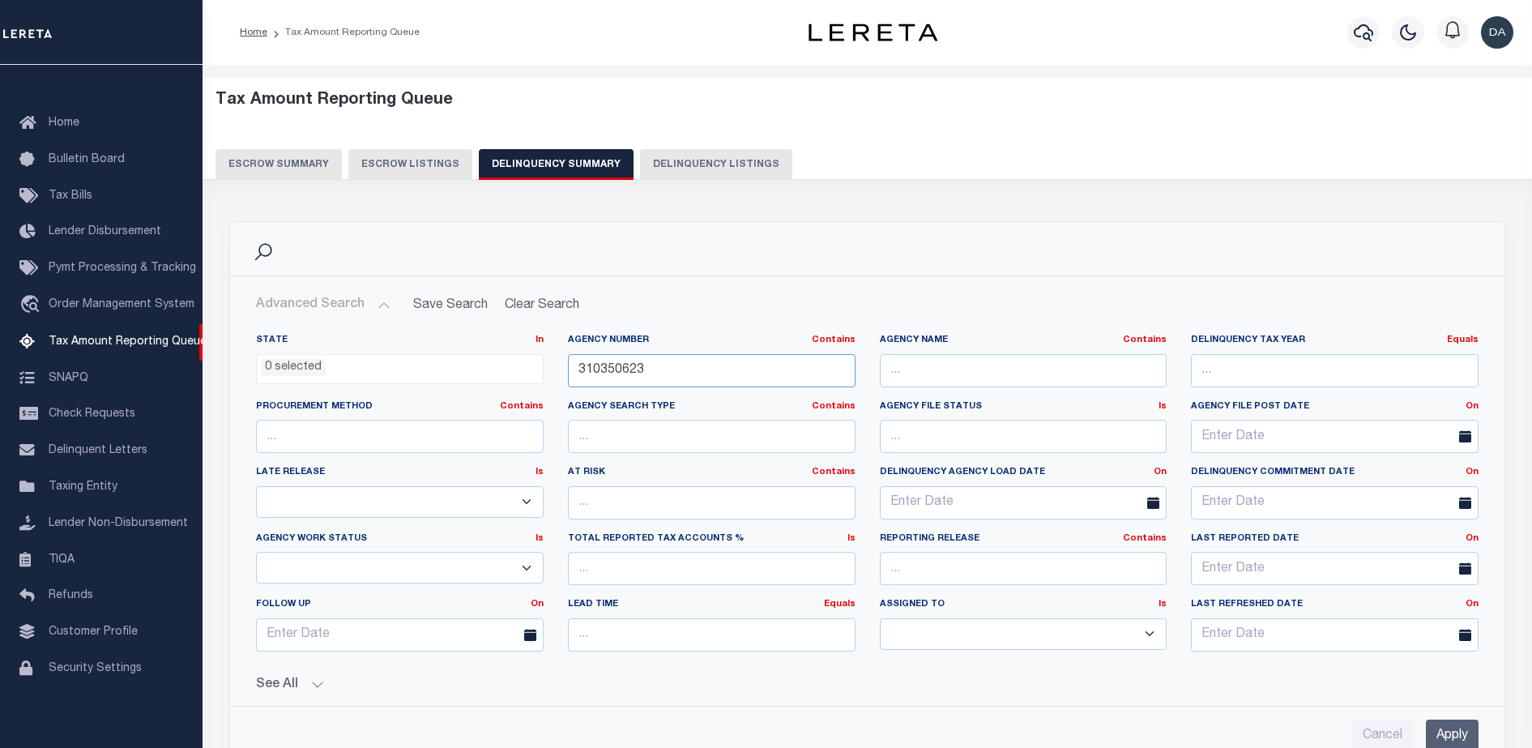
click at [653, 364] on input "310350623" at bounding box center [712, 370] width 288 height 33
click at [653, 363] on input "310350623" at bounding box center [712, 370] width 288 height 33
type input "310350101"
click at [1445, 735] on input "Apply" at bounding box center [1452, 735] width 53 height 33
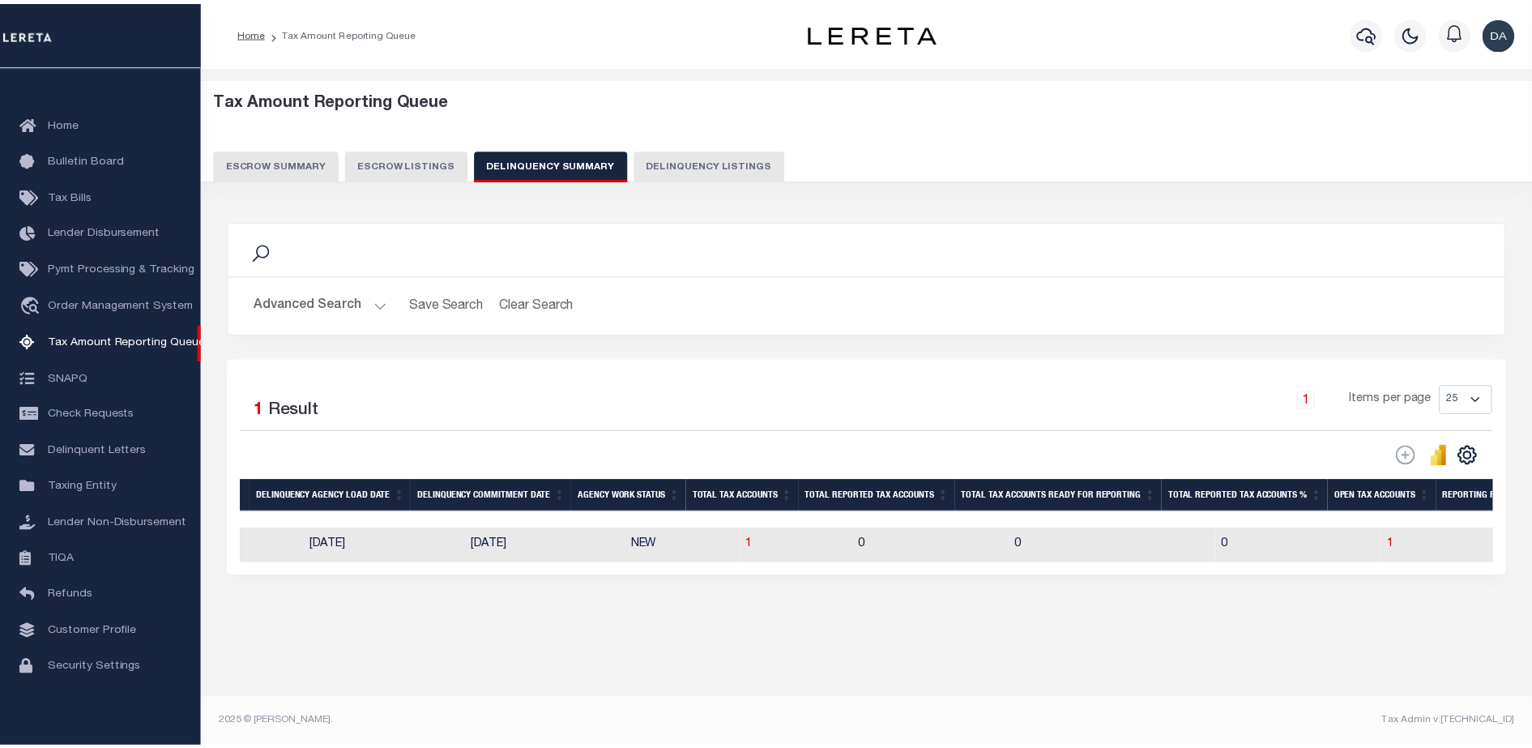
scroll to position [0, 1082]
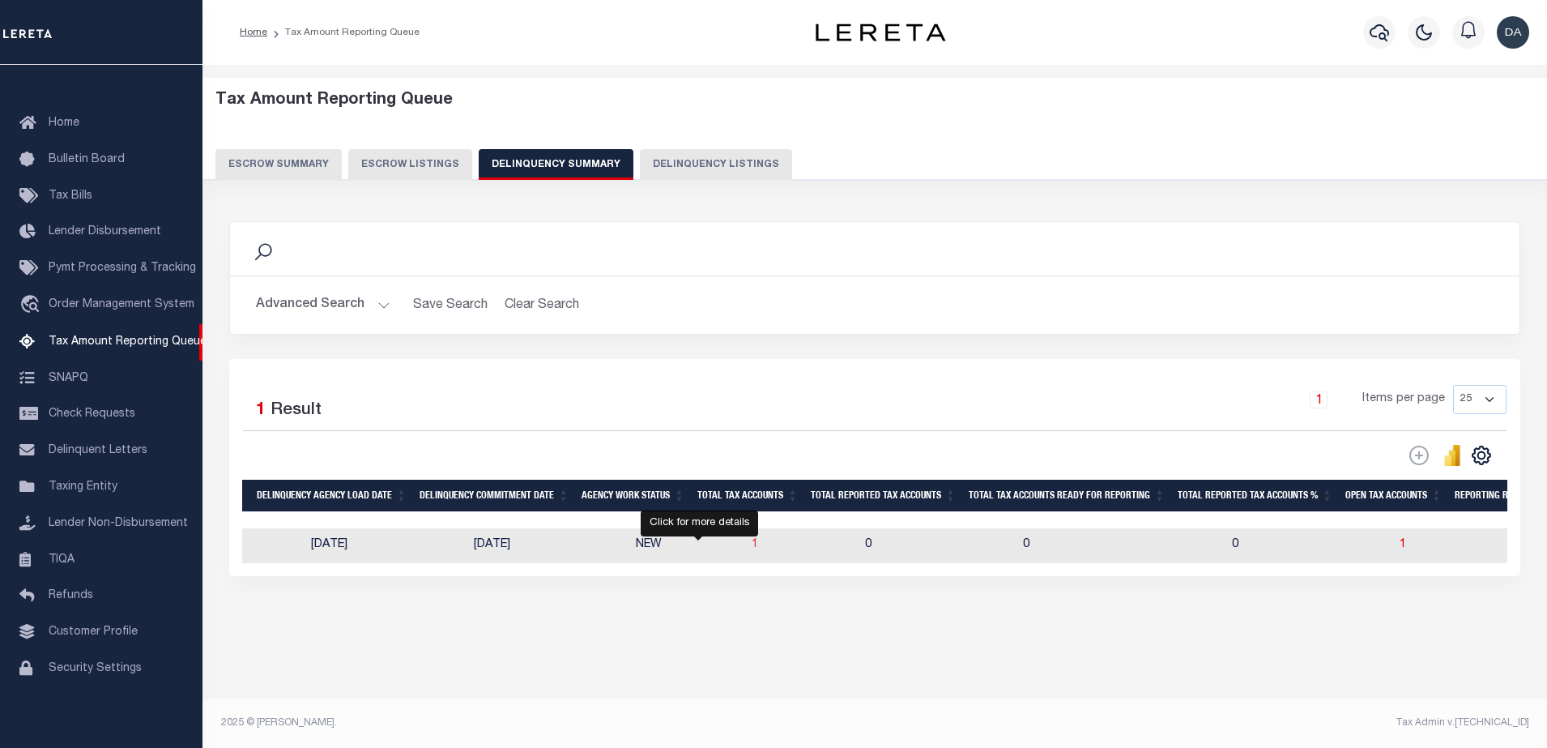
click at [752, 544] on span "1" at bounding box center [755, 544] width 6 height 11
select select "100"
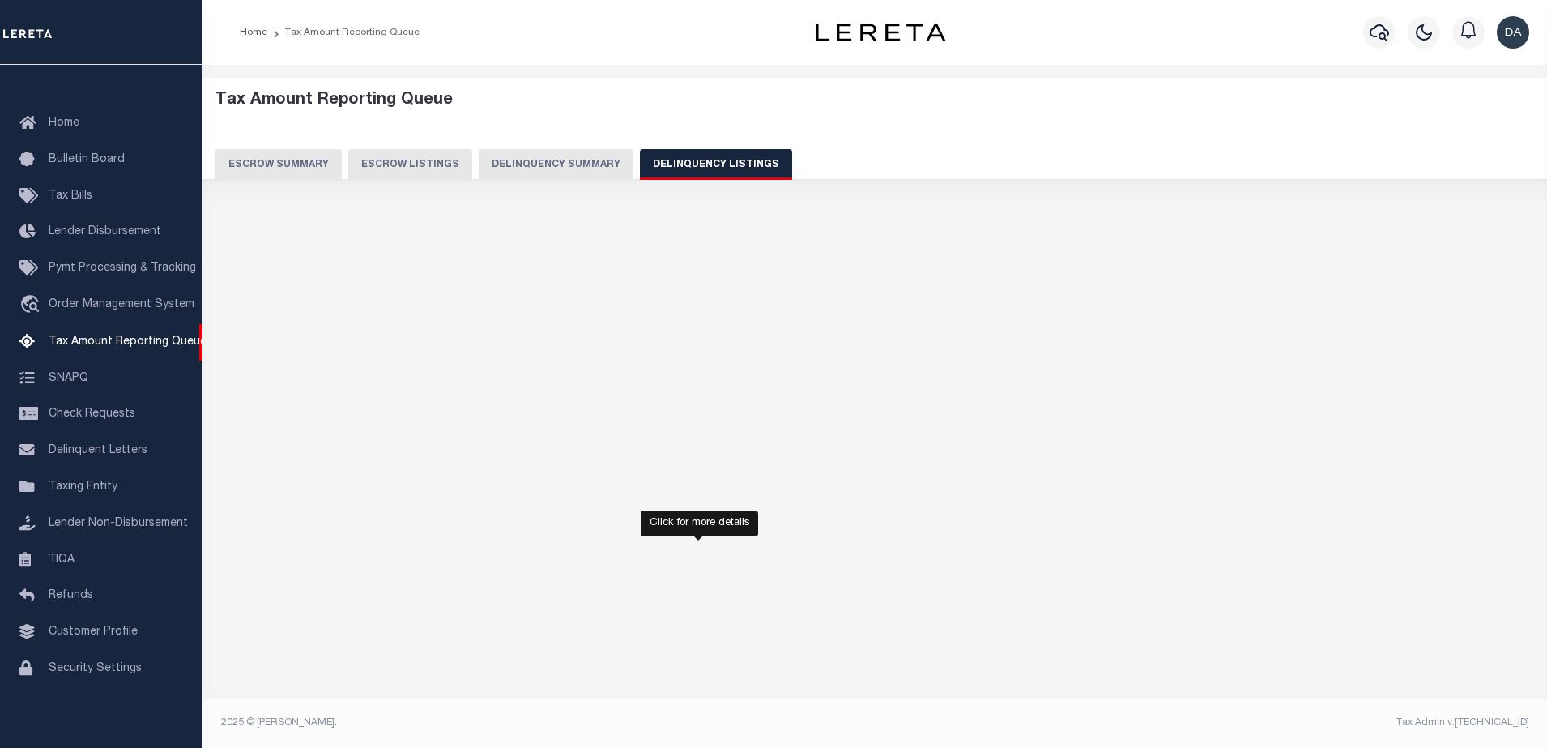
select select "100"
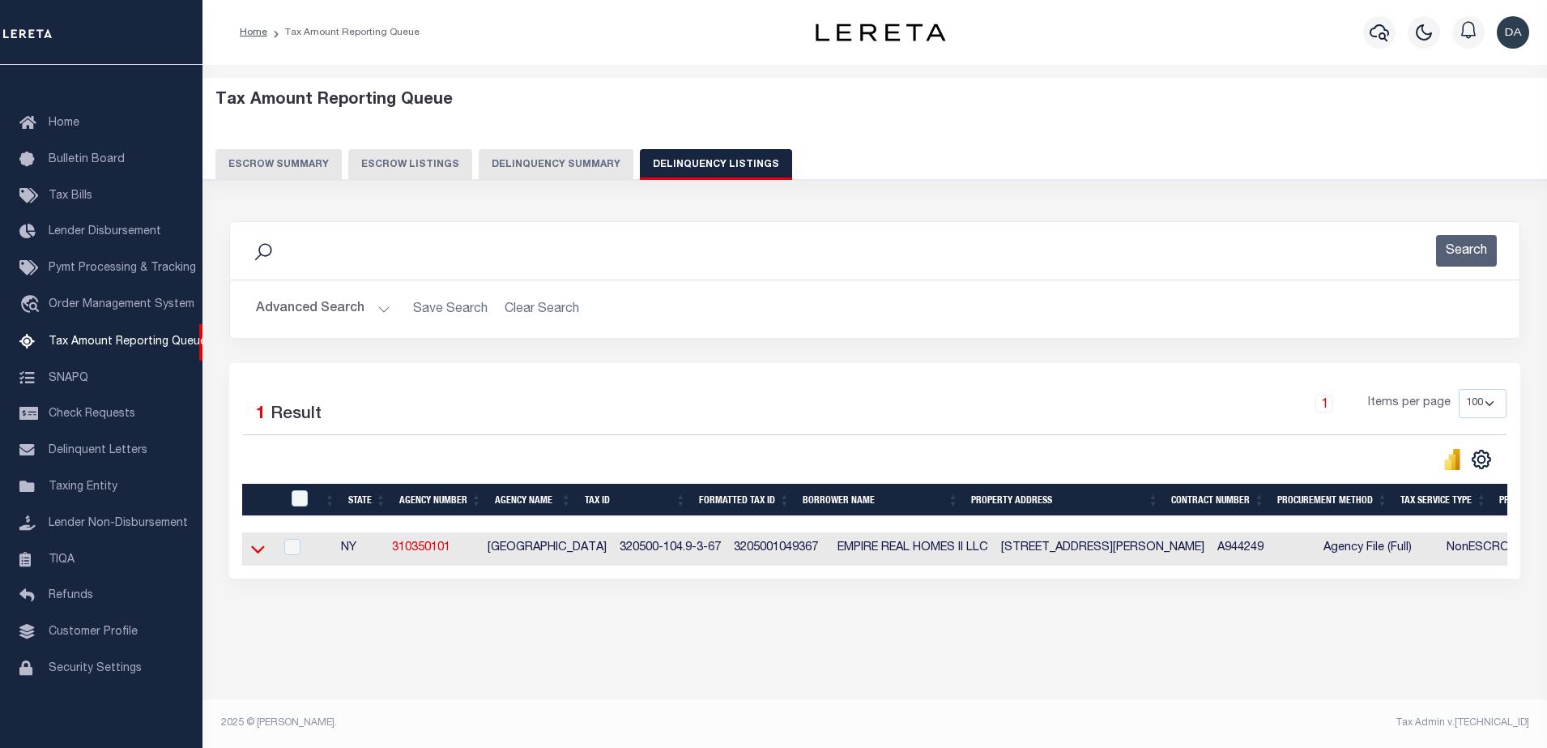
click at [255, 547] on icon at bounding box center [258, 548] width 14 height 17
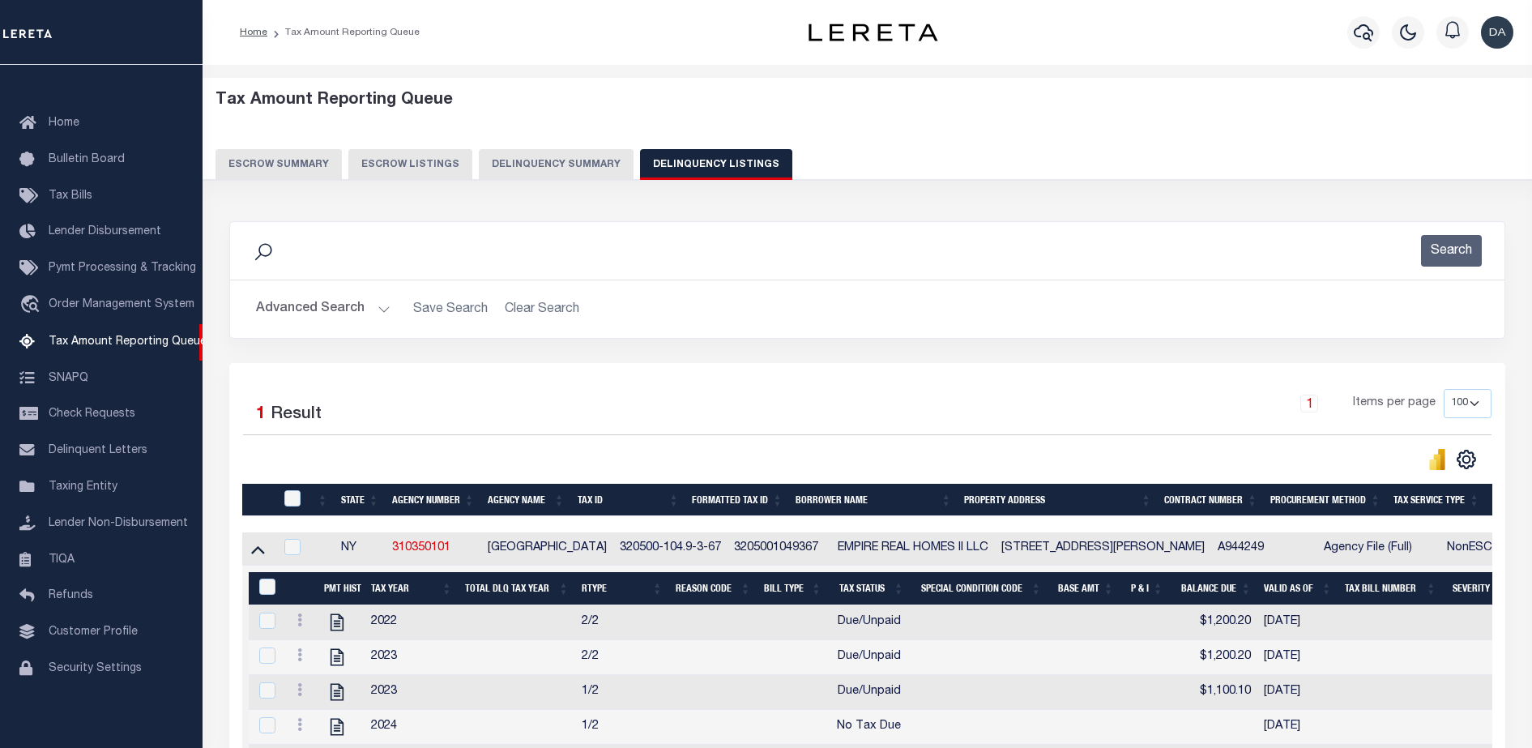
scroll to position [252, 0]
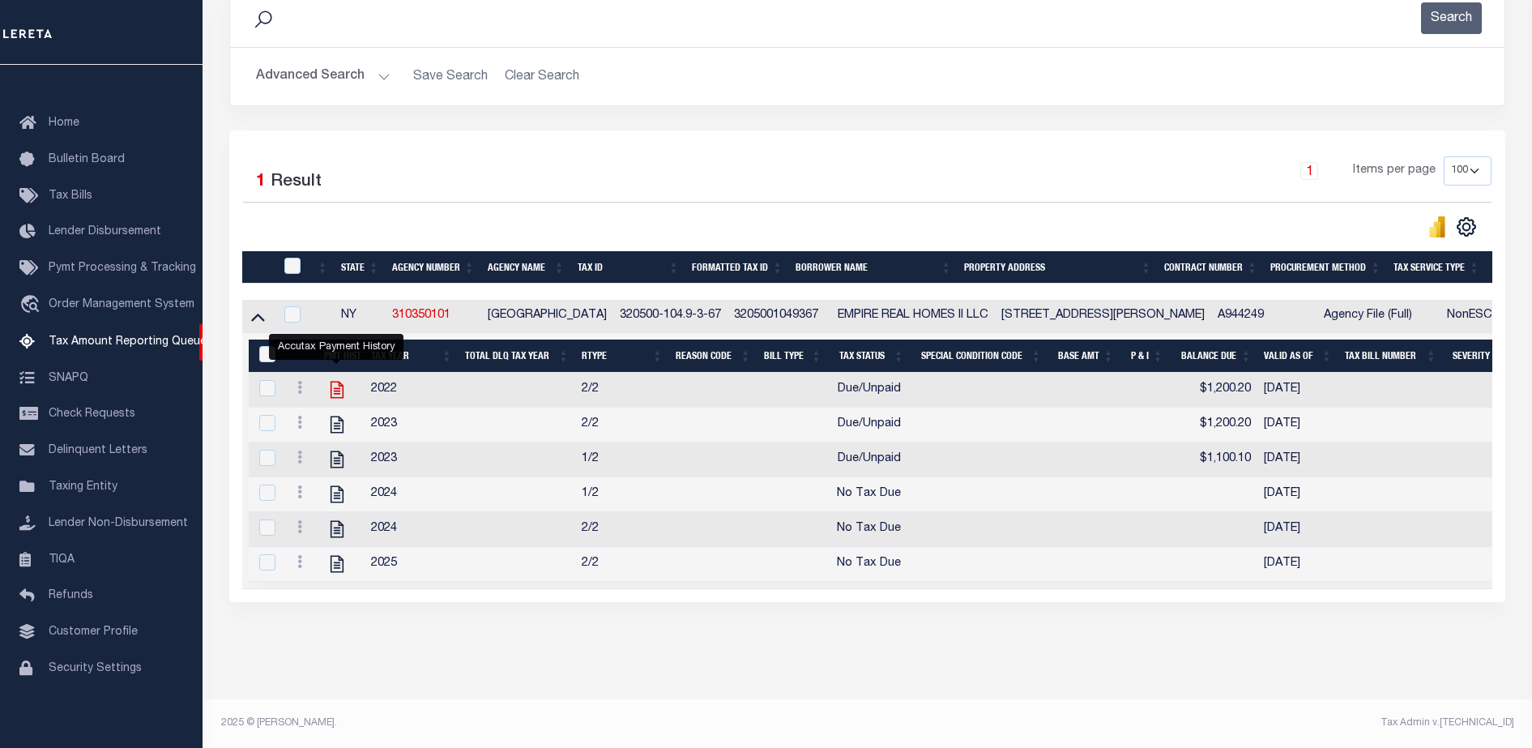
click at [328, 379] on icon "" at bounding box center [336, 389] width 21 height 21
checkbox input "true"
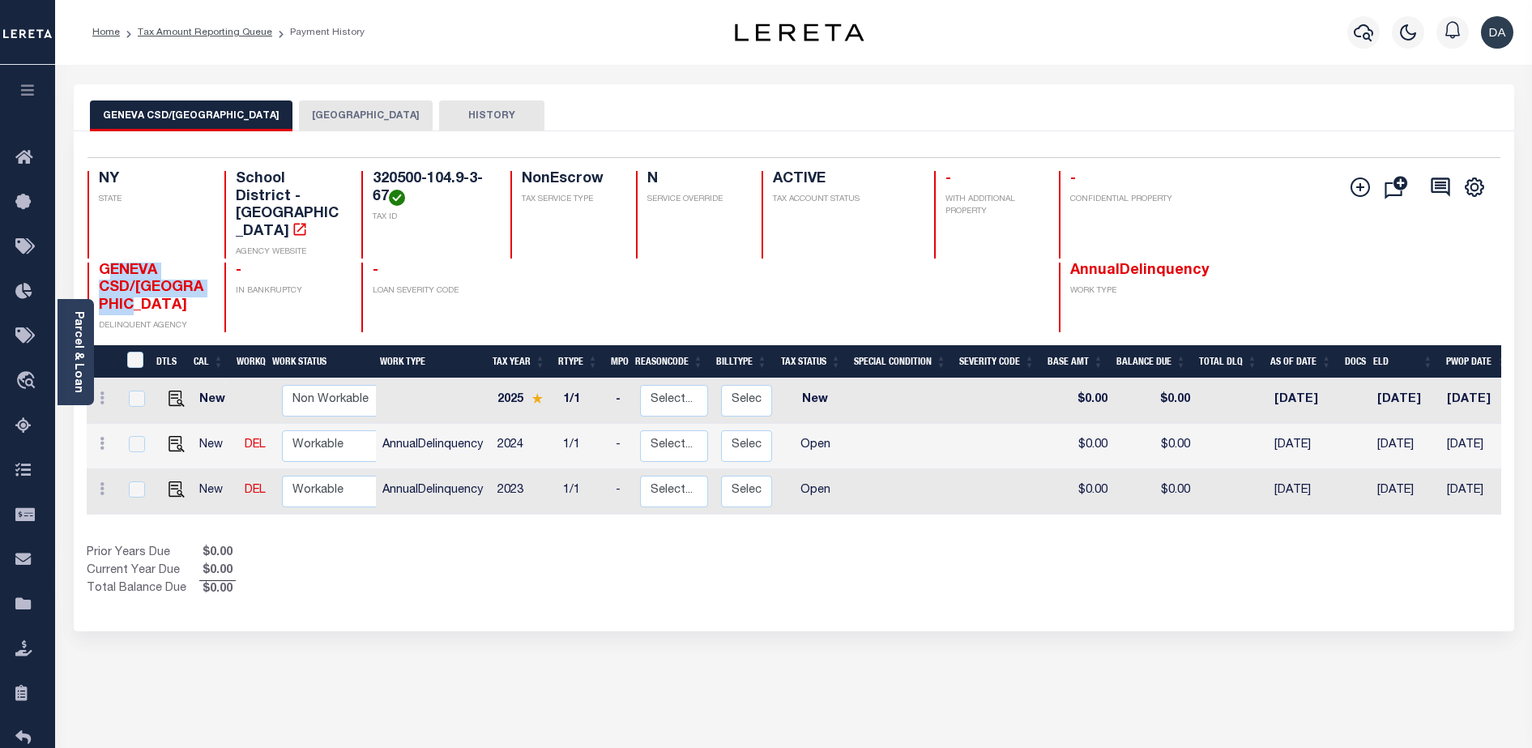
drag, startPoint x: 160, startPoint y: 270, endPoint x: 104, endPoint y: 237, distance: 63.9
click at [104, 262] on h4 "GENEVA CSD/[GEOGRAPHIC_DATA]" at bounding box center [152, 288] width 106 height 53
drag, startPoint x: 104, startPoint y: 237, endPoint x: 194, endPoint y: 271, distance: 95.8
click at [194, 271] on h4 "GENEVA CSD/[GEOGRAPHIC_DATA]" at bounding box center [152, 288] width 106 height 53
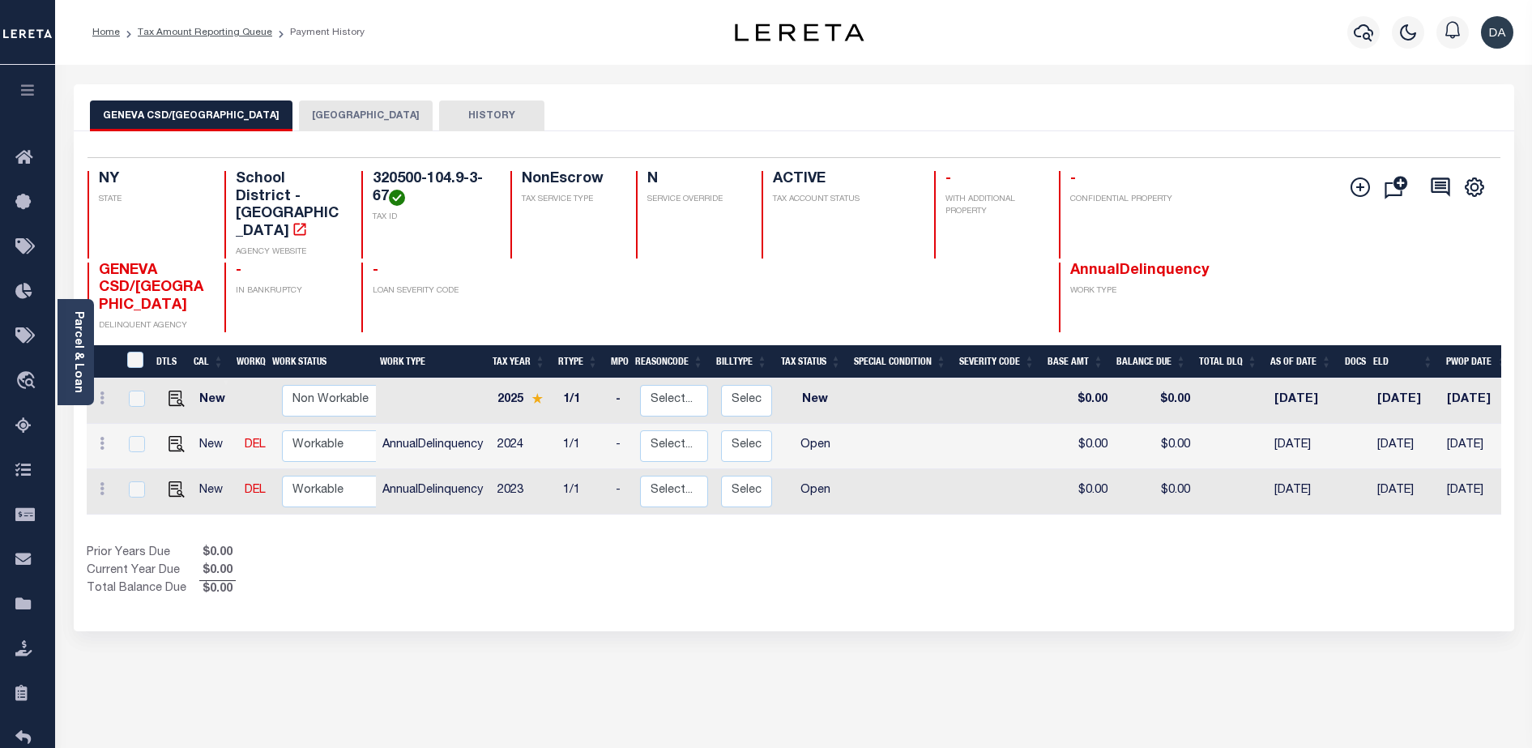
click at [595, 569] on div "Selected 3 Results 1 Items per page 25 50 100 NY STATE TAX ID N" at bounding box center [794, 381] width 1440 height 500
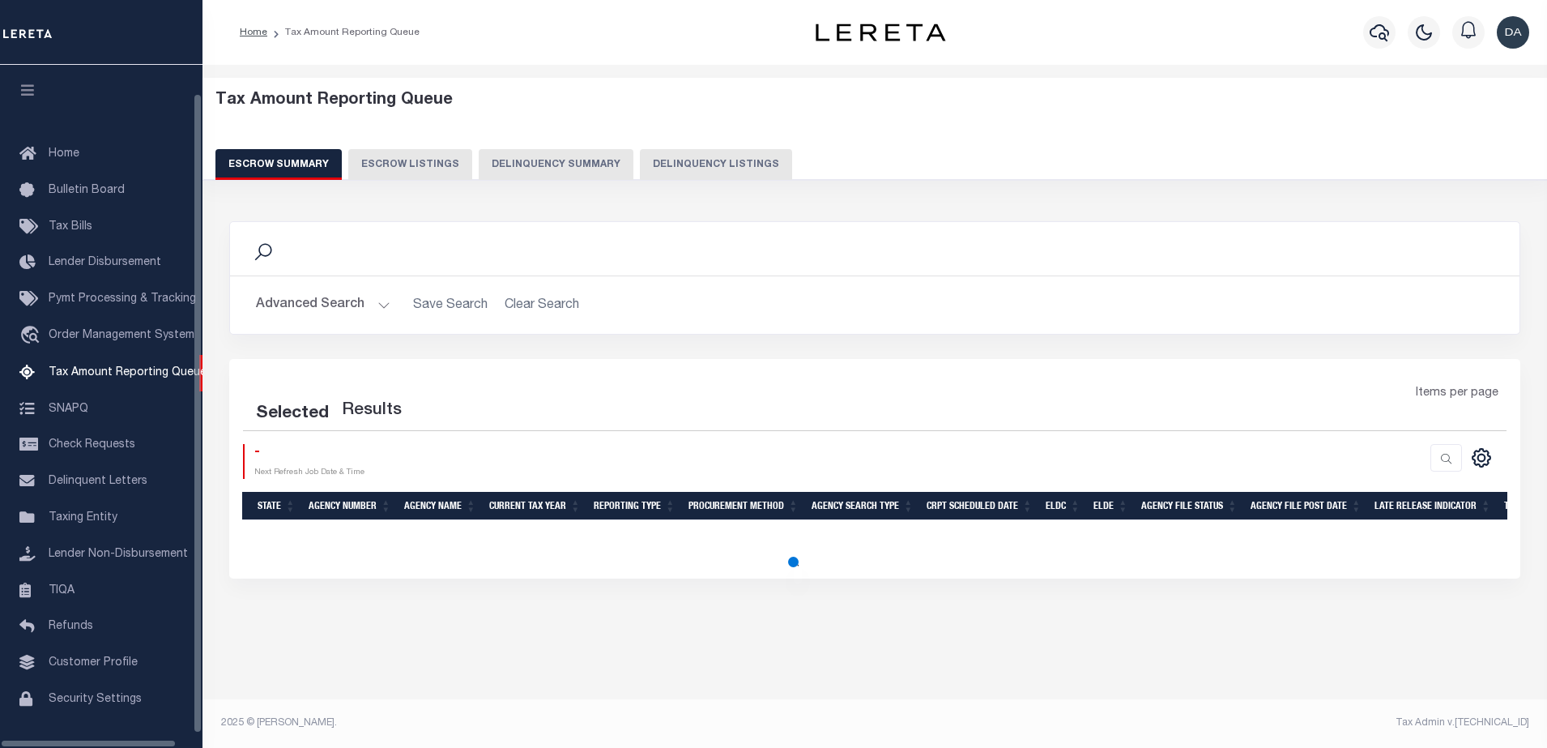
click at [556, 163] on button "Delinquency Summary" at bounding box center [556, 164] width 155 height 31
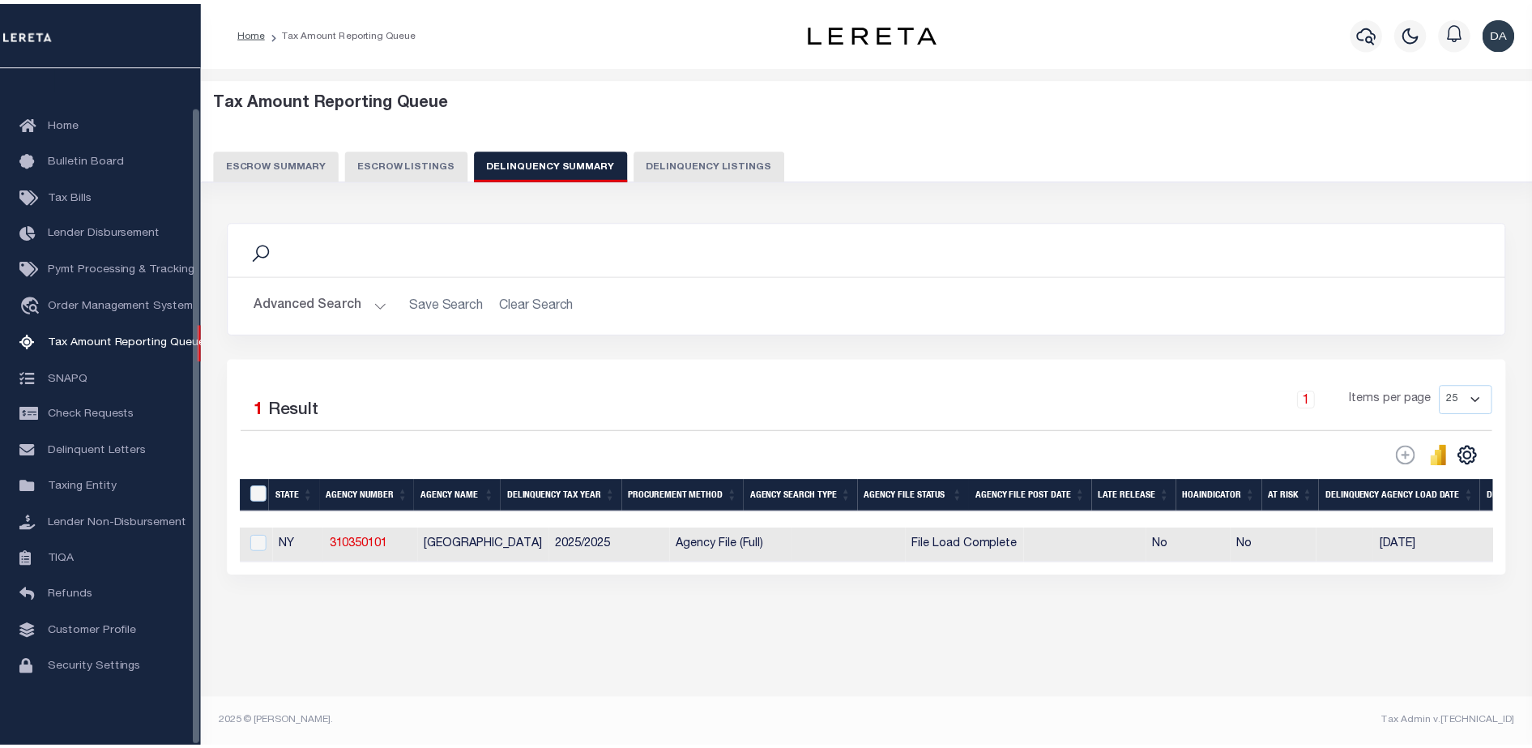
scroll to position [41, 0]
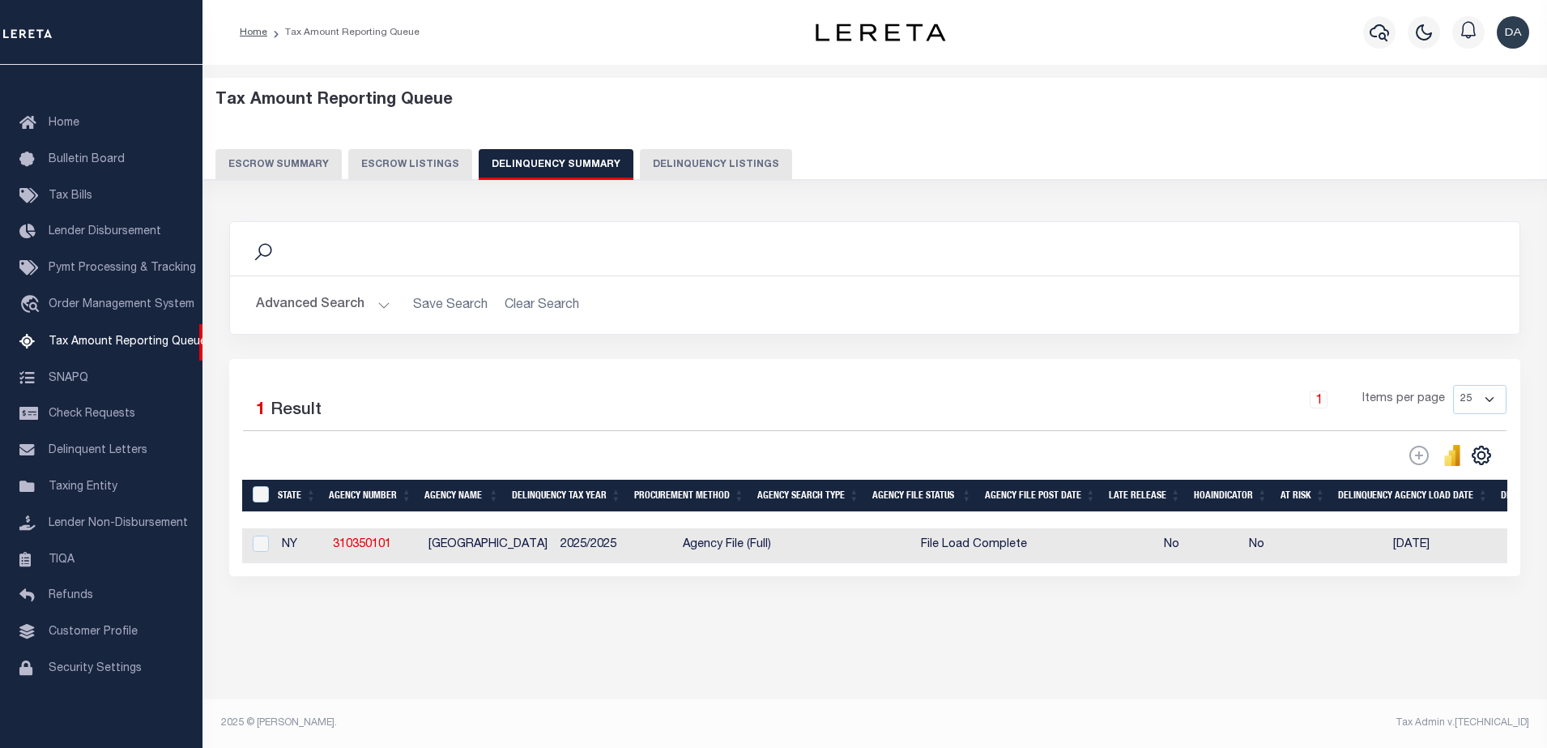
click at [302, 298] on button "Advanced Search" at bounding box center [323, 305] width 134 height 32
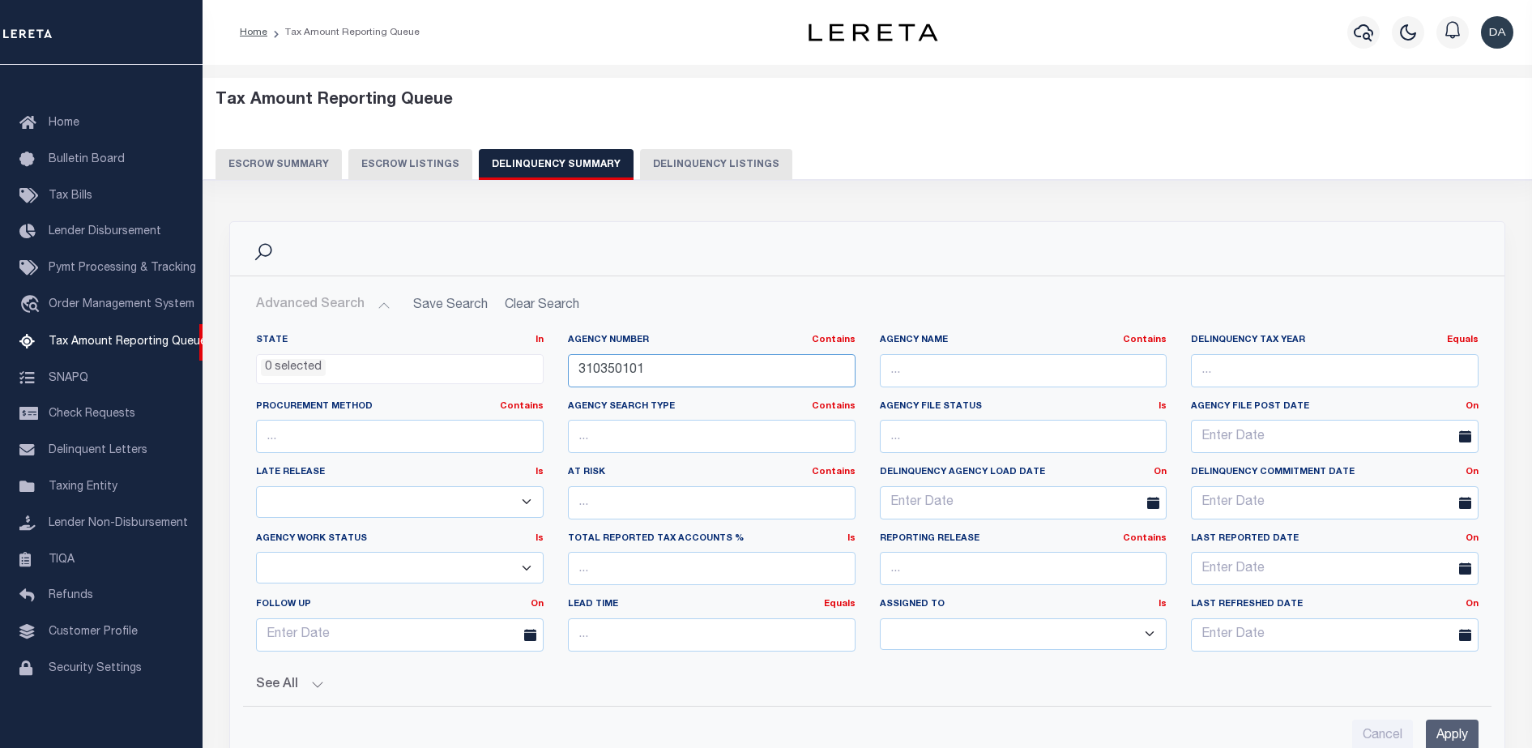
click at [709, 374] on input "310350101" at bounding box center [712, 370] width 288 height 33
paste input "623"
type input "310350623"
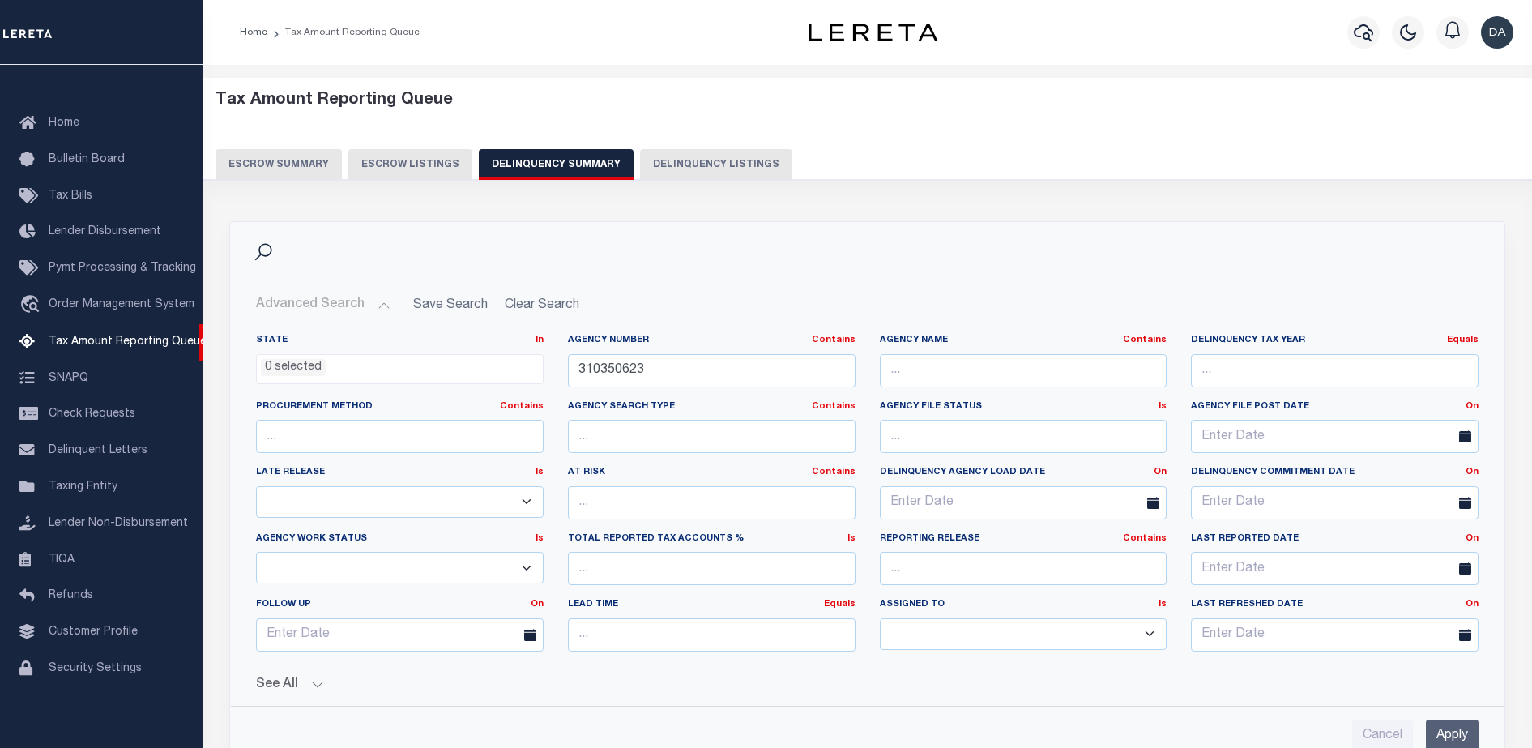
click at [1460, 738] on input "Apply" at bounding box center [1452, 735] width 53 height 33
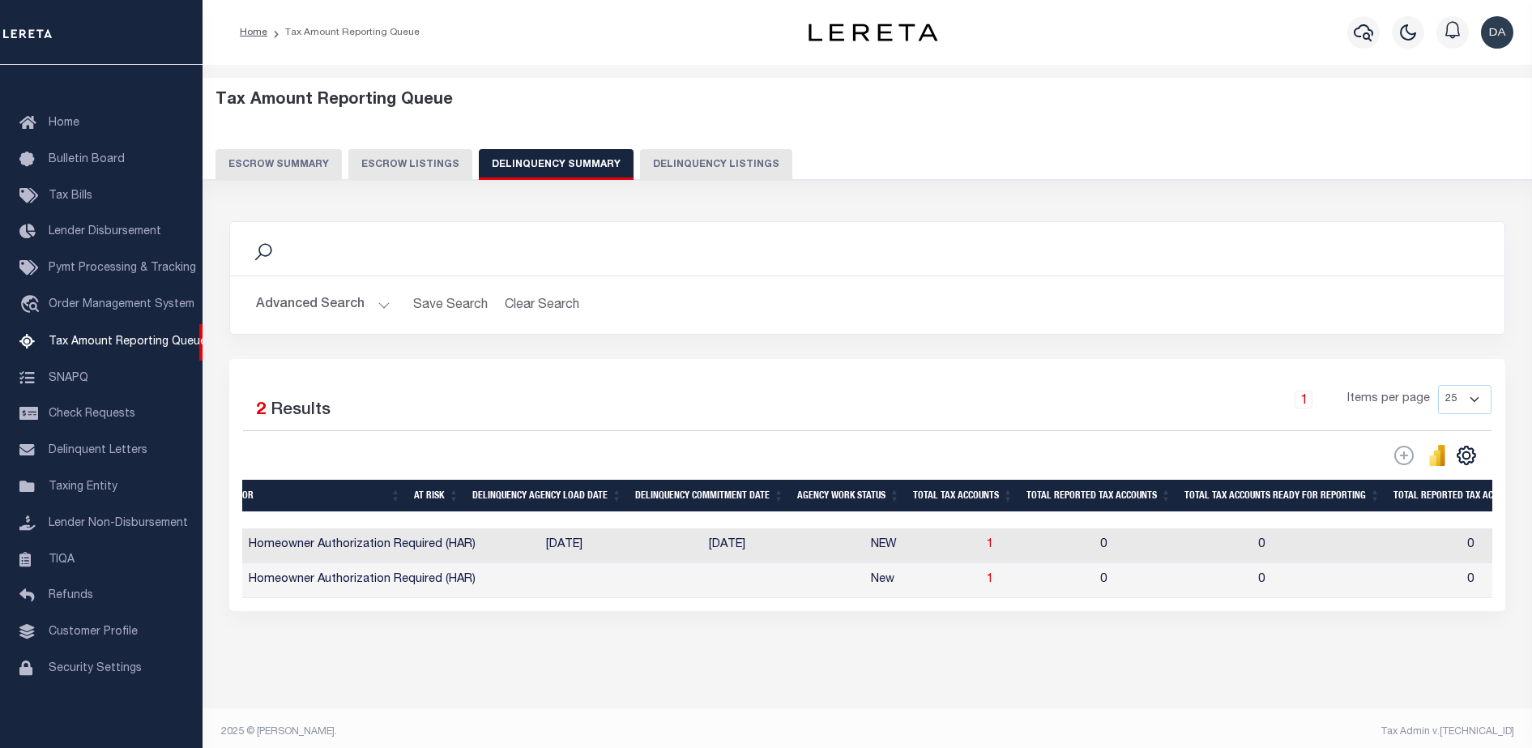
scroll to position [0, 0]
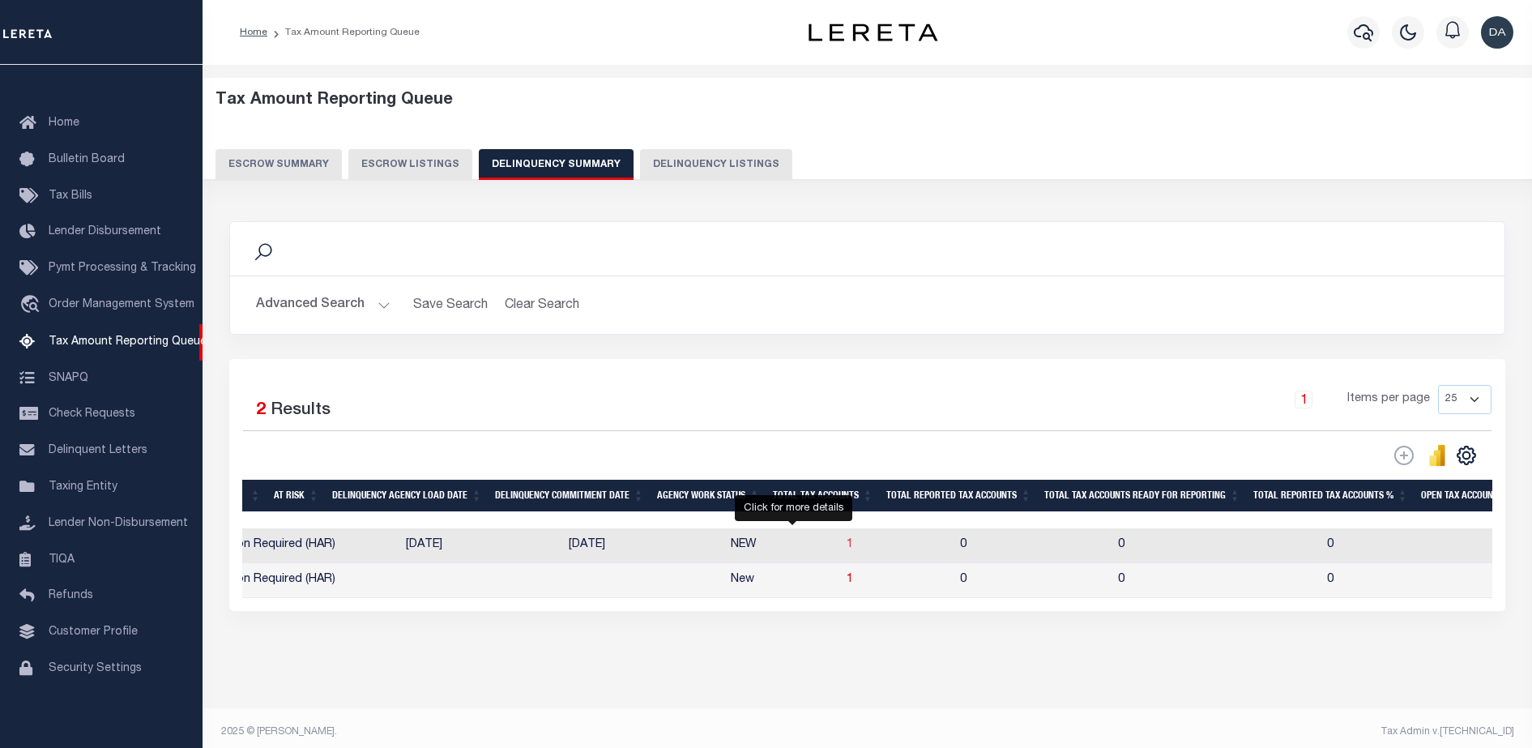
click at [794, 540] on body "Home Tax Amount Reporting Queue Profile" at bounding box center [766, 378] width 1532 height 757
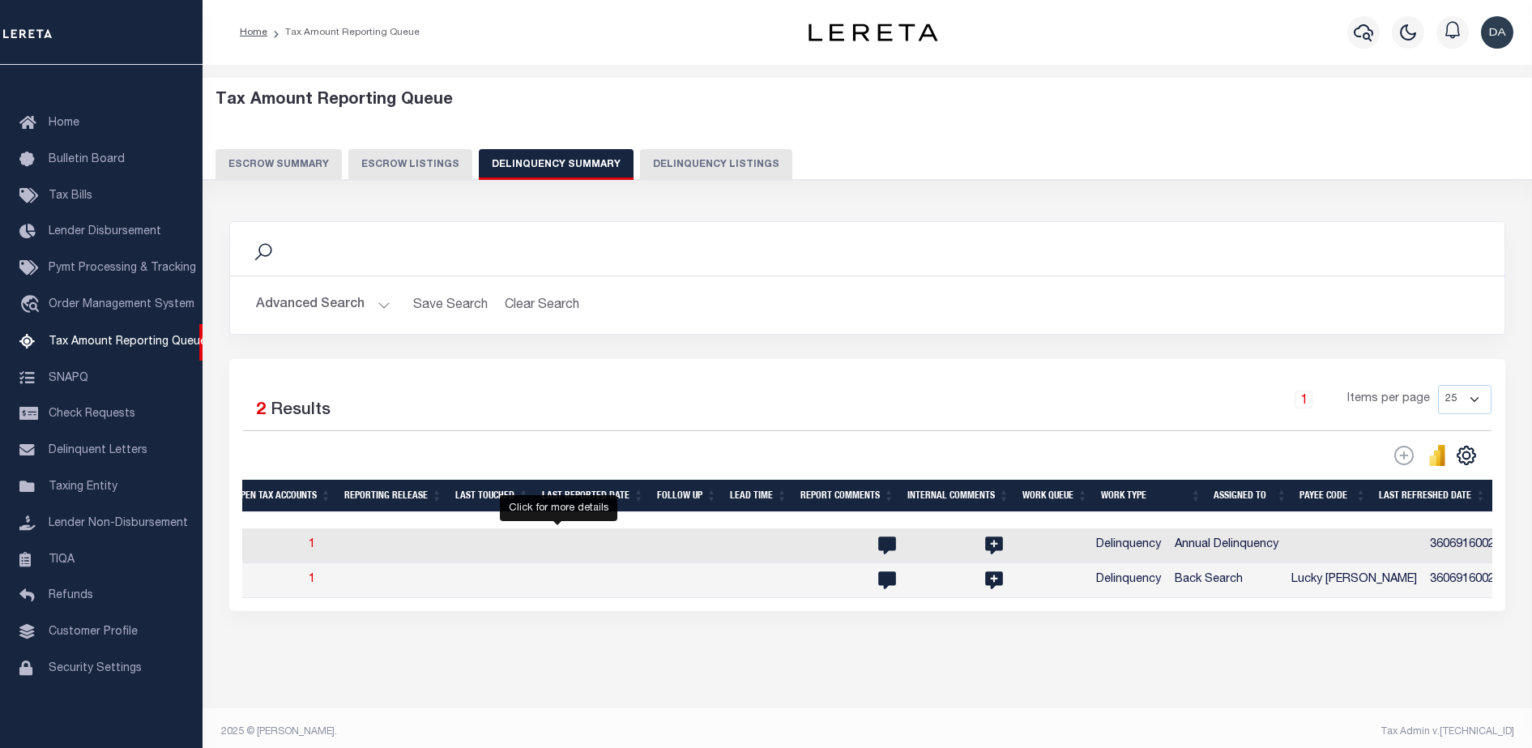
scroll to position [0, 1432]
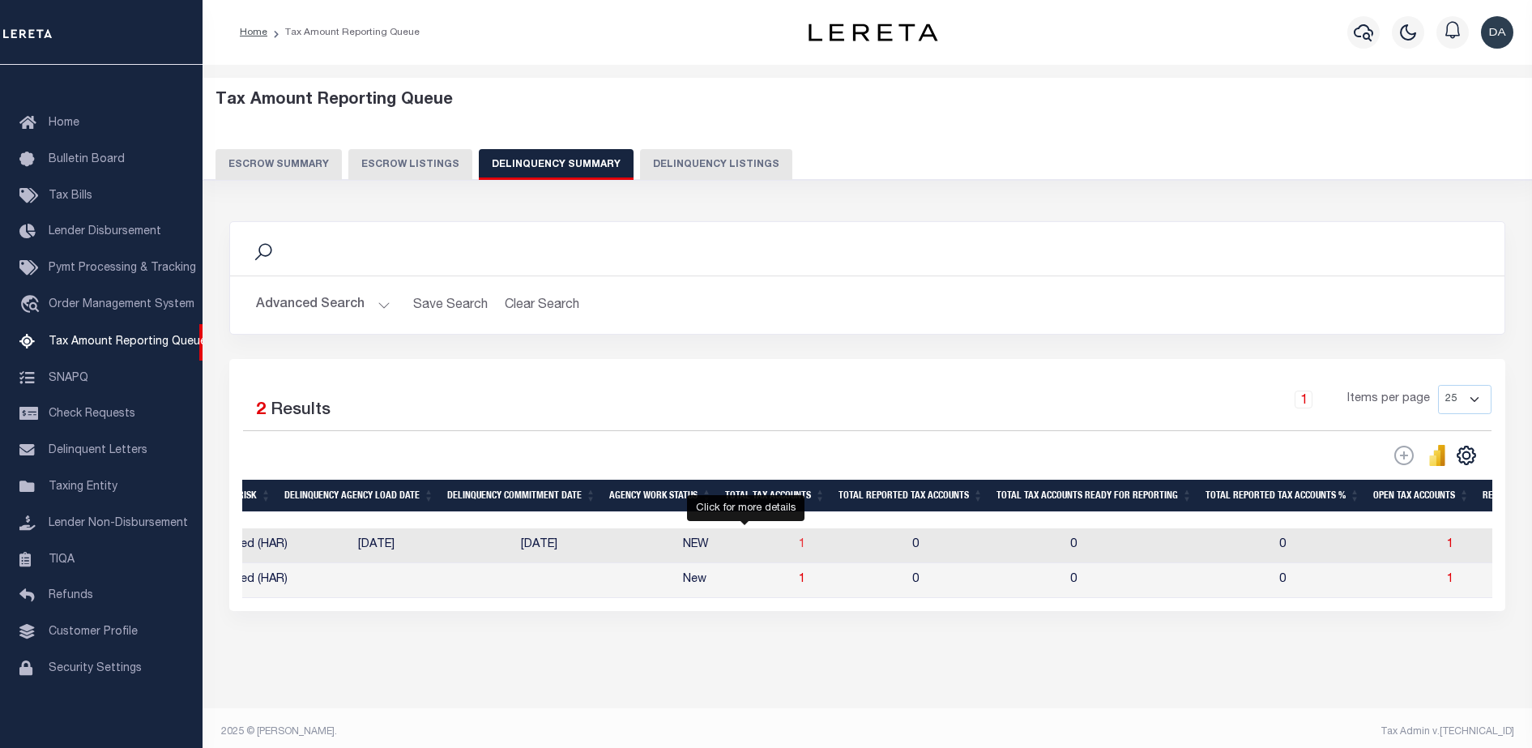
click at [799, 550] on span "1" at bounding box center [802, 544] width 6 height 11
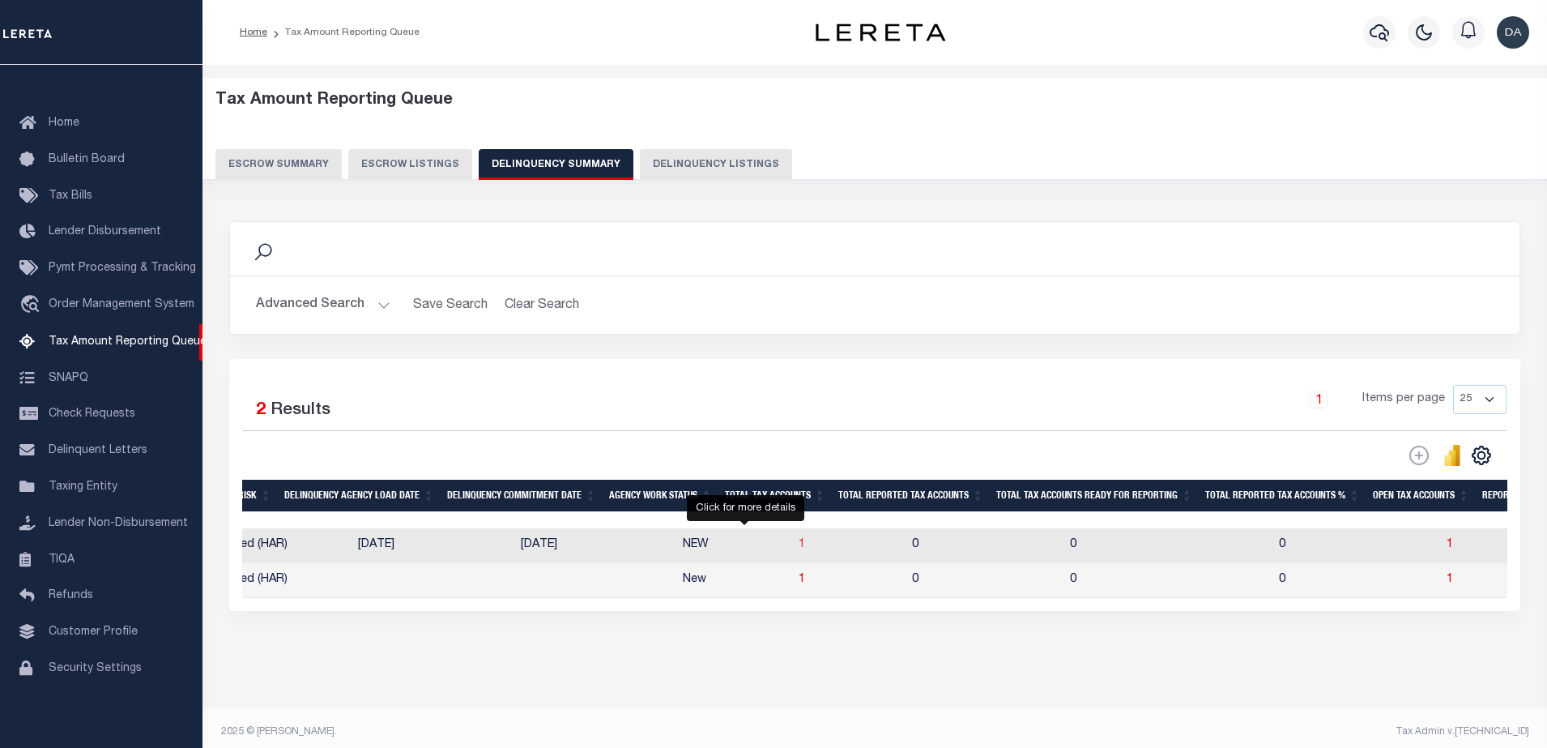
select select "100"
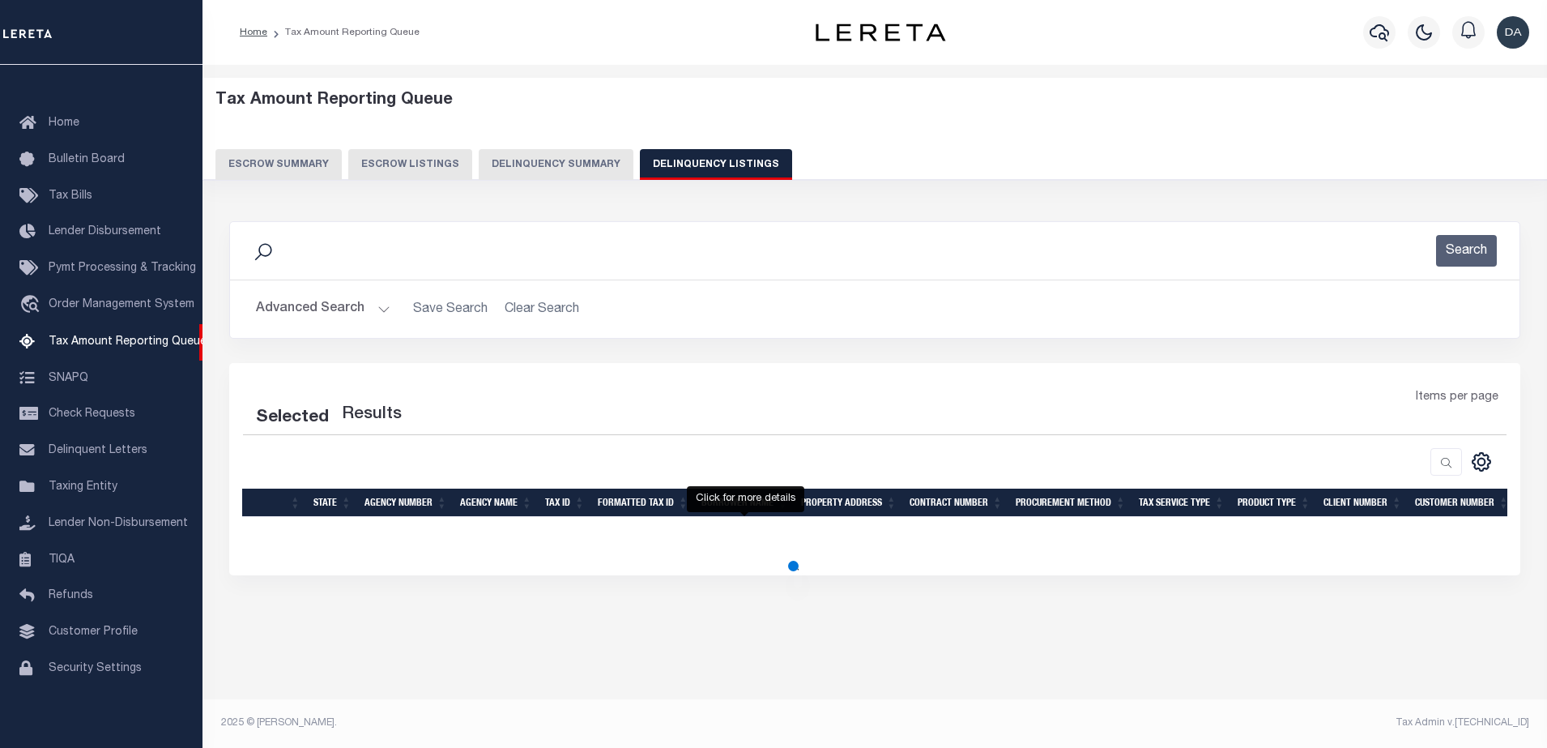
select select "100"
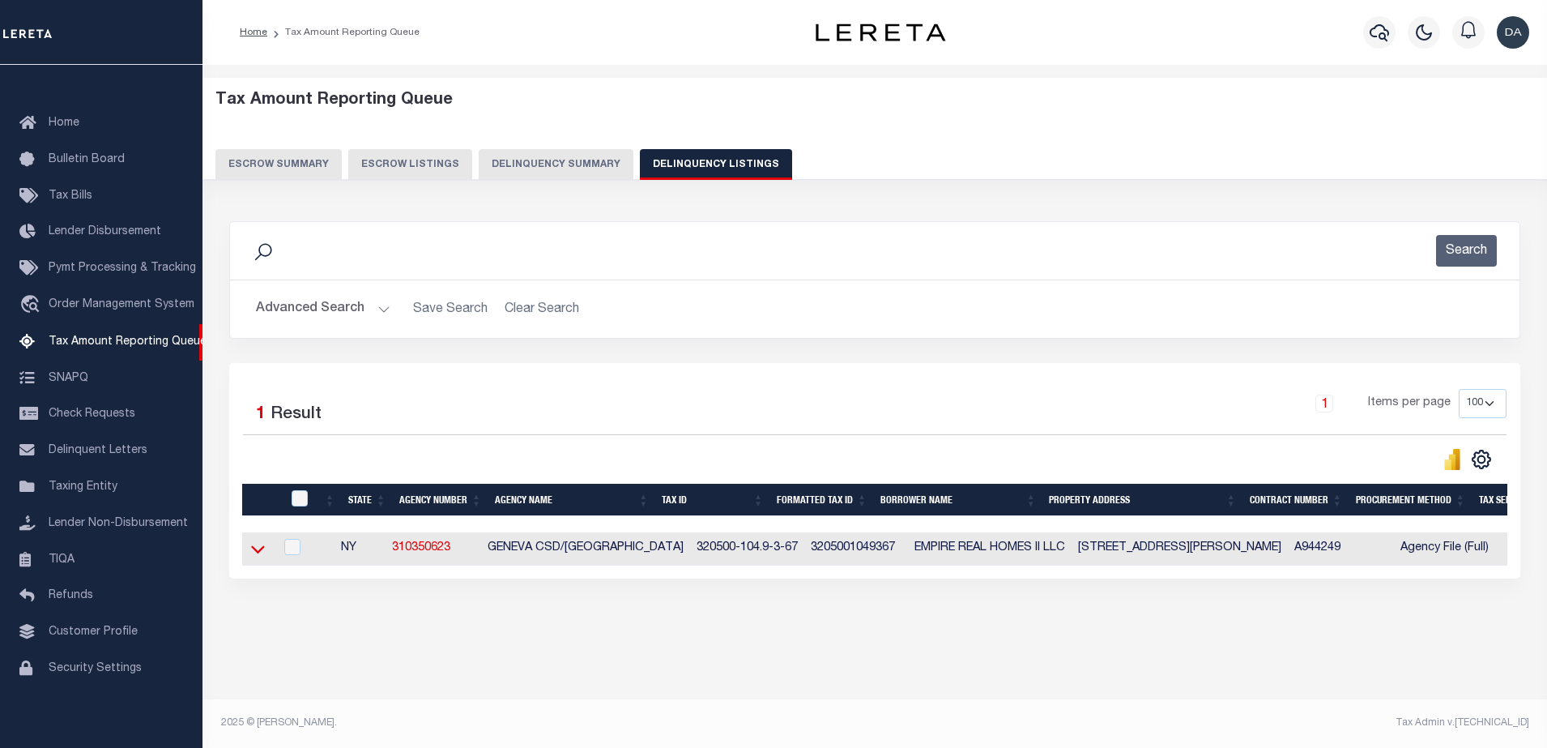
click at [263, 557] on icon at bounding box center [258, 548] width 14 height 17
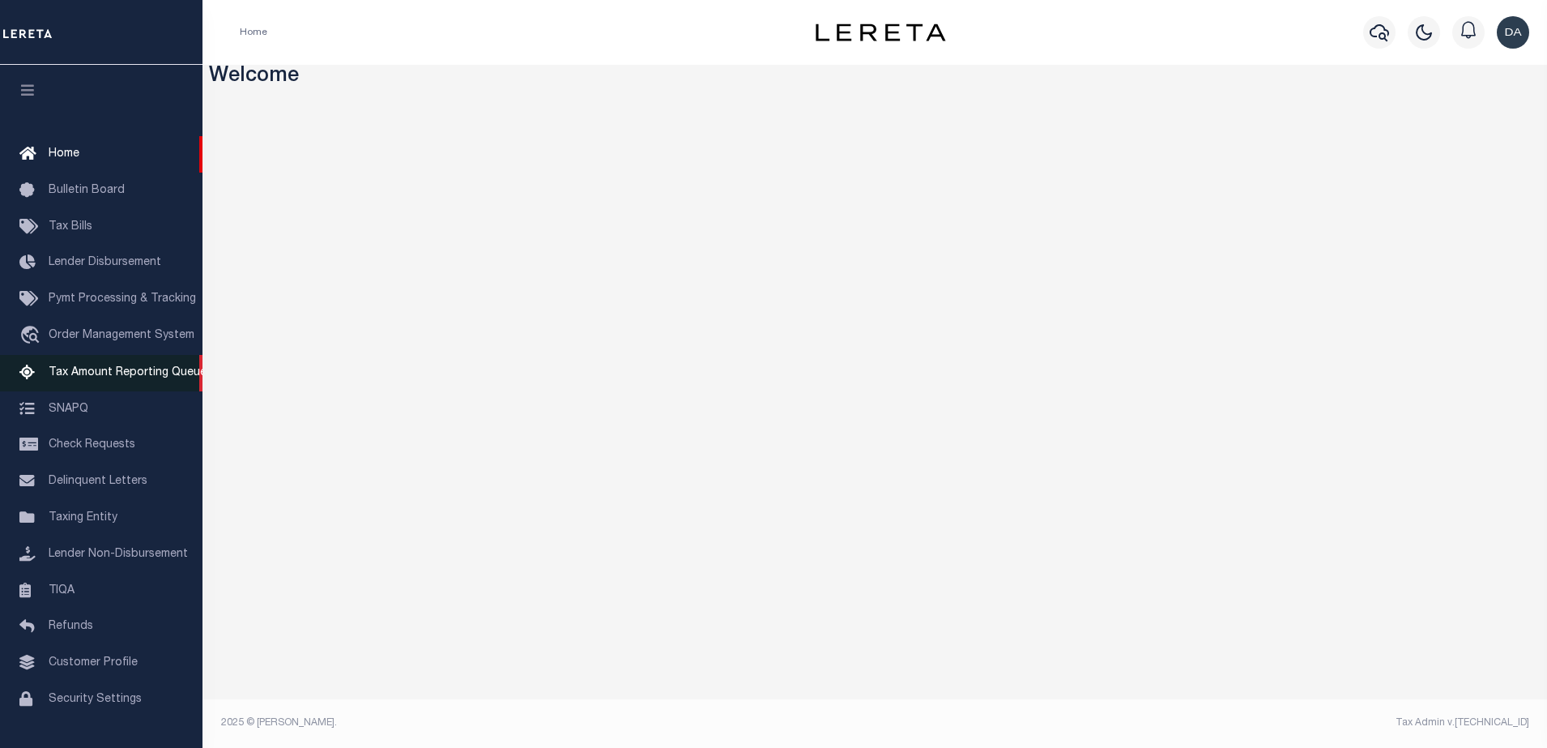
click at [132, 377] on span "Tax Amount Reporting Queue" at bounding box center [128, 372] width 158 height 11
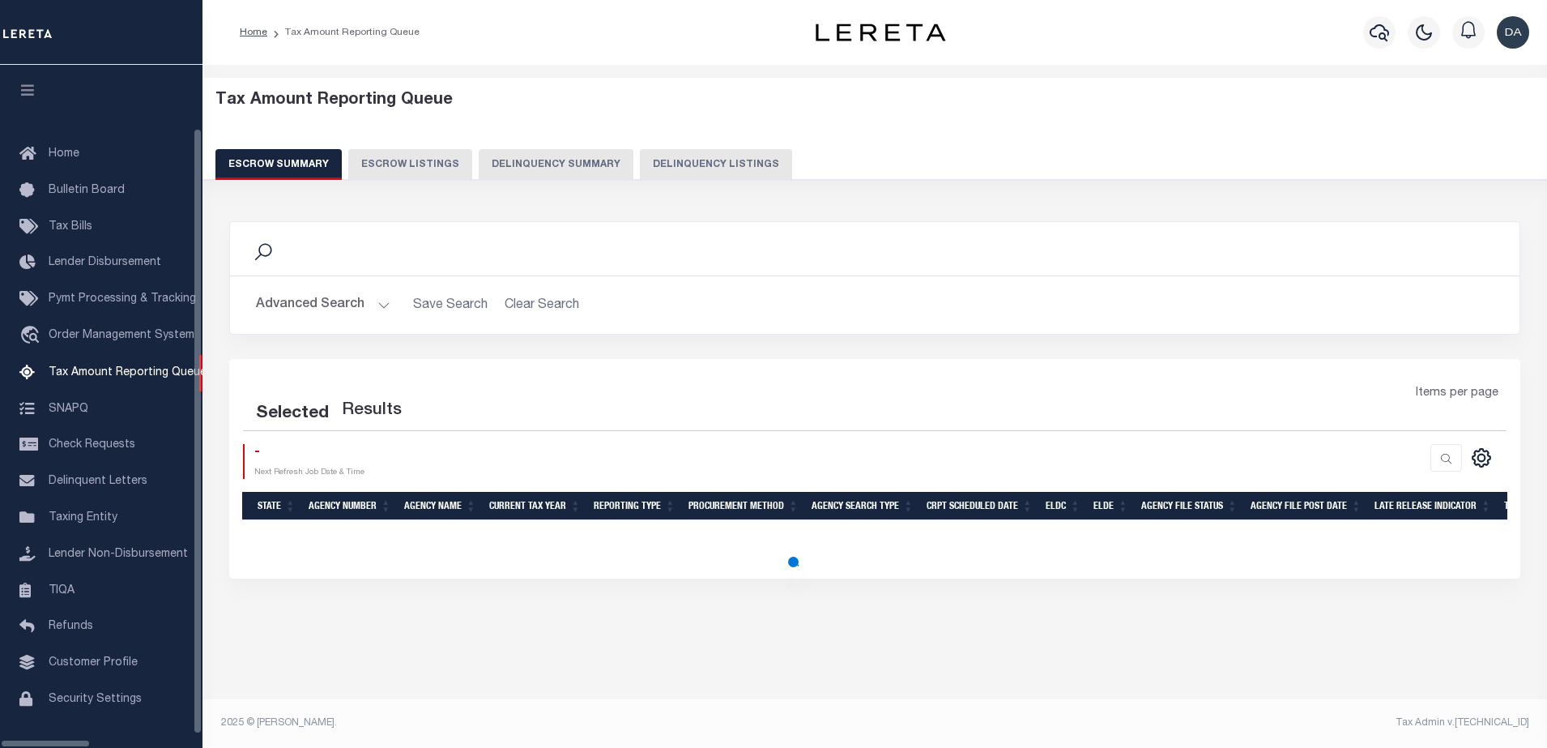
scroll to position [28, 0]
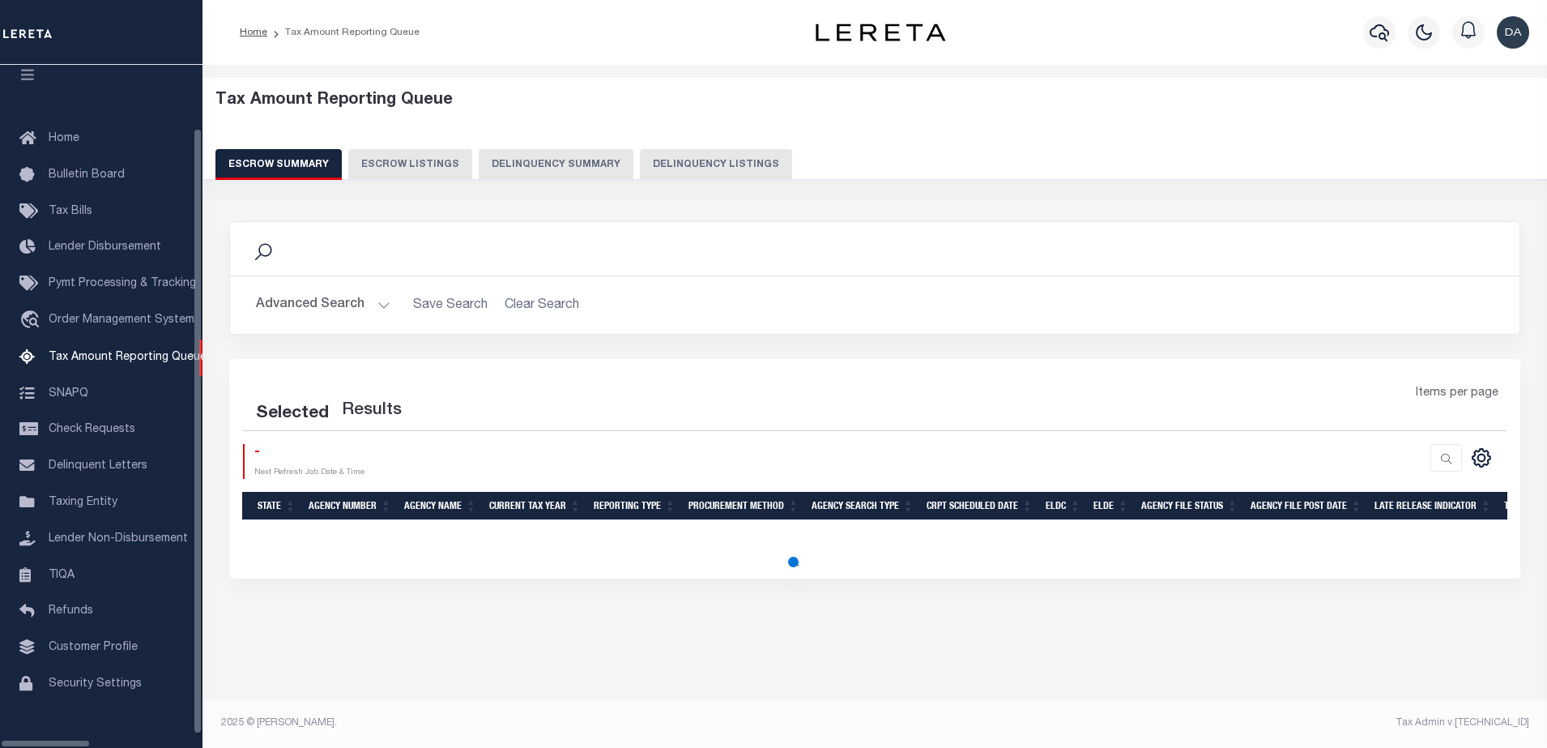
click at [570, 169] on button "Delinquency Summary" at bounding box center [556, 164] width 155 height 31
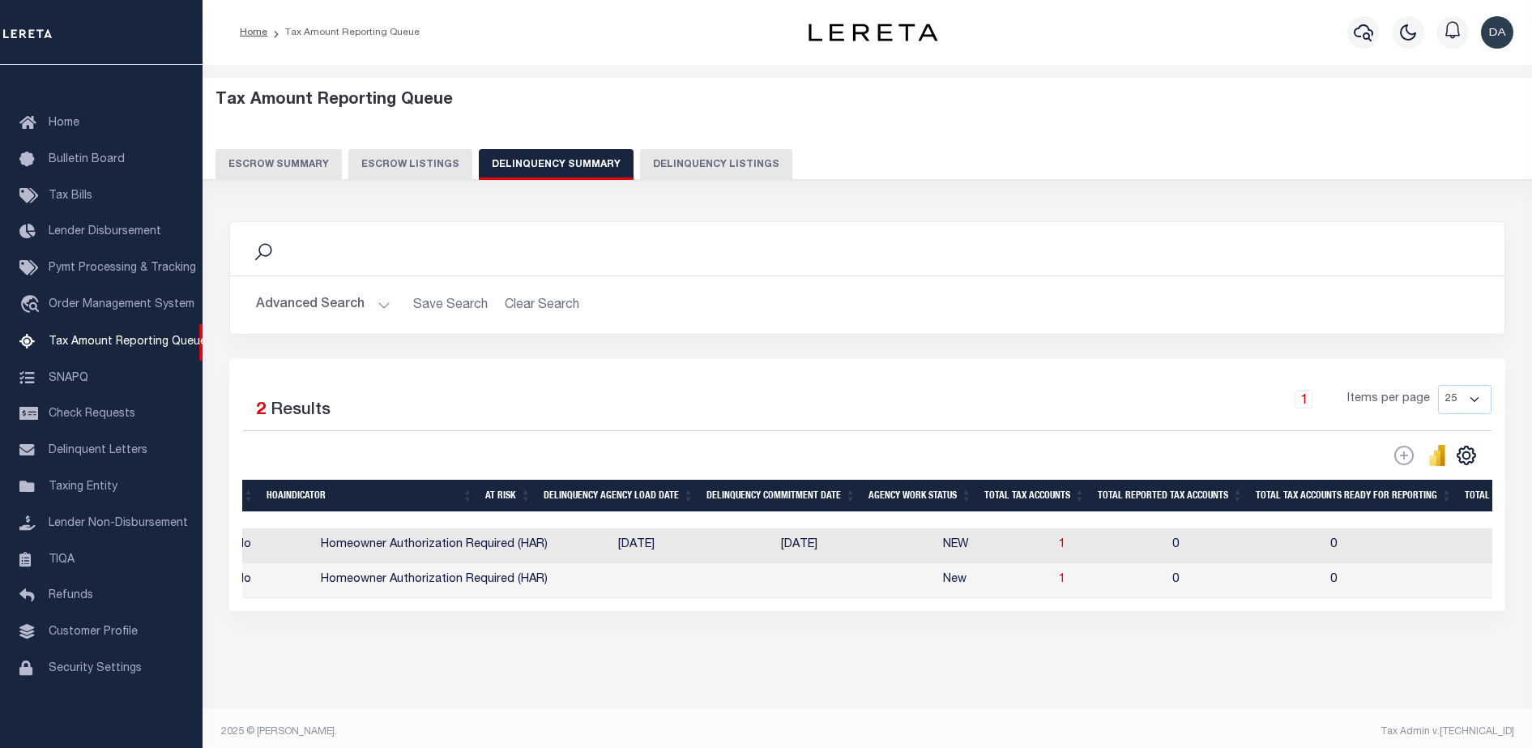
scroll to position [0, 1025]
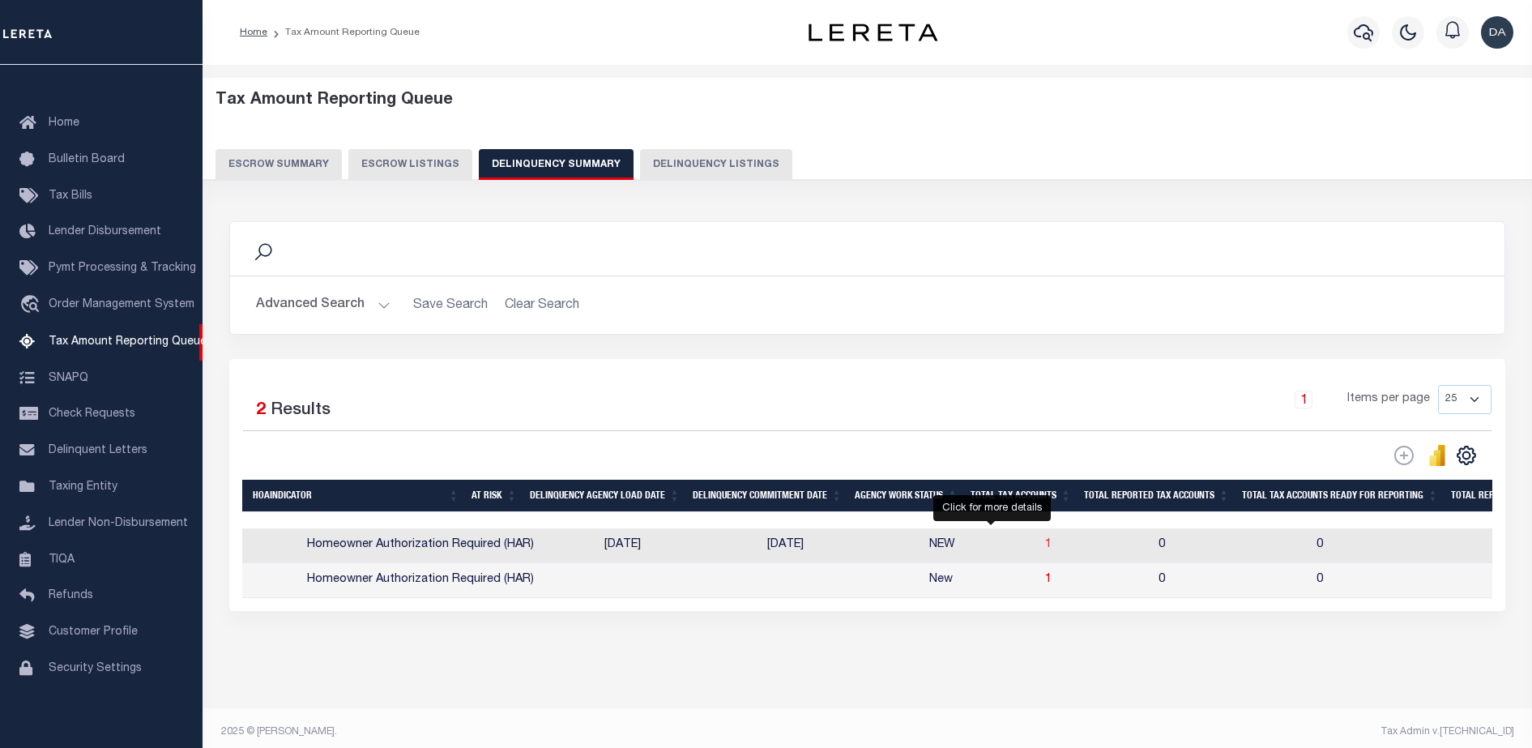
click at [1045, 548] on span "1" at bounding box center [1048, 544] width 6 height 11
select select "100"
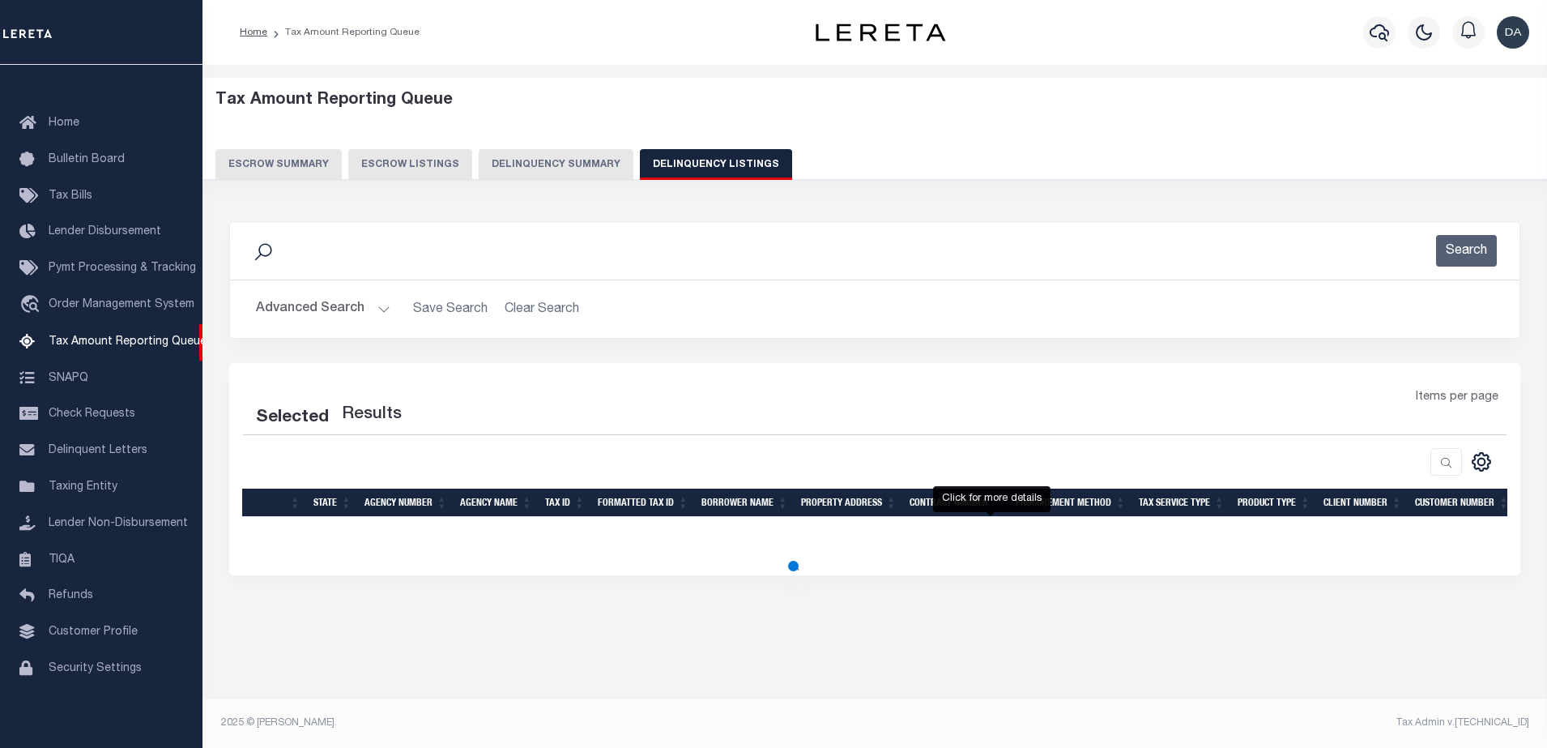
select select "100"
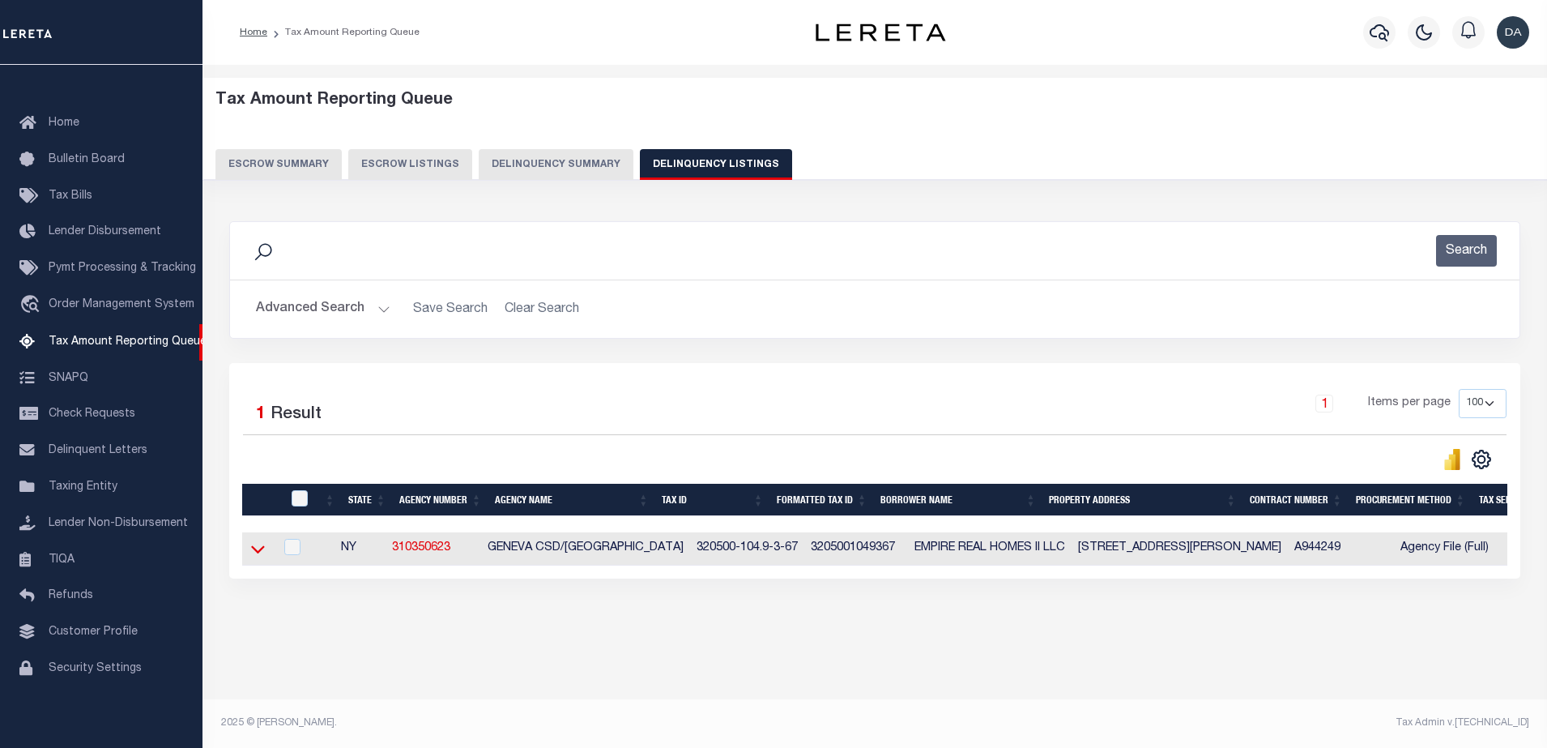
click at [260, 550] on icon at bounding box center [258, 548] width 14 height 17
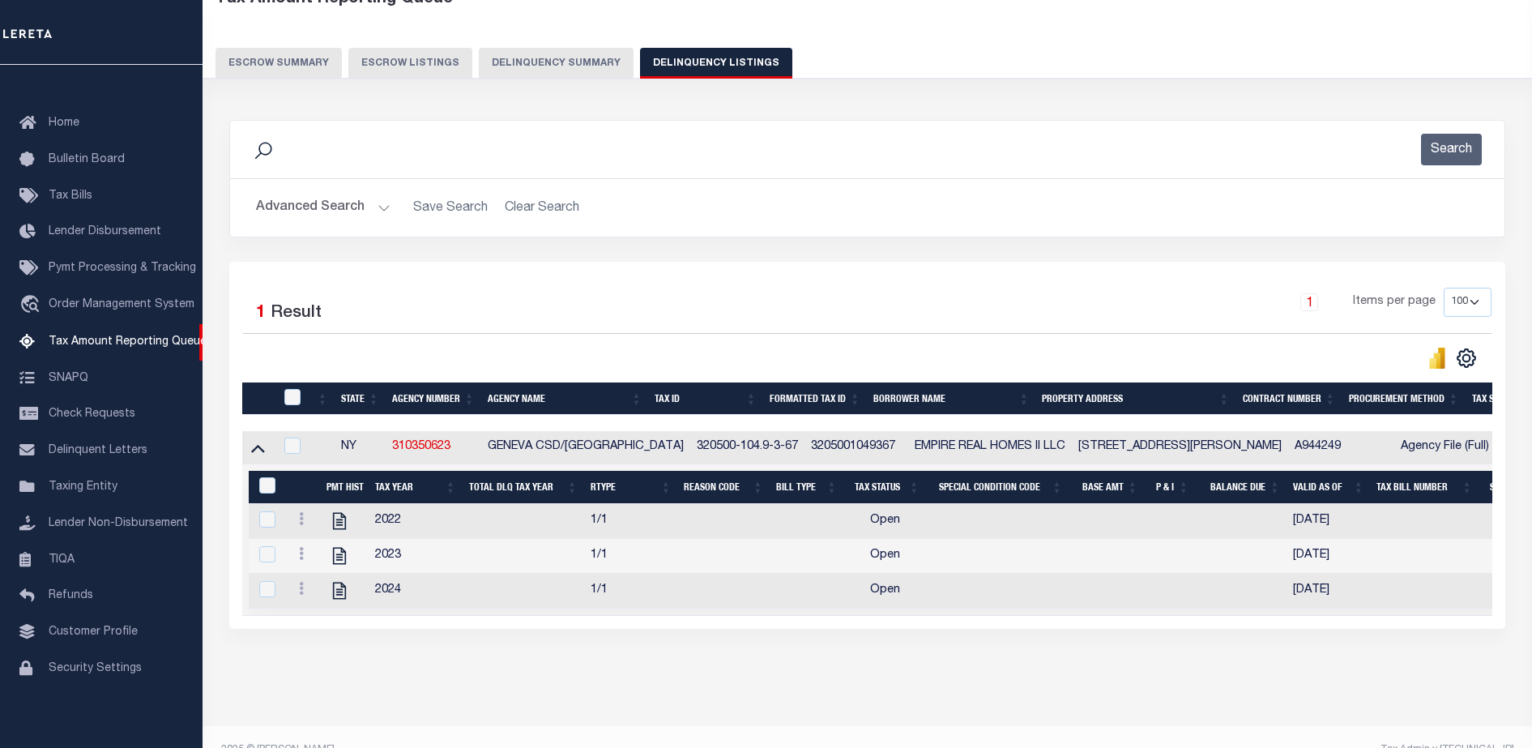
scroll to position [145, 0]
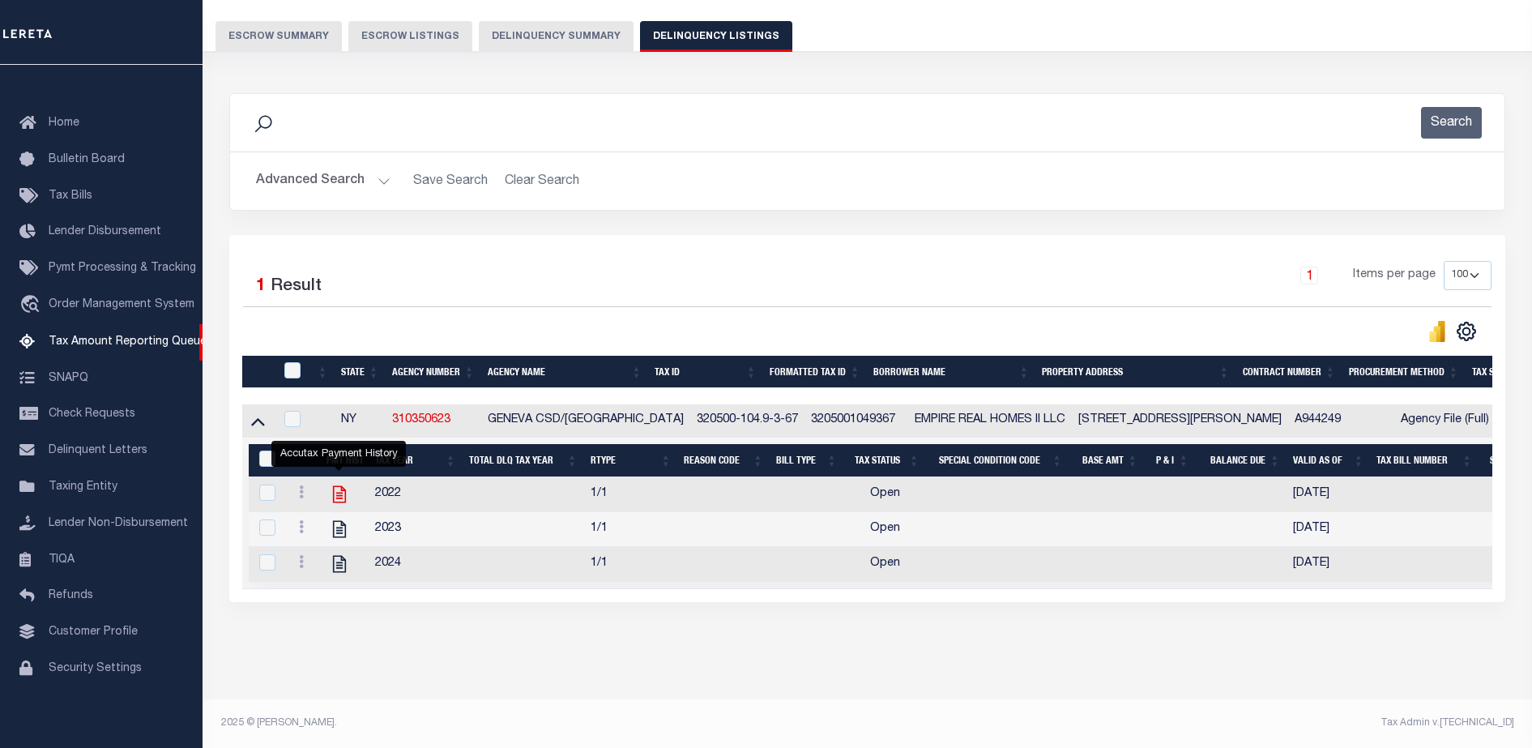
click at [331, 488] on icon "" at bounding box center [339, 494] width 21 height 21
checkbox input "true"
